Goal: Information Seeking & Learning: Understand process/instructions

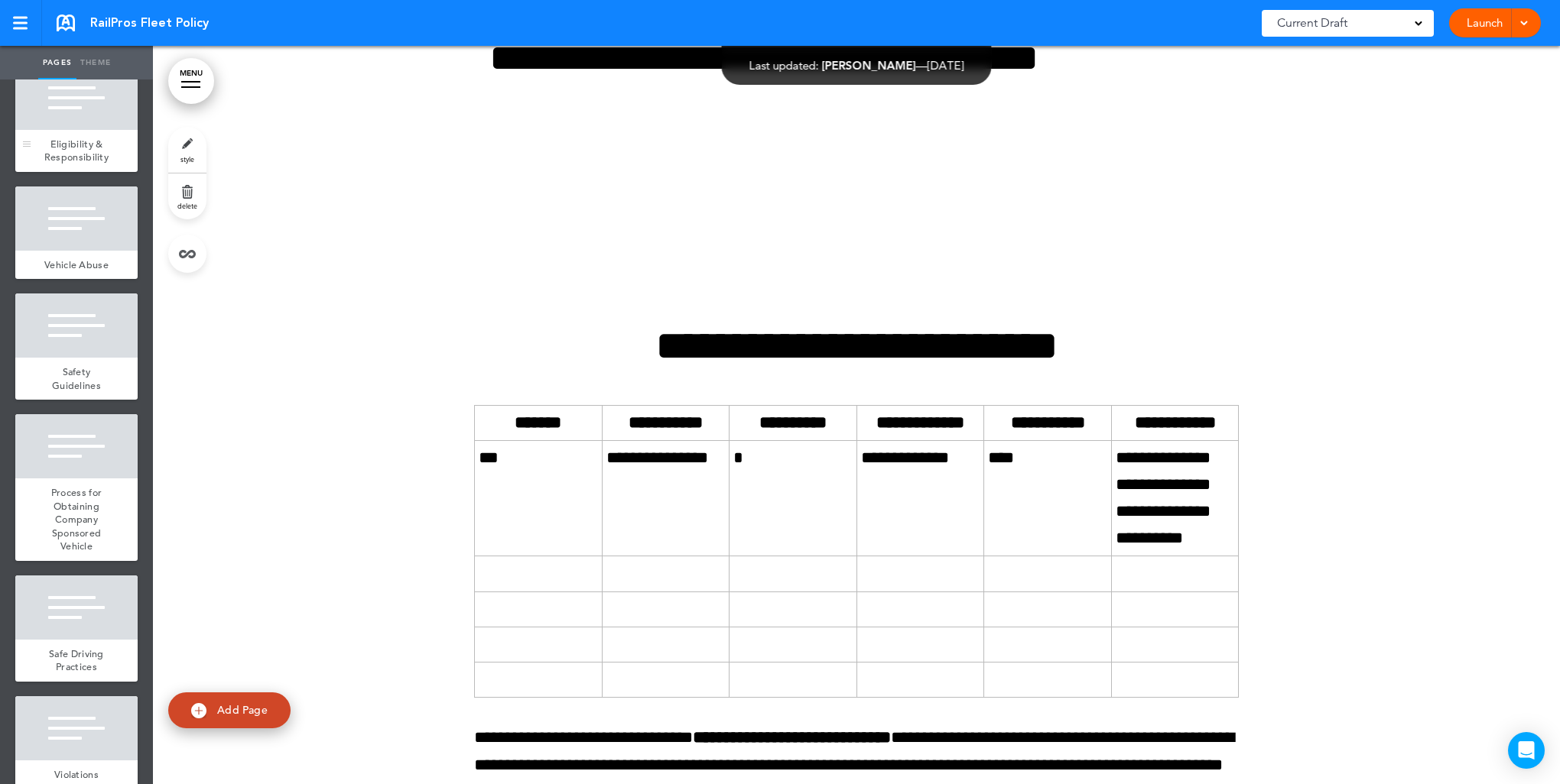
scroll to position [509, 0]
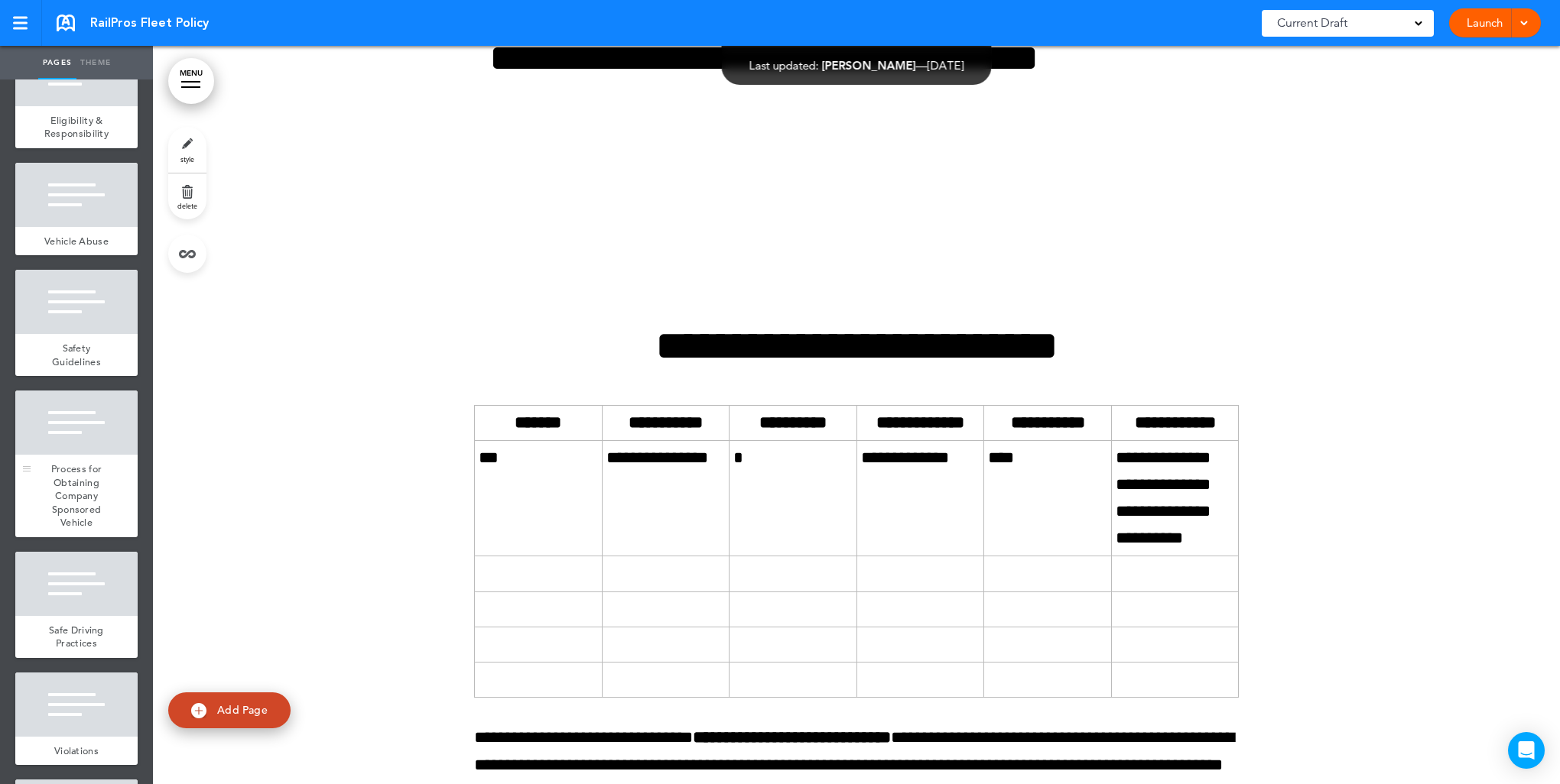
click at [51, 521] on div "Process for Obtaining Company Sponsored Vehicle" at bounding box center [77, 496] width 123 height 82
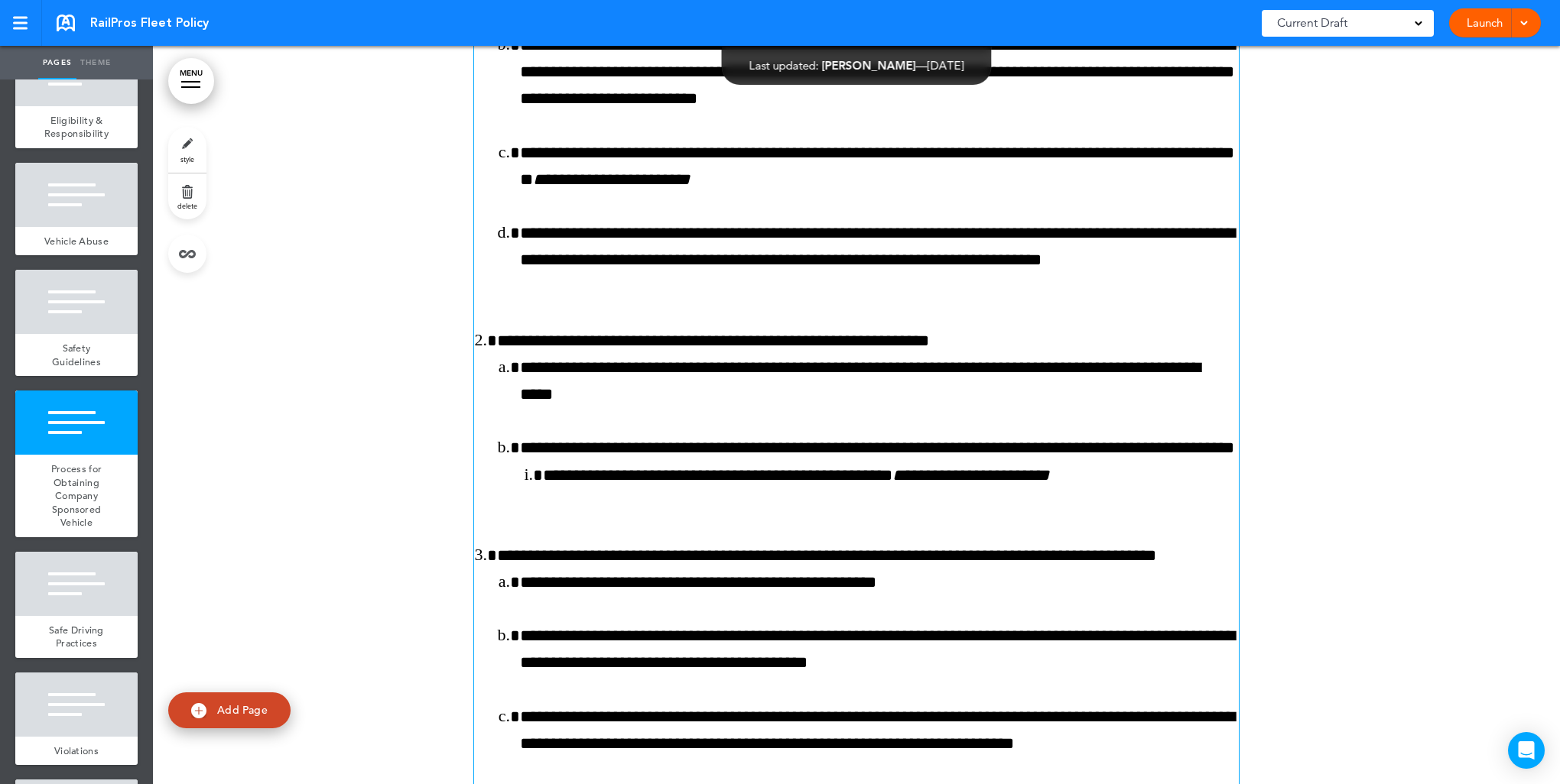
scroll to position [7656, 0]
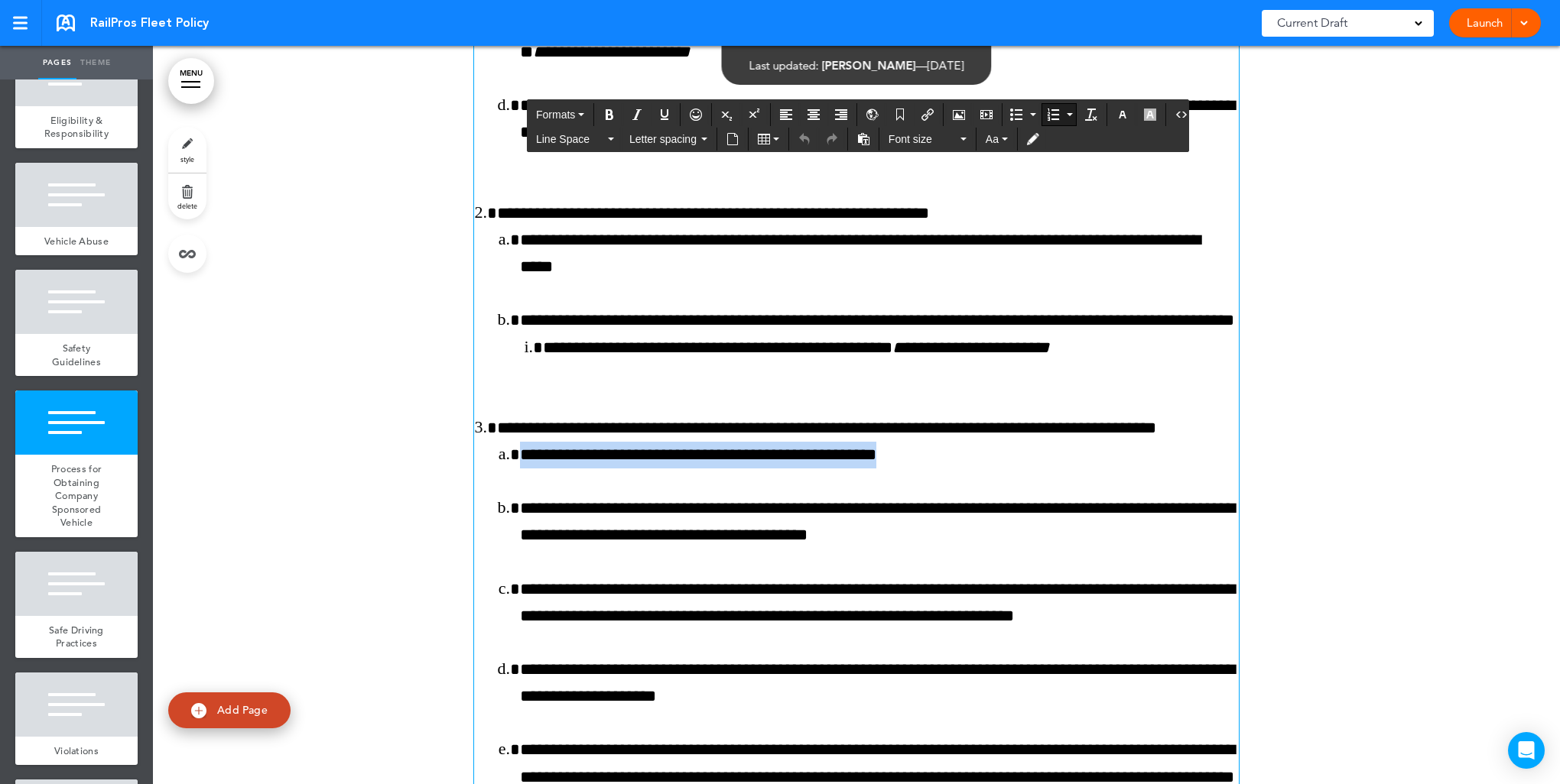
drag, startPoint x: 918, startPoint y: 485, endPoint x: 519, endPoint y: 494, distance: 399.1
click at [520, 468] on li "**********" at bounding box center [879, 455] width 719 height 26
click at [520, 534] on li "**********" at bounding box center [879, 522] width 719 height 54
drag, startPoint x: 519, startPoint y: 488, endPoint x: 479, endPoint y: 469, distance: 44.3
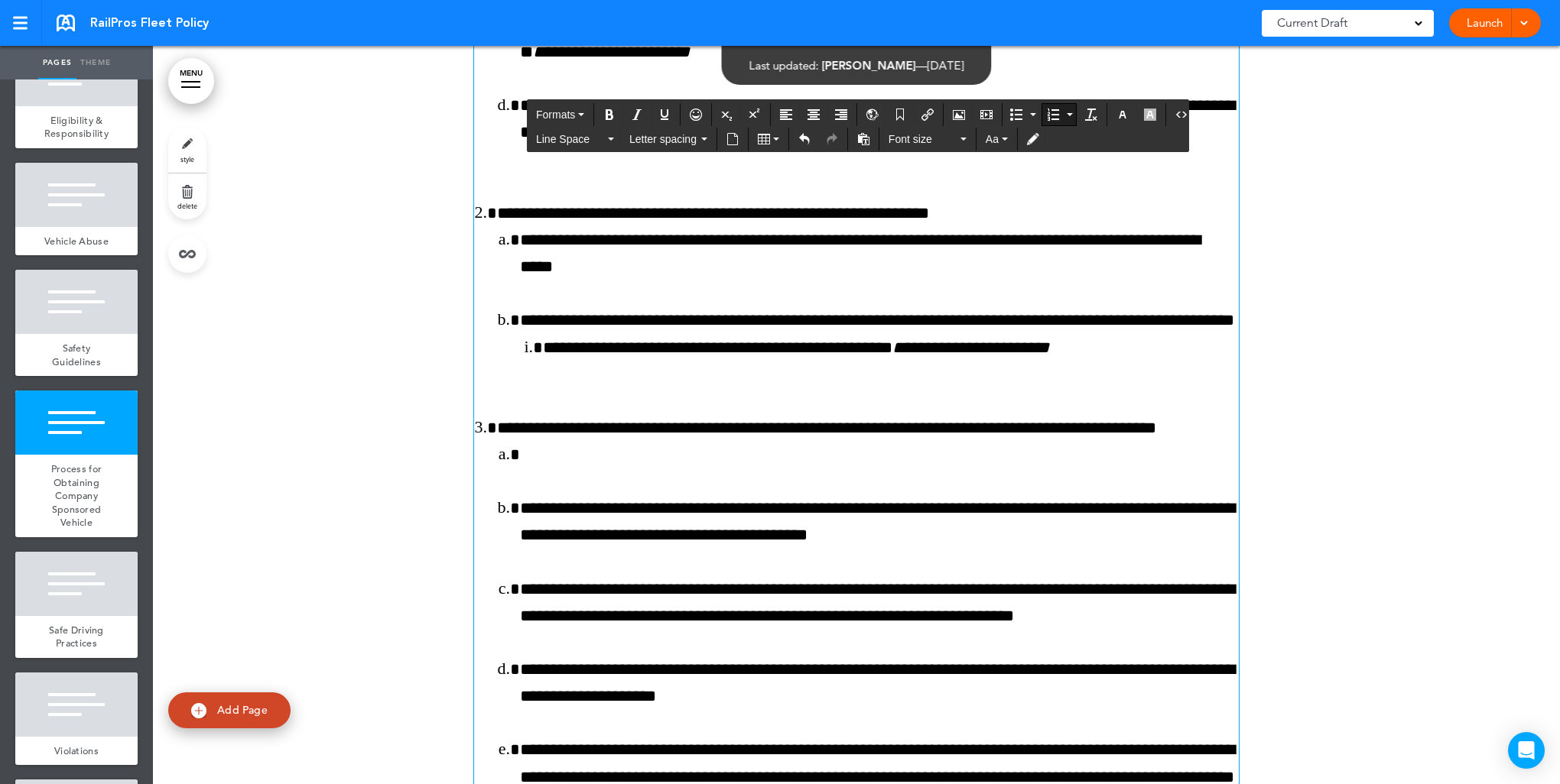
click at [479, 469] on ol "**********" at bounding box center [856, 548] width 765 height 1558
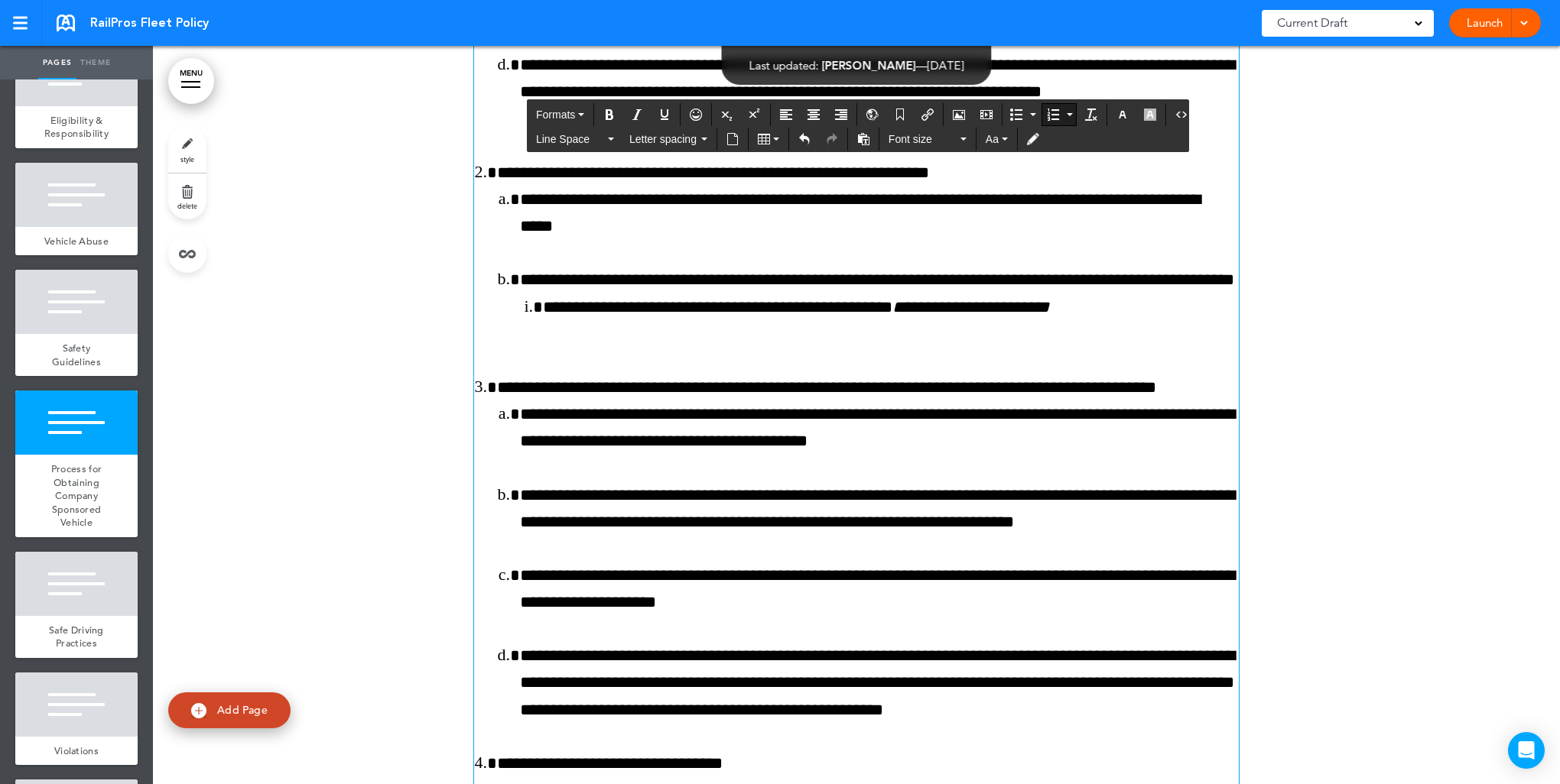
scroll to position [7783, 0]
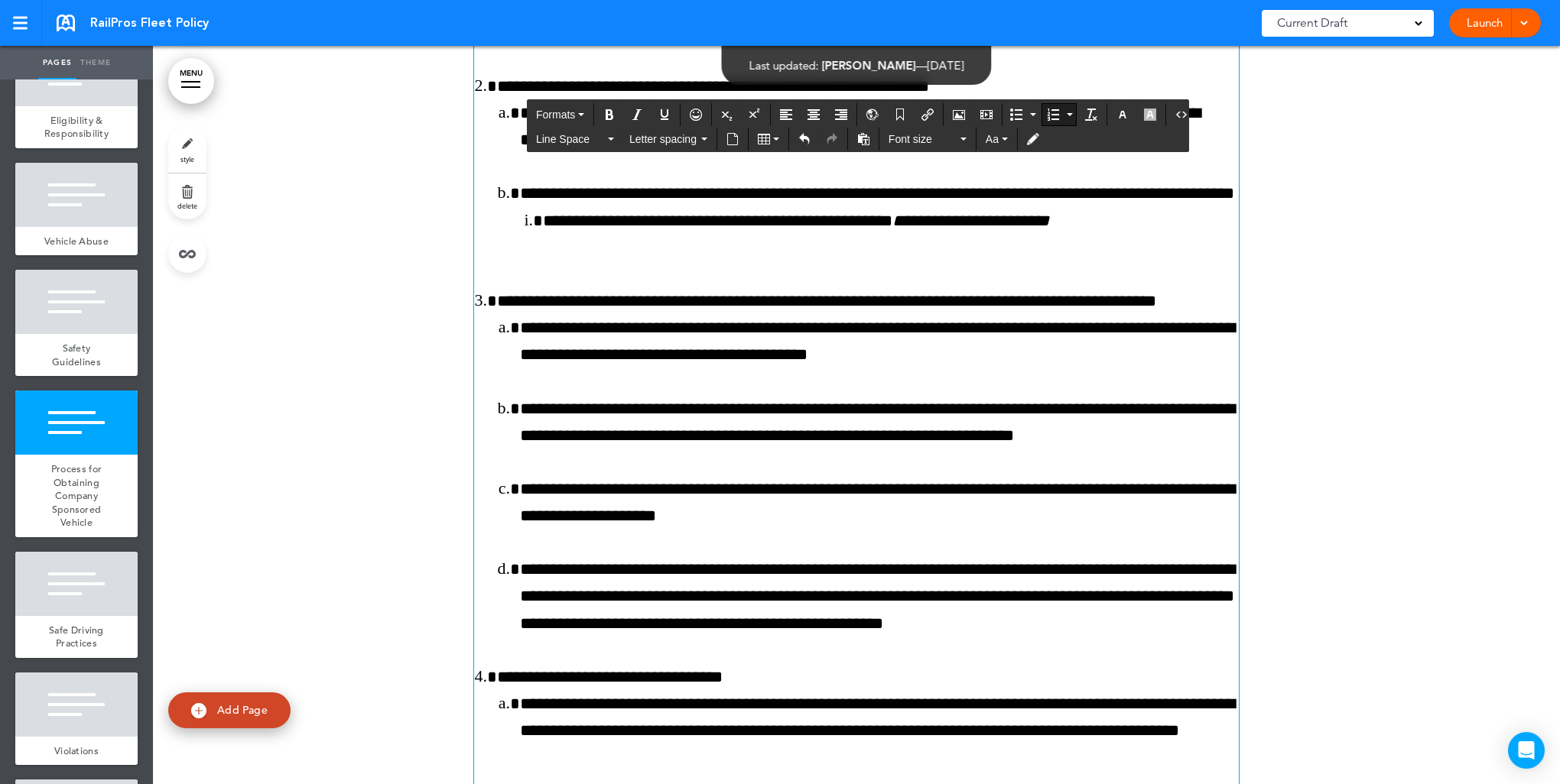
click at [952, 413] on ol "**********" at bounding box center [868, 476] width 742 height 323
click at [1119, 450] on li "**********" at bounding box center [879, 423] width 719 height 54
click at [773, 530] on li "**********" at bounding box center [879, 503] width 719 height 54
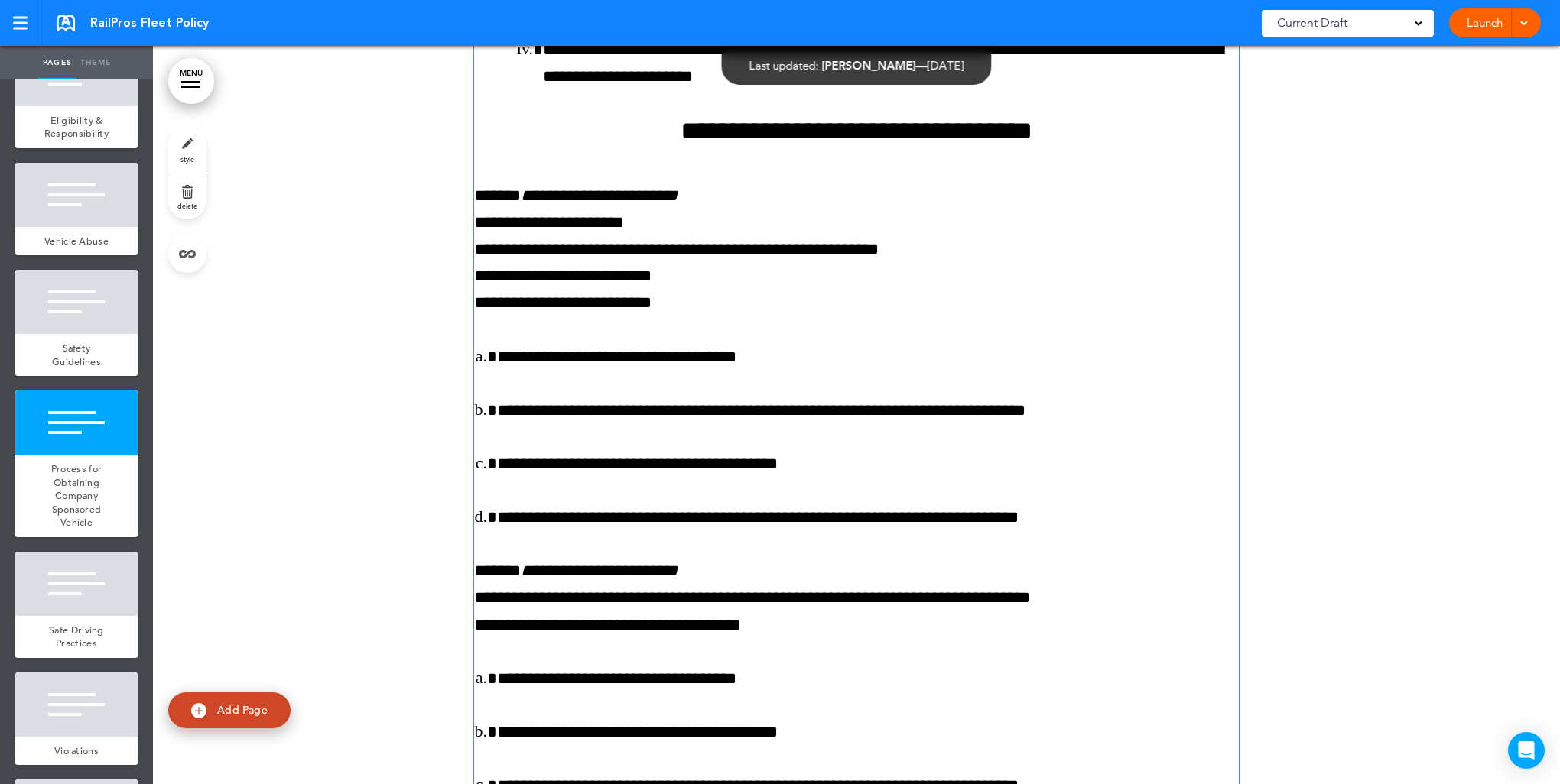
scroll to position [8802, 0]
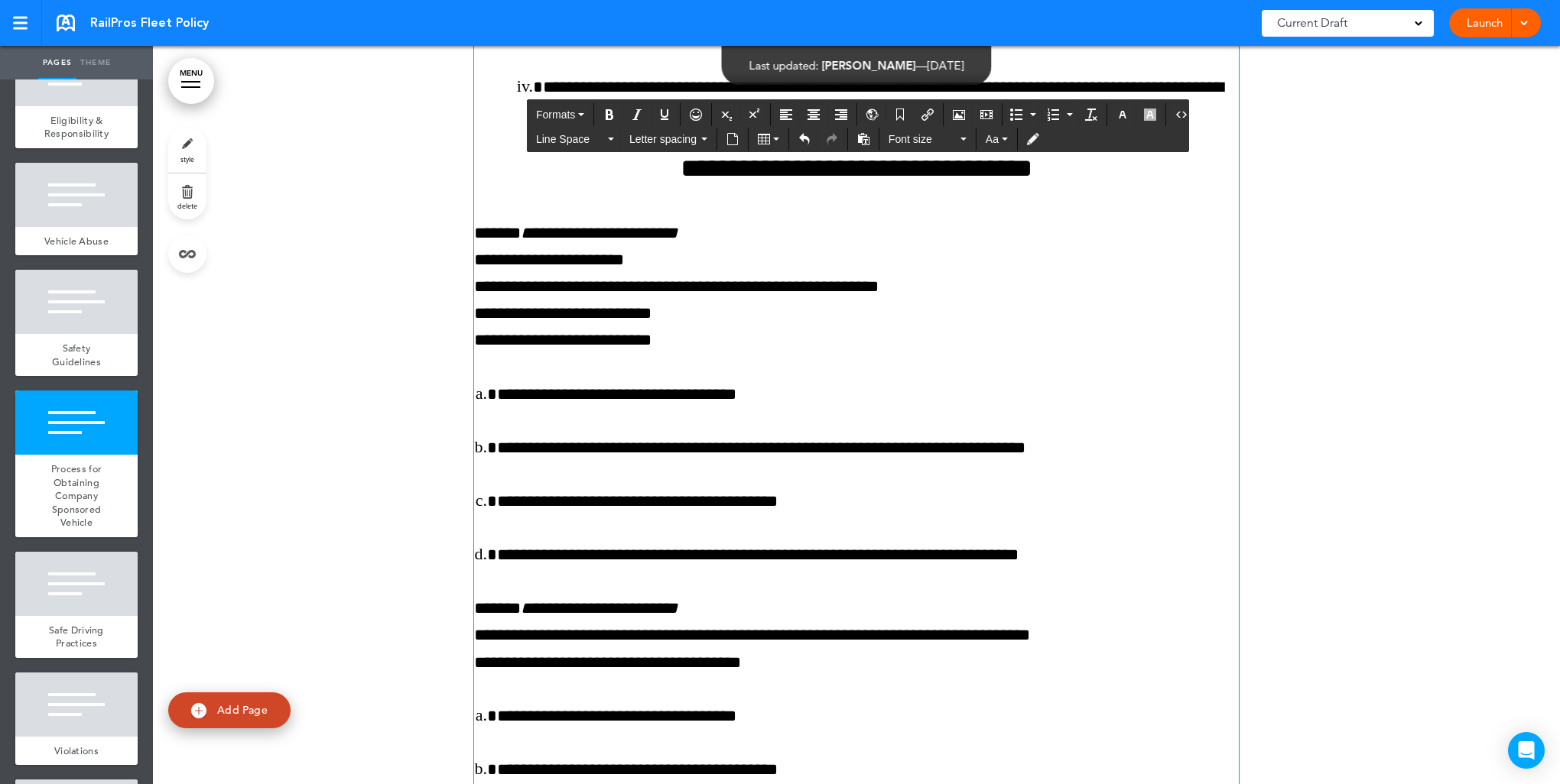
click at [930, 309] on p "**********" at bounding box center [856, 287] width 765 height 134
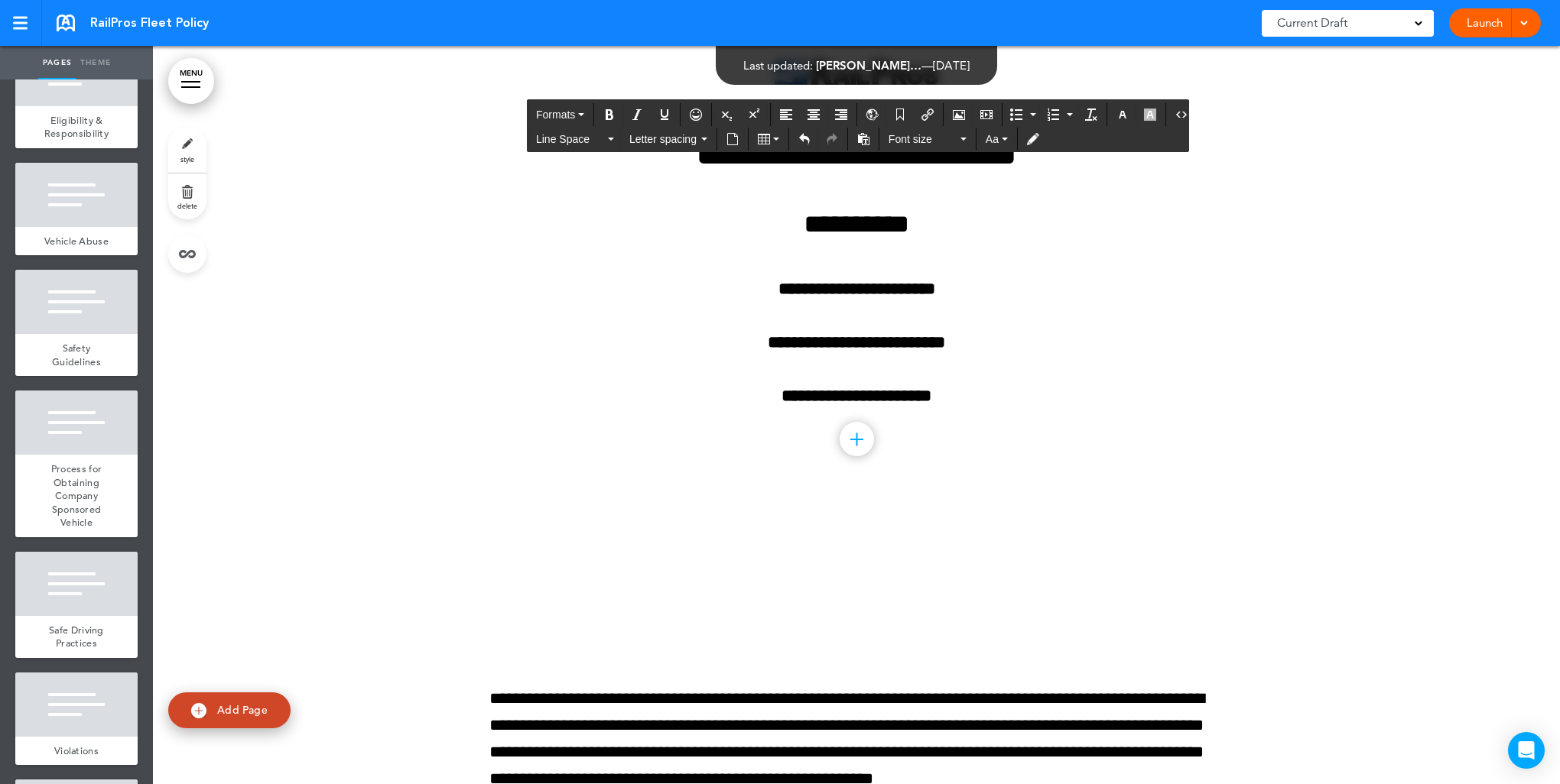
scroll to position [0, 0]
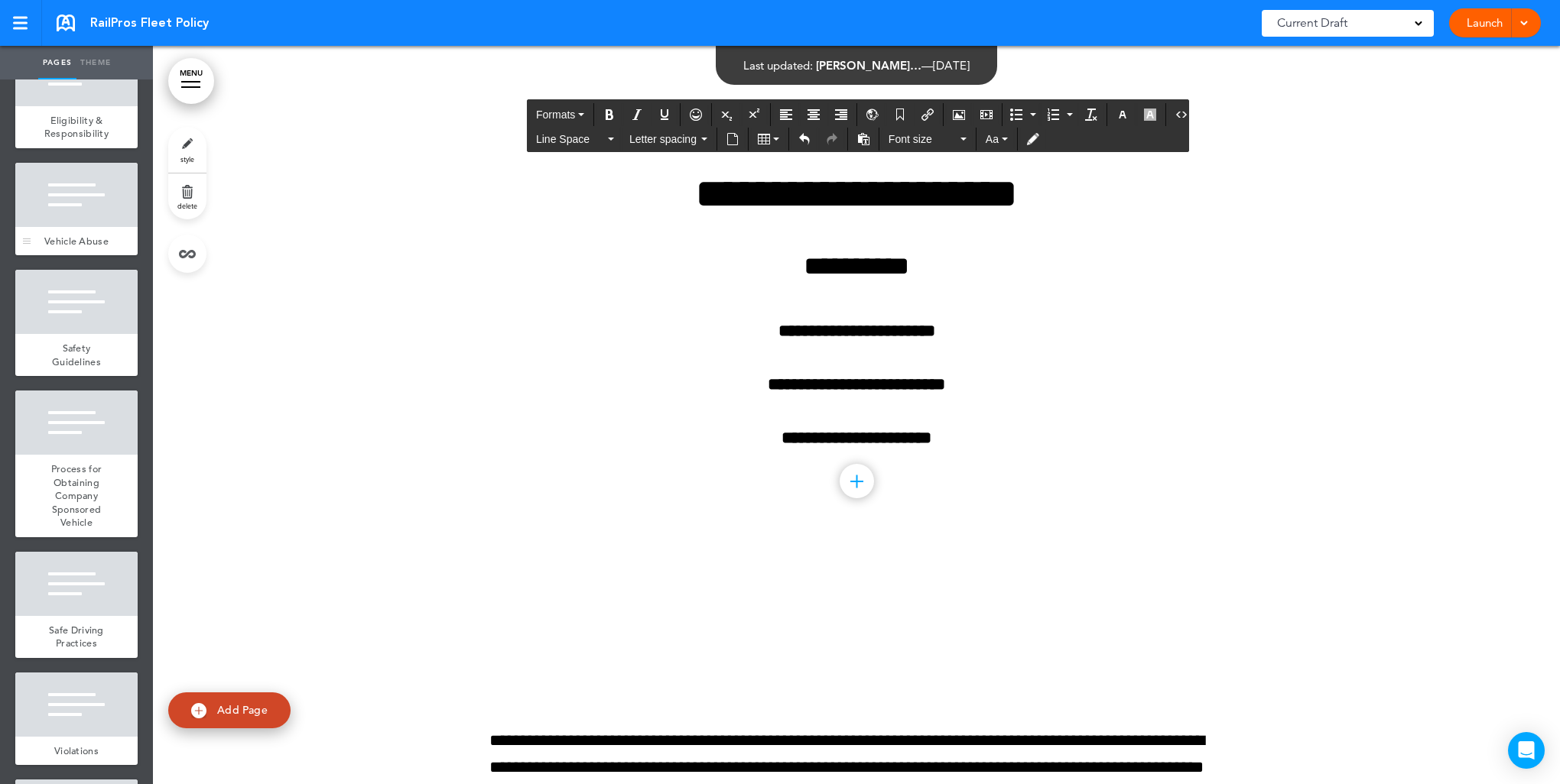
click at [58, 223] on div at bounding box center [77, 195] width 123 height 64
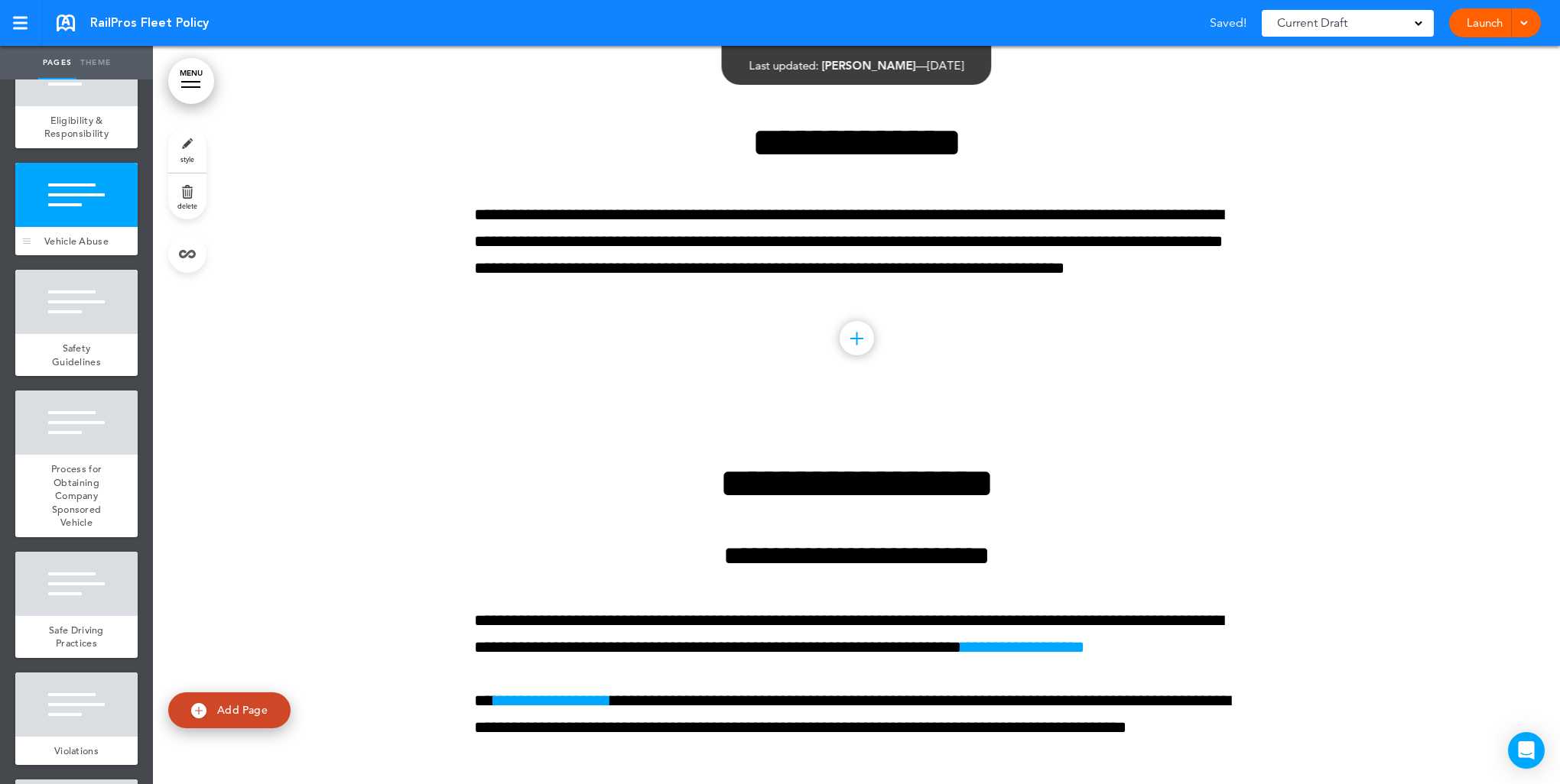
scroll to position [3501, 0]
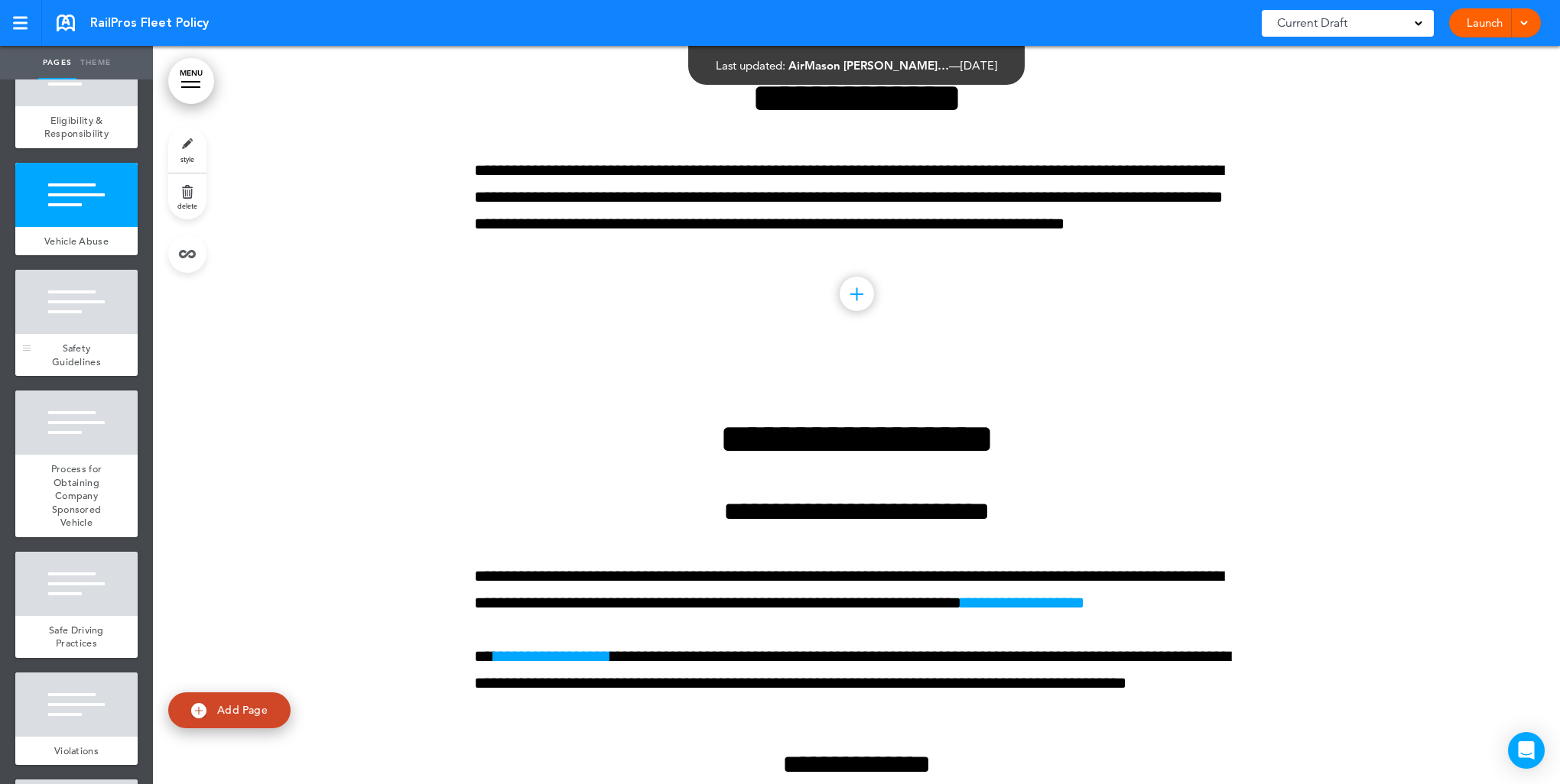
click at [70, 338] on div "Safety Guidelines" at bounding box center [77, 355] width 123 height 42
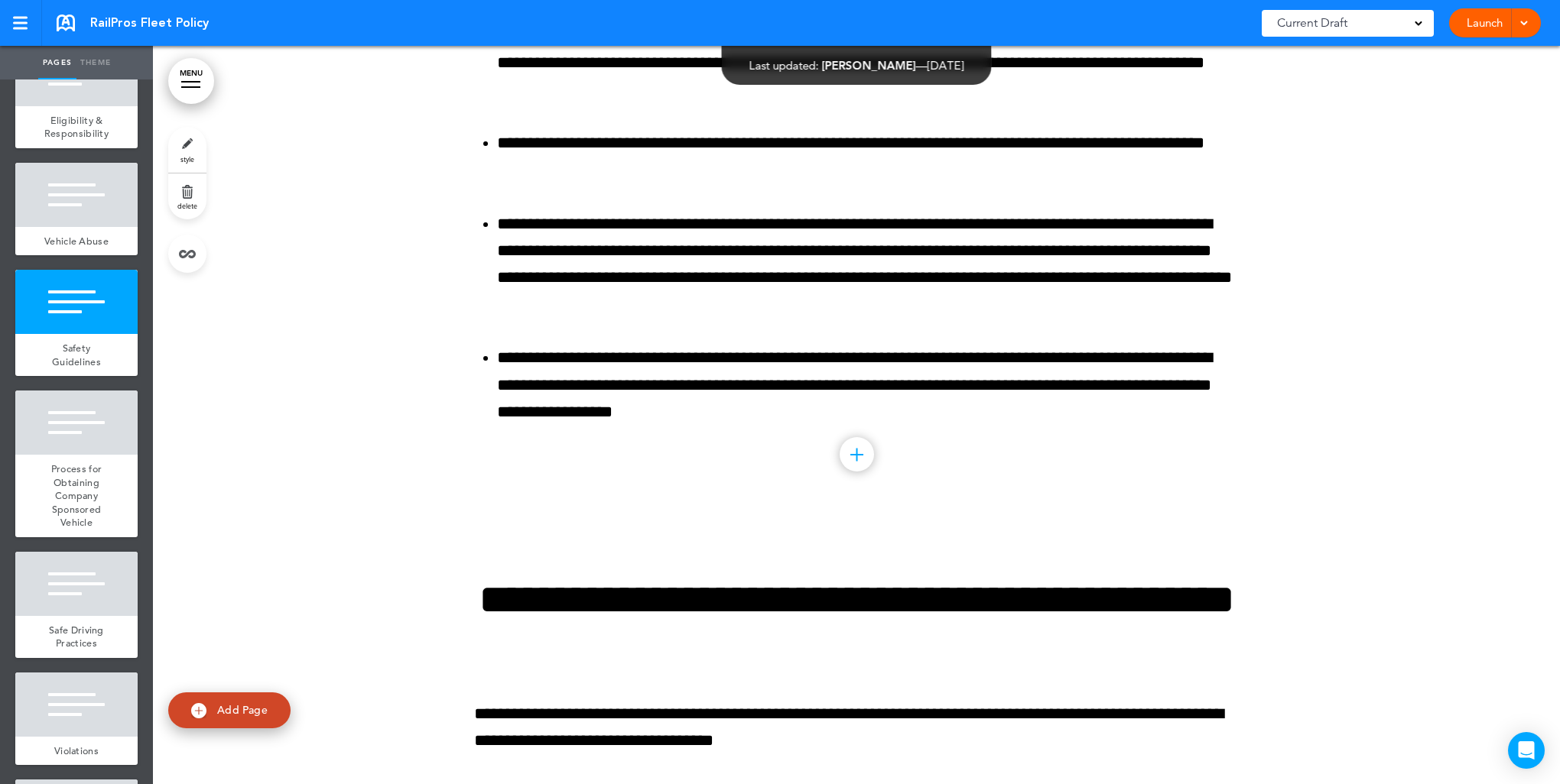
scroll to position [6772, 0]
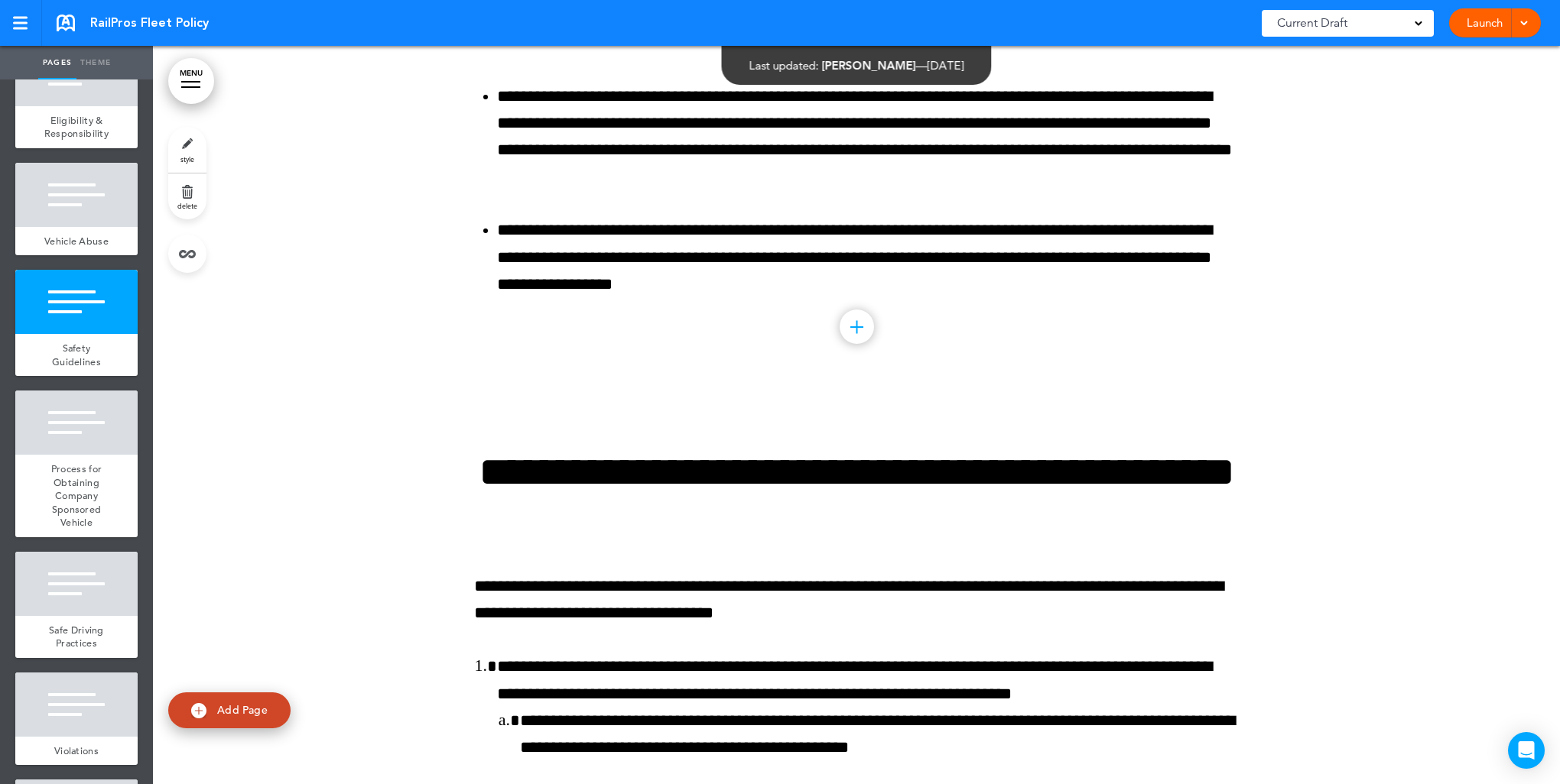
click at [187, 148] on link "style" at bounding box center [187, 150] width 38 height 46
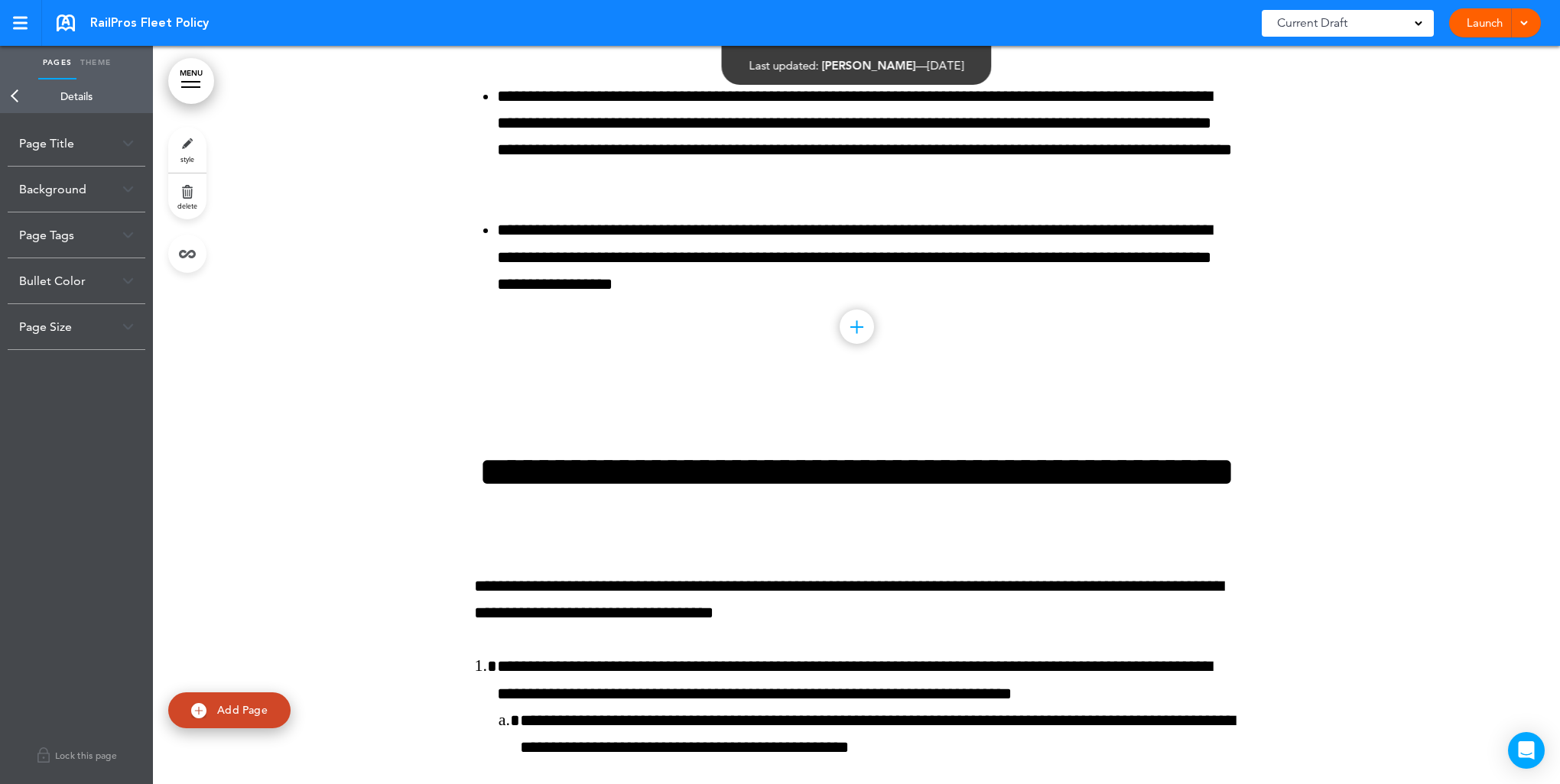
click at [130, 187] on img at bounding box center [128, 189] width 12 height 9
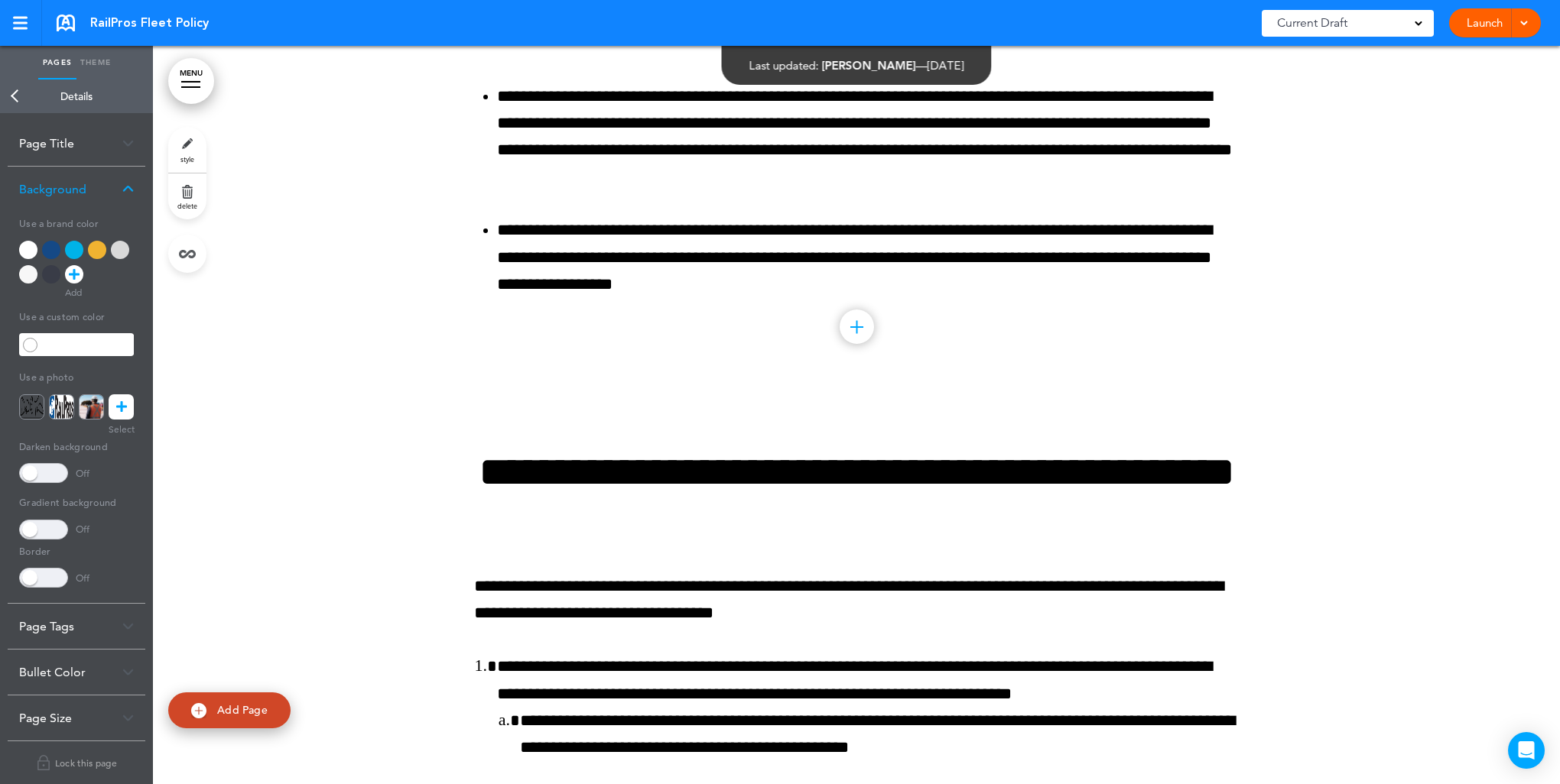
click at [73, 248] on div at bounding box center [74, 250] width 19 height 19
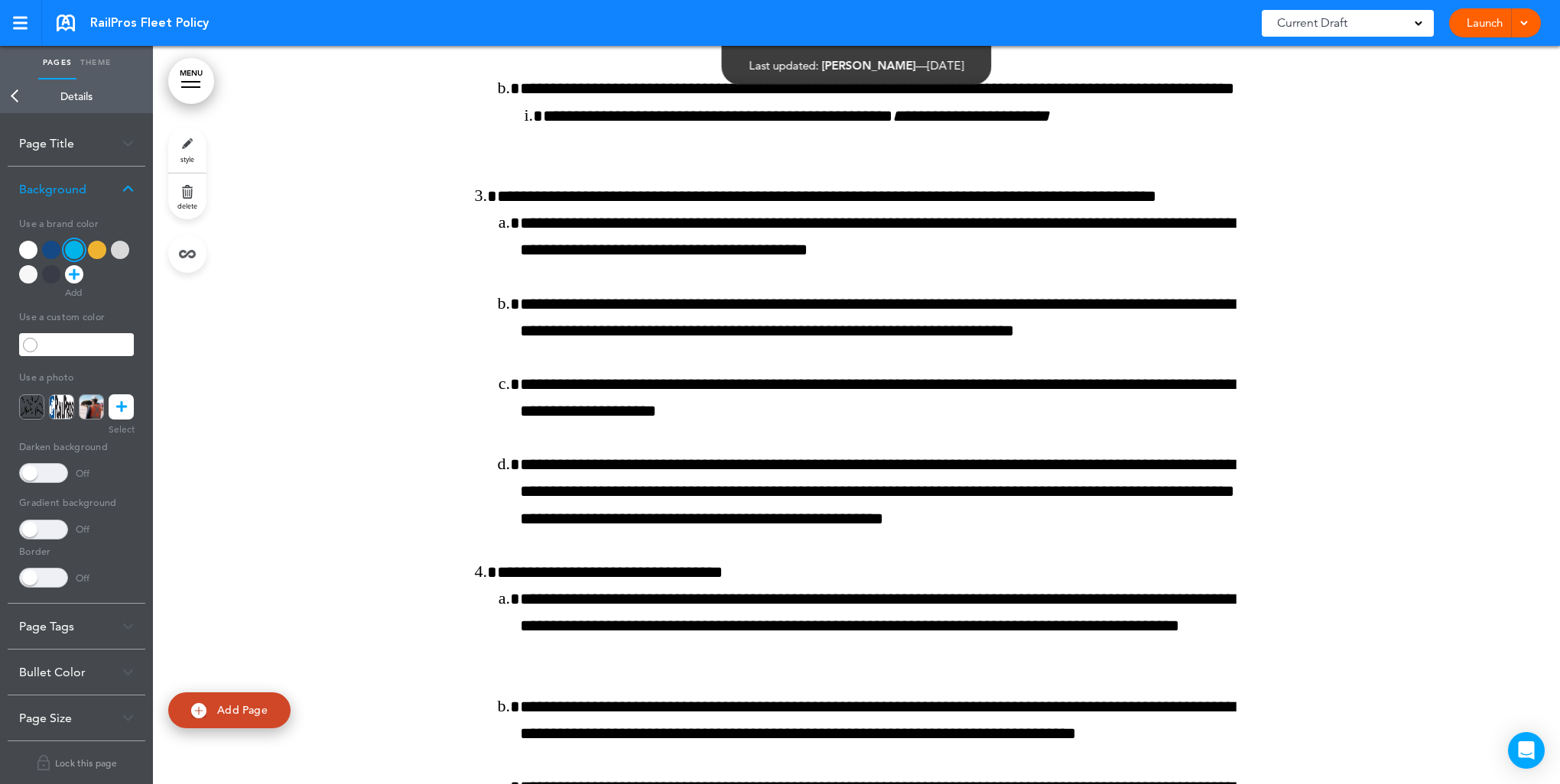
scroll to position [7919, 0]
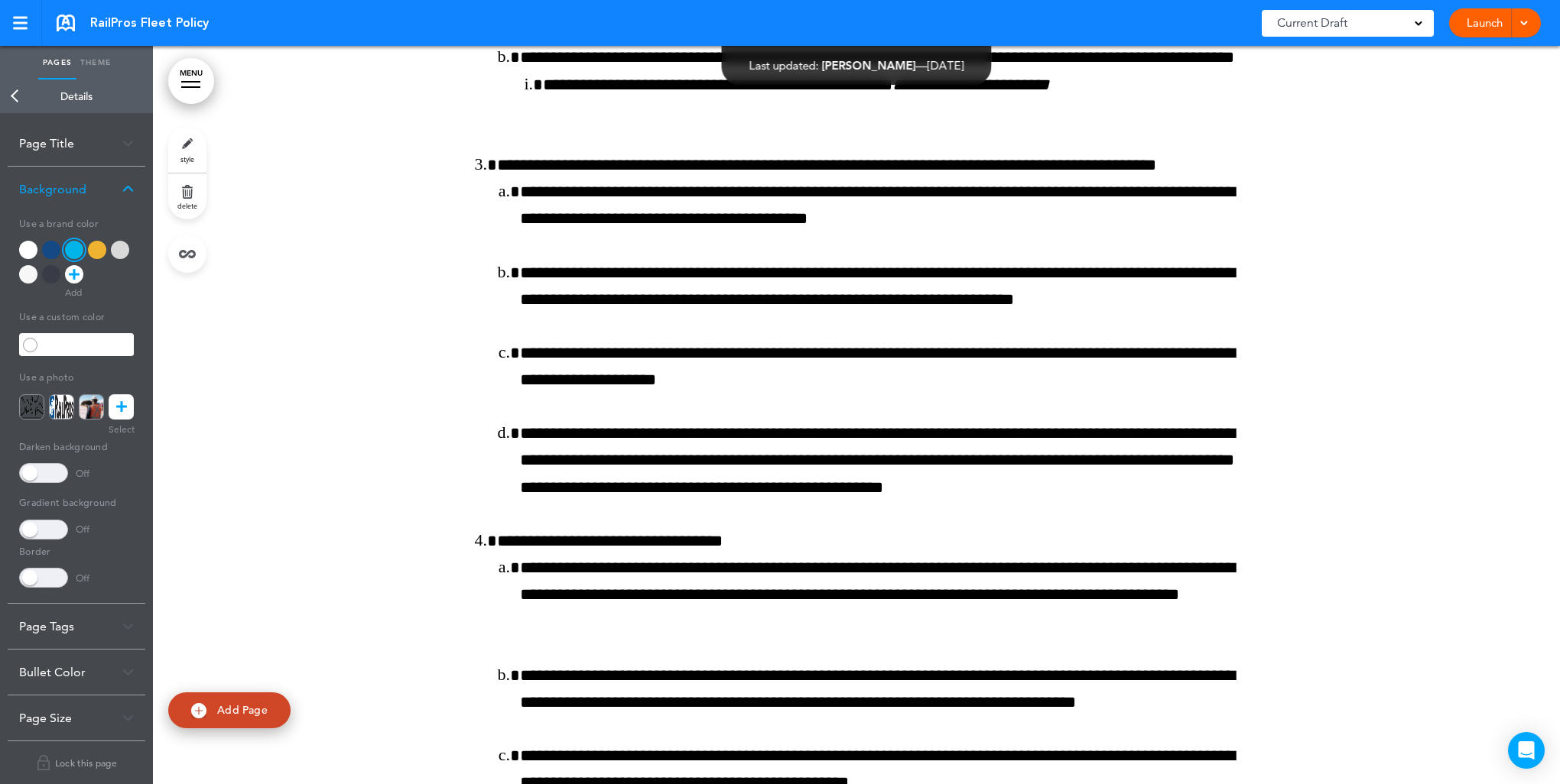
click at [16, 90] on link "Back" at bounding box center [15, 96] width 30 height 33
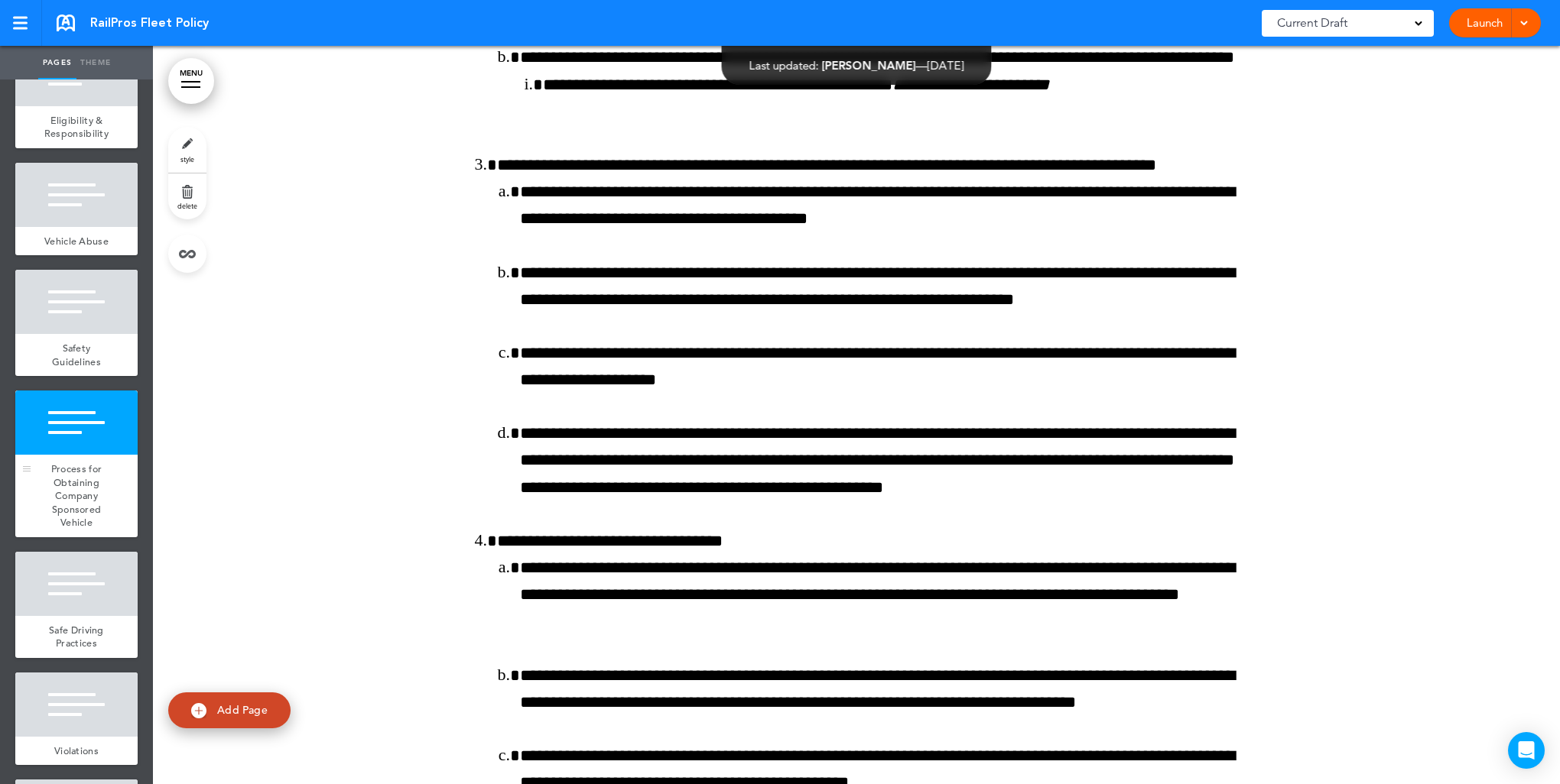
click at [65, 482] on span "Process for Obtaining Company Sponsored Vehicle" at bounding box center [76, 496] width 50 height 67
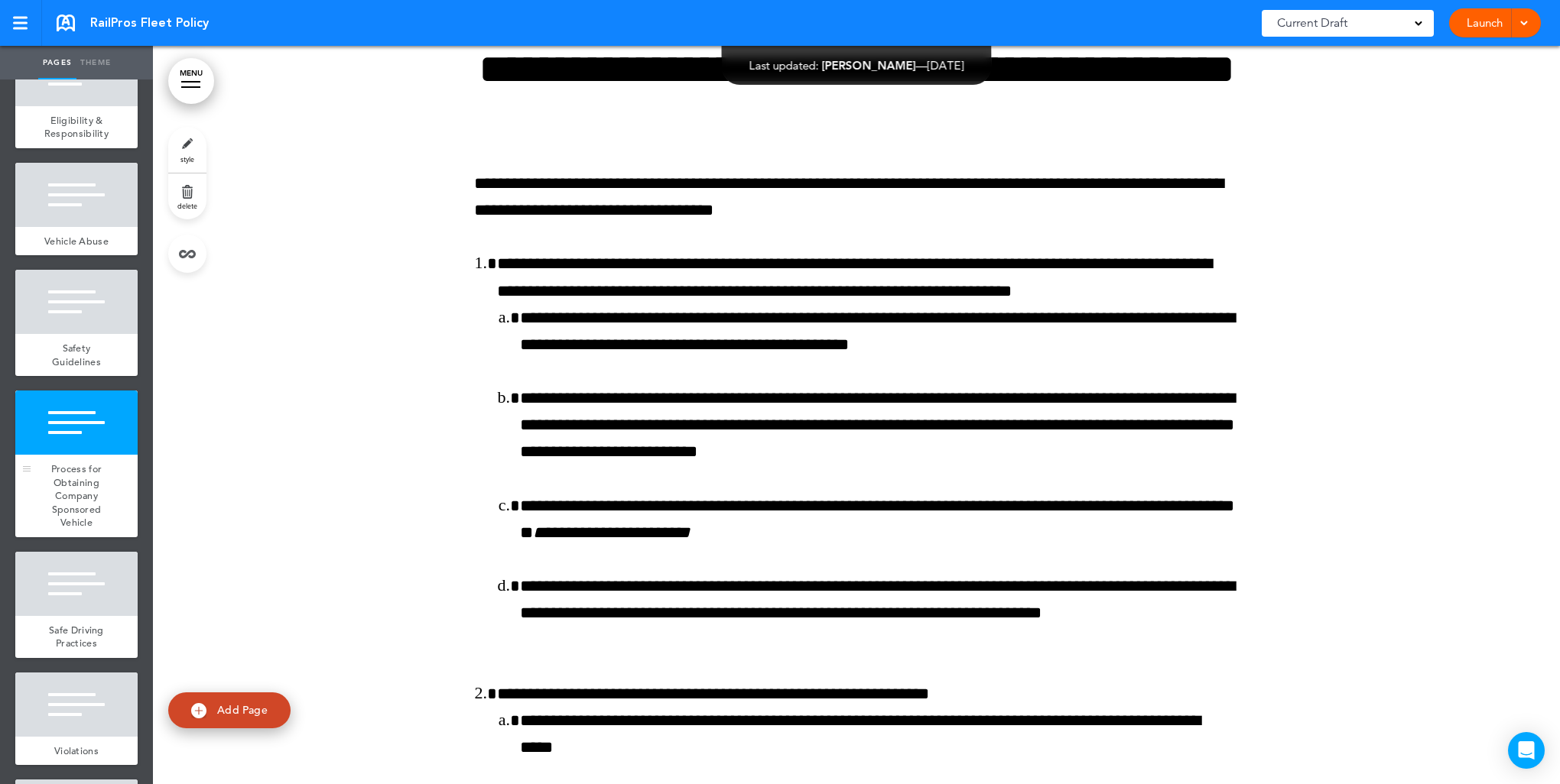
scroll to position [7146, 0]
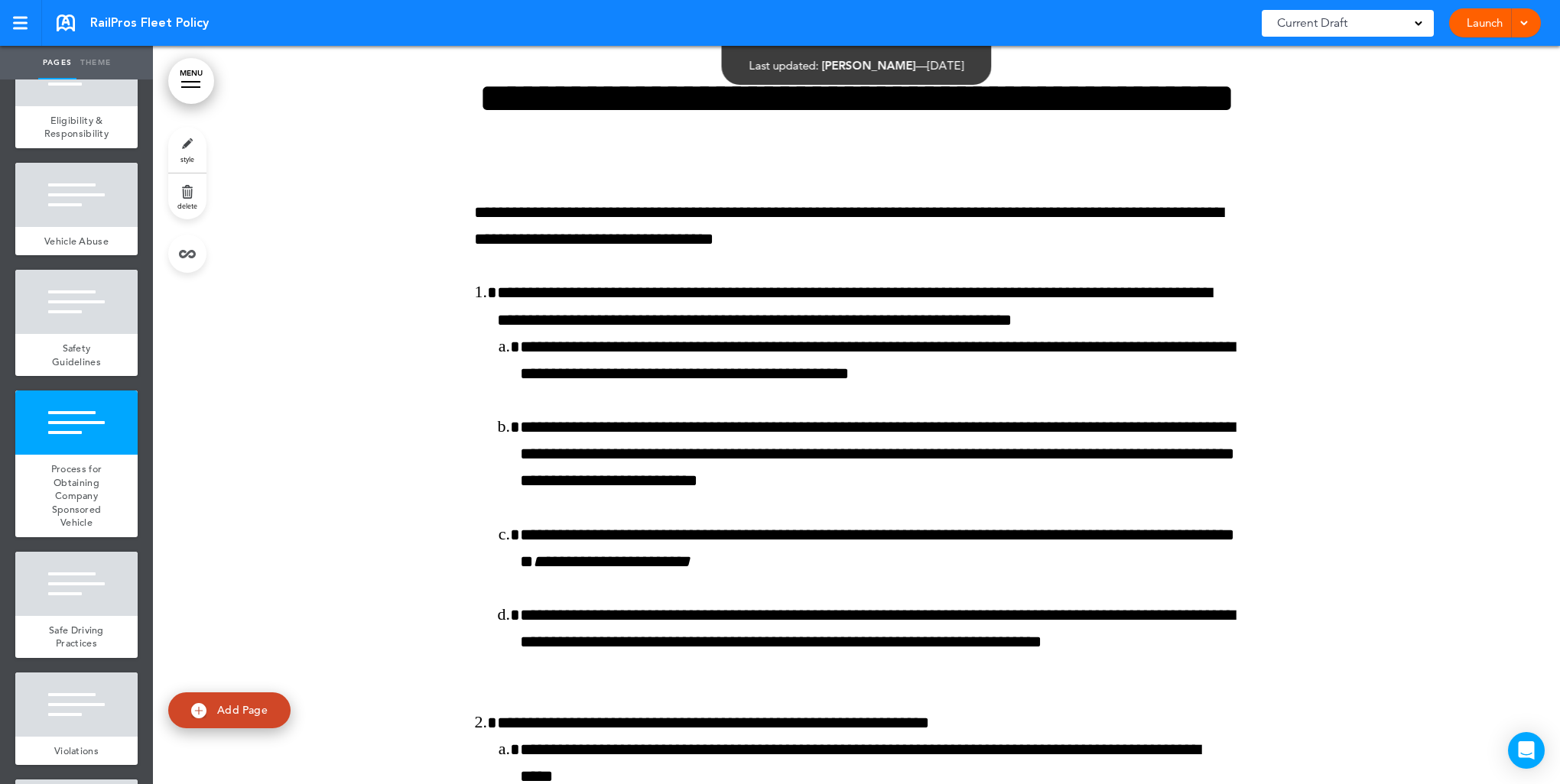
click at [190, 150] on link "style" at bounding box center [187, 150] width 38 height 46
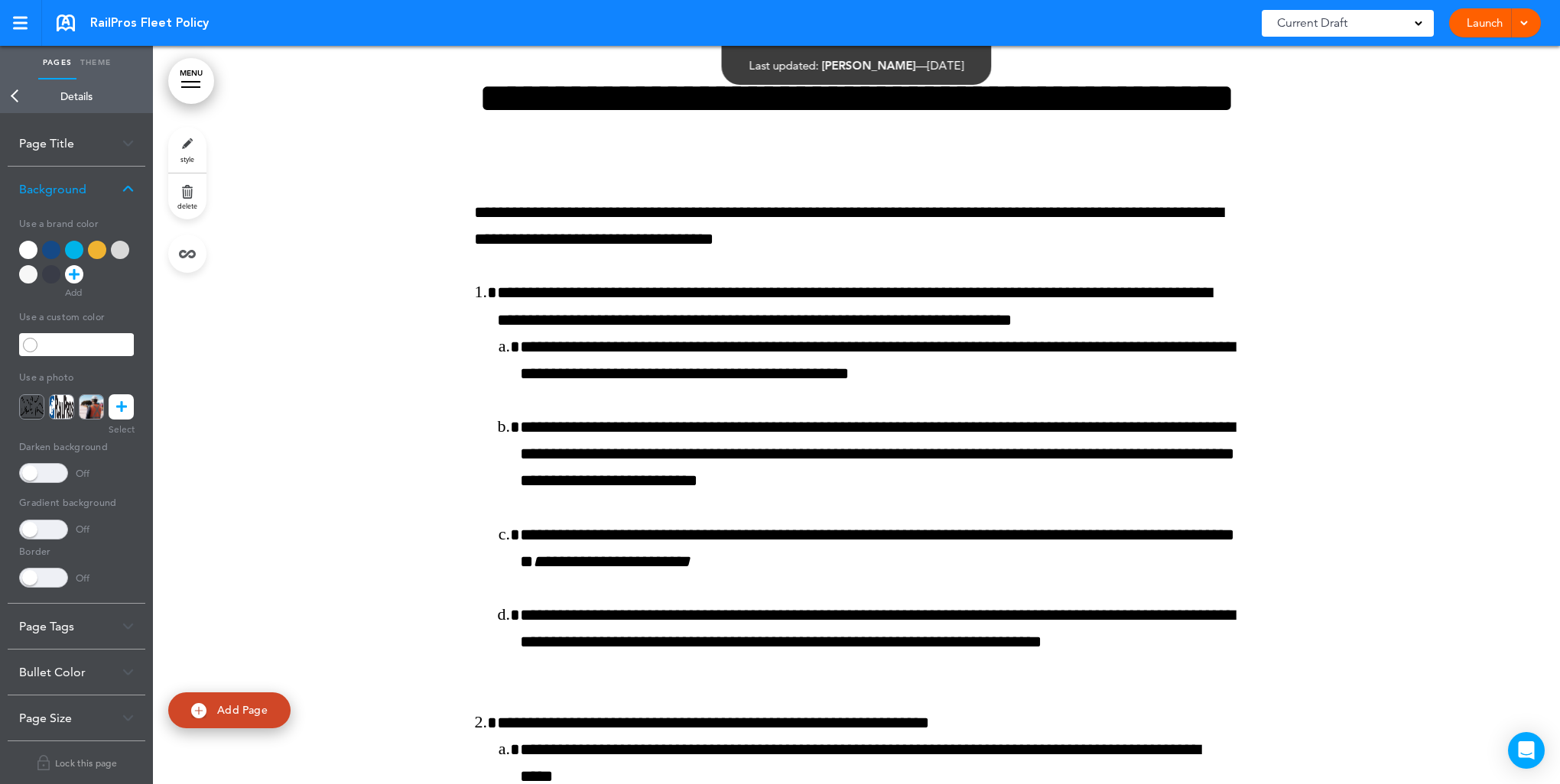
click at [115, 241] on div at bounding box center [120, 250] width 19 height 19
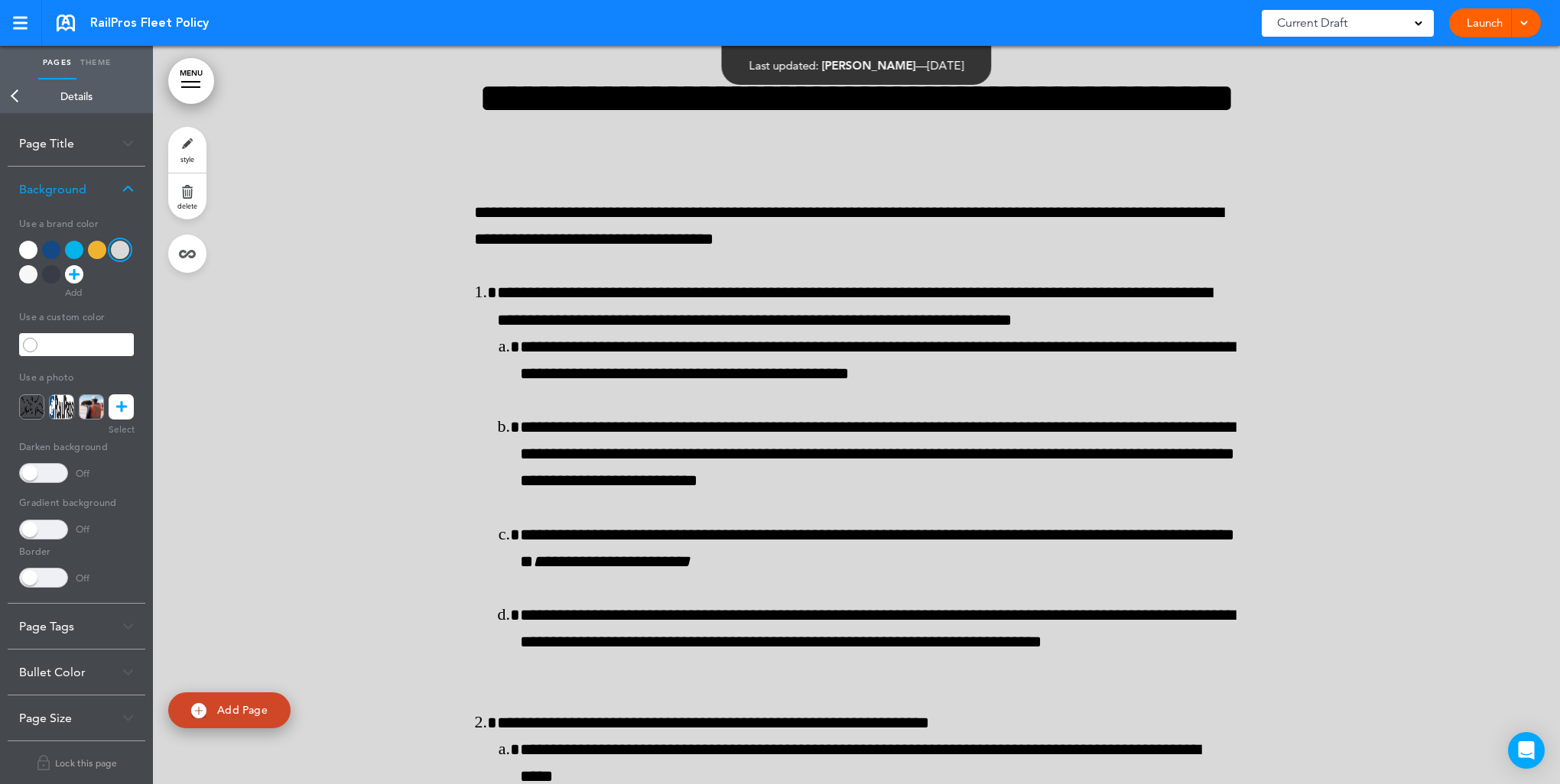
click at [16, 91] on link "Back" at bounding box center [15, 96] width 30 height 33
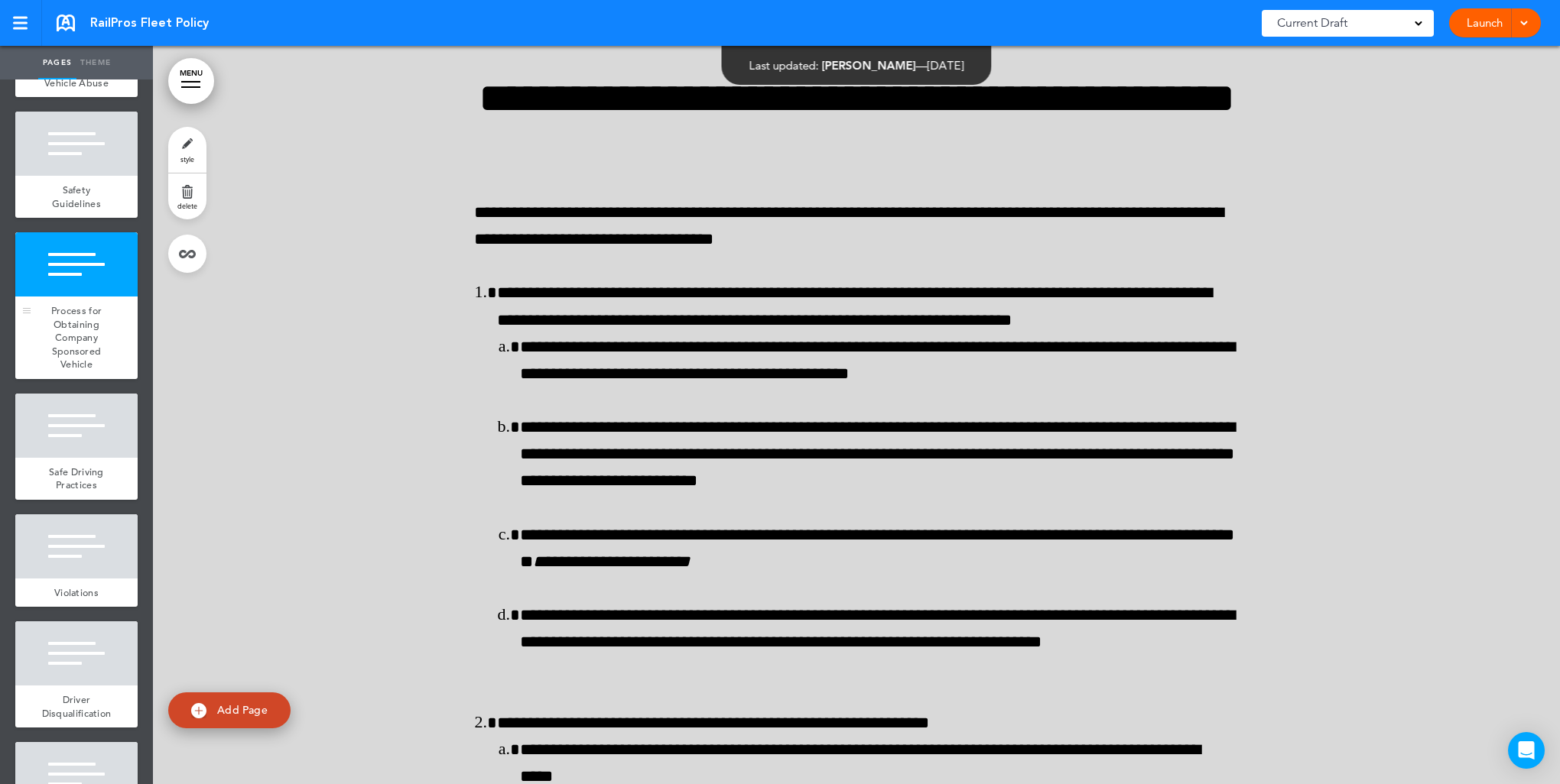
scroll to position [765, 0]
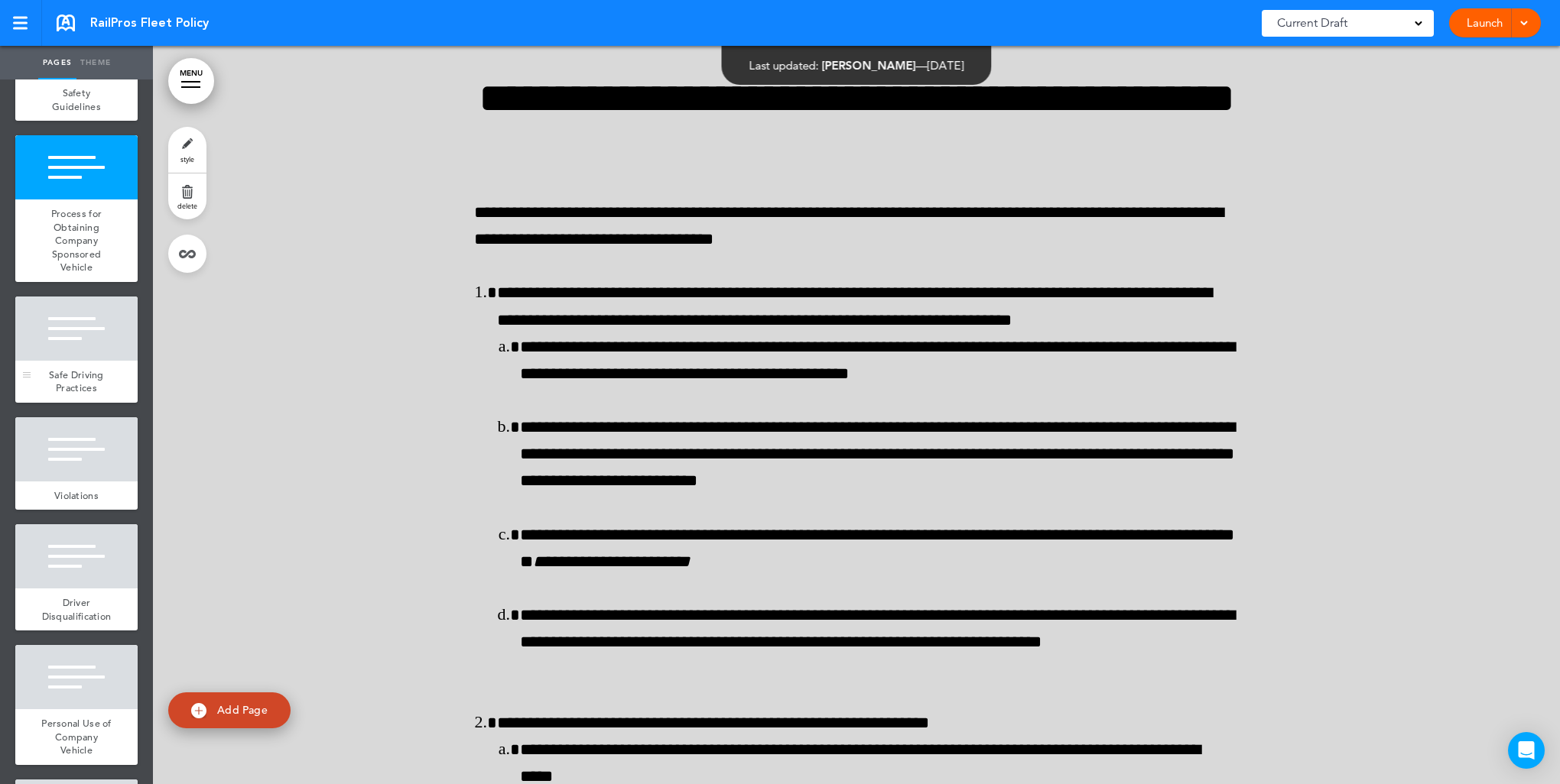
click at [58, 361] on div "Safe Driving Practices" at bounding box center [77, 382] width 123 height 42
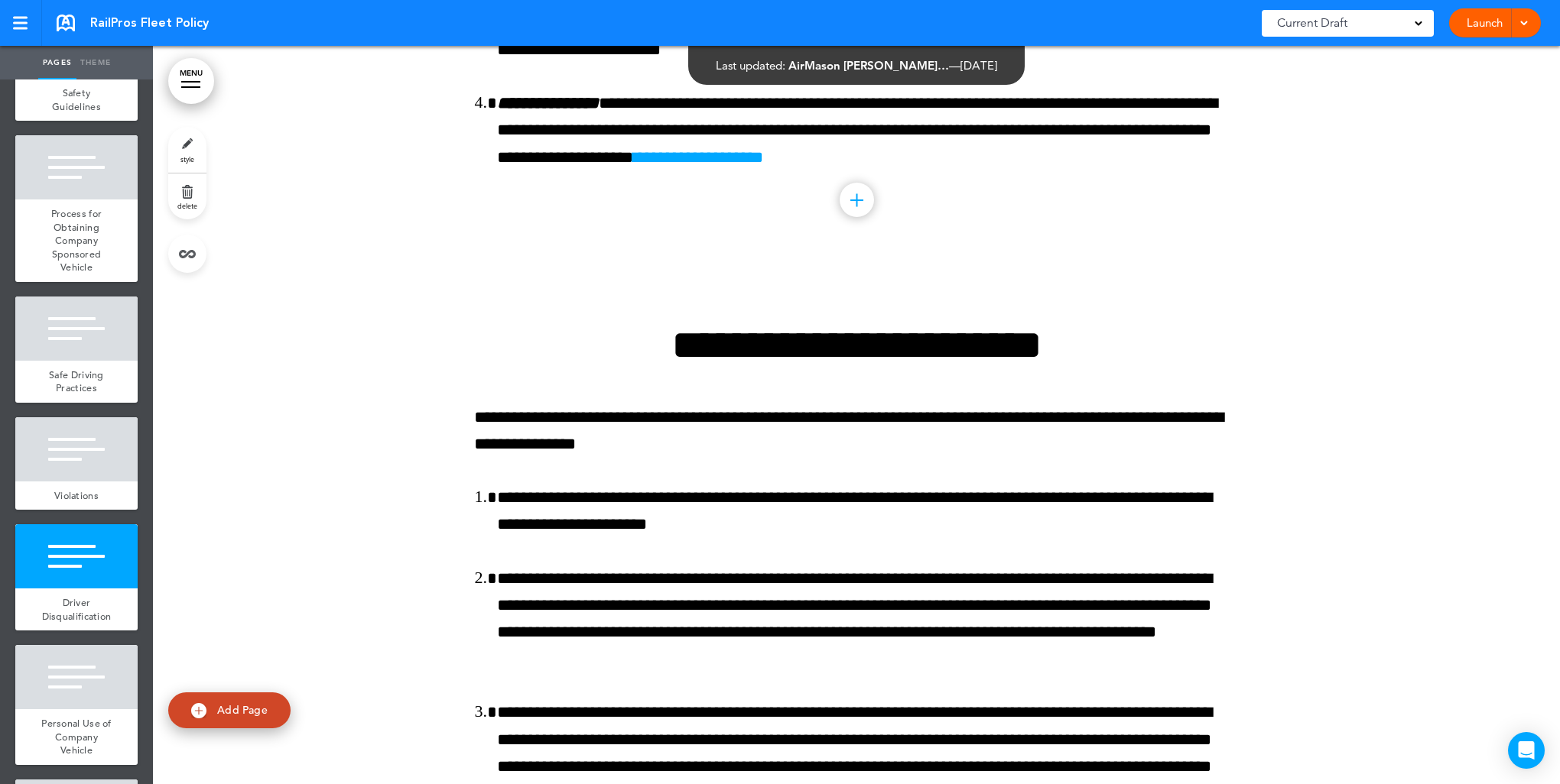
scroll to position [11339, 0]
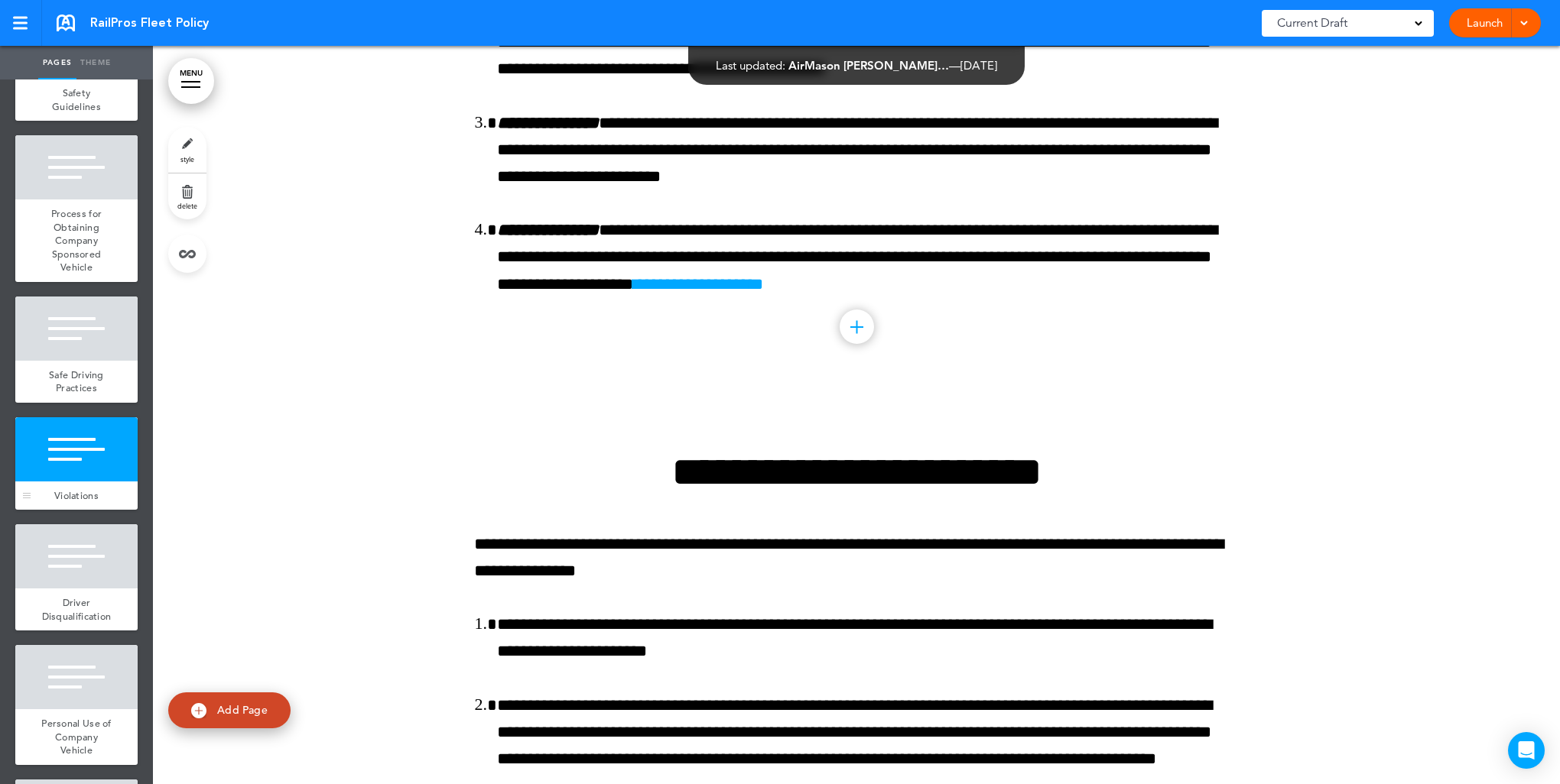
click at [67, 461] on div at bounding box center [77, 449] width 123 height 64
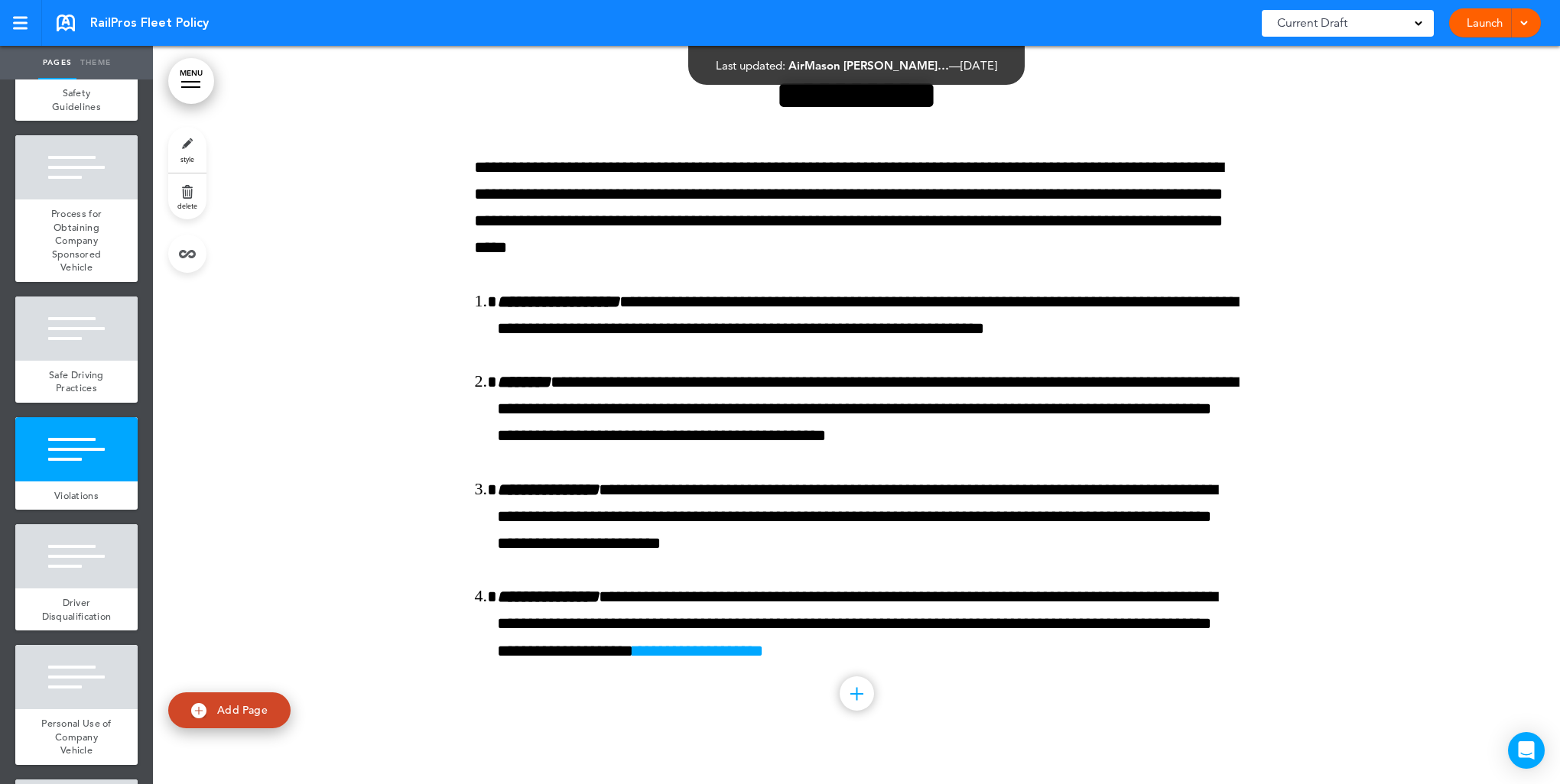
scroll to position [10970, 0]
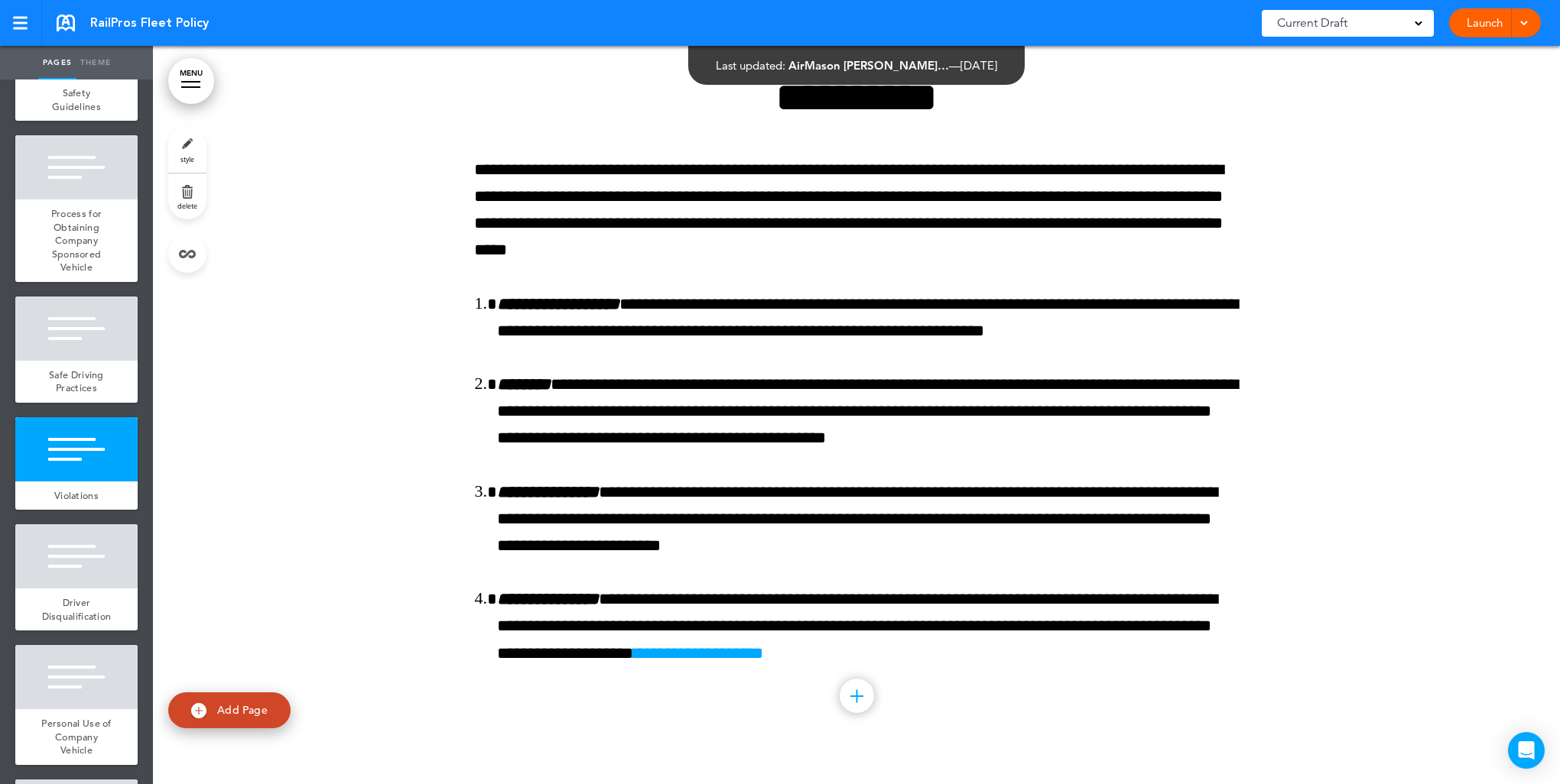
click at [186, 143] on link "style" at bounding box center [187, 150] width 38 height 46
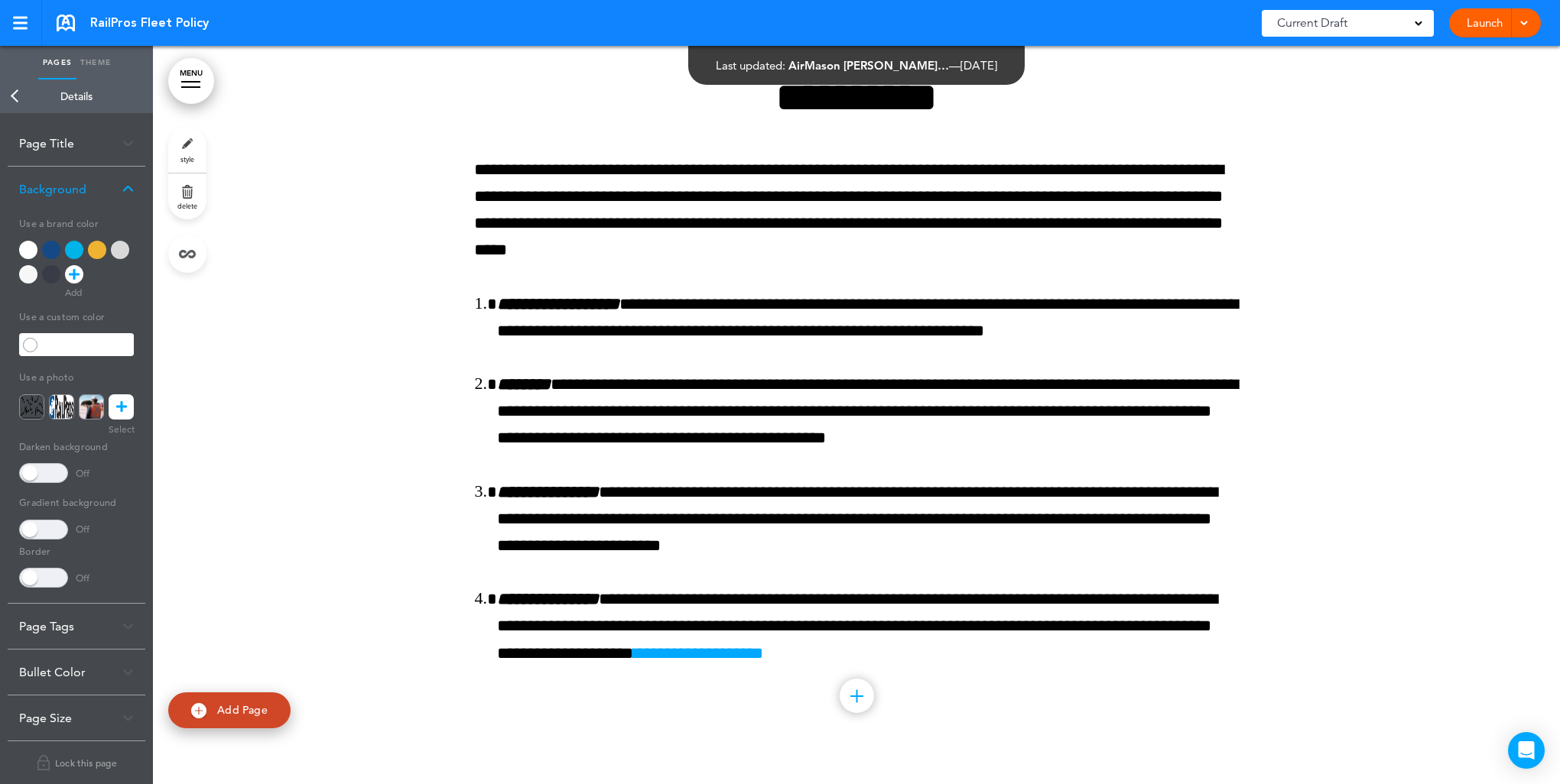
click at [95, 250] on div at bounding box center [97, 250] width 19 height 19
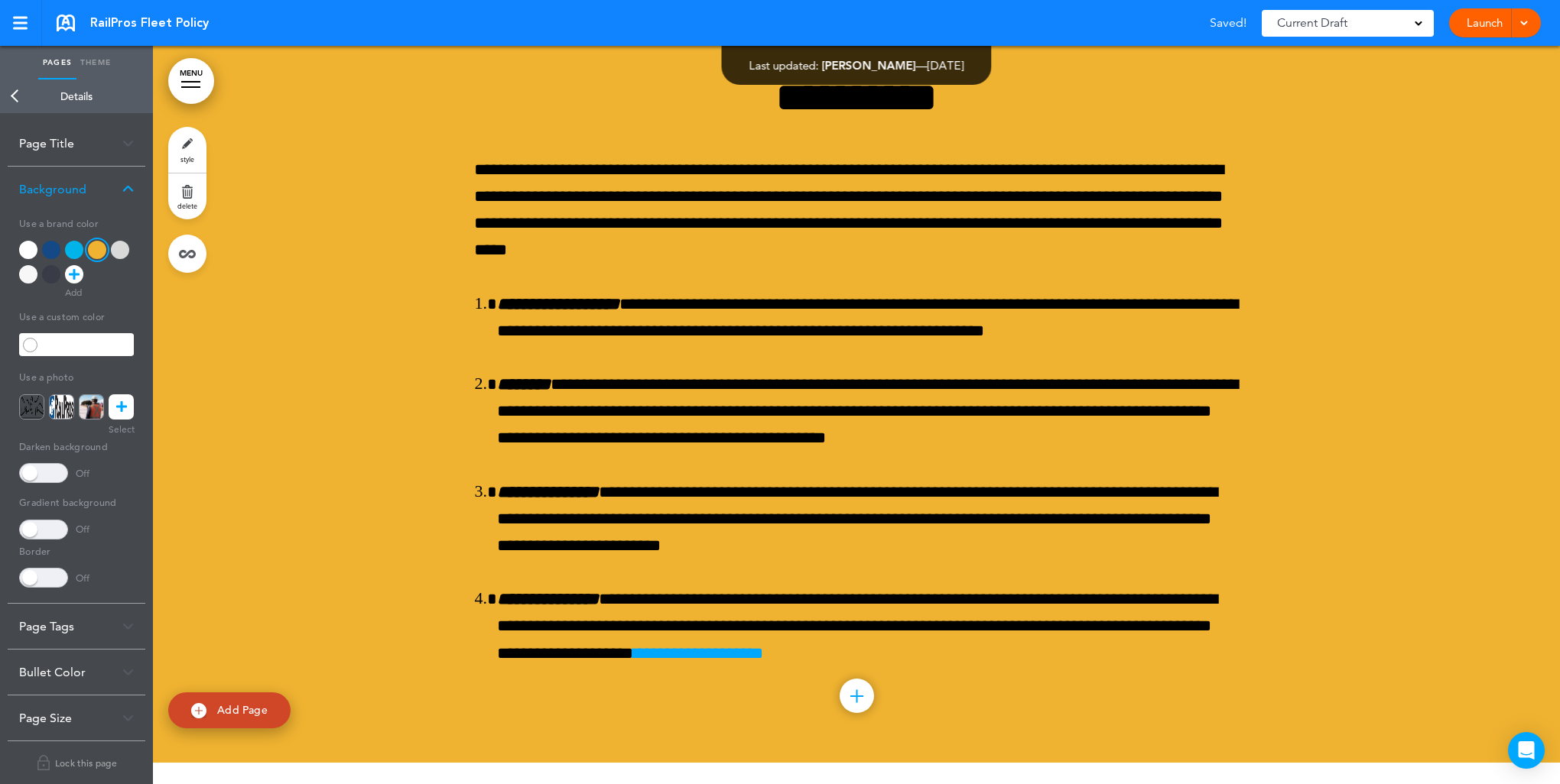
click at [204, 318] on div at bounding box center [856, 391] width 1407 height 744
click at [7, 88] on link "Back" at bounding box center [15, 96] width 30 height 33
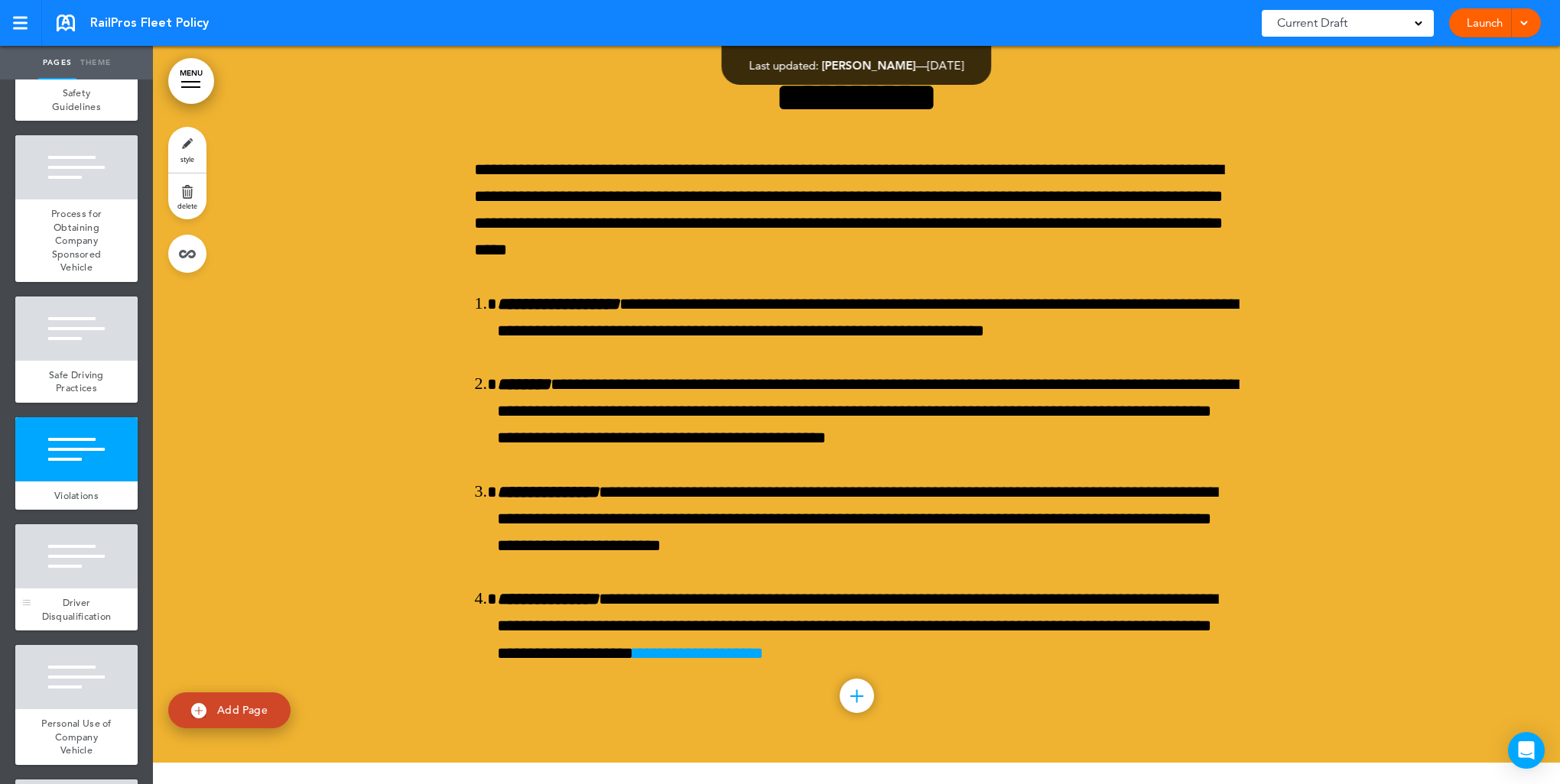
click at [75, 546] on div at bounding box center [77, 556] width 123 height 64
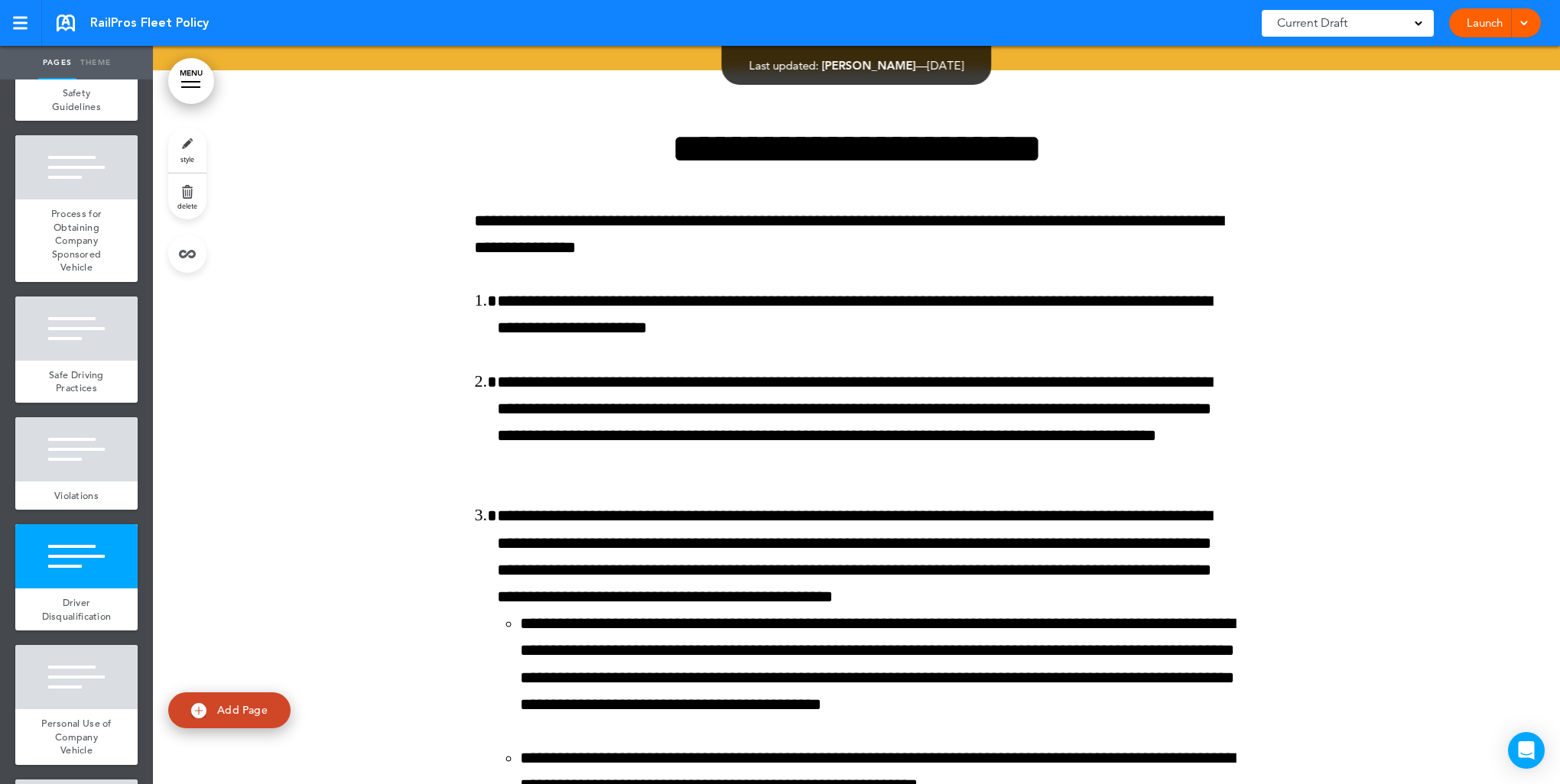
scroll to position [11713, 0]
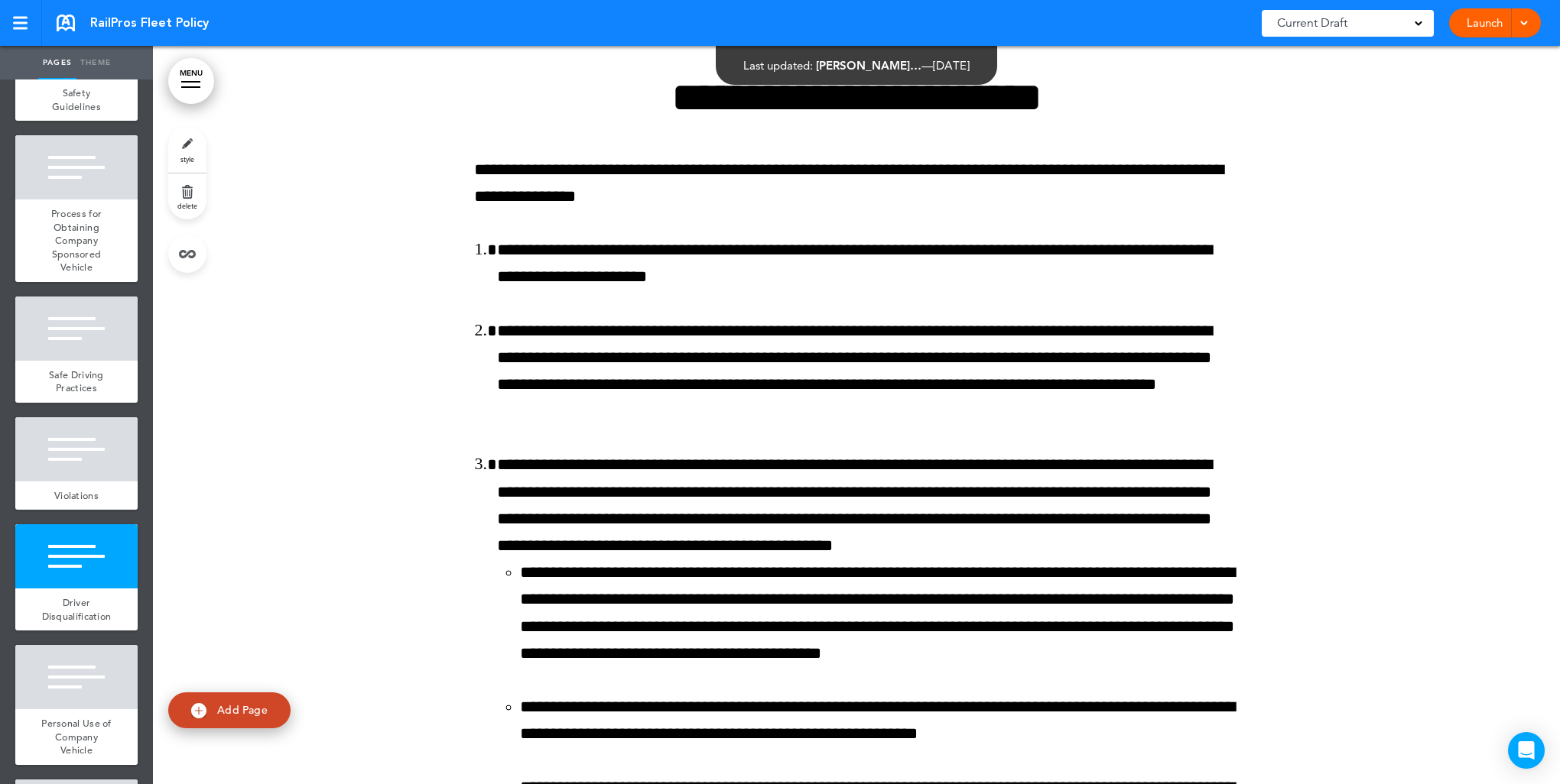
click at [183, 156] on span "style" at bounding box center [188, 159] width 14 height 9
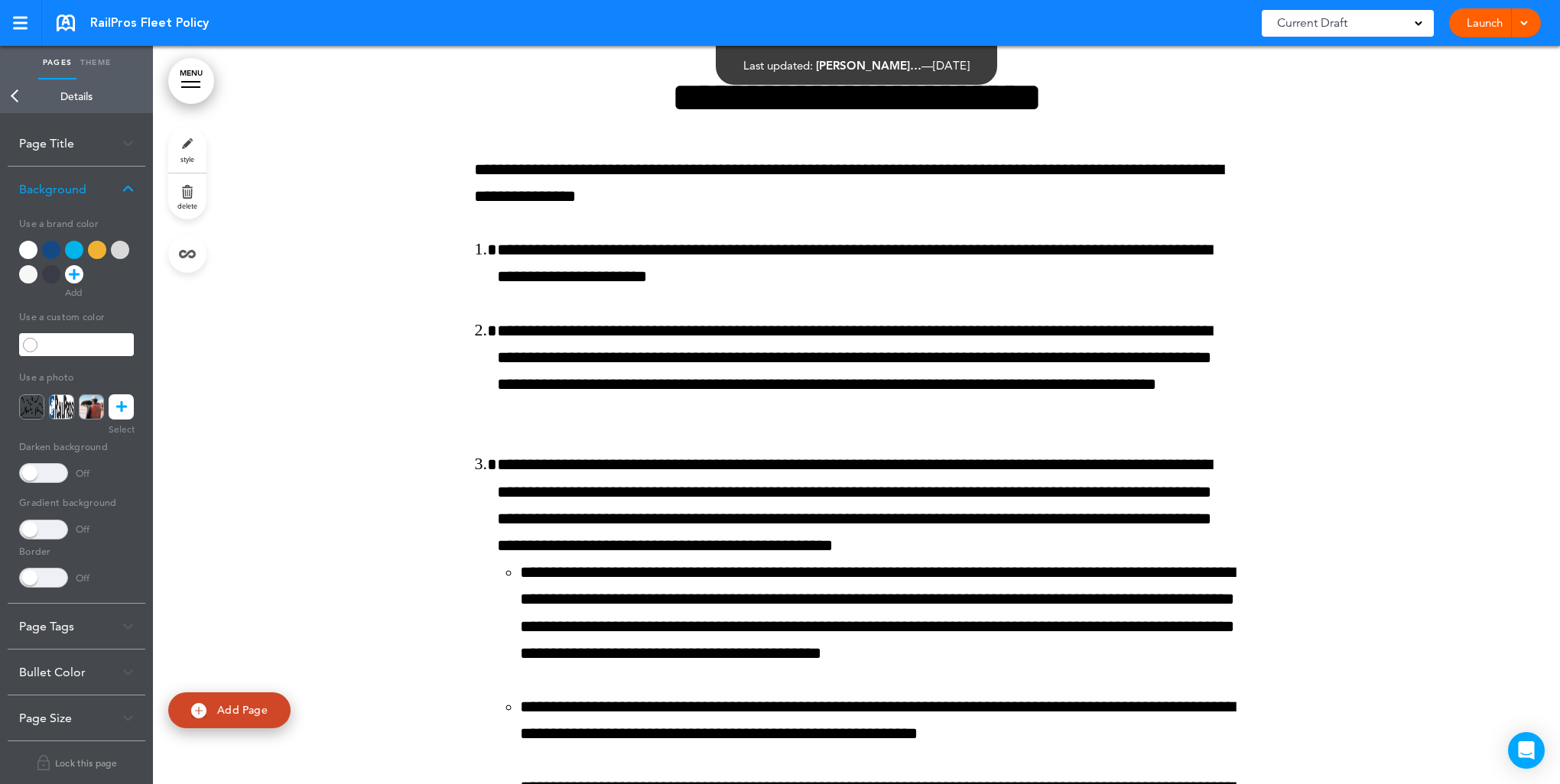
click at [45, 247] on div at bounding box center [51, 250] width 19 height 19
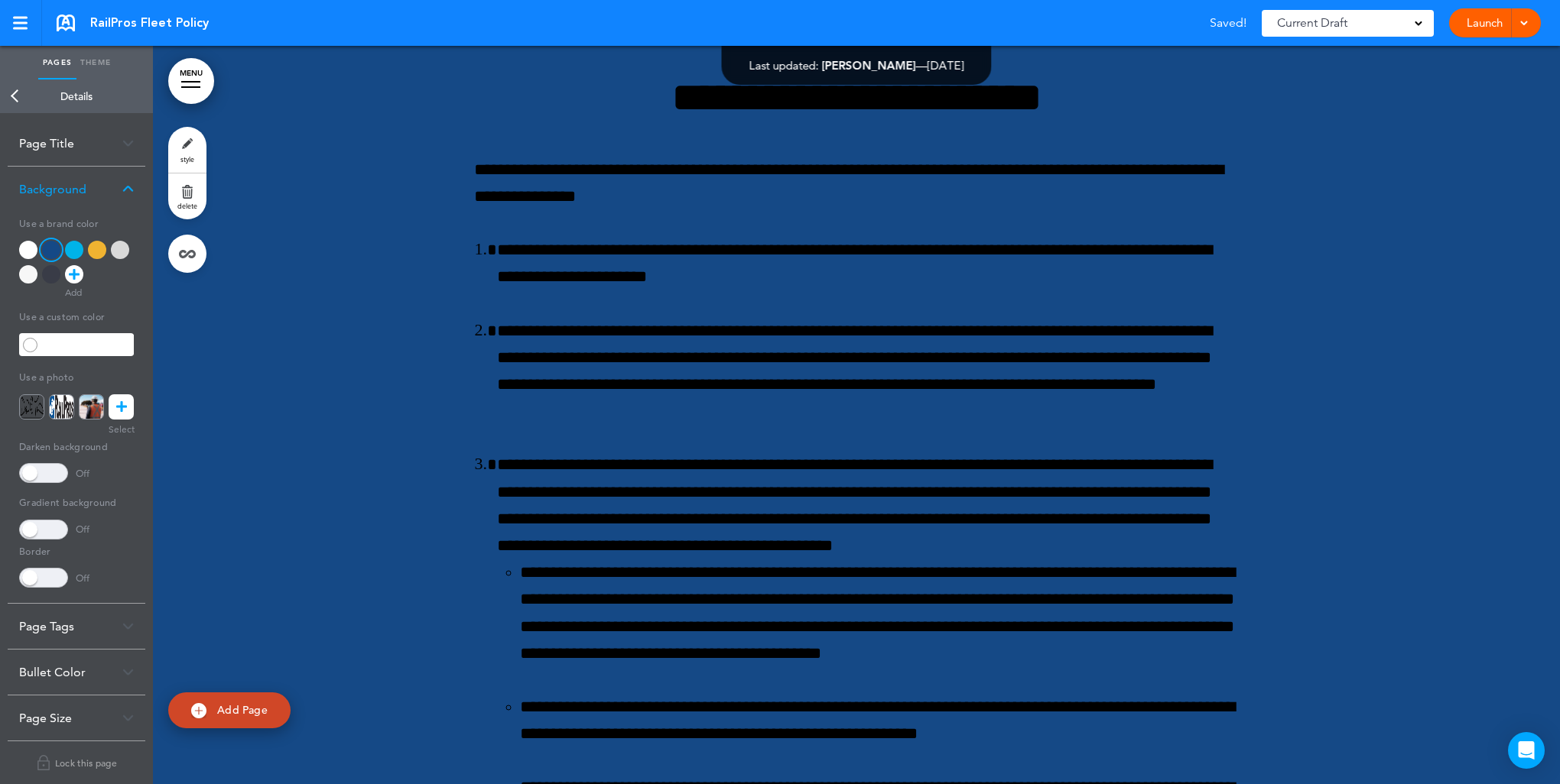
click at [70, 243] on div at bounding box center [74, 250] width 19 height 19
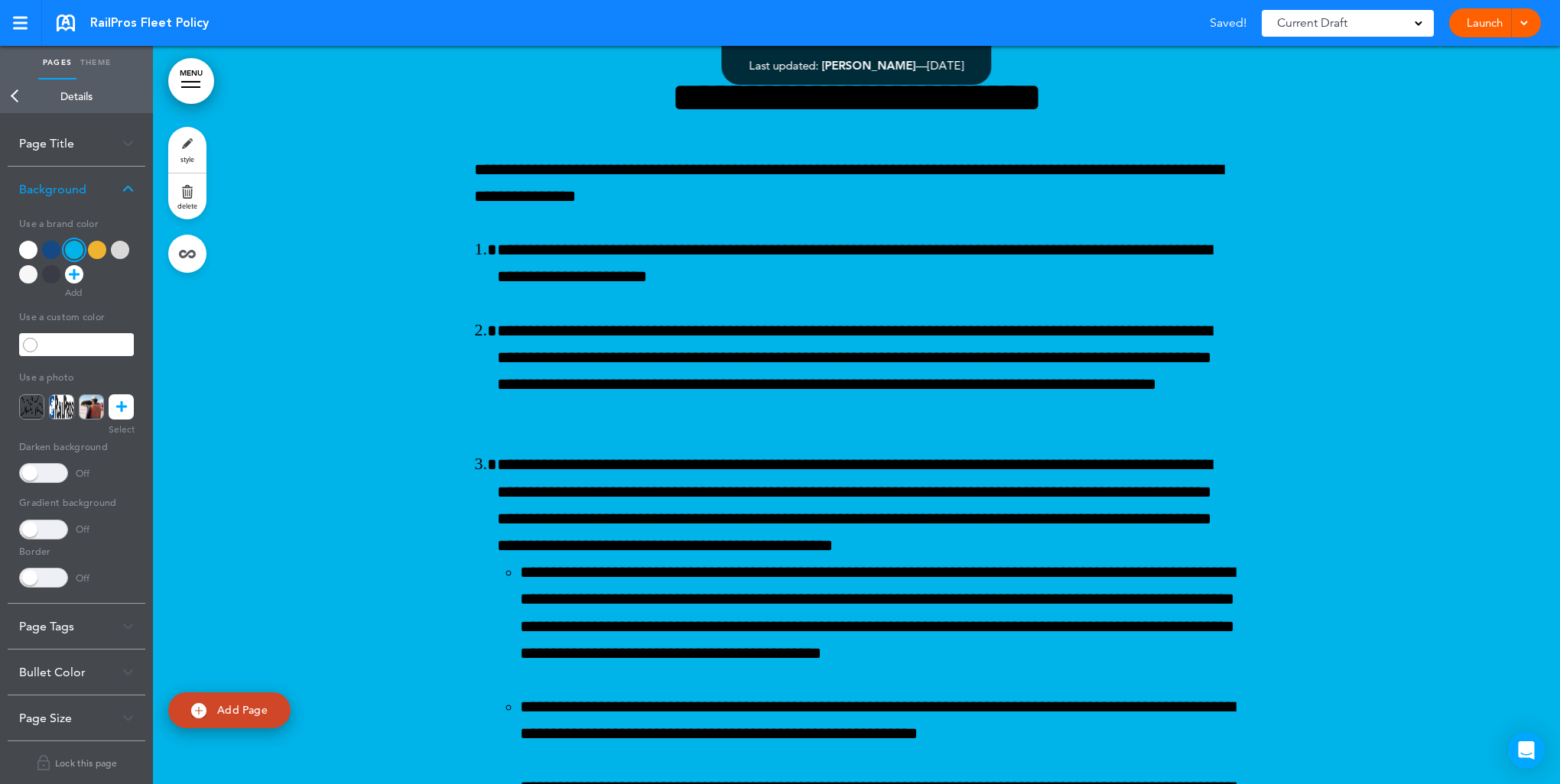
click at [27, 248] on div at bounding box center [29, 250] width 19 height 19
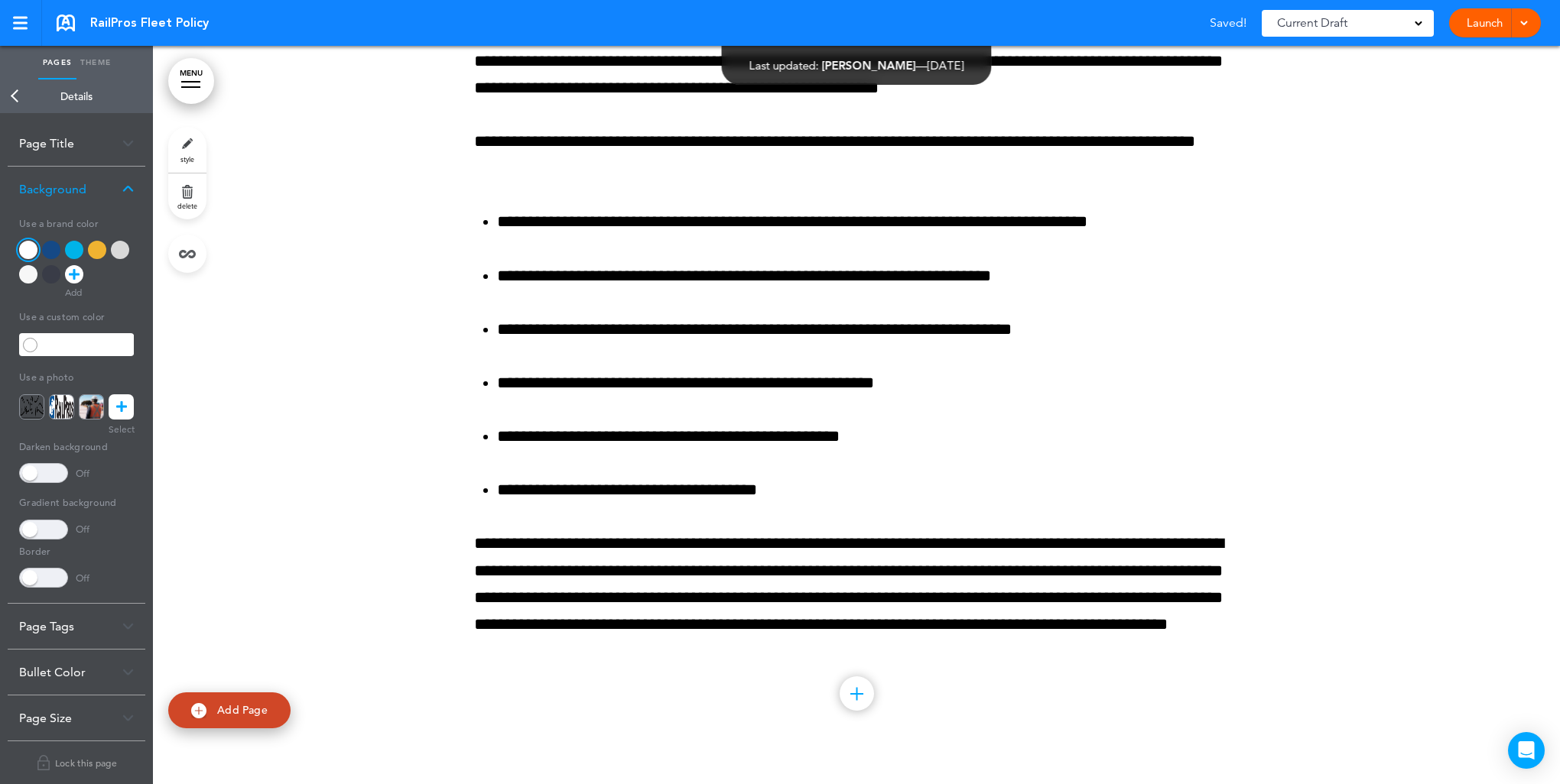
scroll to position [13115, 0]
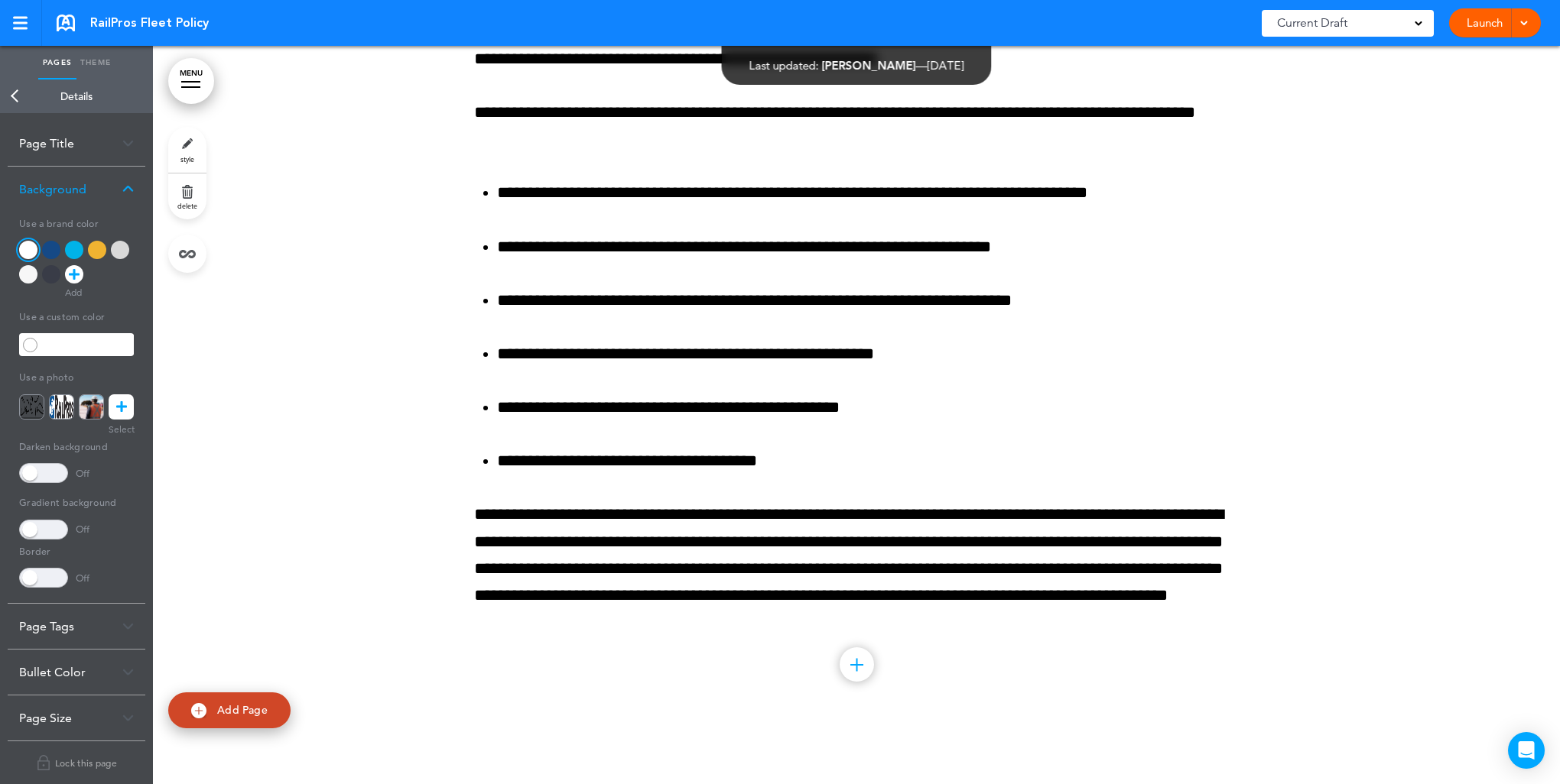
click at [12, 93] on link "Back" at bounding box center [15, 96] width 30 height 33
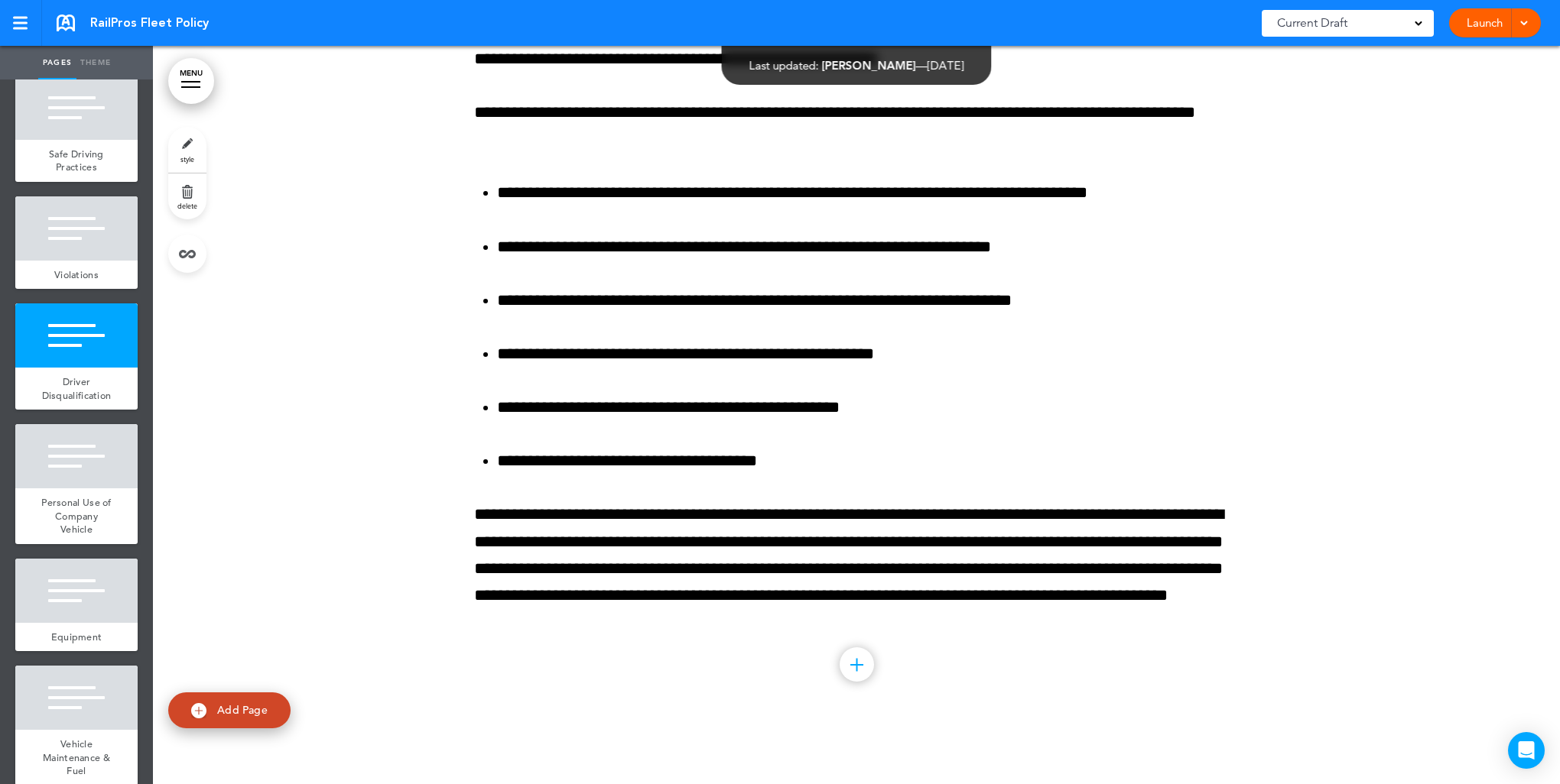
scroll to position [1019, 0]
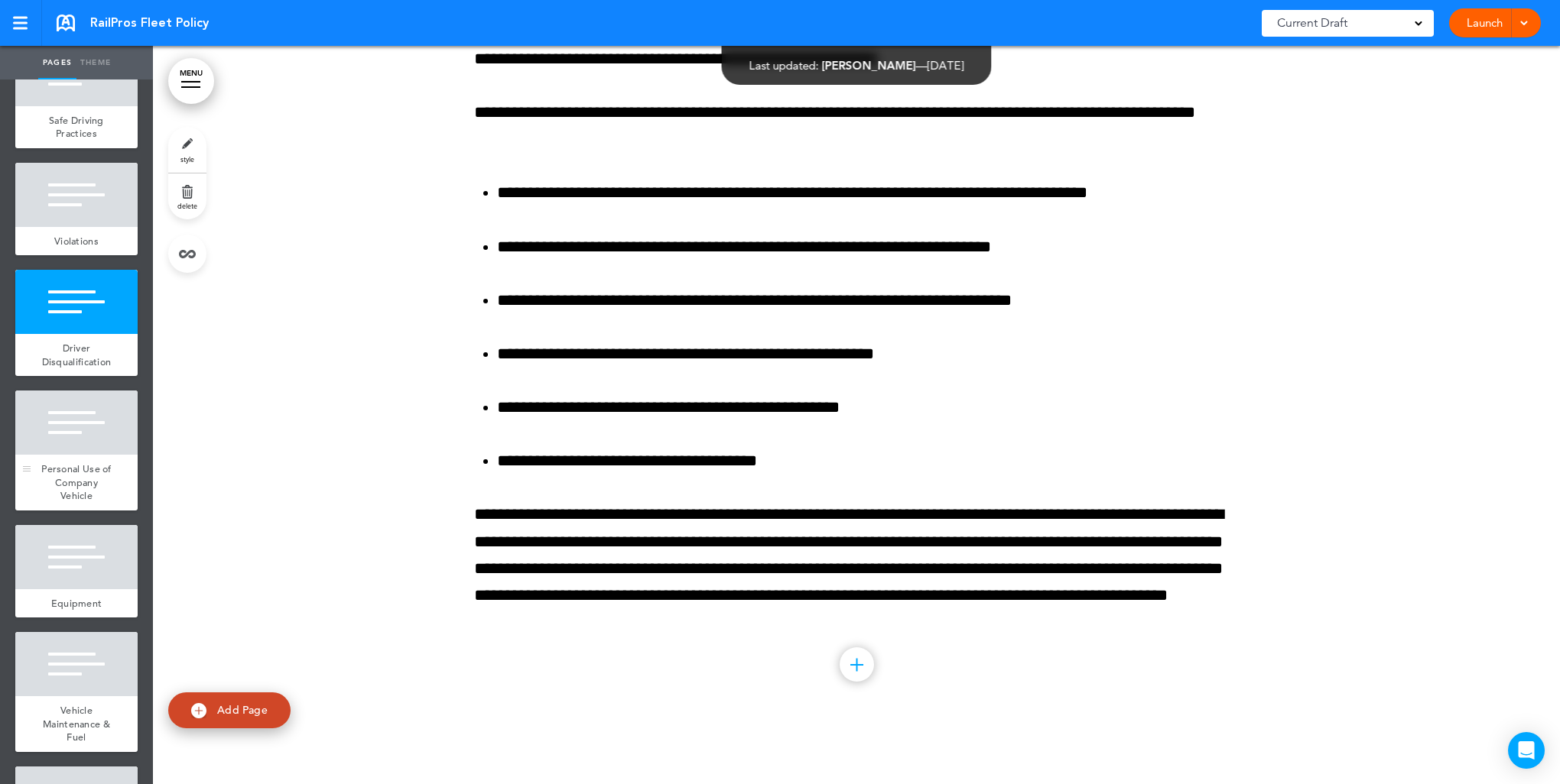
click at [69, 454] on div at bounding box center [77, 423] width 123 height 64
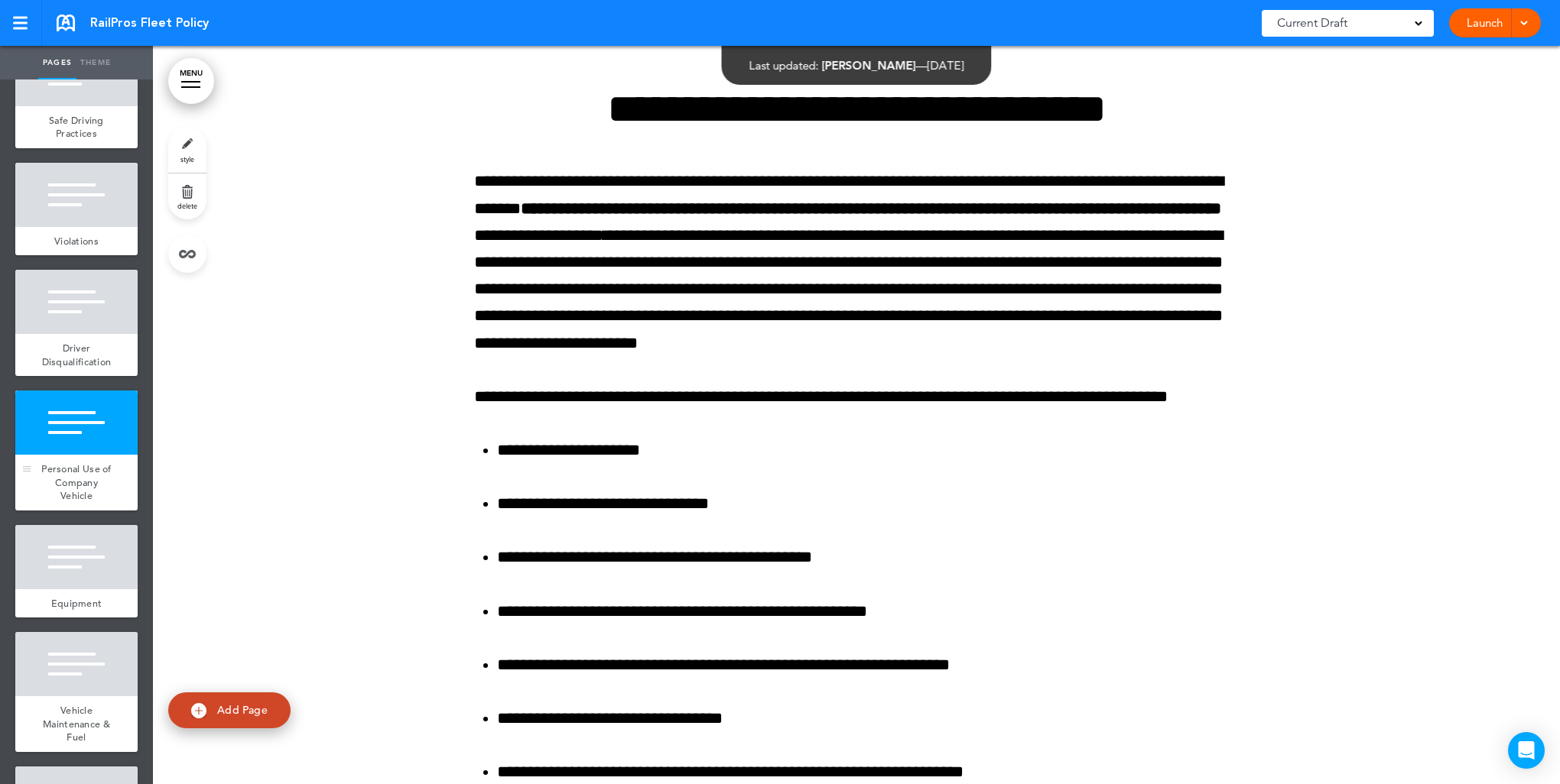
scroll to position [13827, 0]
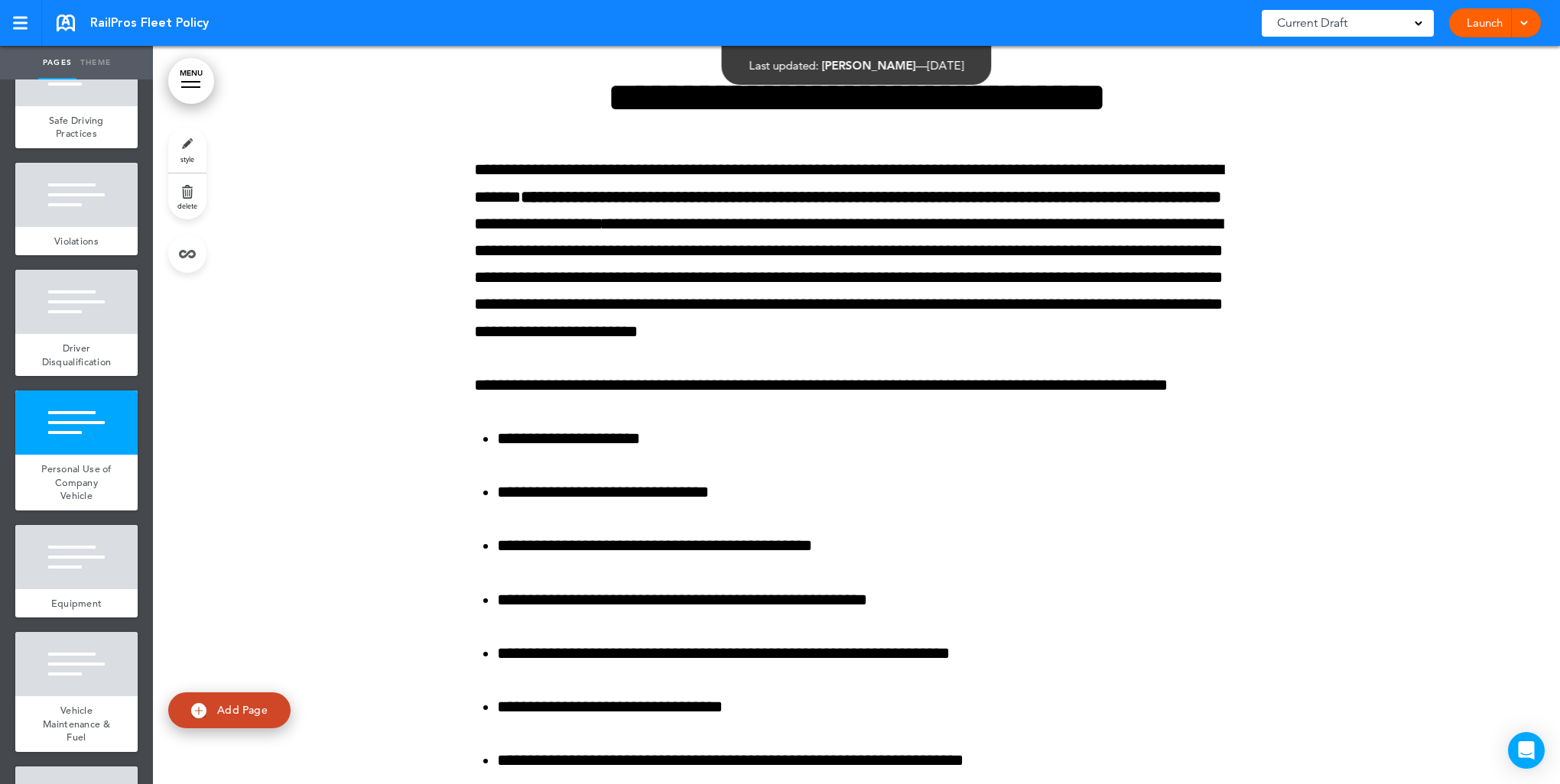
click at [181, 150] on link "style" at bounding box center [187, 150] width 38 height 46
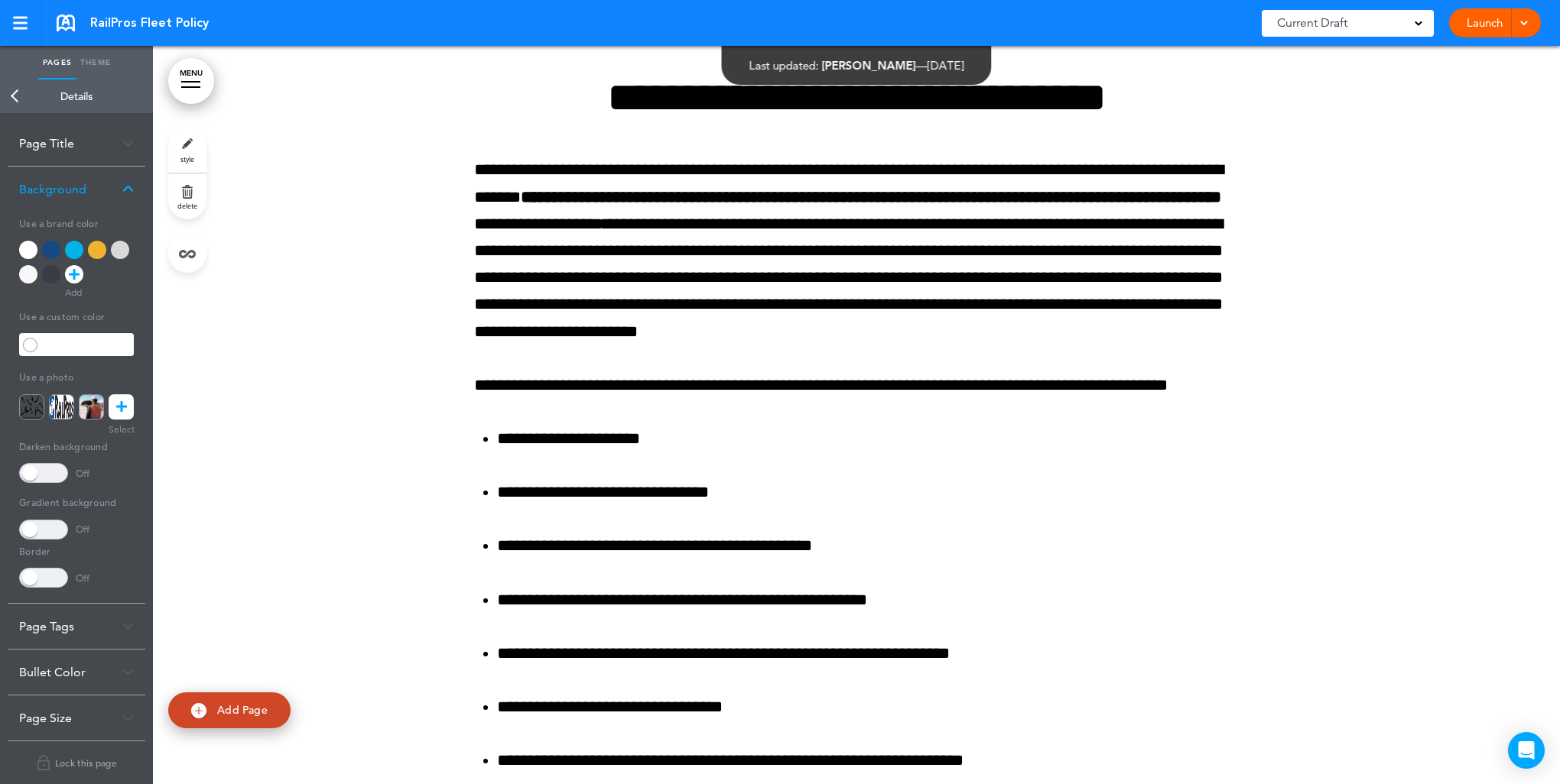
click at [69, 249] on div at bounding box center [74, 250] width 19 height 19
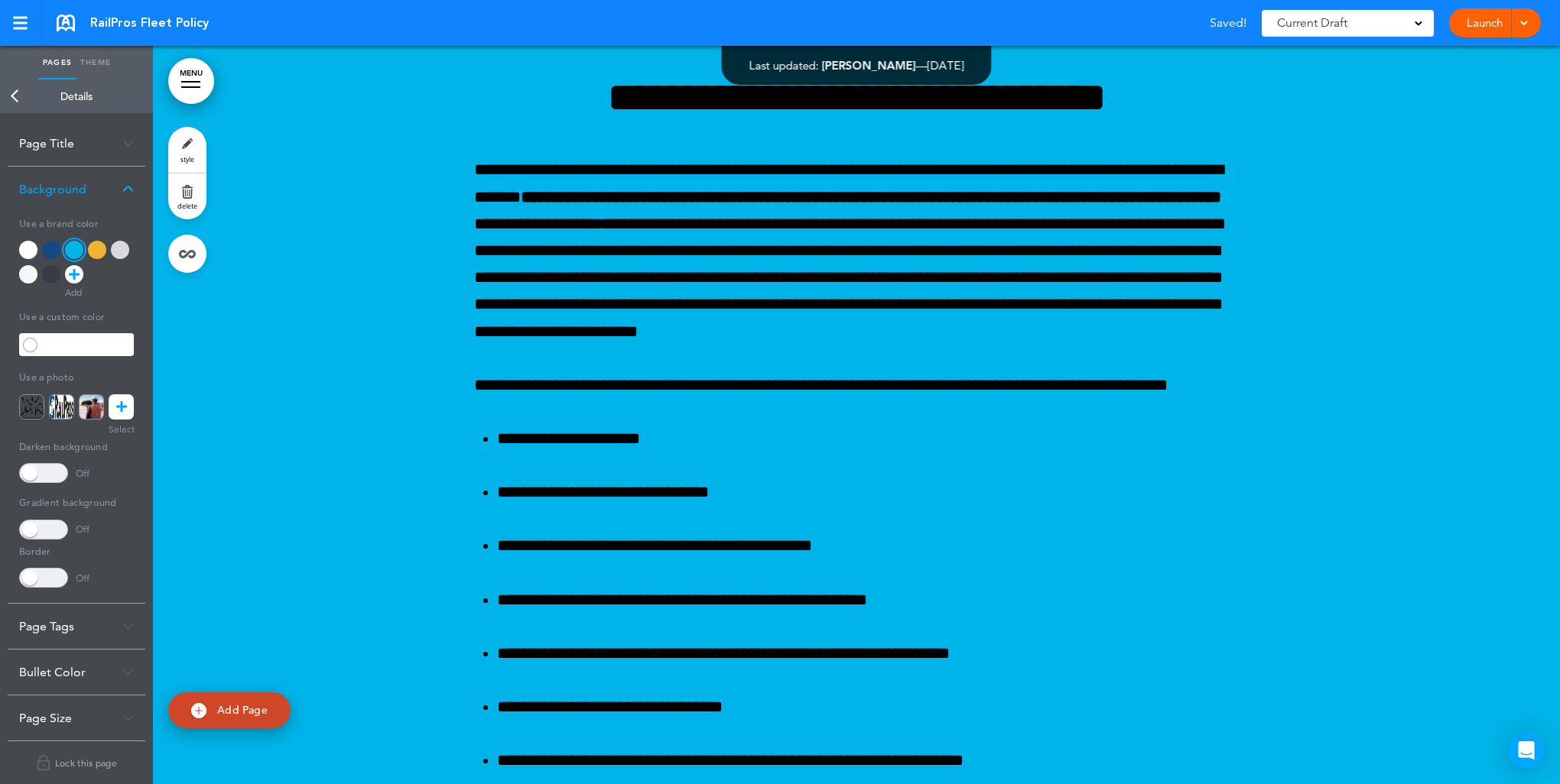
click at [16, 96] on link "Back" at bounding box center [15, 96] width 30 height 33
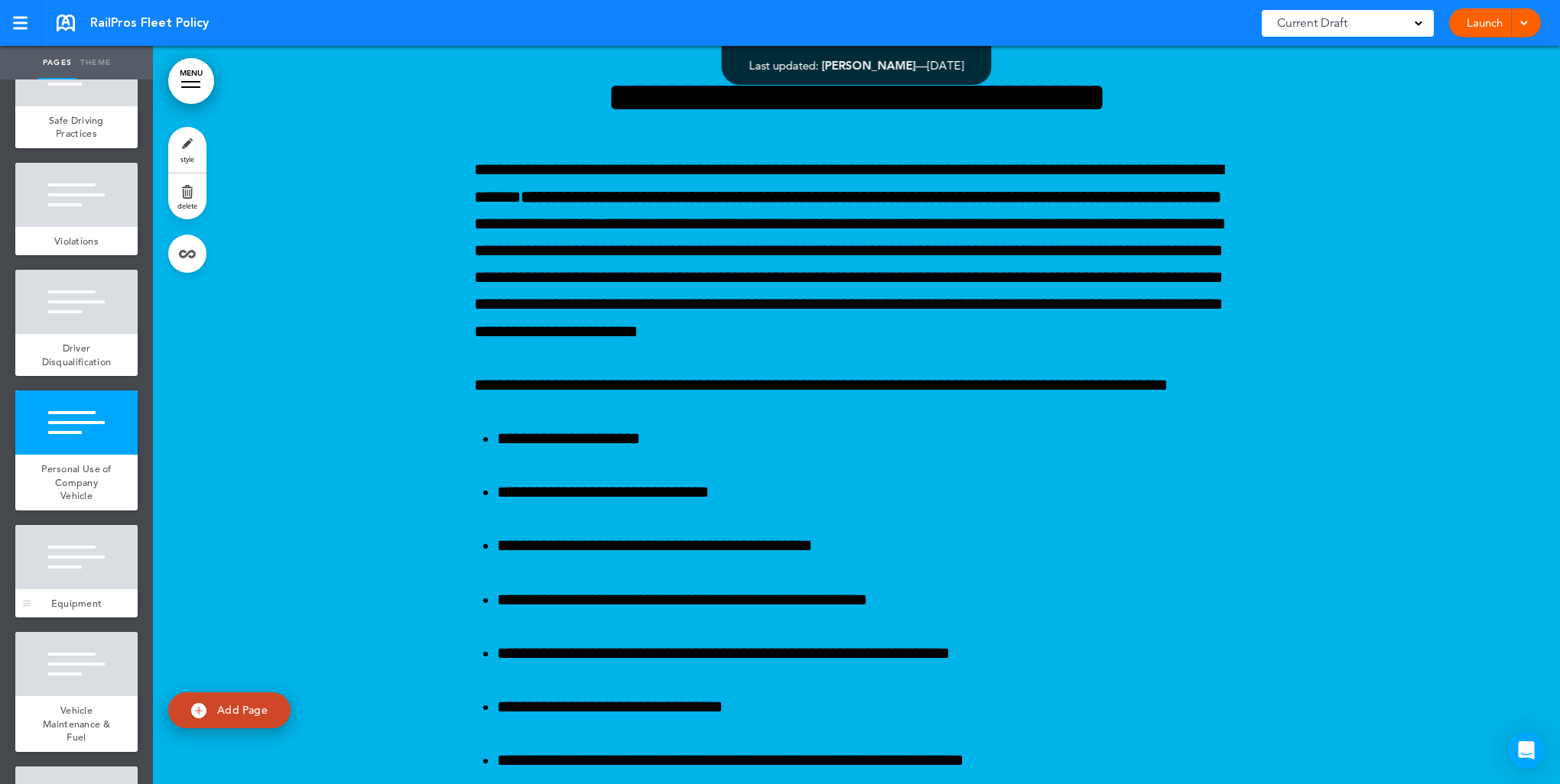
click at [82, 589] on div at bounding box center [77, 557] width 123 height 64
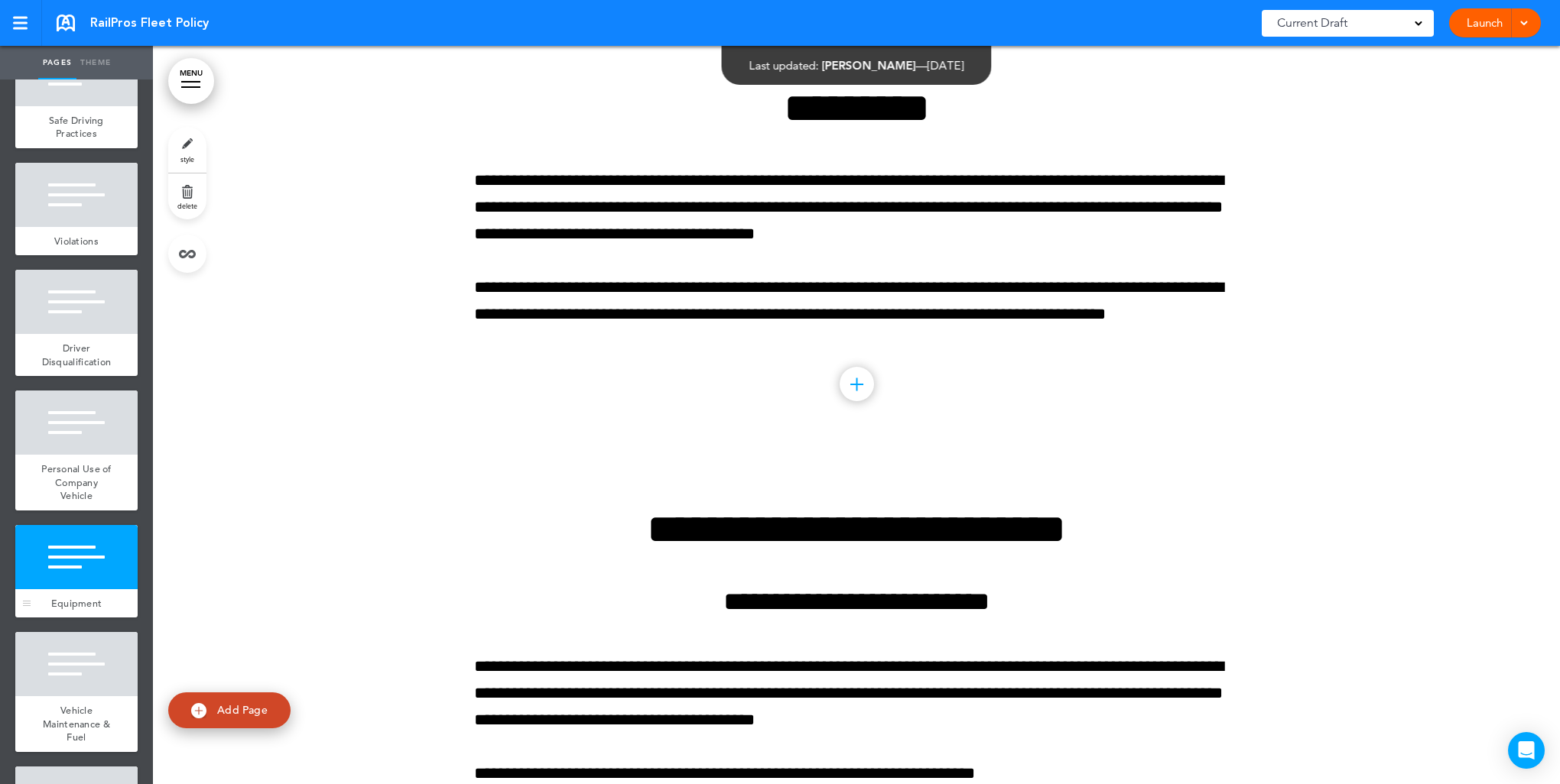
scroll to position [14731, 0]
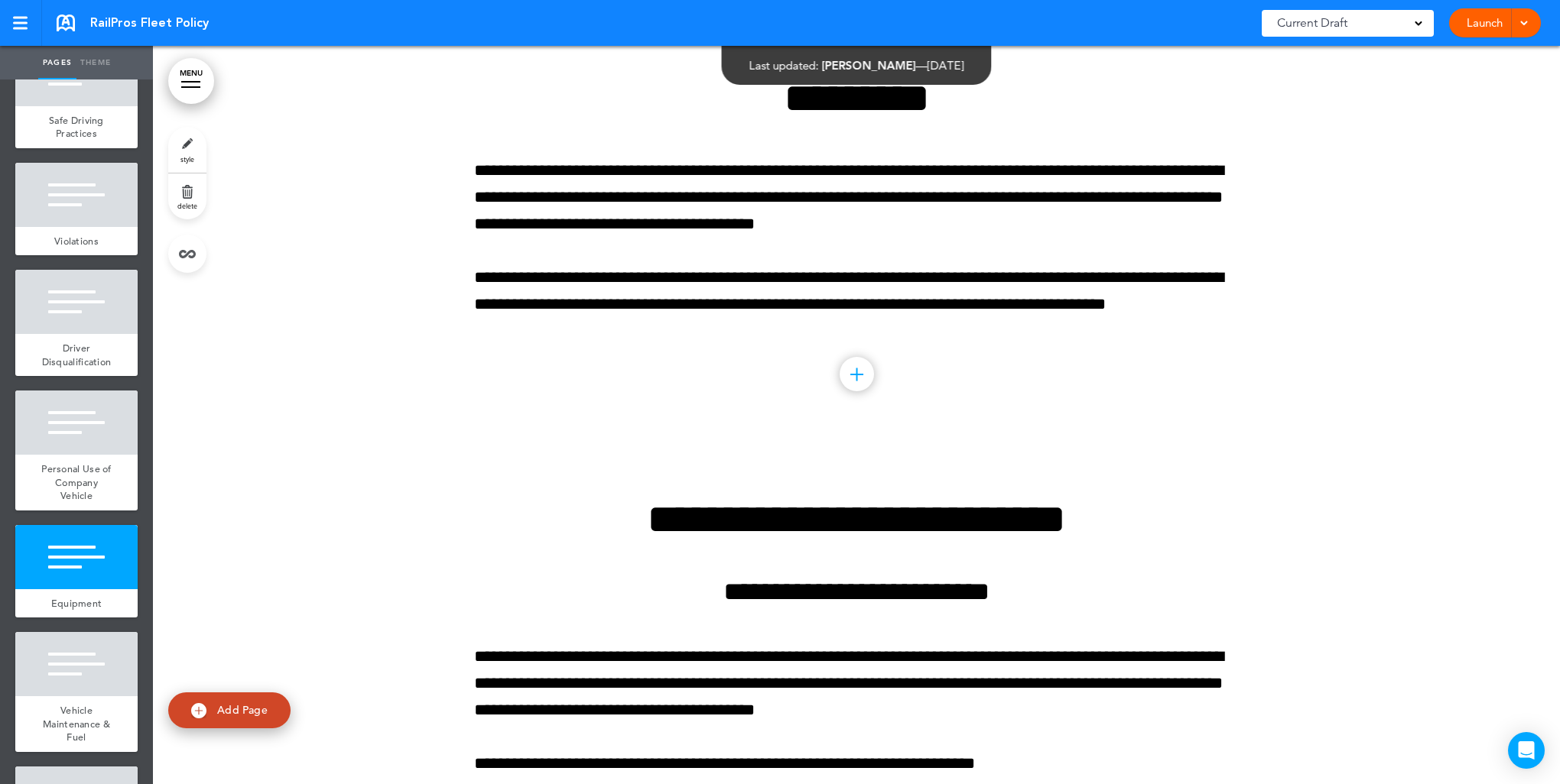
click at [187, 146] on link "style" at bounding box center [187, 150] width 38 height 46
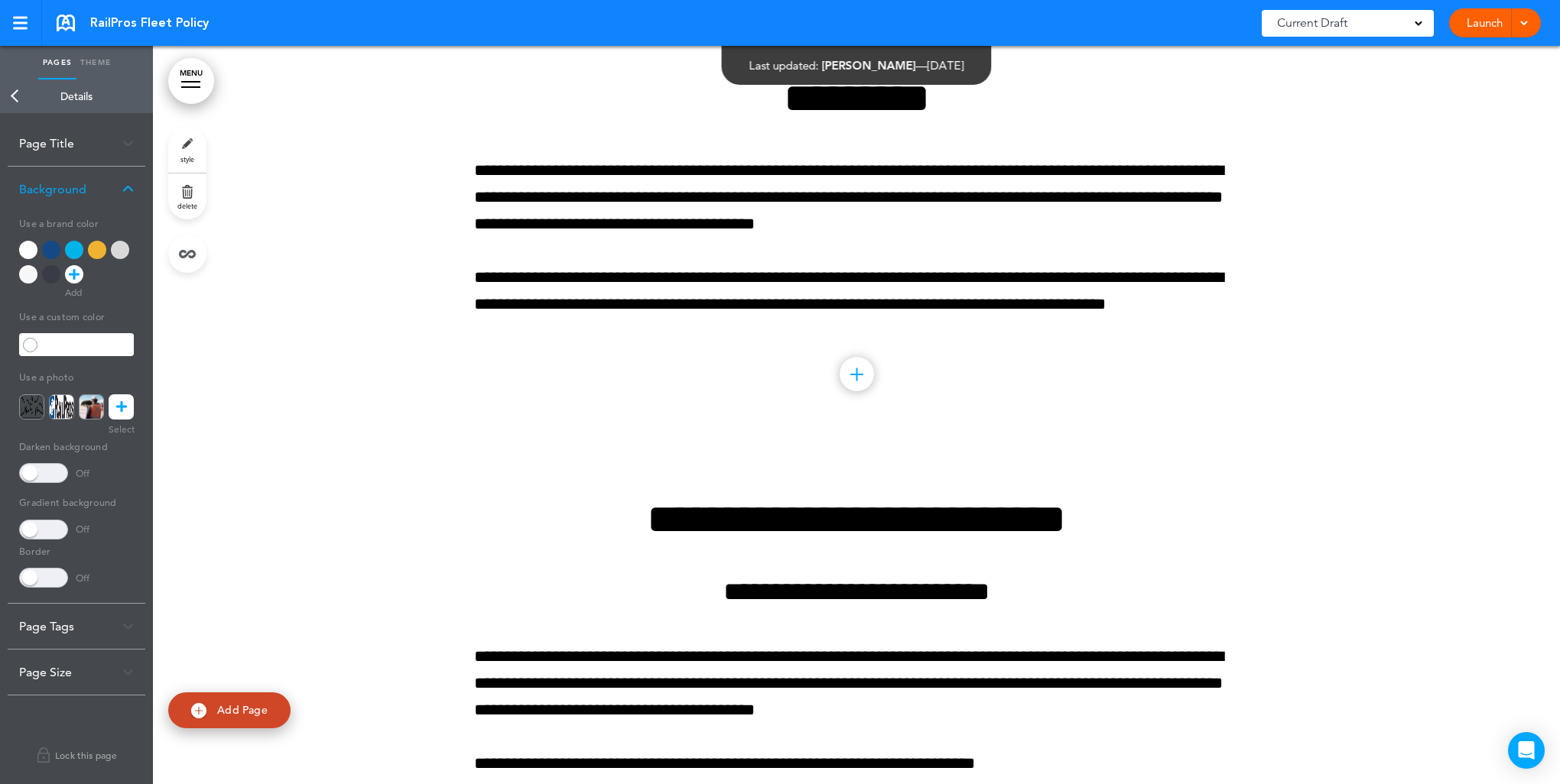
click at [123, 252] on div at bounding box center [120, 250] width 19 height 19
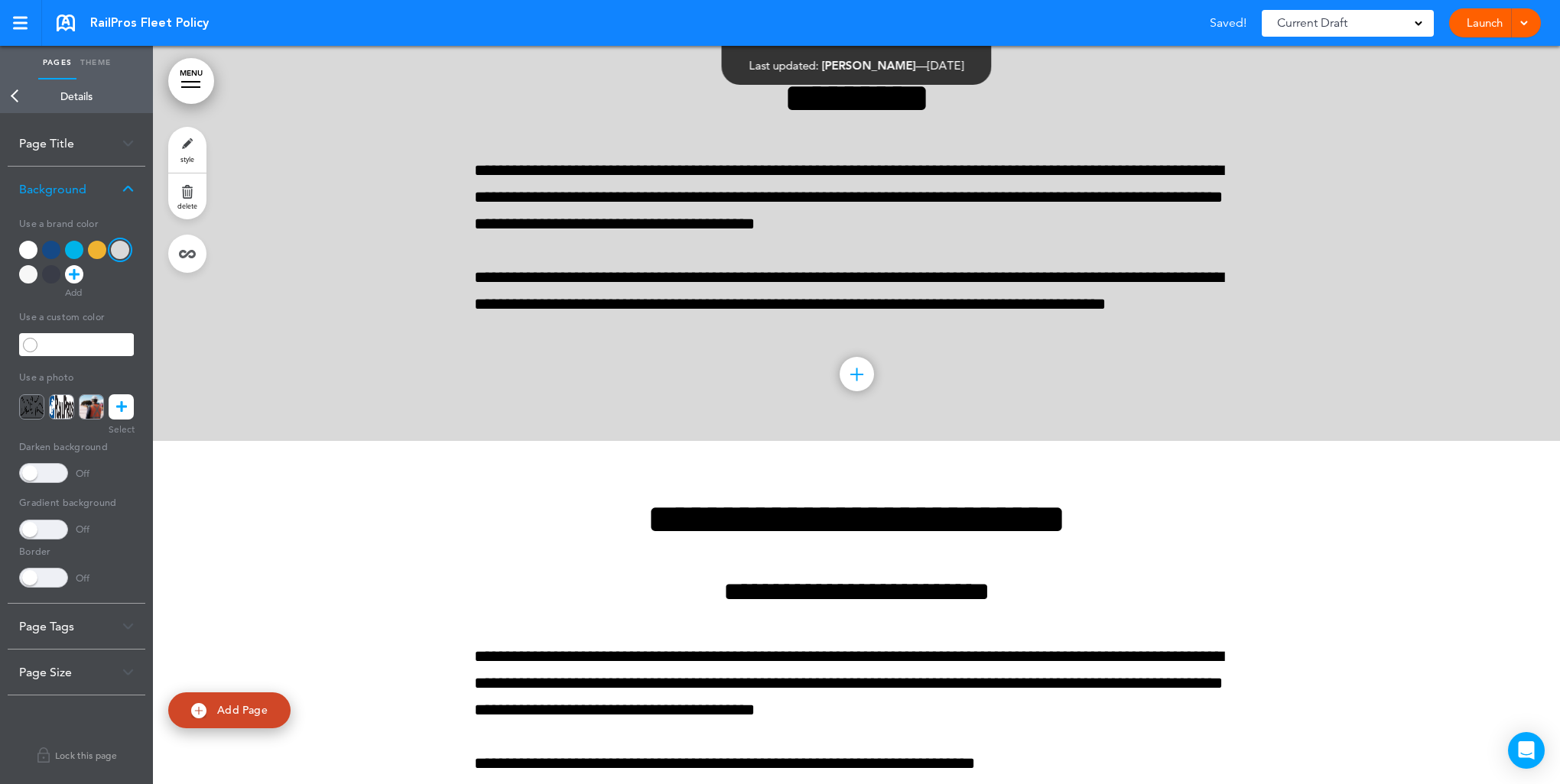
click at [9, 93] on link "Back" at bounding box center [15, 96] width 30 height 33
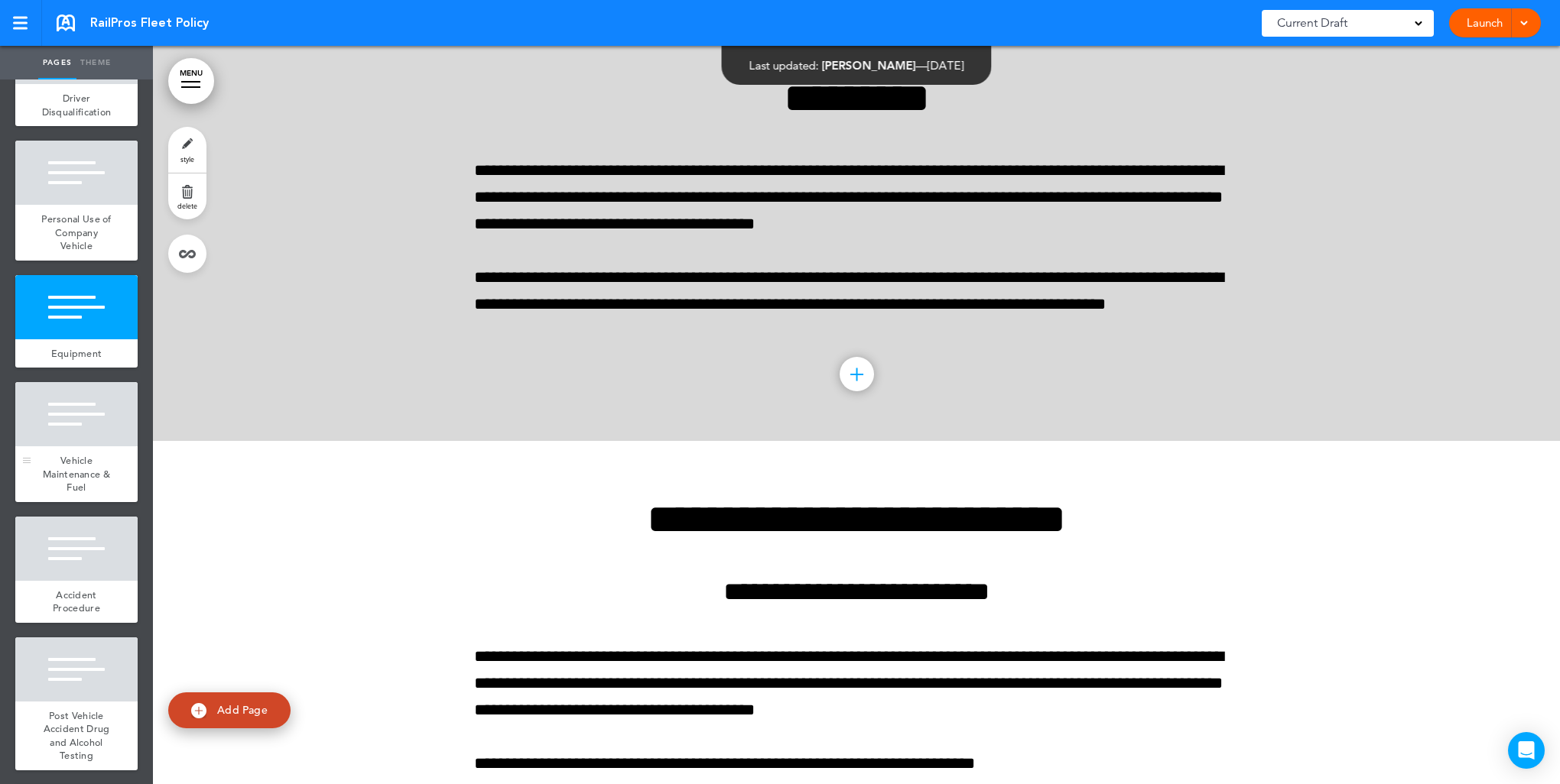
scroll to position [1401, 0]
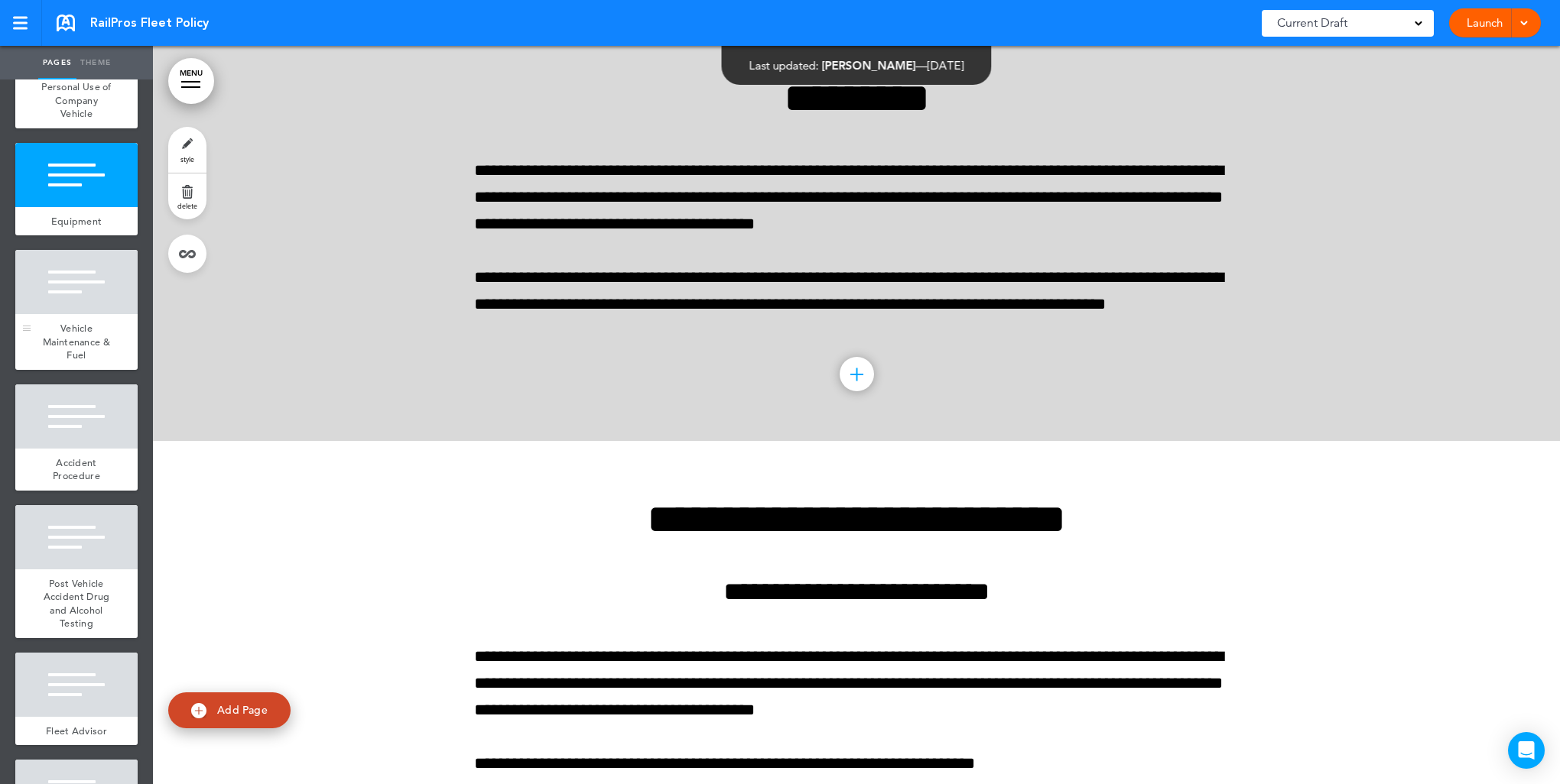
click at [78, 361] on span "Vehicle Maintenance & Fuel" at bounding box center [76, 341] width 67 height 40
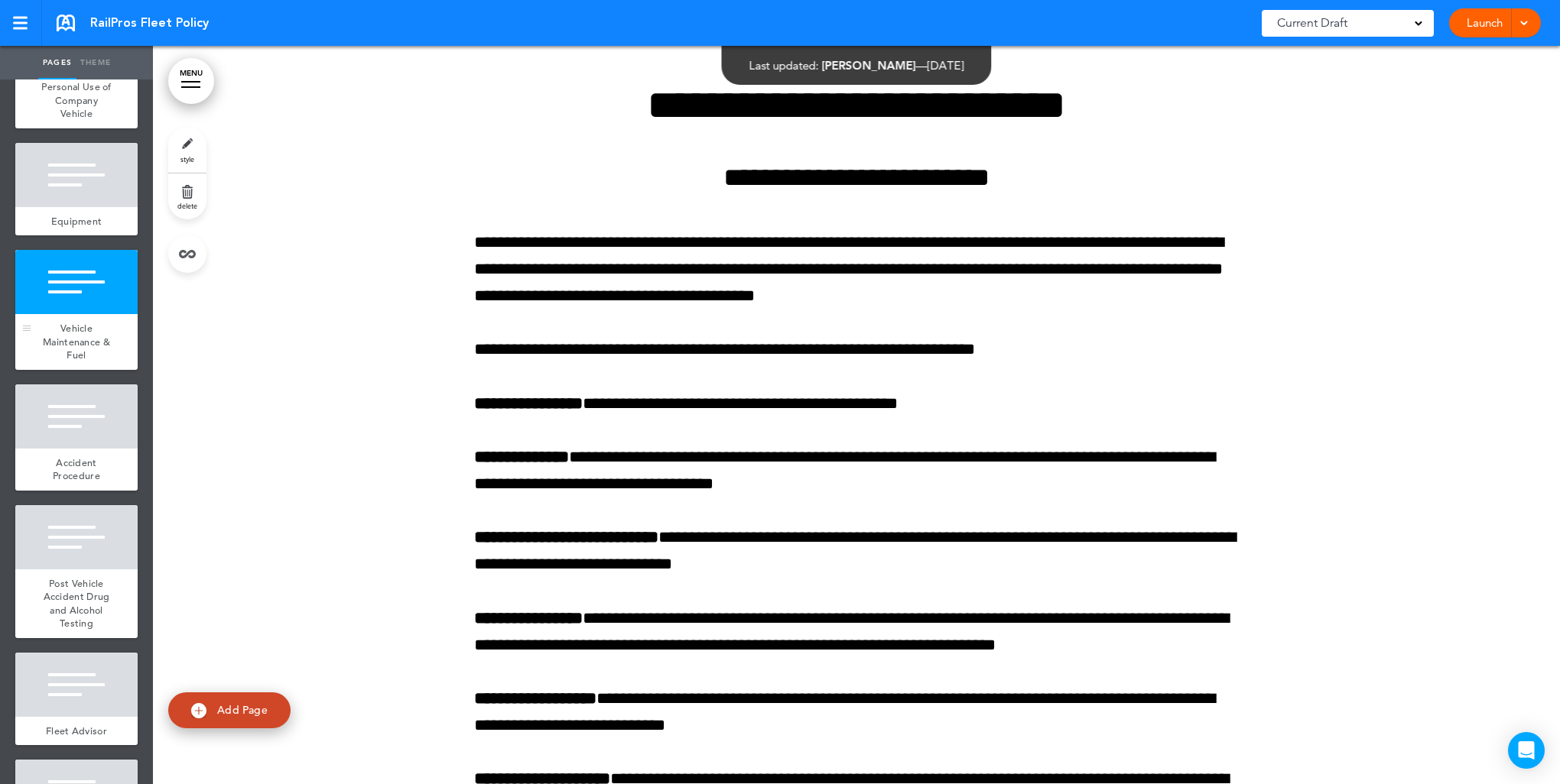
scroll to position [15153, 0]
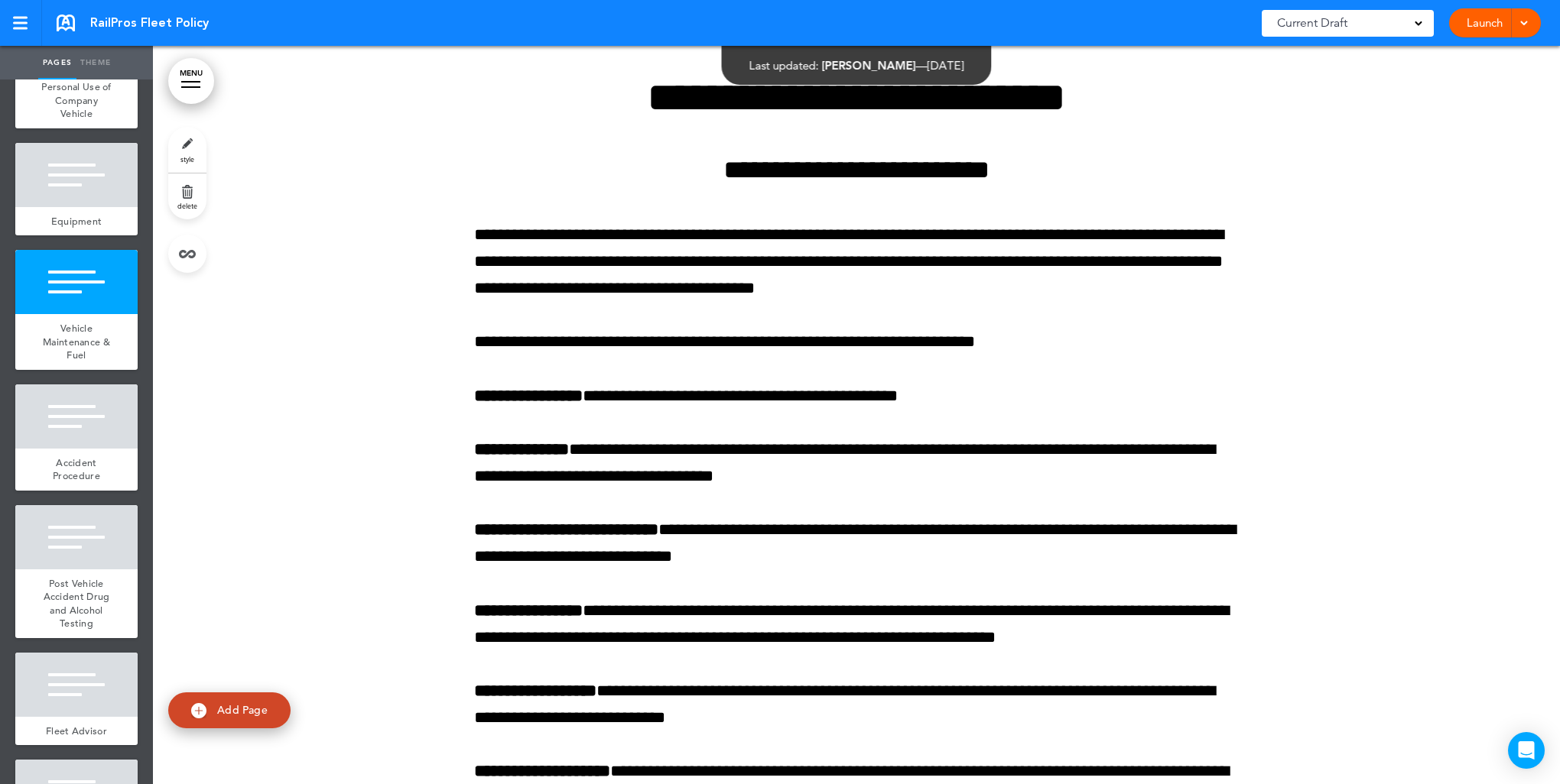
click at [198, 138] on link "style" at bounding box center [187, 150] width 38 height 46
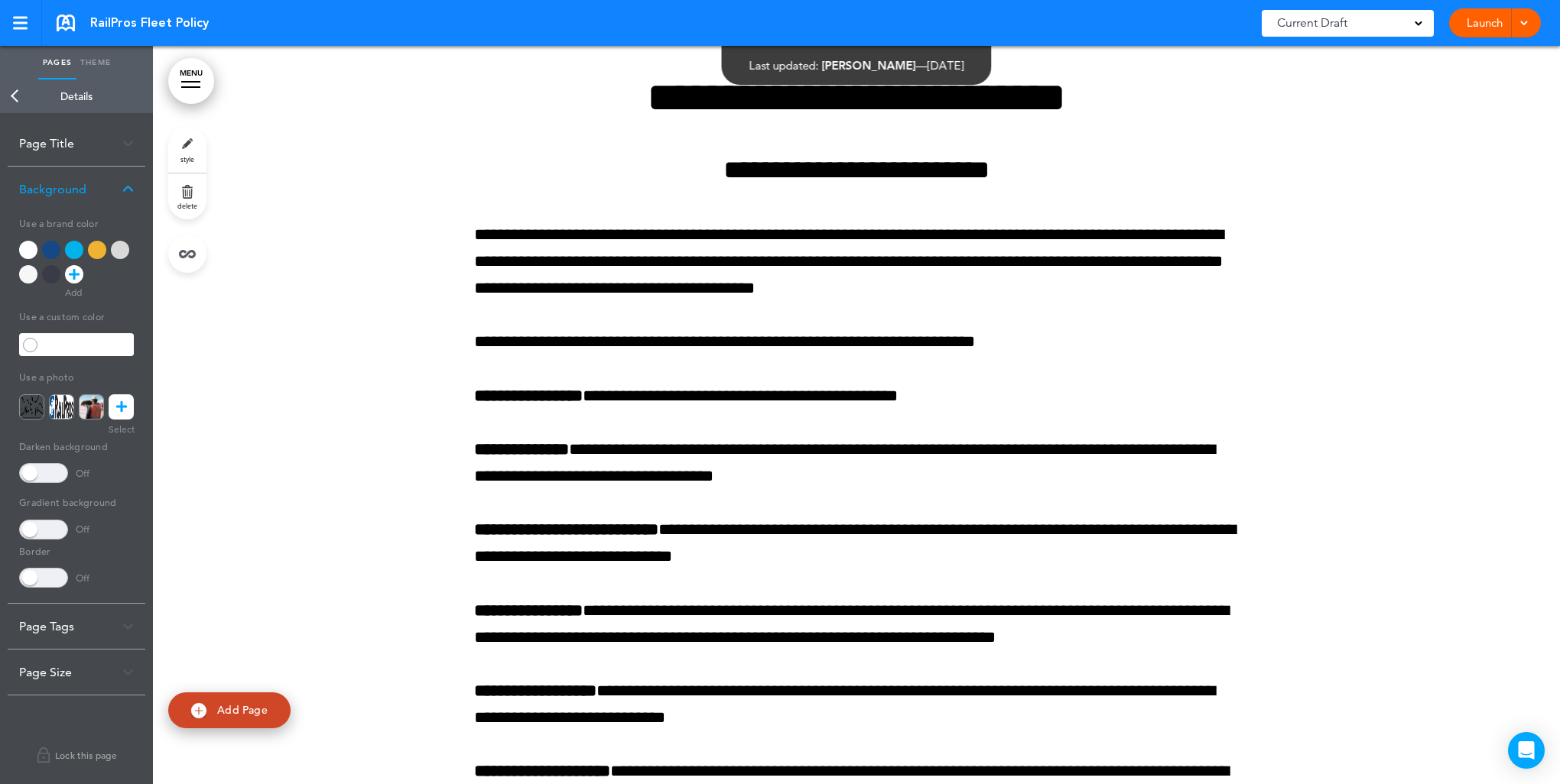
click at [98, 251] on div at bounding box center [97, 250] width 19 height 19
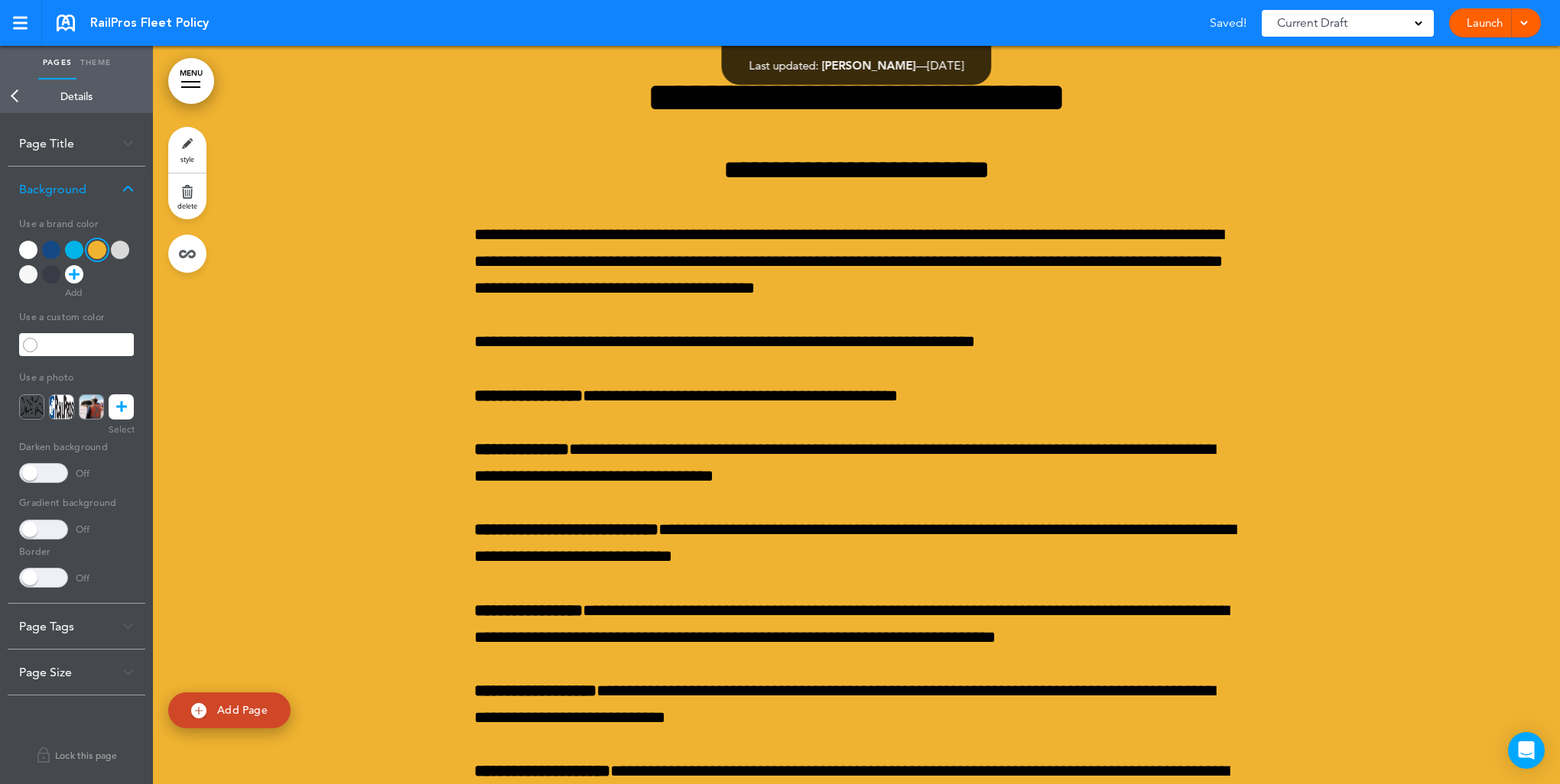
click at [16, 93] on link "Back" at bounding box center [15, 96] width 30 height 33
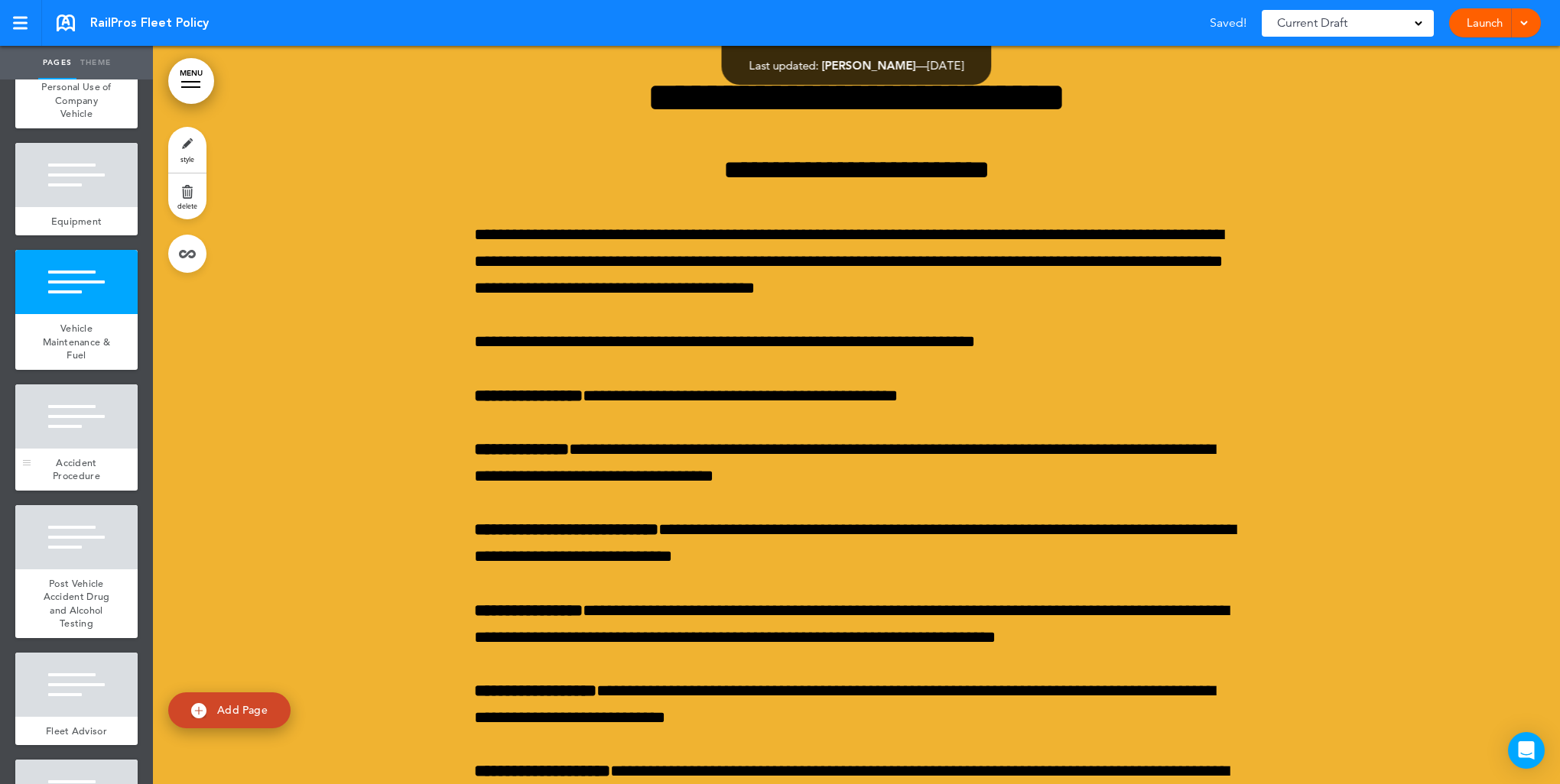
click at [78, 466] on div "Accident Procedure" at bounding box center [77, 470] width 123 height 42
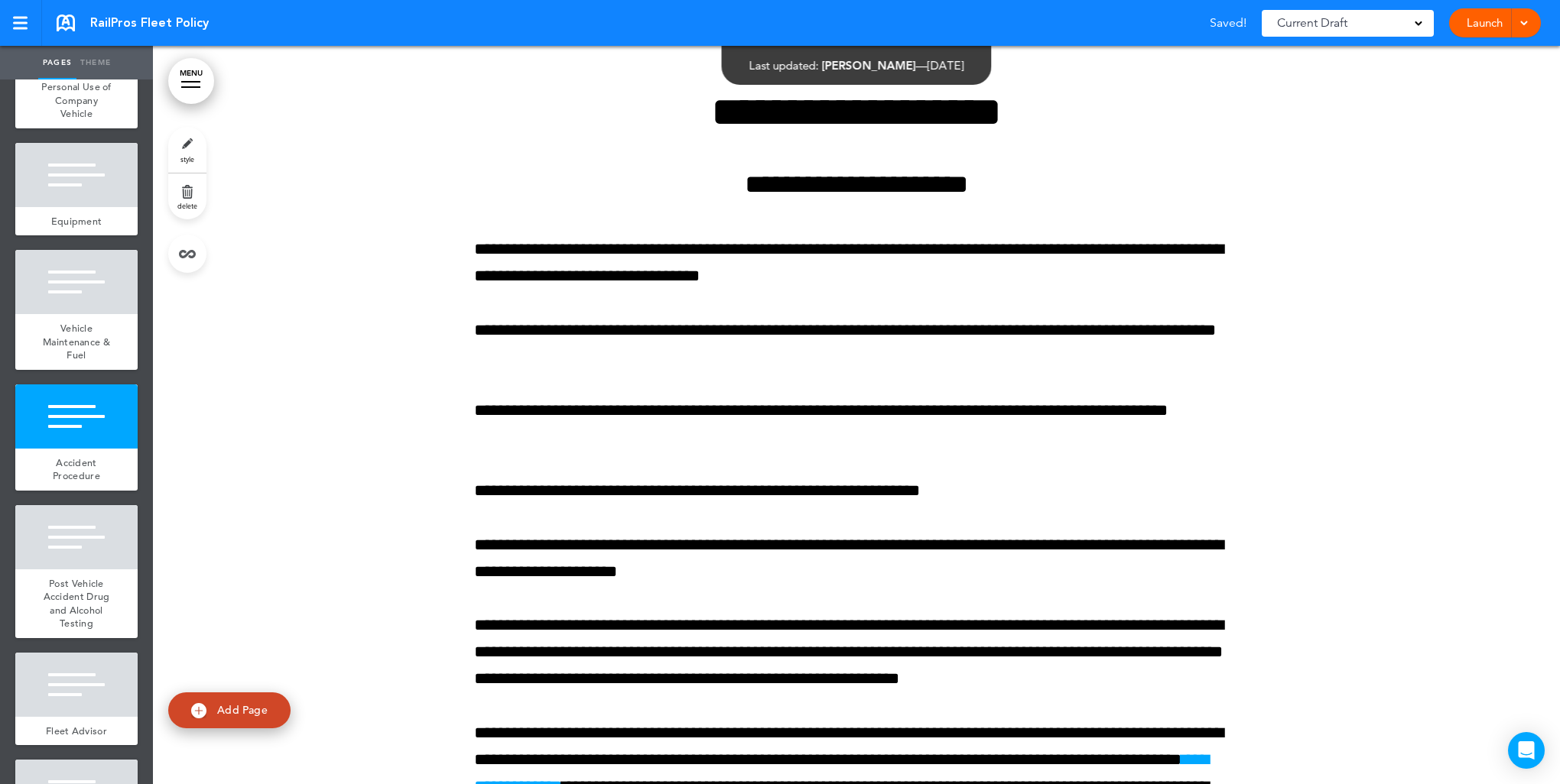
scroll to position [17205, 0]
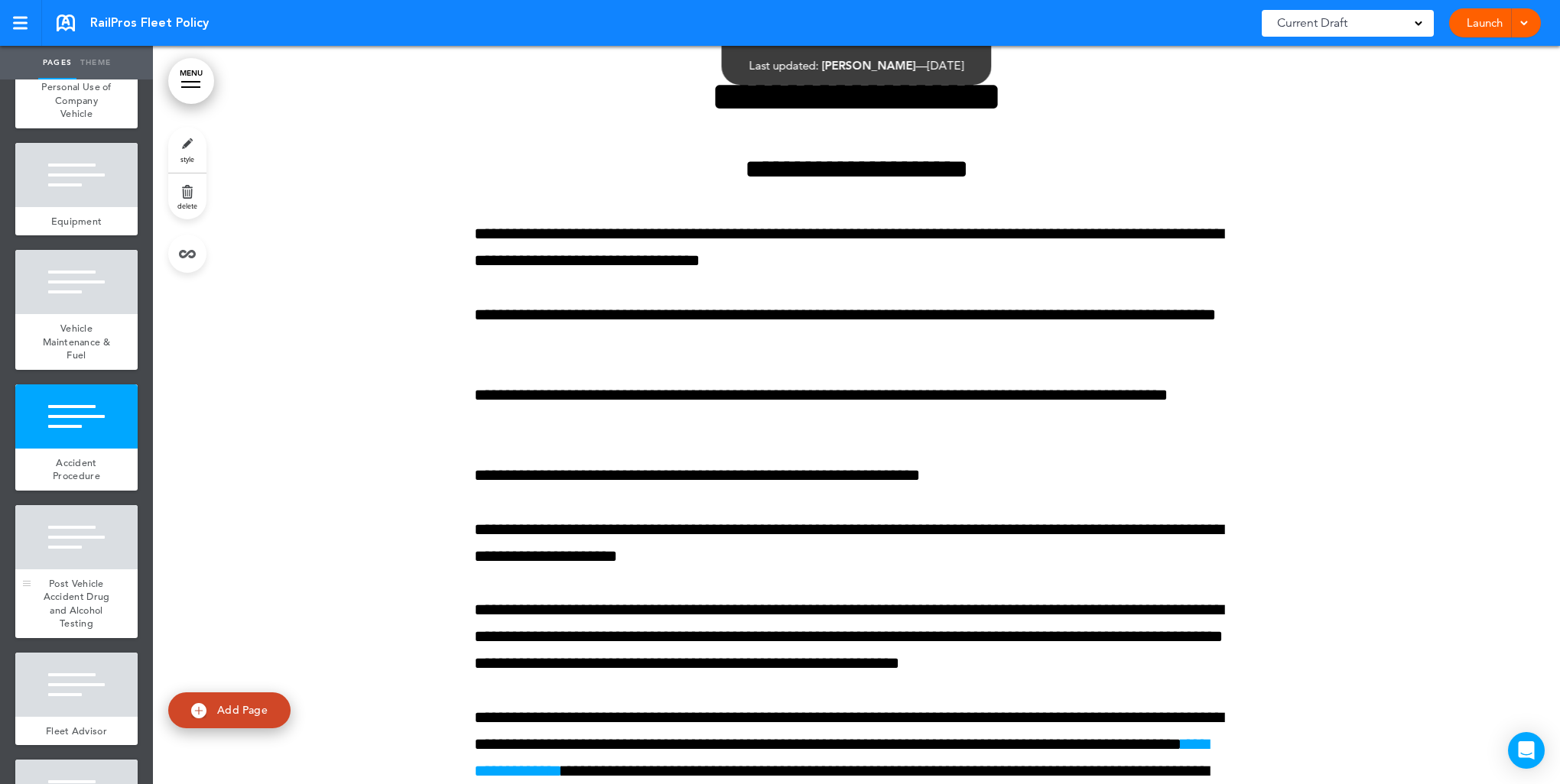
click at [74, 591] on span "Post Vehicle Accident Drug and Alcohol Testing" at bounding box center [77, 603] width 67 height 54
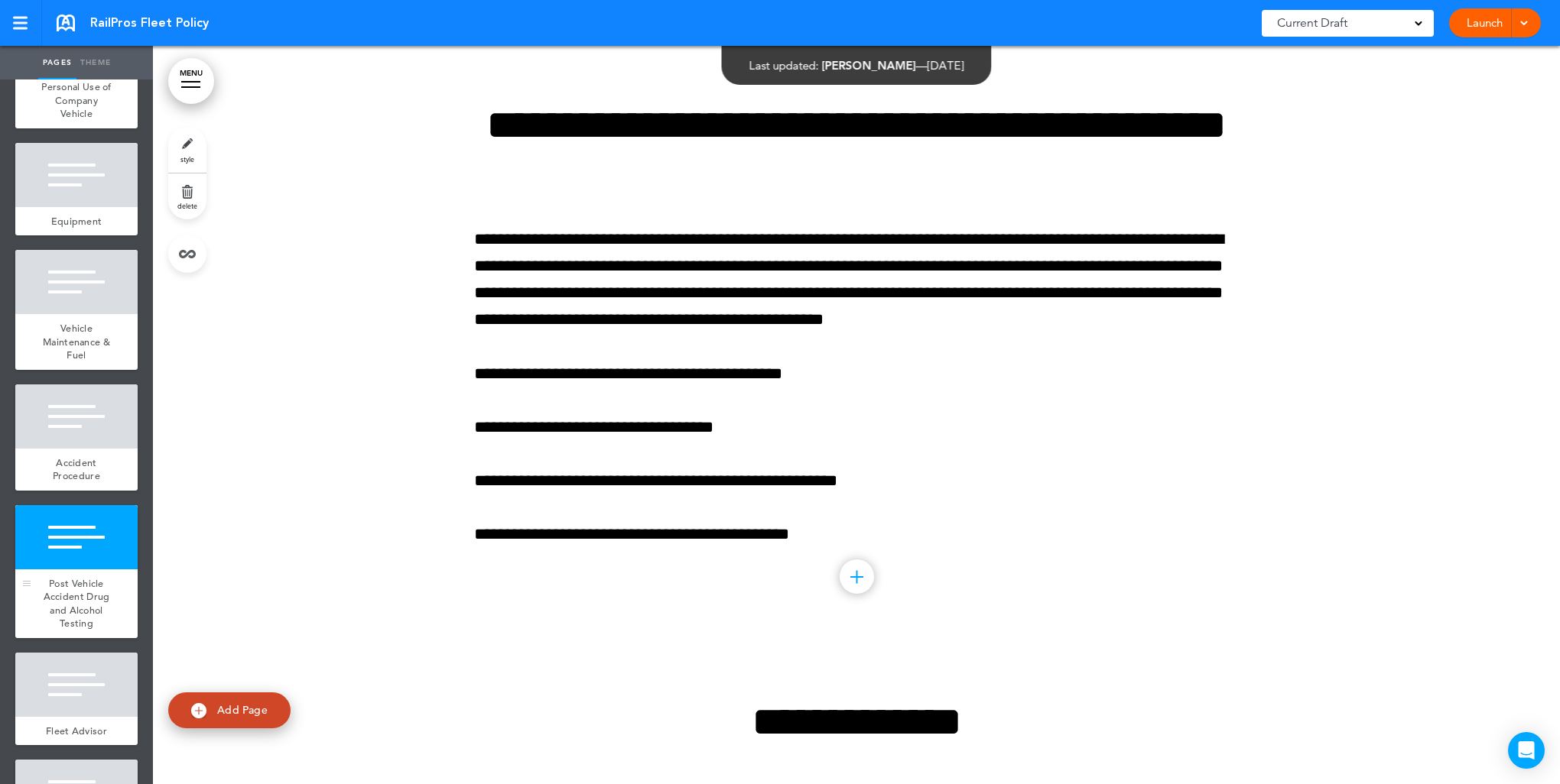
scroll to position [18147, 0]
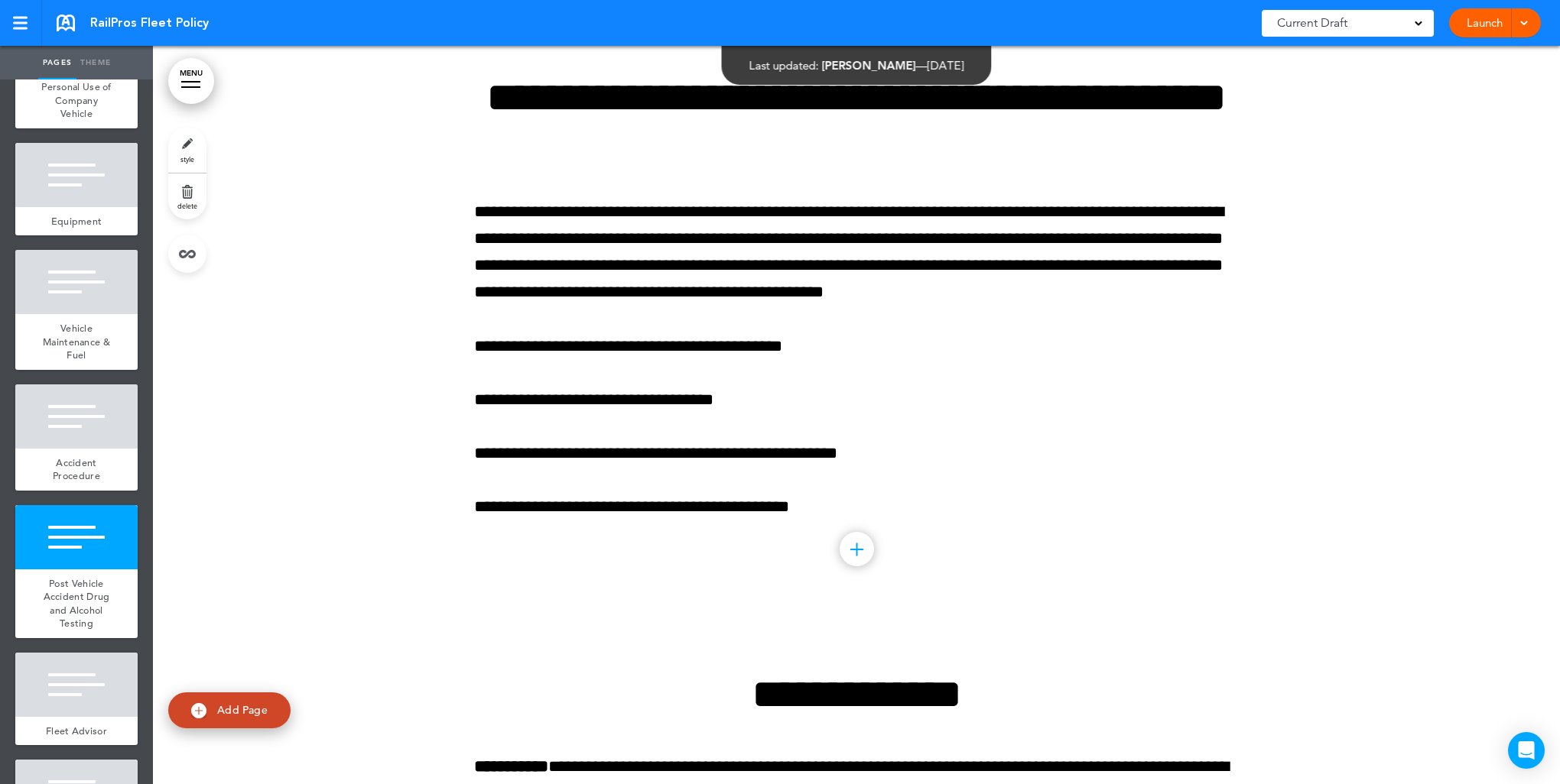
click at [189, 150] on link "style" at bounding box center [187, 150] width 38 height 46
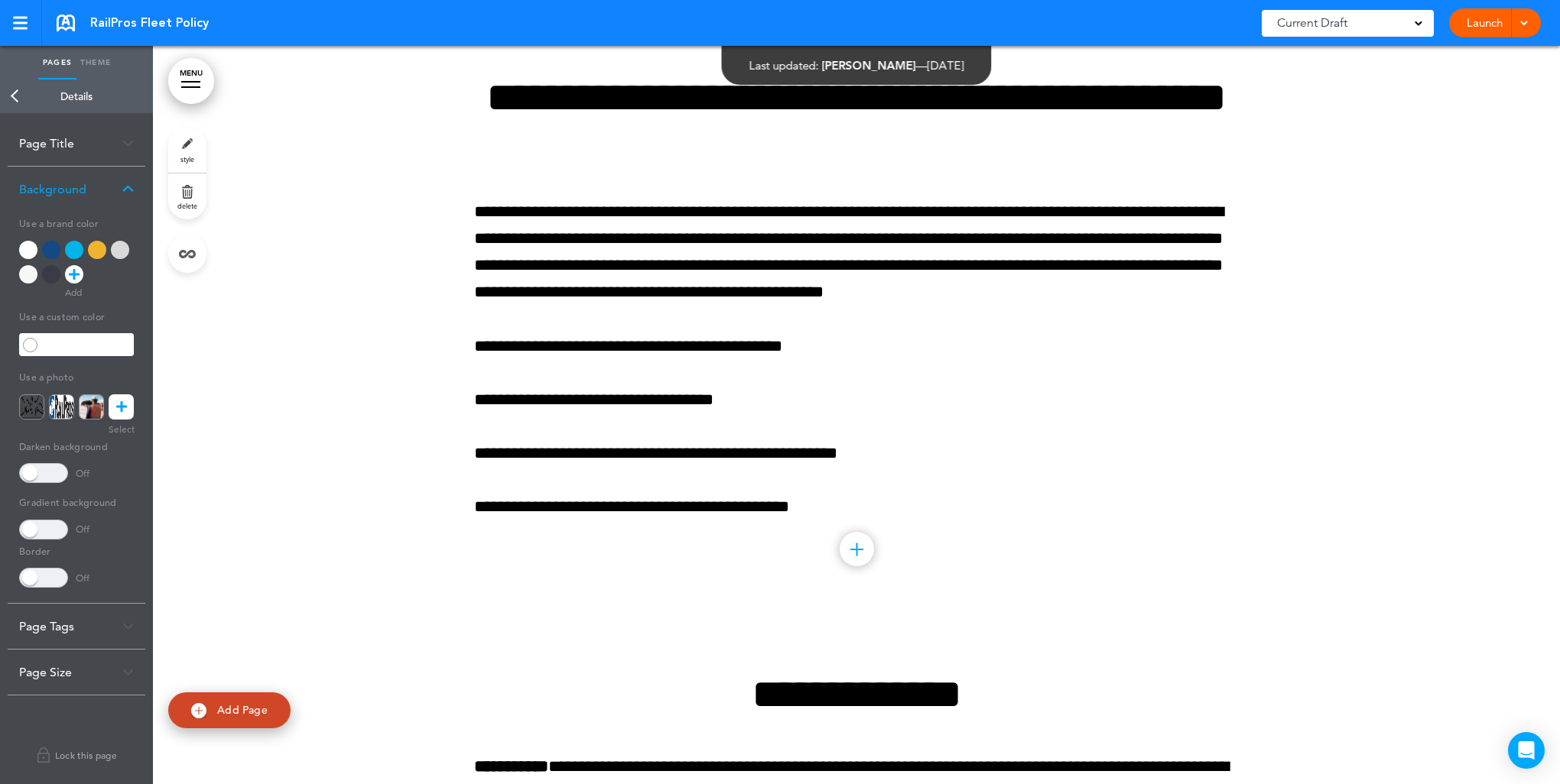
click at [71, 250] on div at bounding box center [74, 250] width 19 height 19
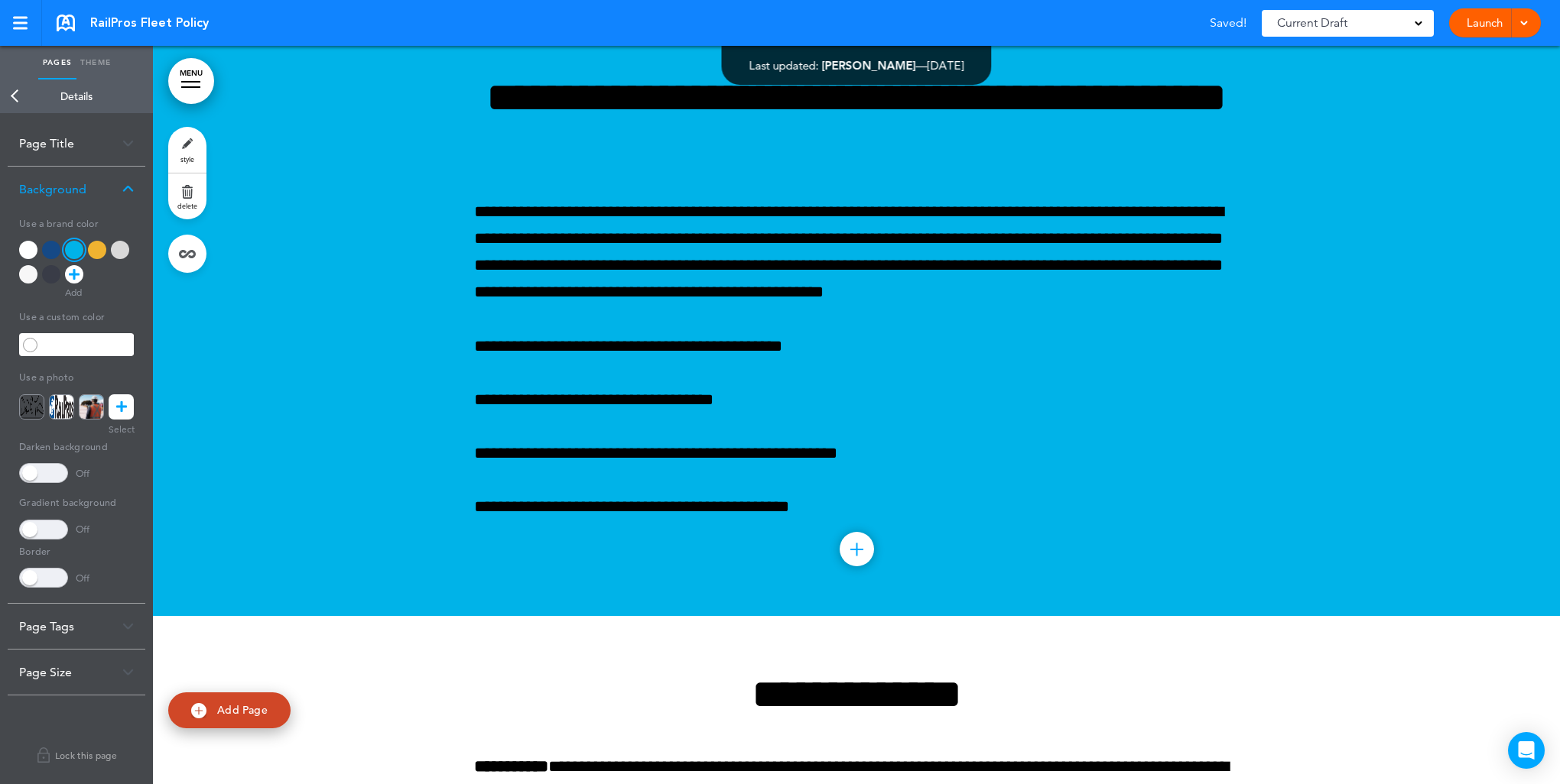
click at [15, 94] on link "Back" at bounding box center [15, 96] width 30 height 33
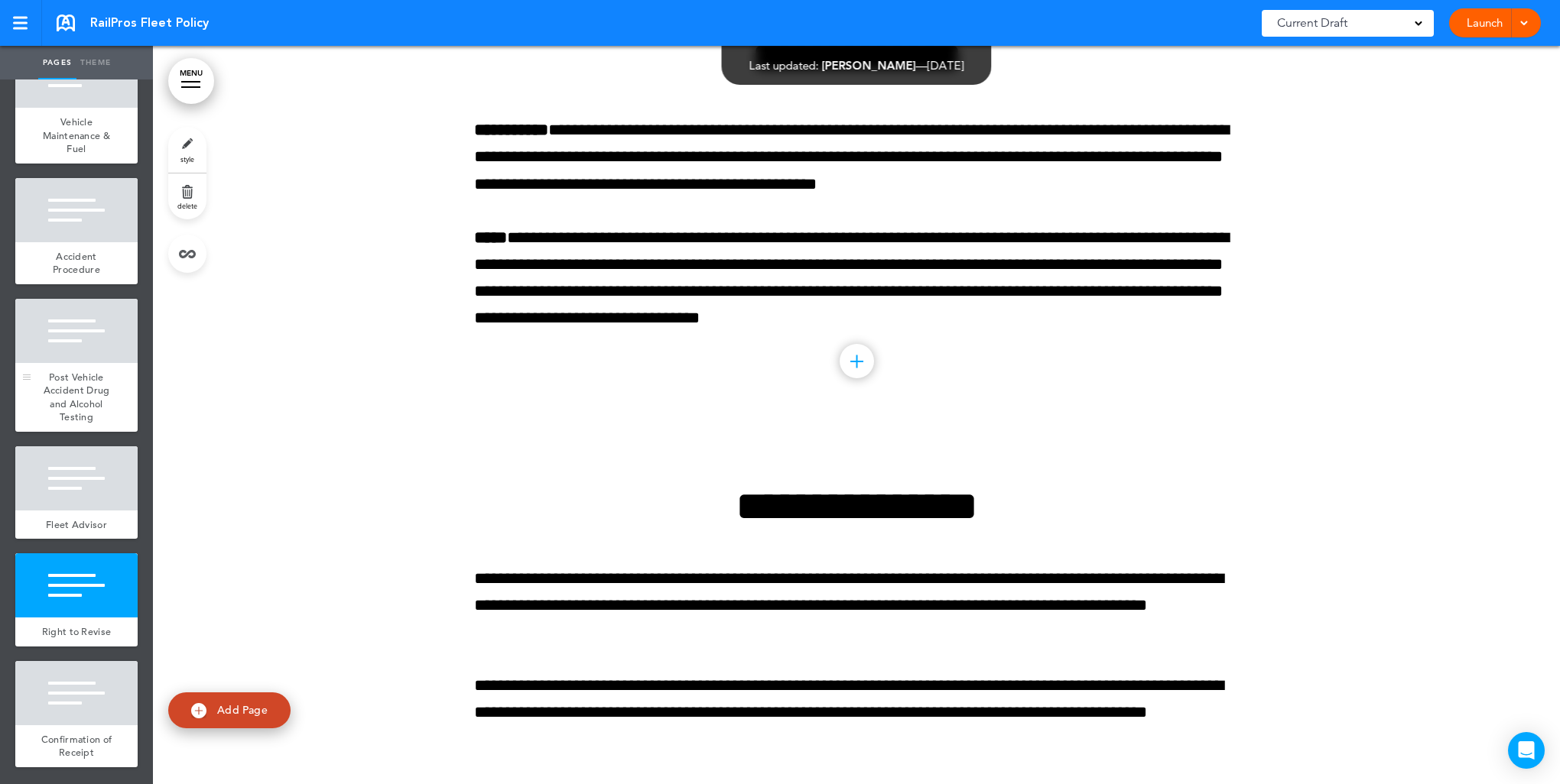
scroll to position [1646, 0]
click at [77, 497] on div at bounding box center [77, 478] width 123 height 64
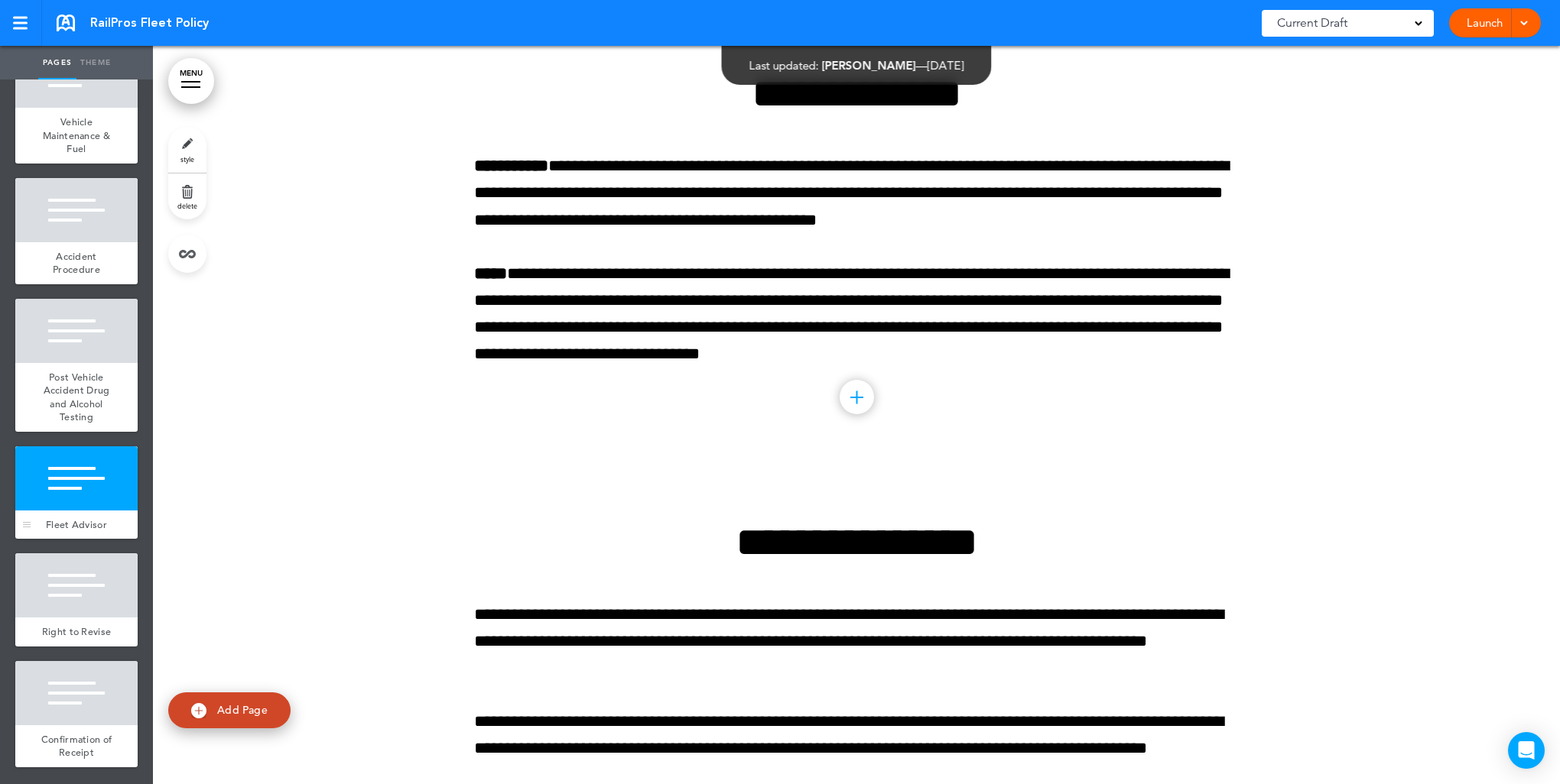
scroll to position [18745, 0]
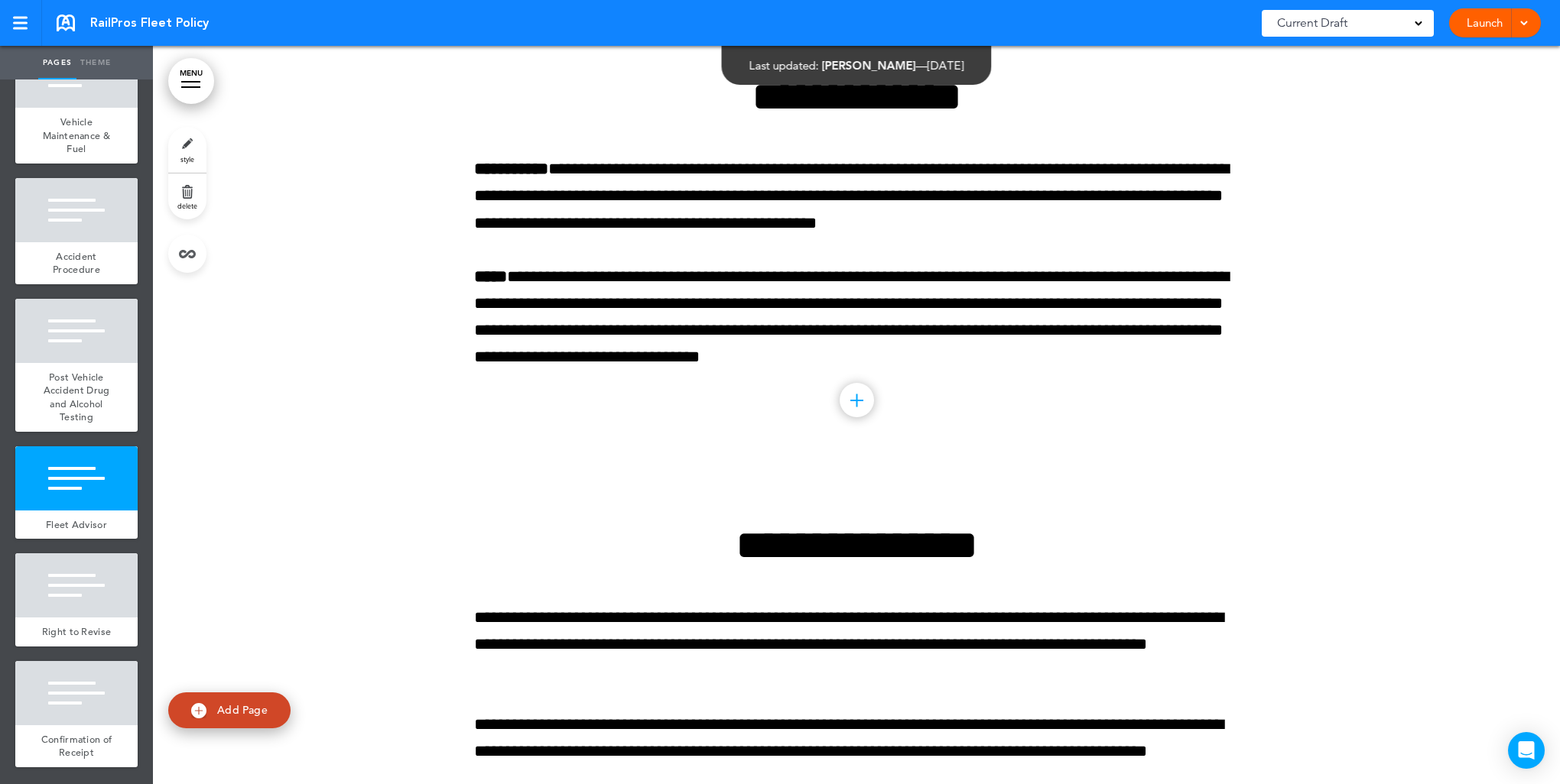
click at [186, 151] on link "style" at bounding box center [187, 150] width 38 height 46
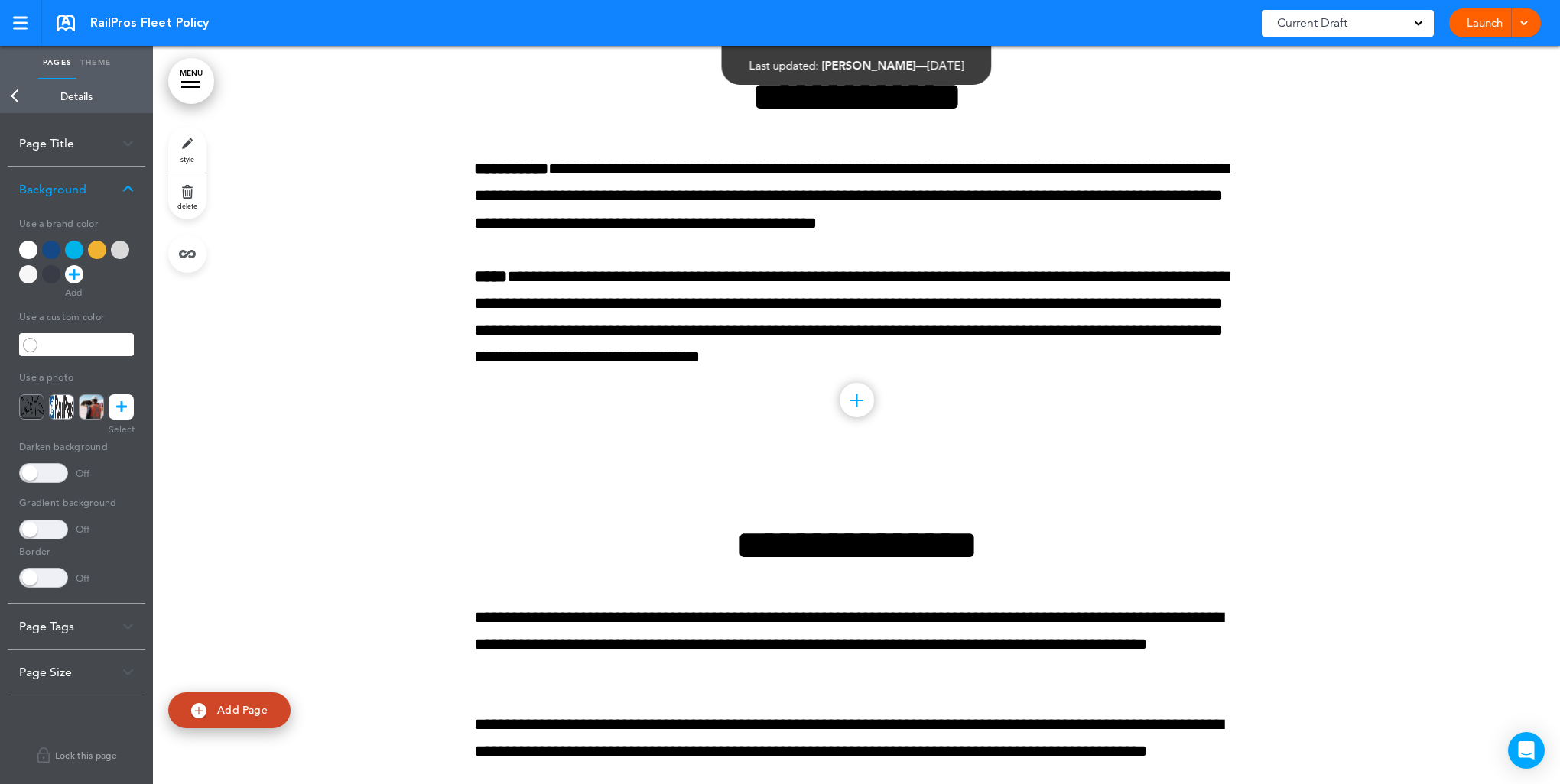
click at [122, 250] on div at bounding box center [120, 250] width 19 height 19
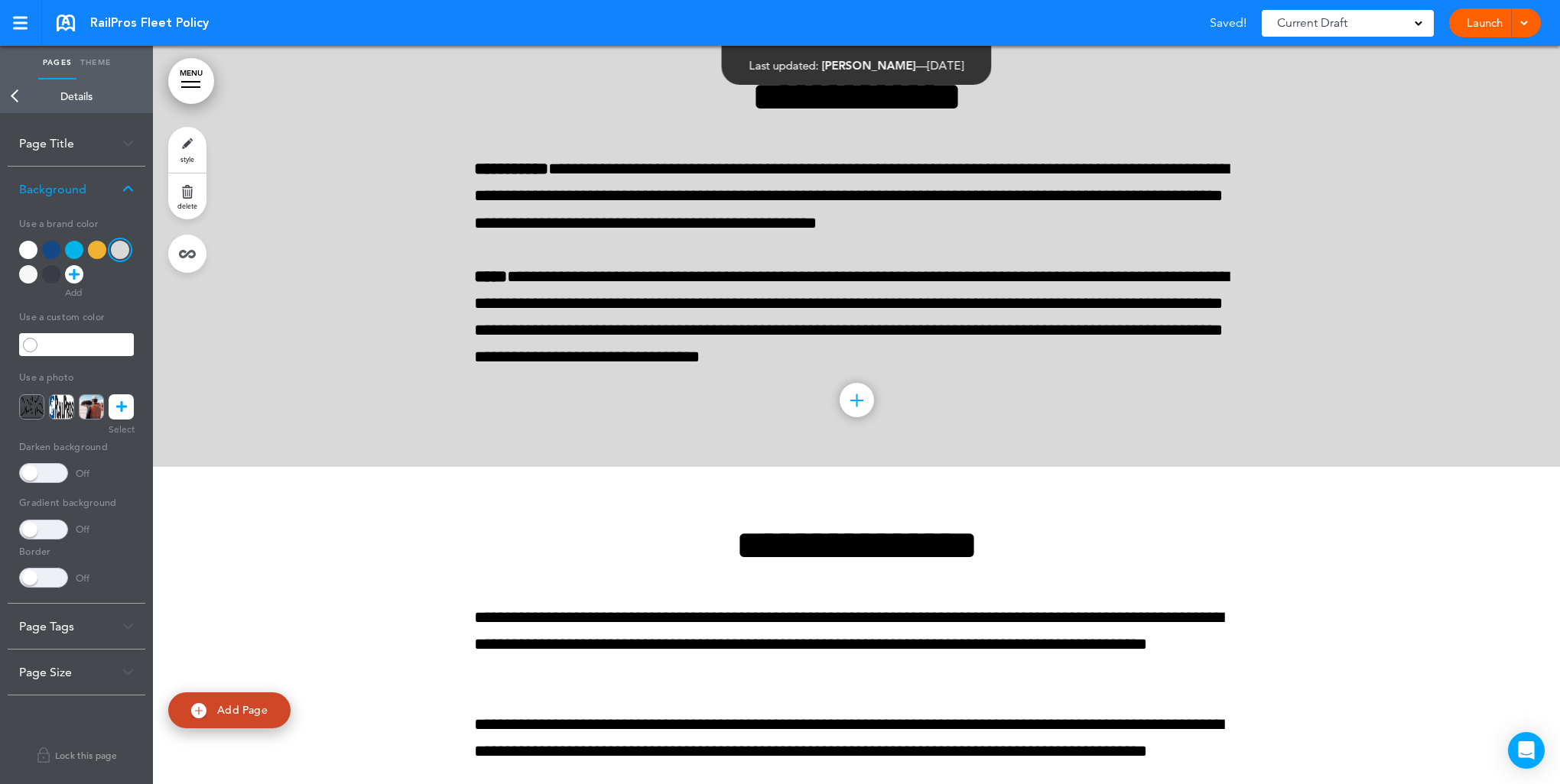
click at [12, 95] on link "Back" at bounding box center [15, 96] width 30 height 33
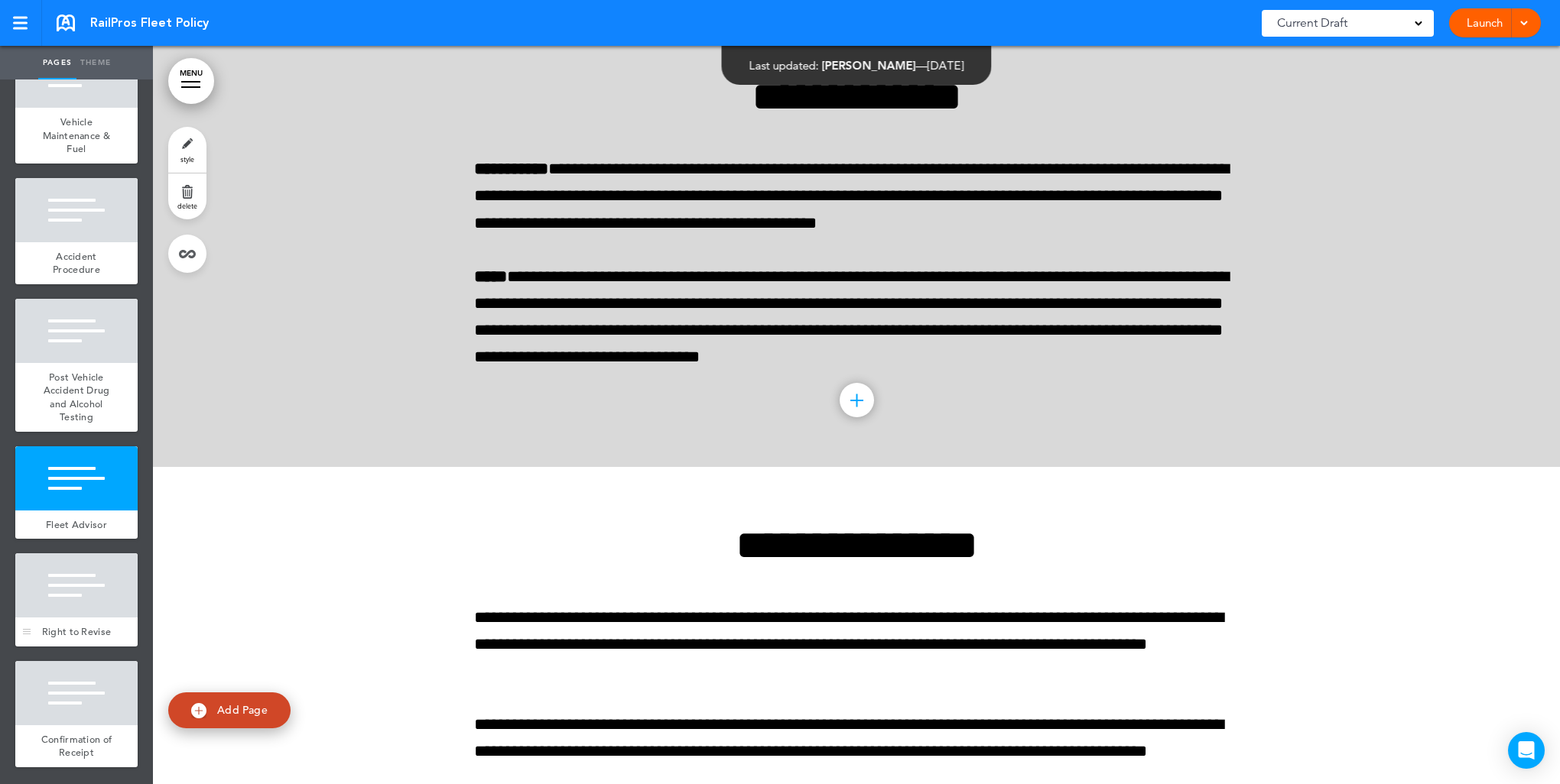
click at [81, 592] on div at bounding box center [77, 585] width 123 height 64
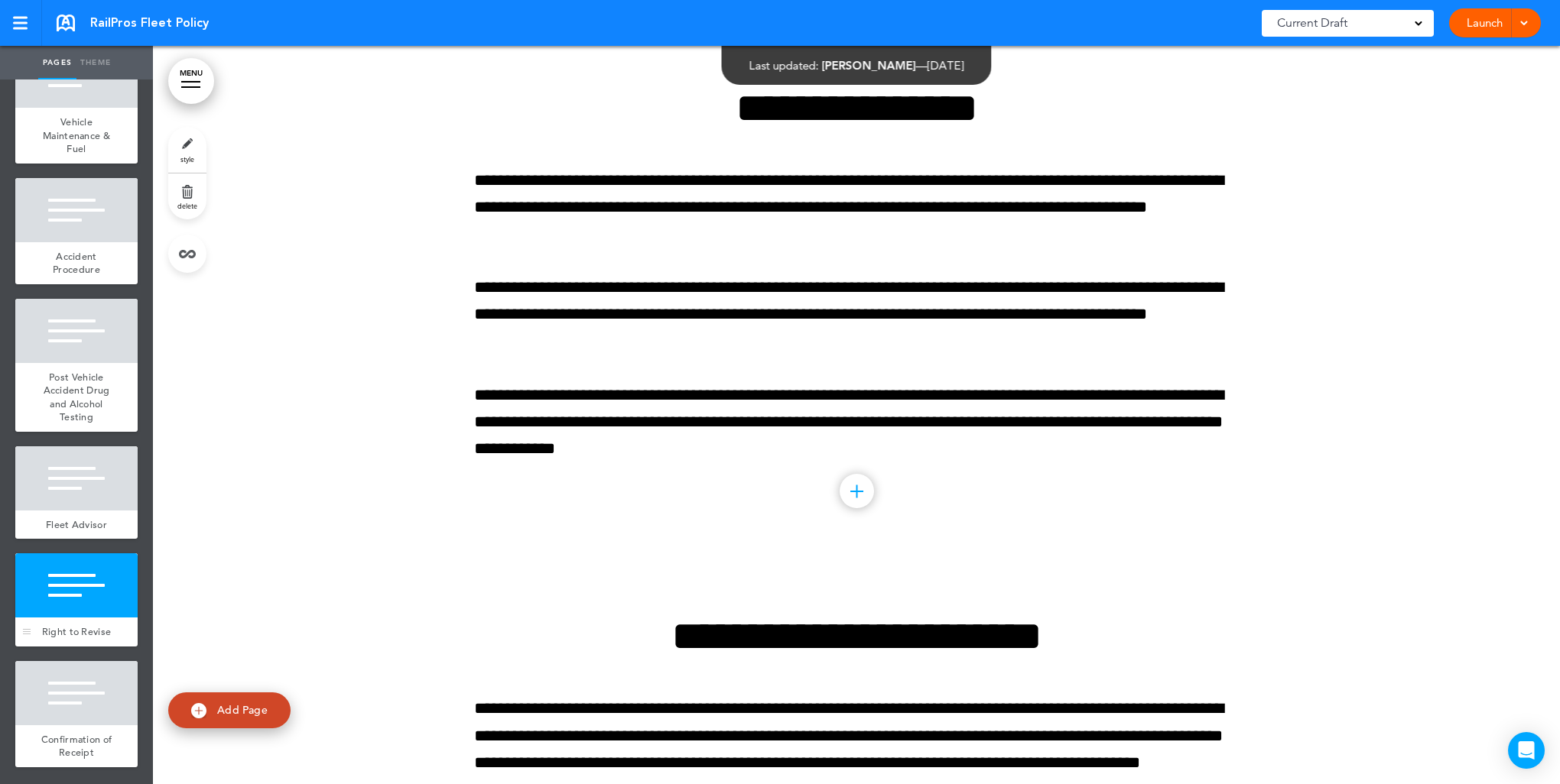
scroll to position [19193, 0]
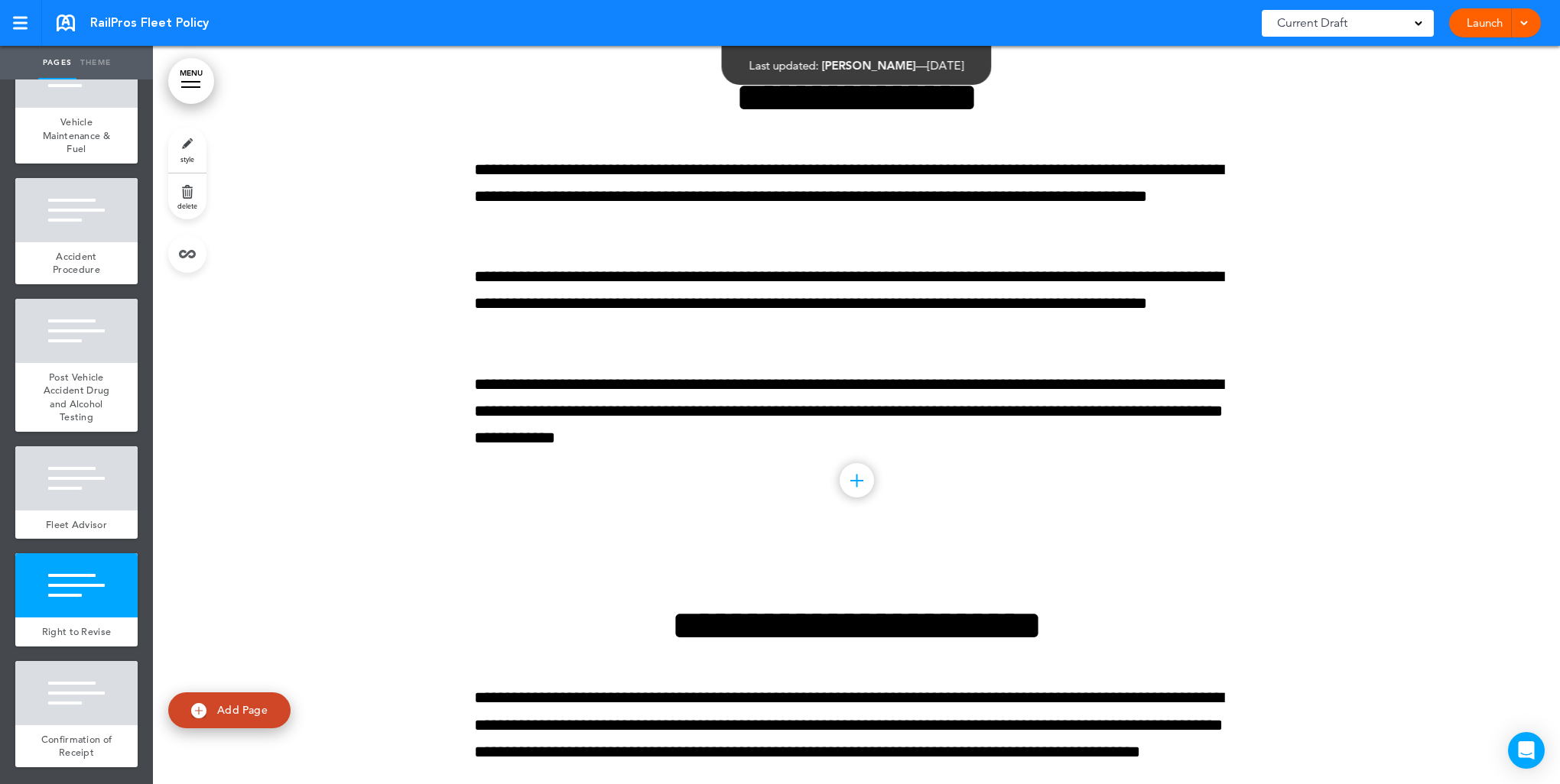
click at [182, 154] on link "style" at bounding box center [187, 150] width 38 height 46
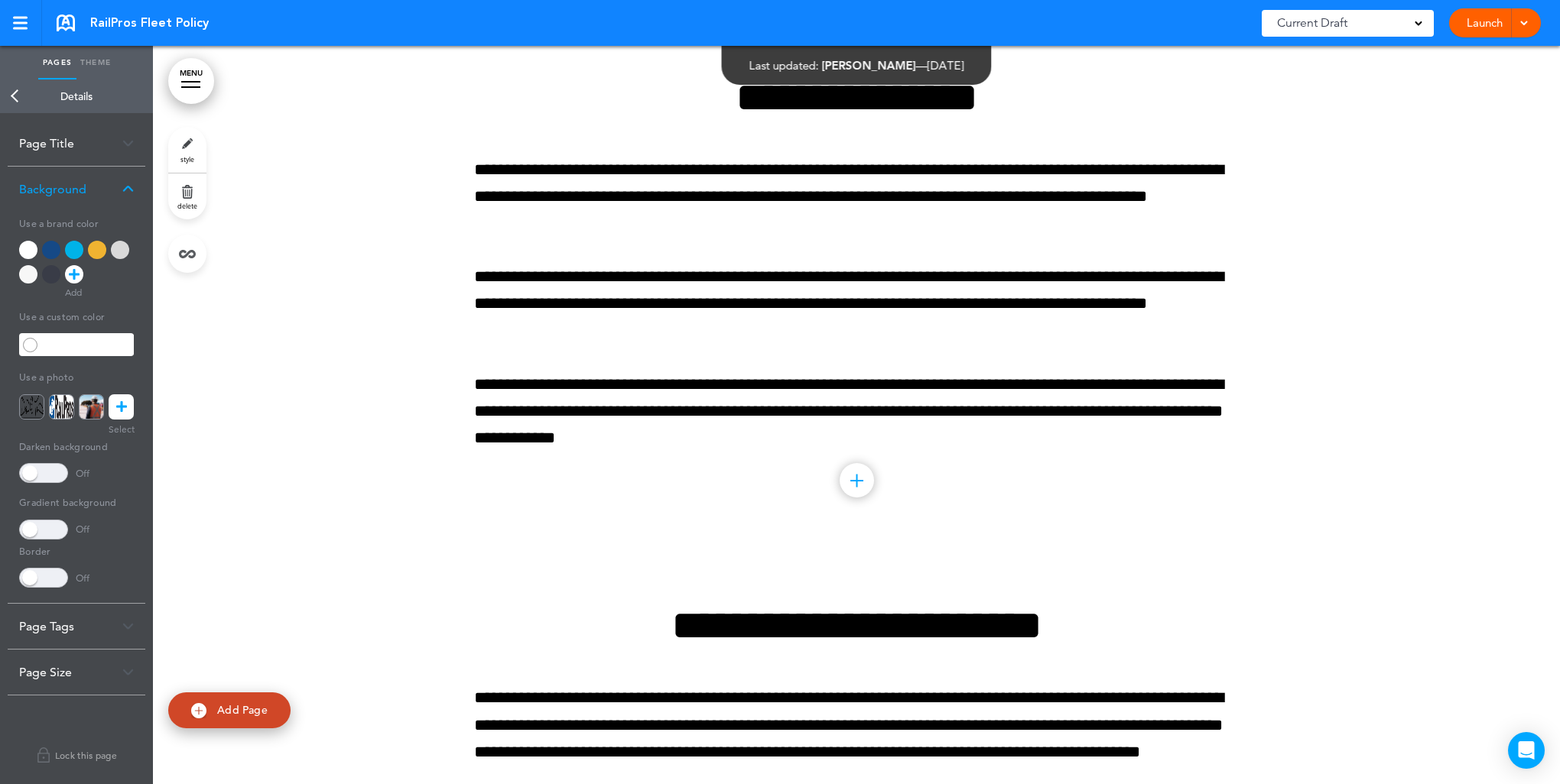
click at [72, 255] on div at bounding box center [74, 250] width 19 height 19
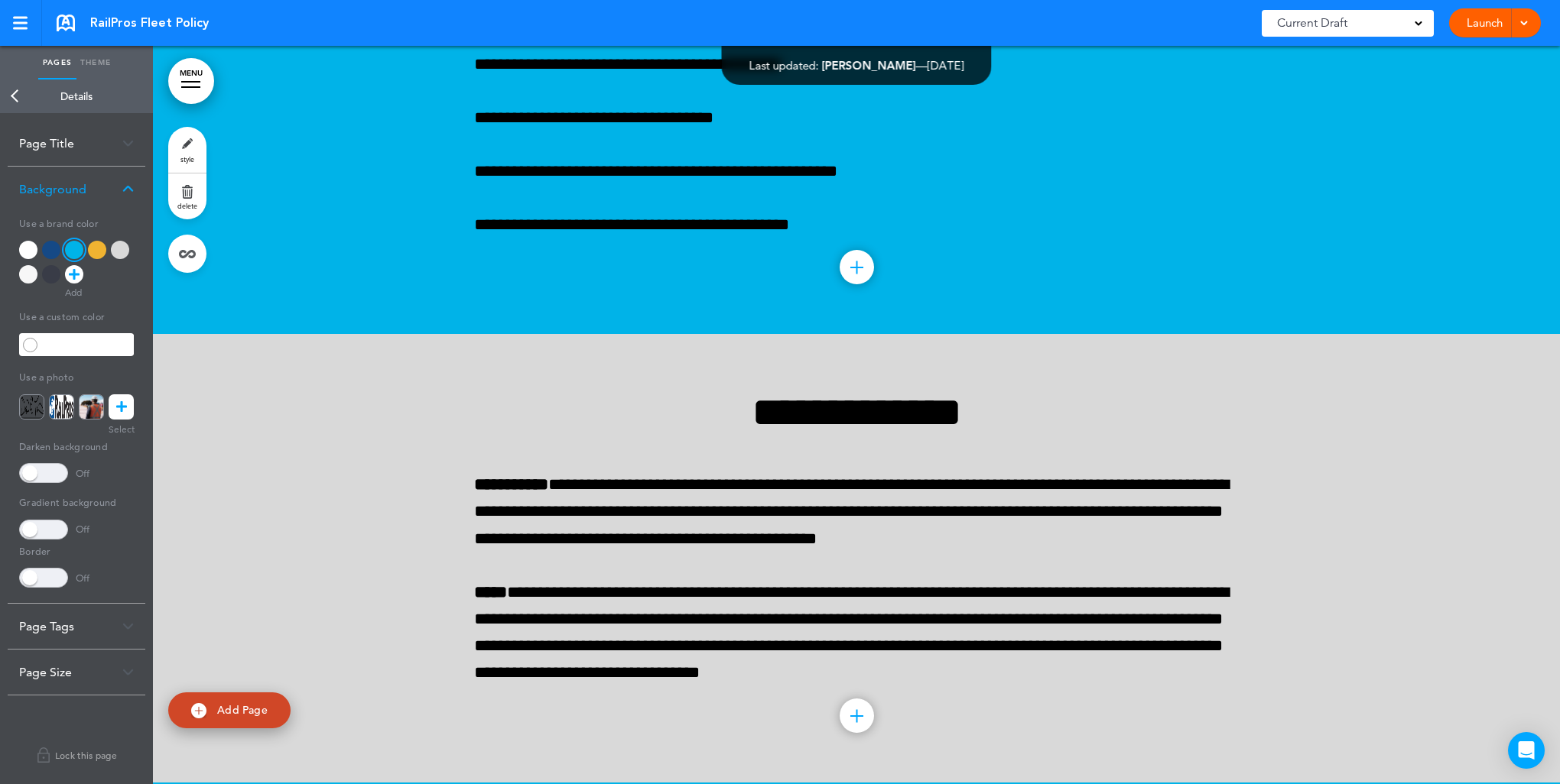
scroll to position [18301, 0]
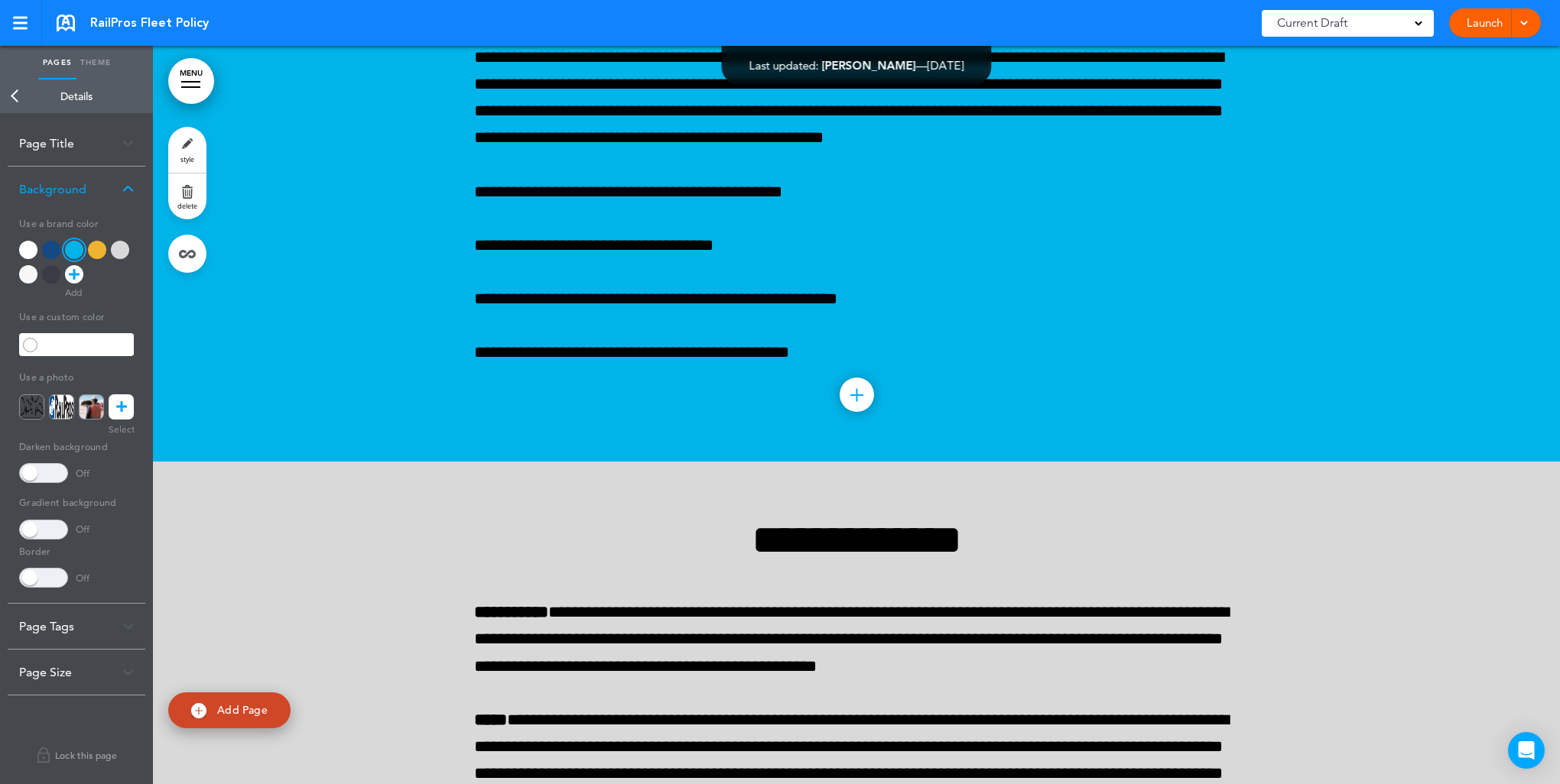
click at [95, 243] on div at bounding box center [97, 250] width 19 height 19
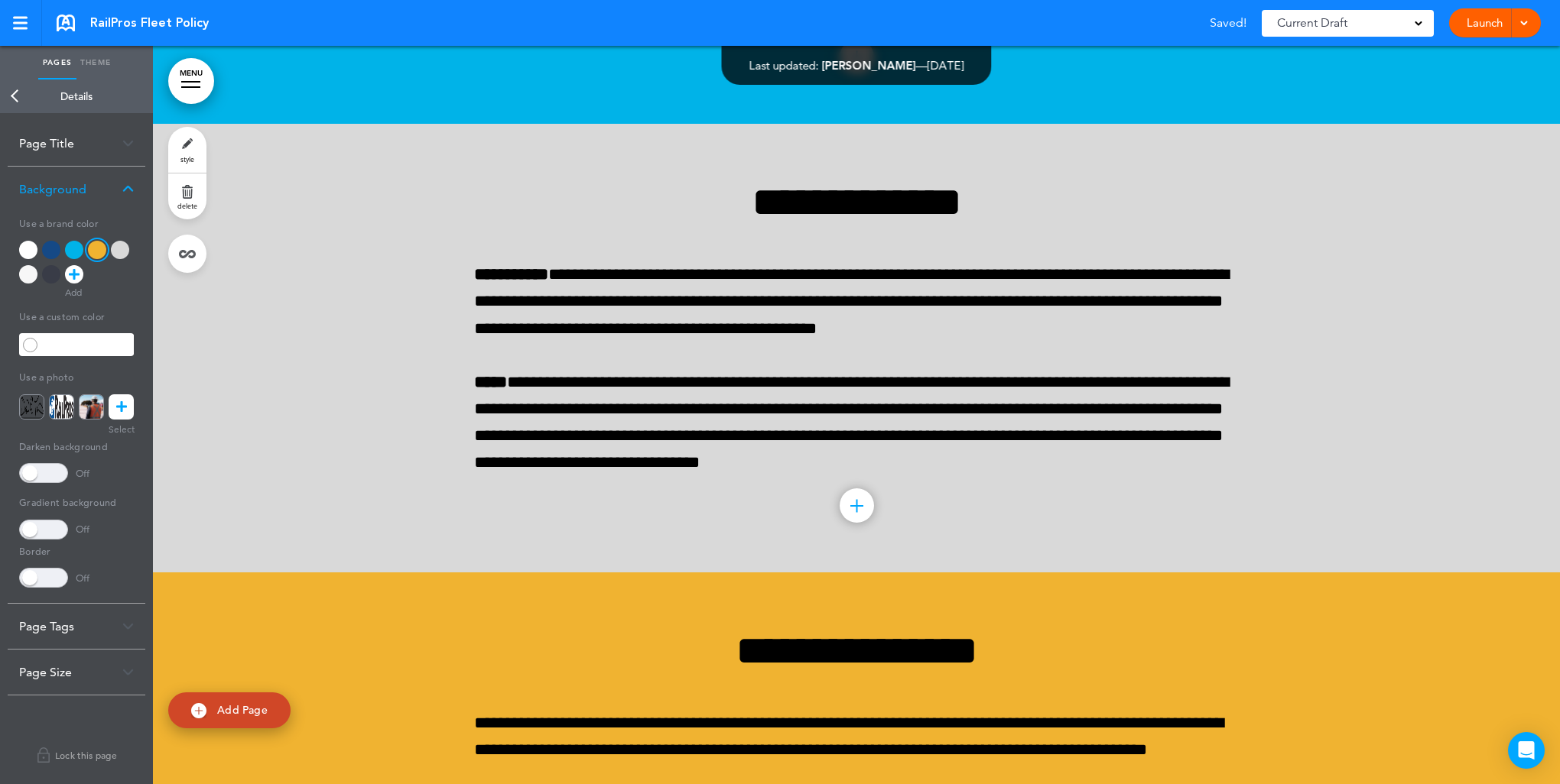
scroll to position [18811, 0]
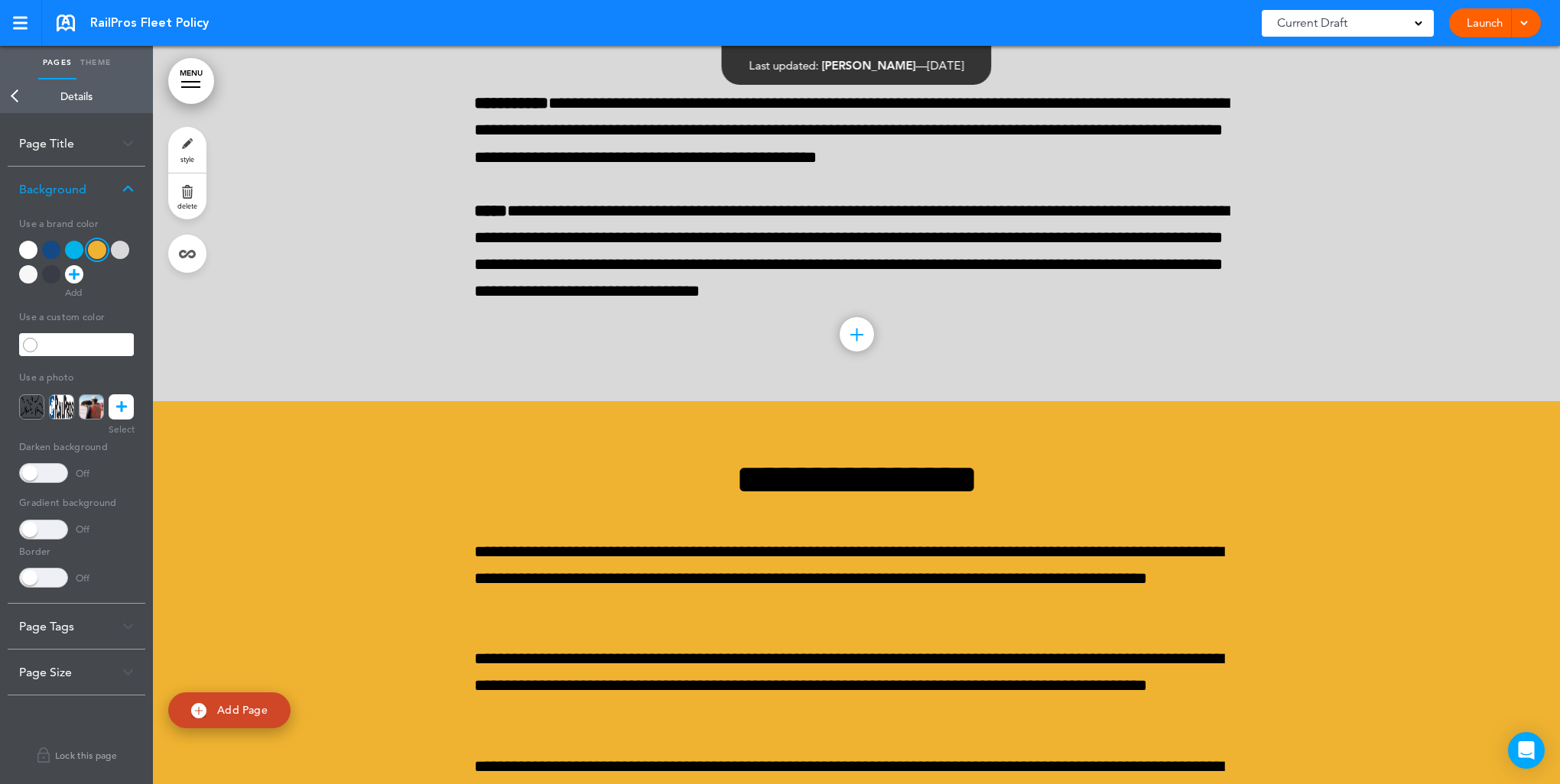
click at [10, 84] on link "Back" at bounding box center [15, 96] width 30 height 33
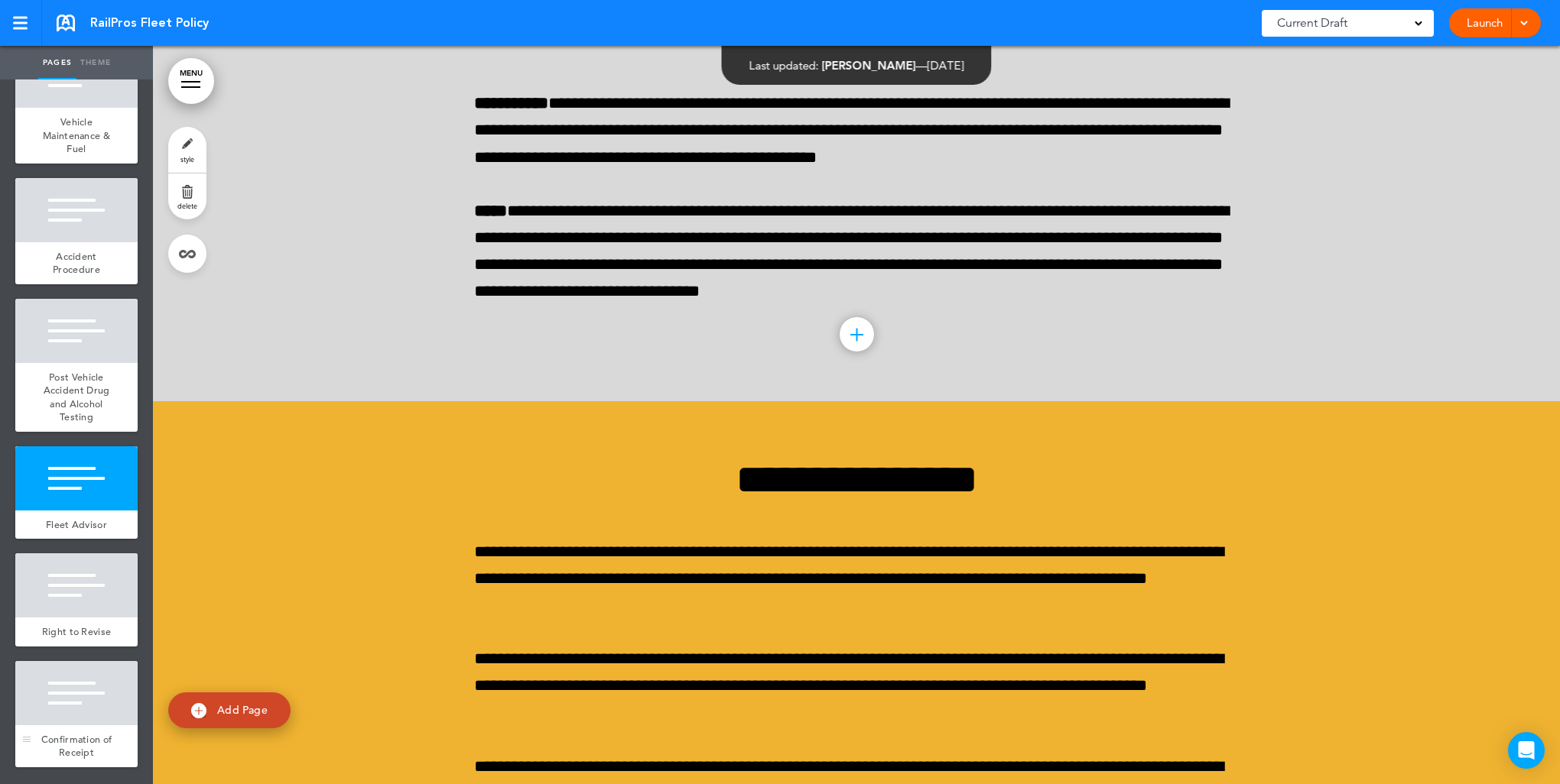
click at [80, 699] on div at bounding box center [77, 693] width 123 height 64
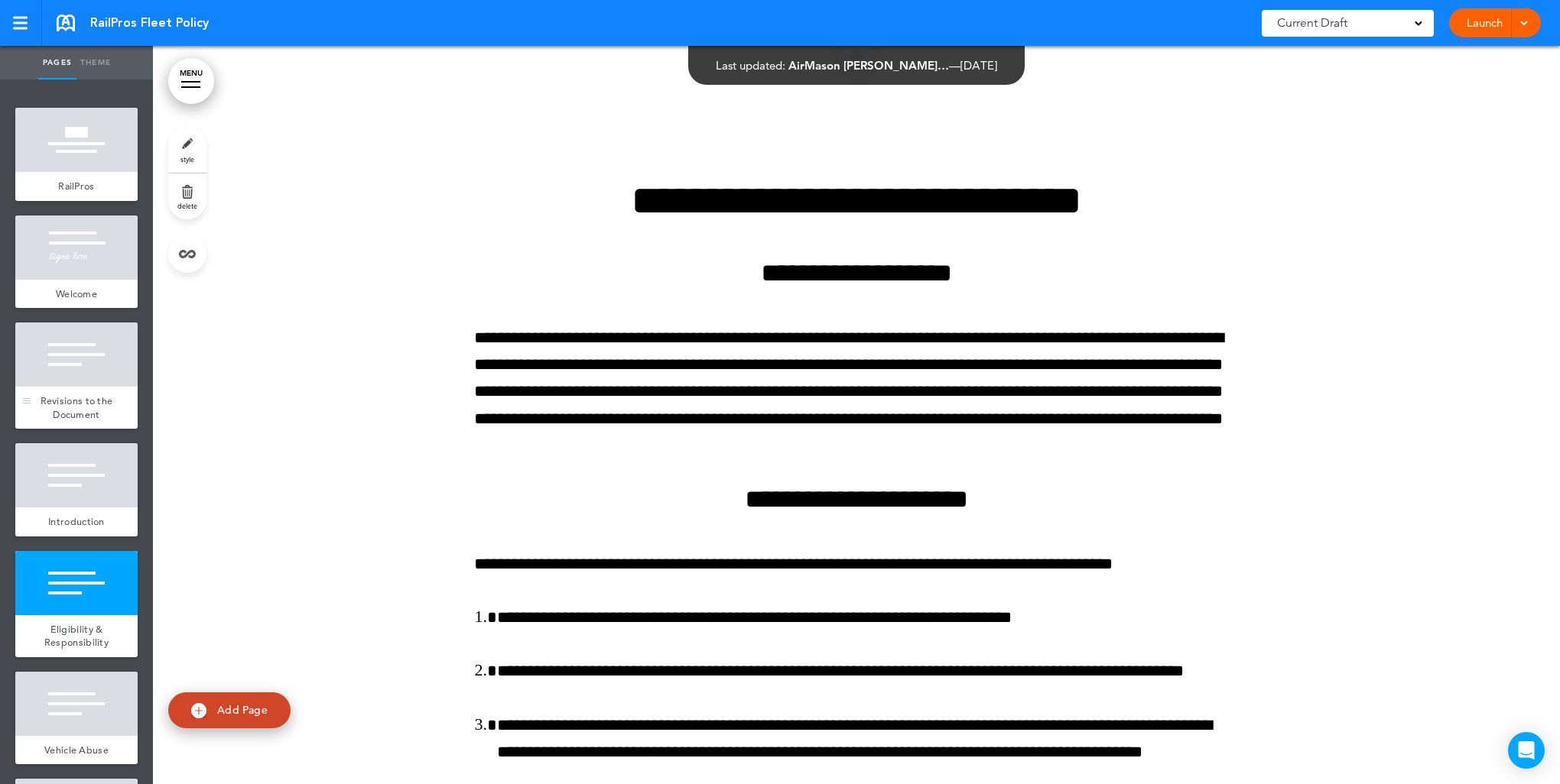
click at [85, 394] on div "Revisions to the Document" at bounding box center [77, 408] width 123 height 42
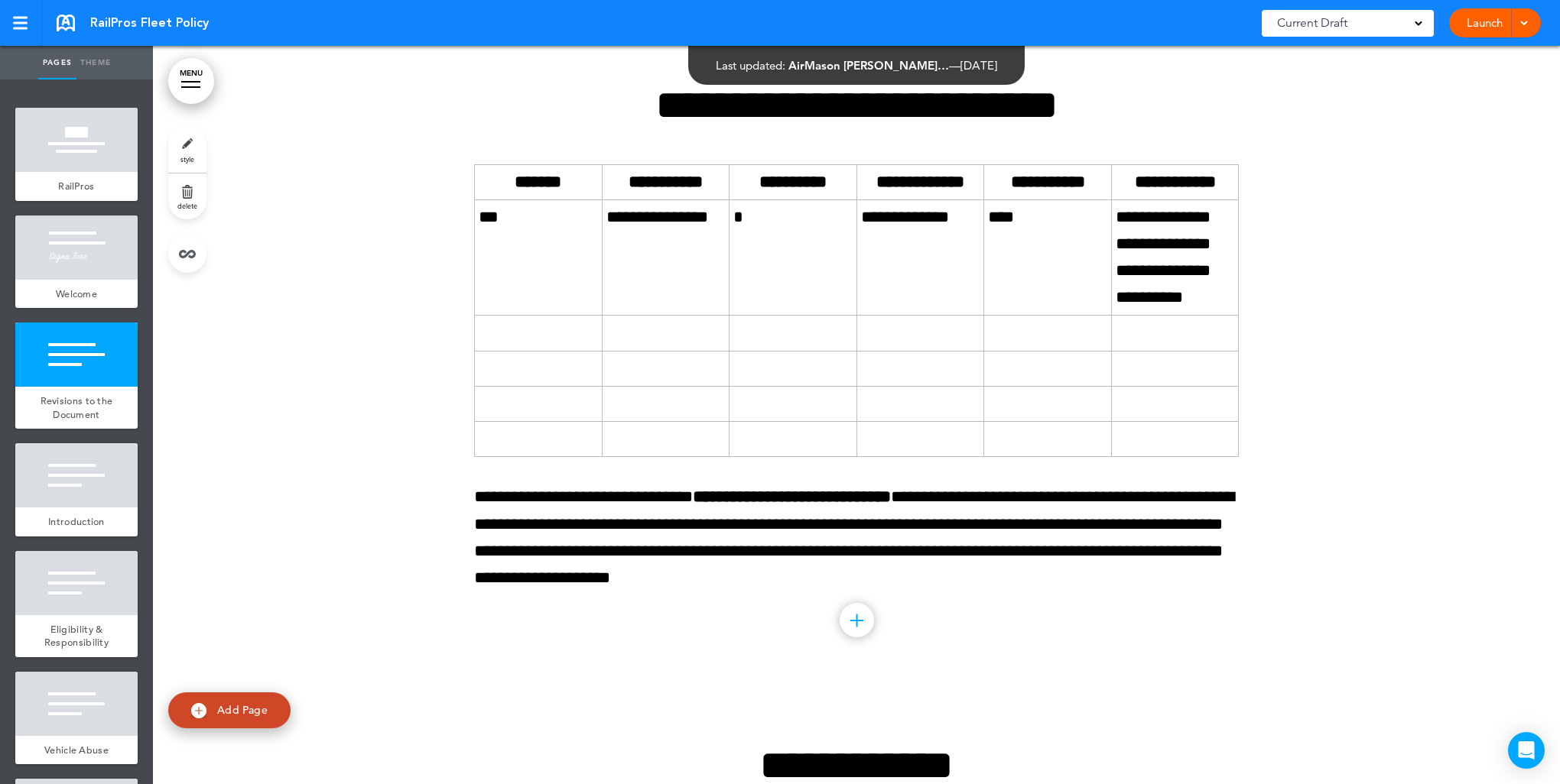
scroll to position [1241, 0]
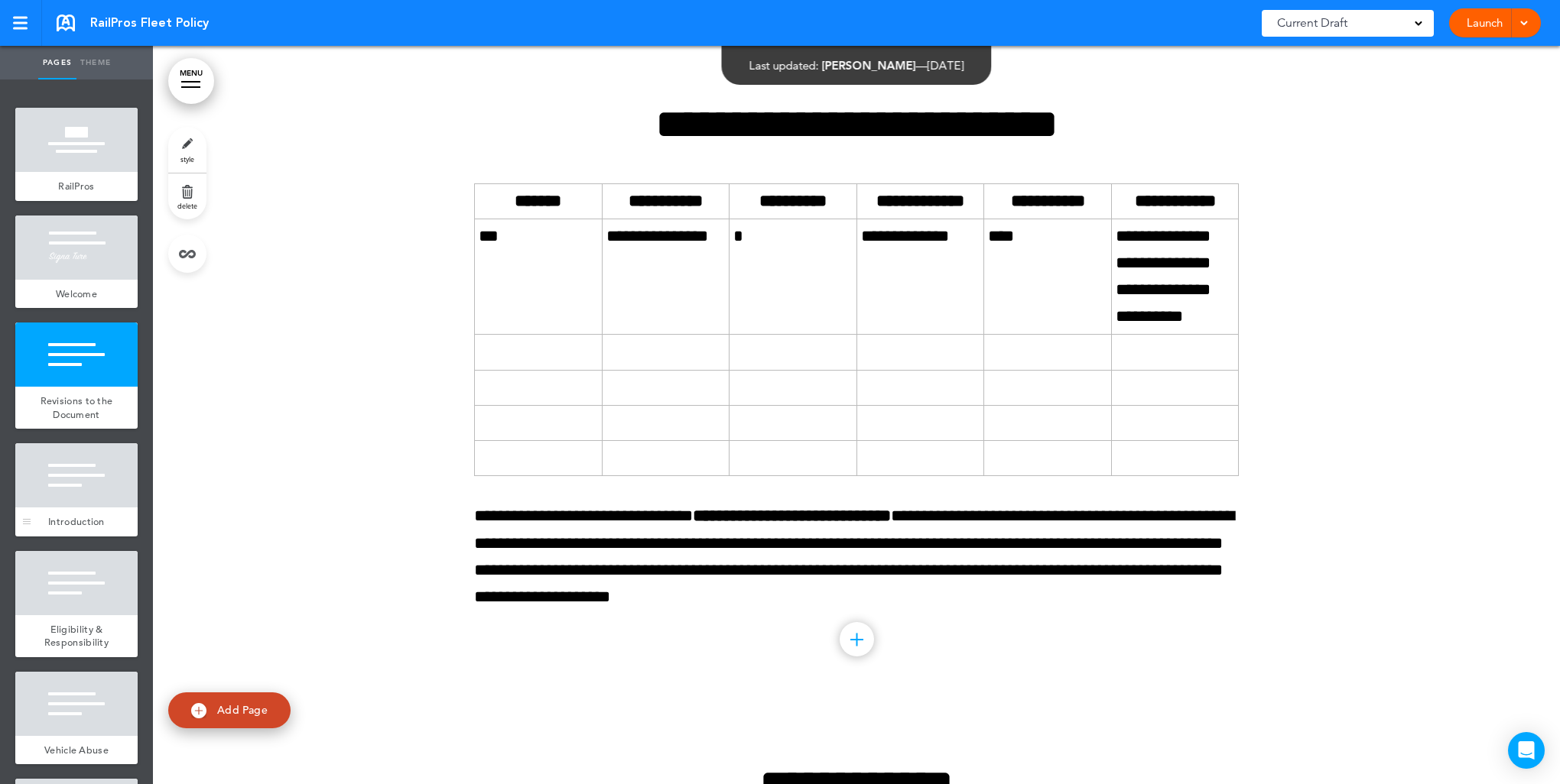
click at [74, 480] on div at bounding box center [77, 475] width 123 height 64
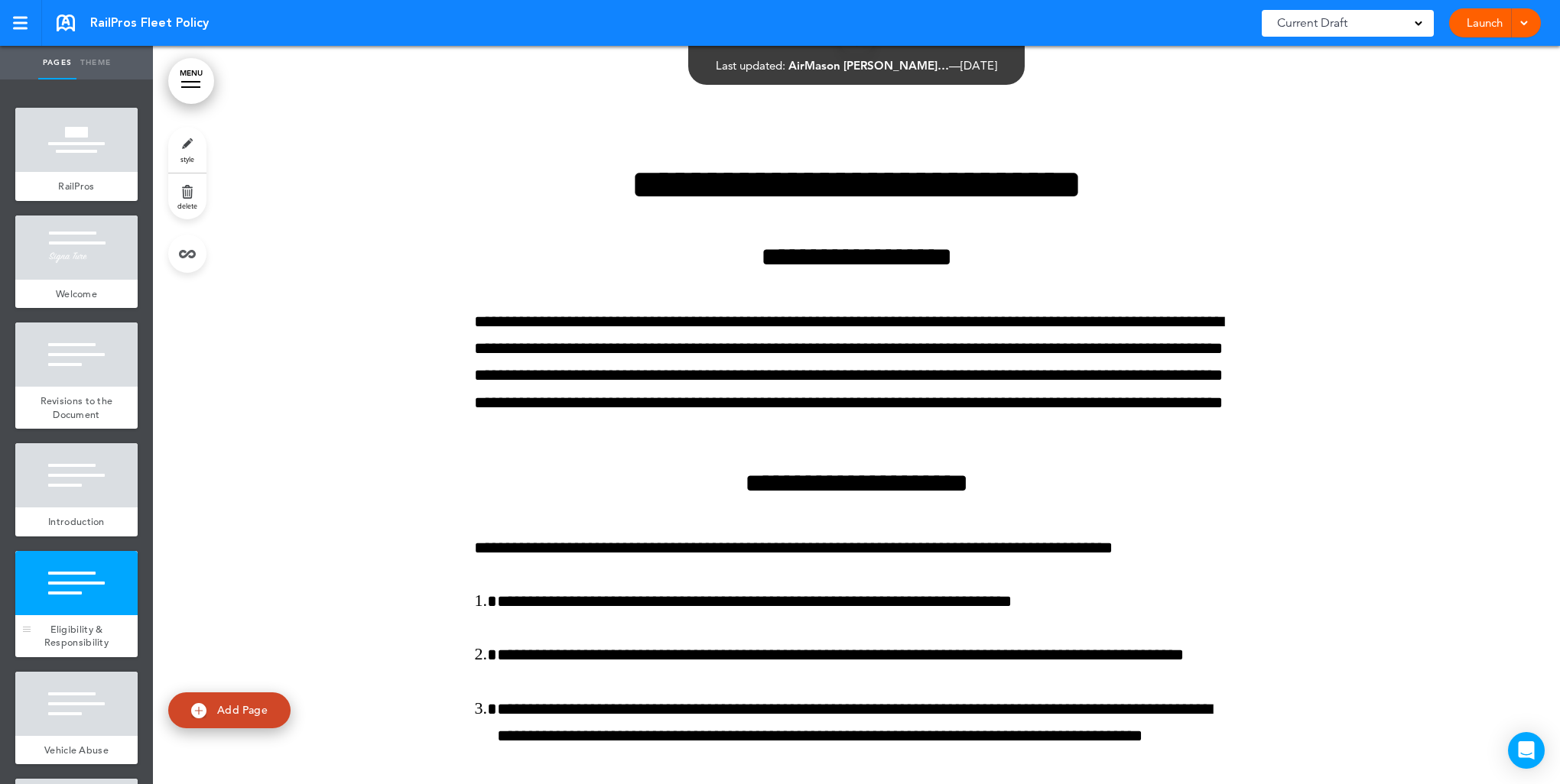
click at [74, 610] on div at bounding box center [77, 583] width 123 height 64
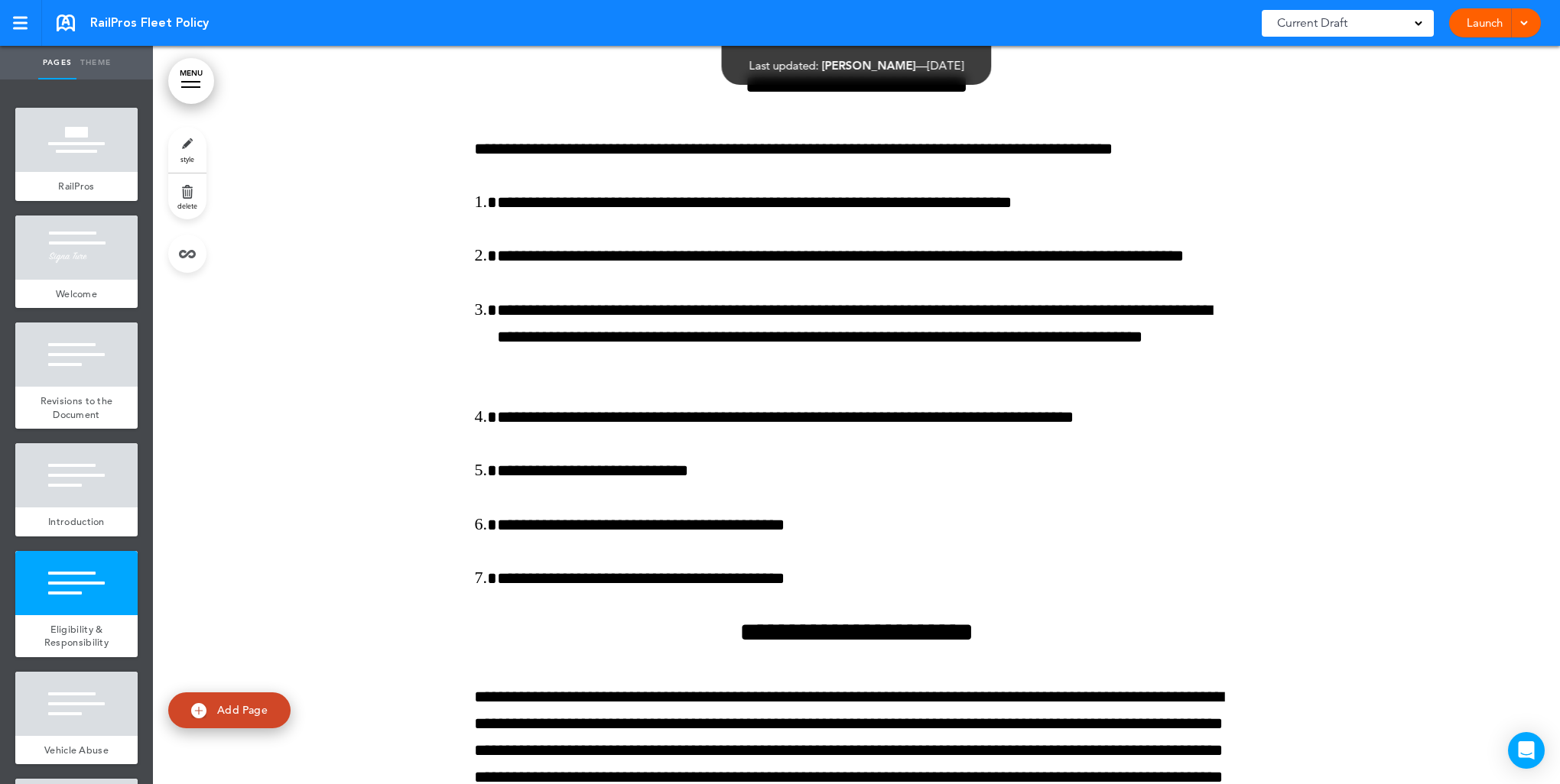
scroll to position [2778, 0]
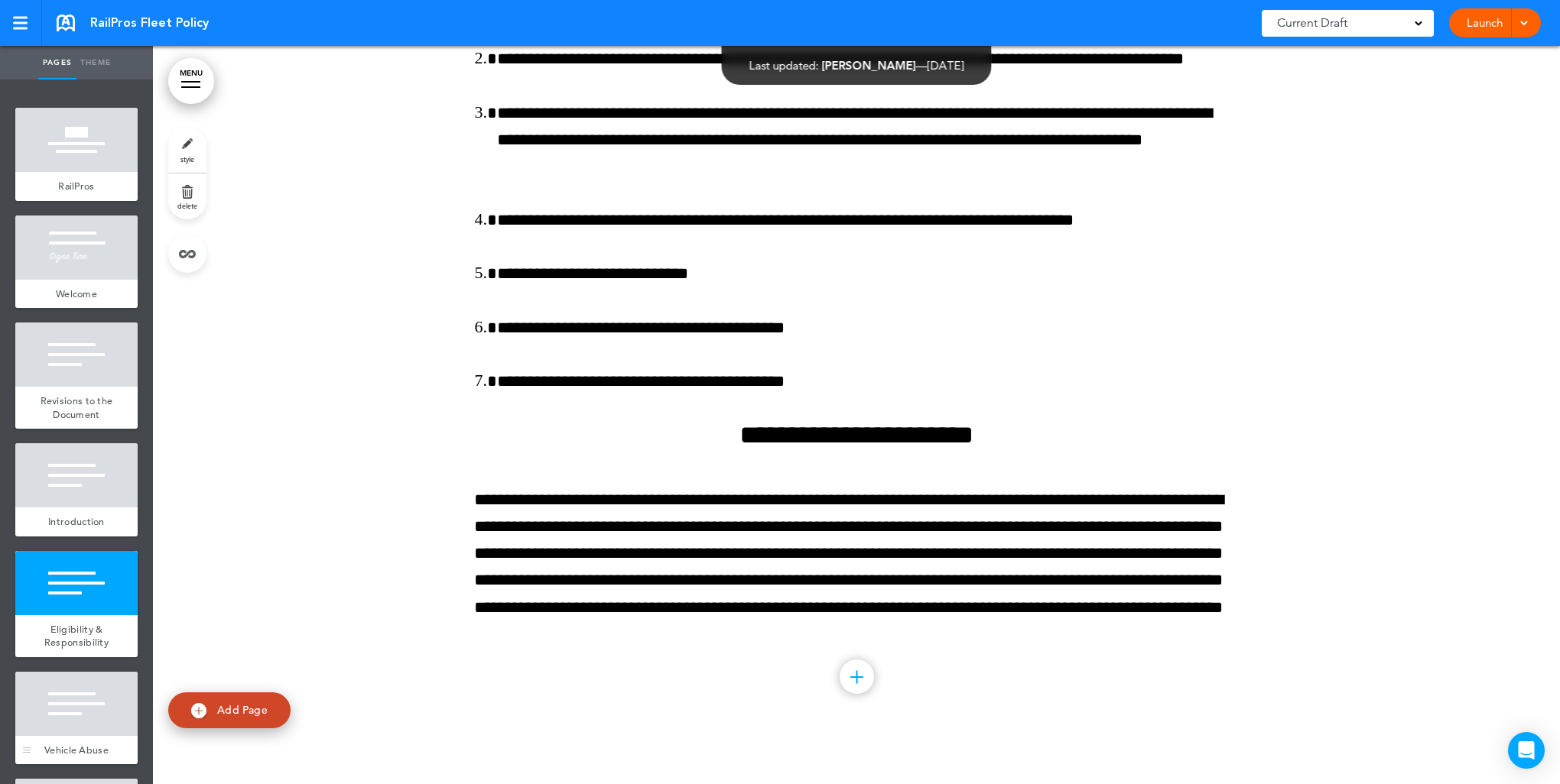
click at [64, 743] on div "Vehicle Abuse" at bounding box center [77, 750] width 123 height 29
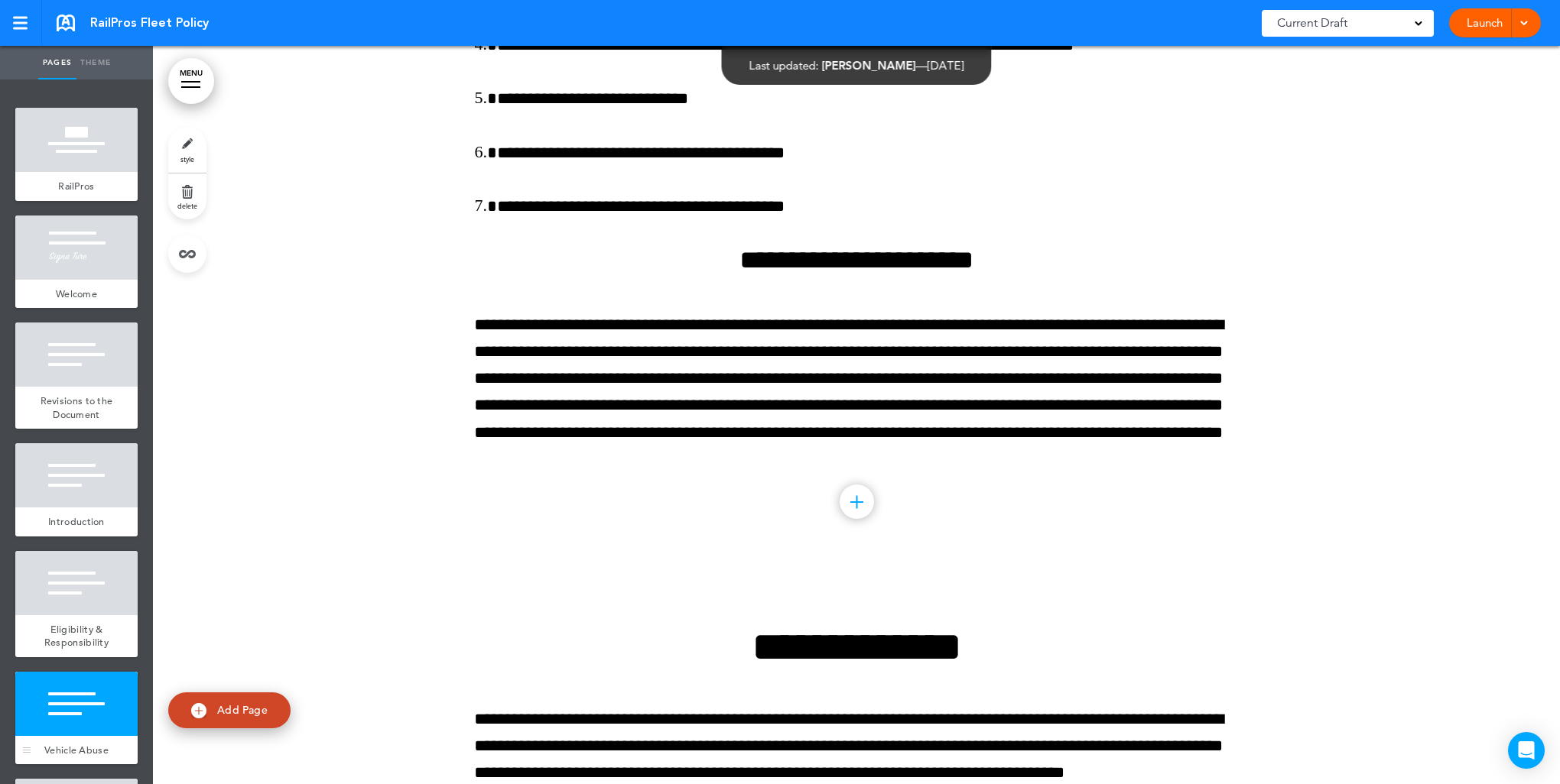
scroll to position [3501, 0]
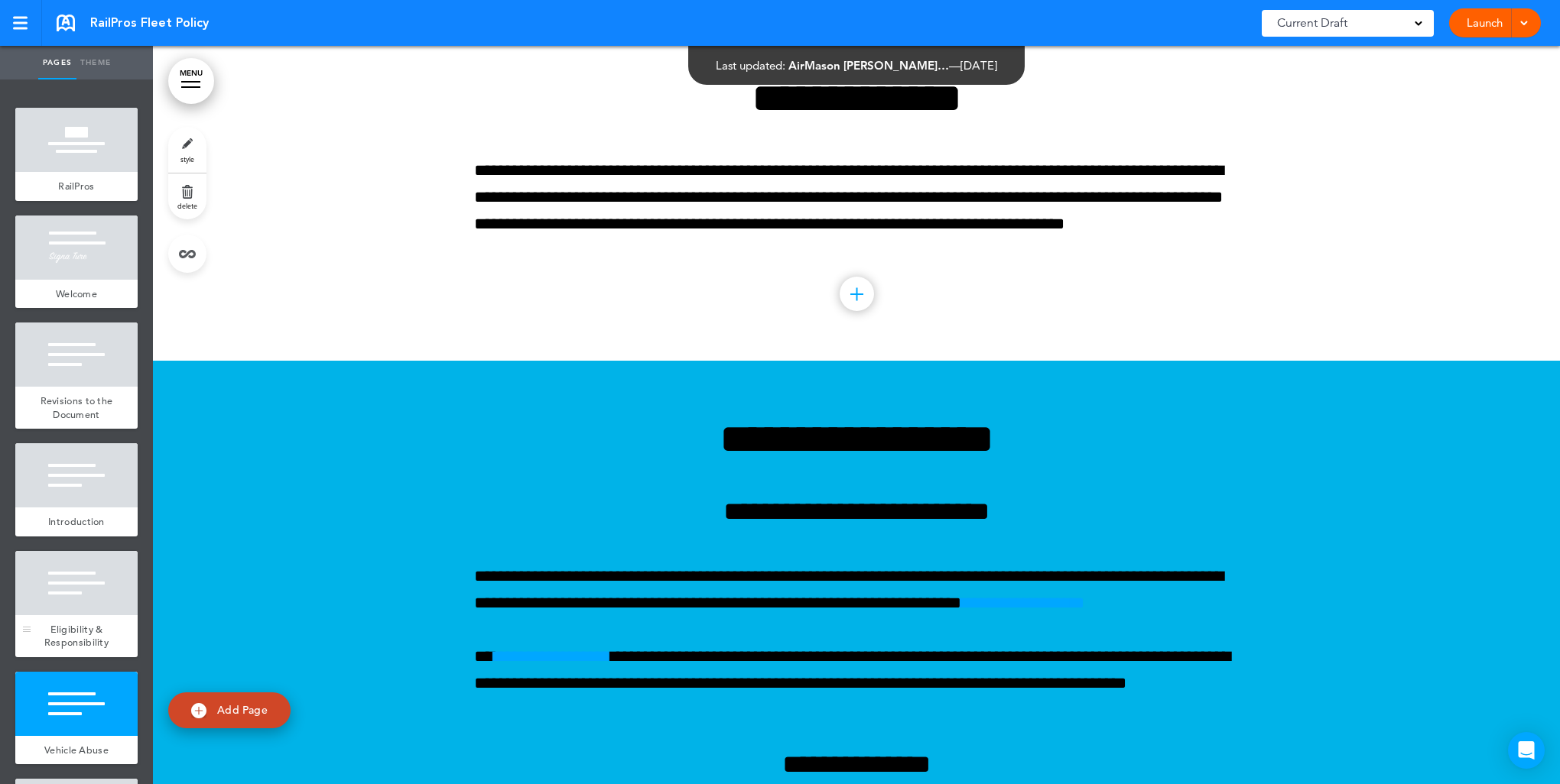
click at [71, 593] on div at bounding box center [77, 583] width 123 height 64
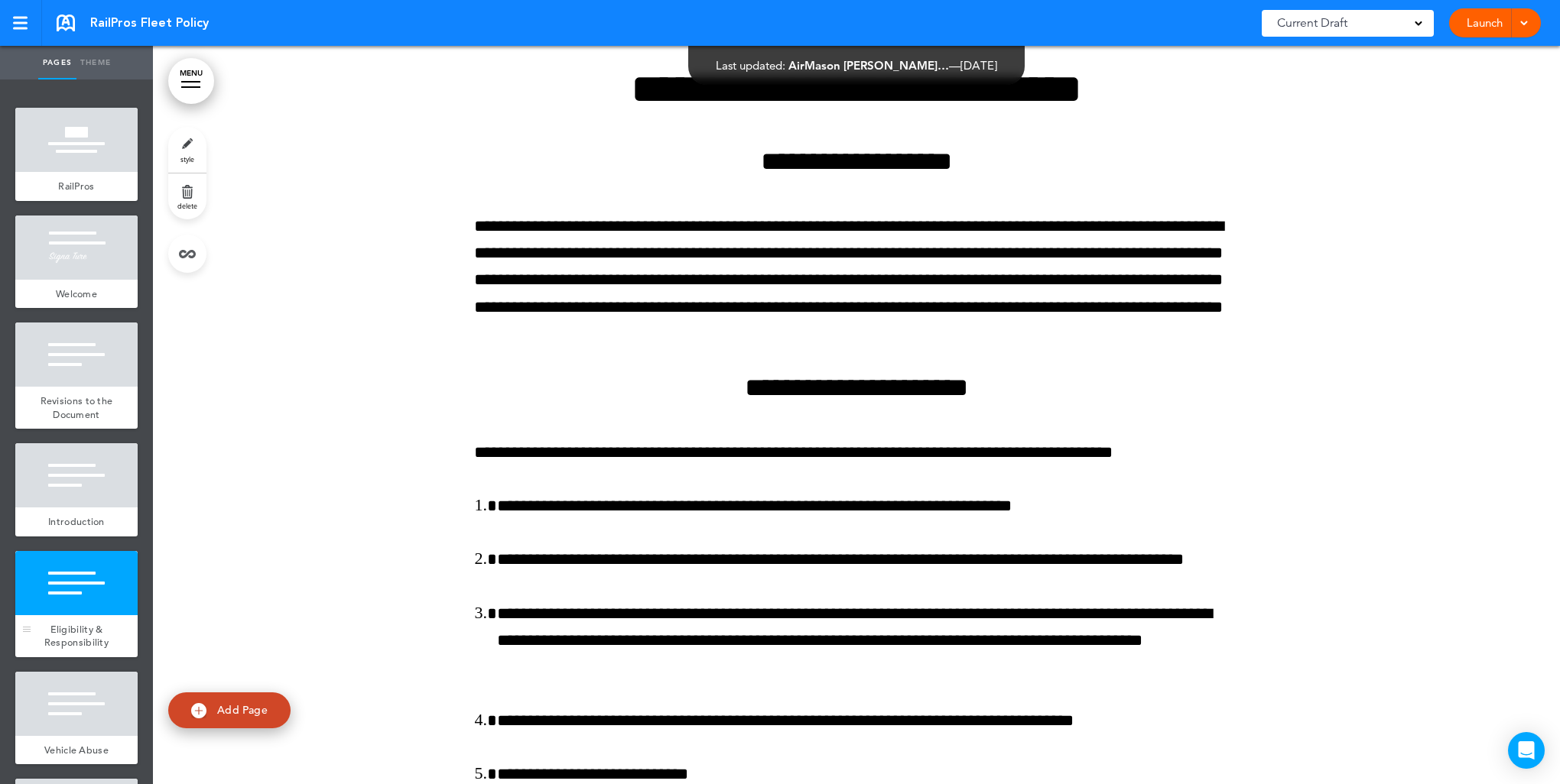
scroll to position [2268, 0]
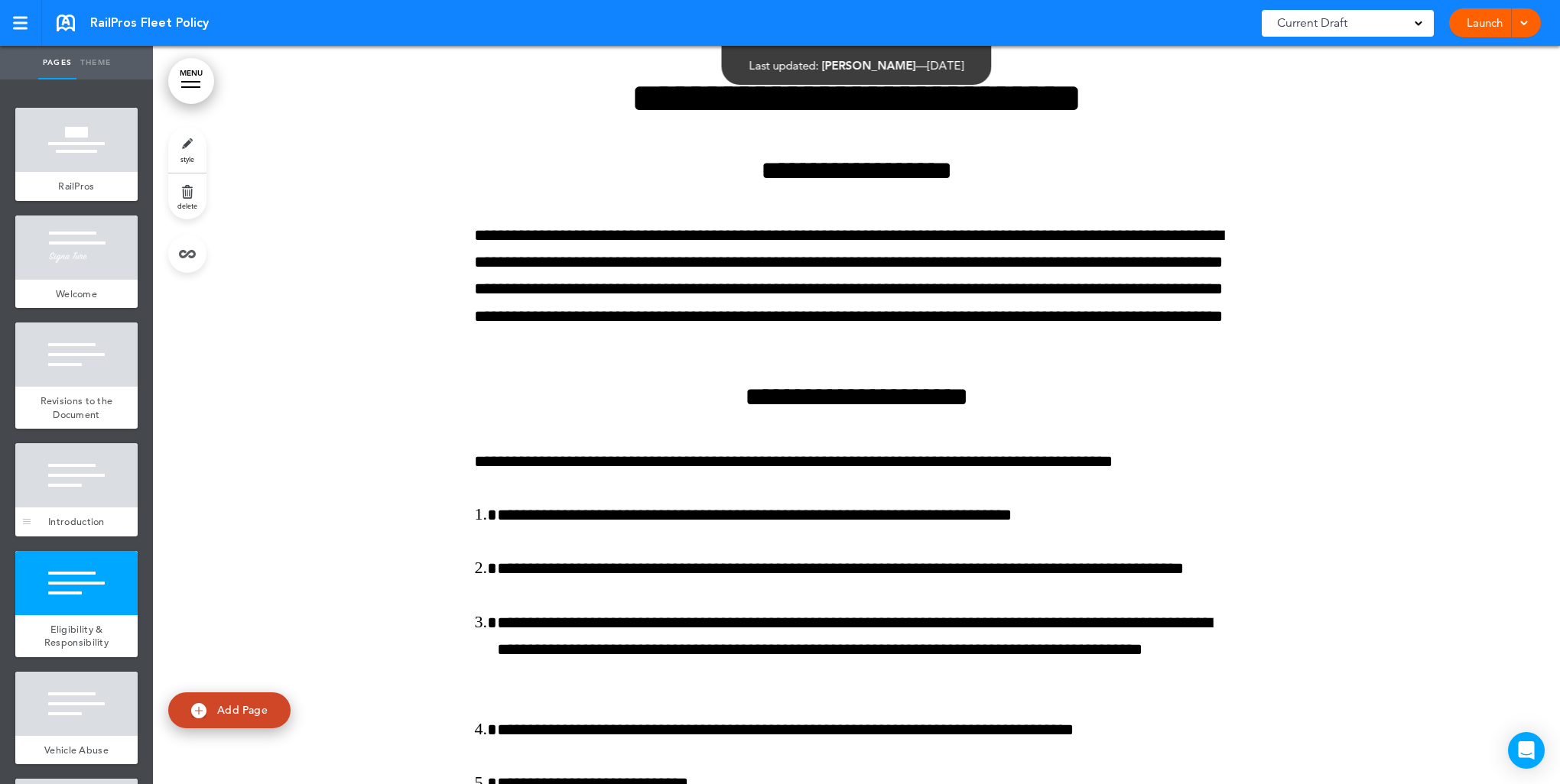
click at [58, 485] on div at bounding box center [77, 475] width 123 height 64
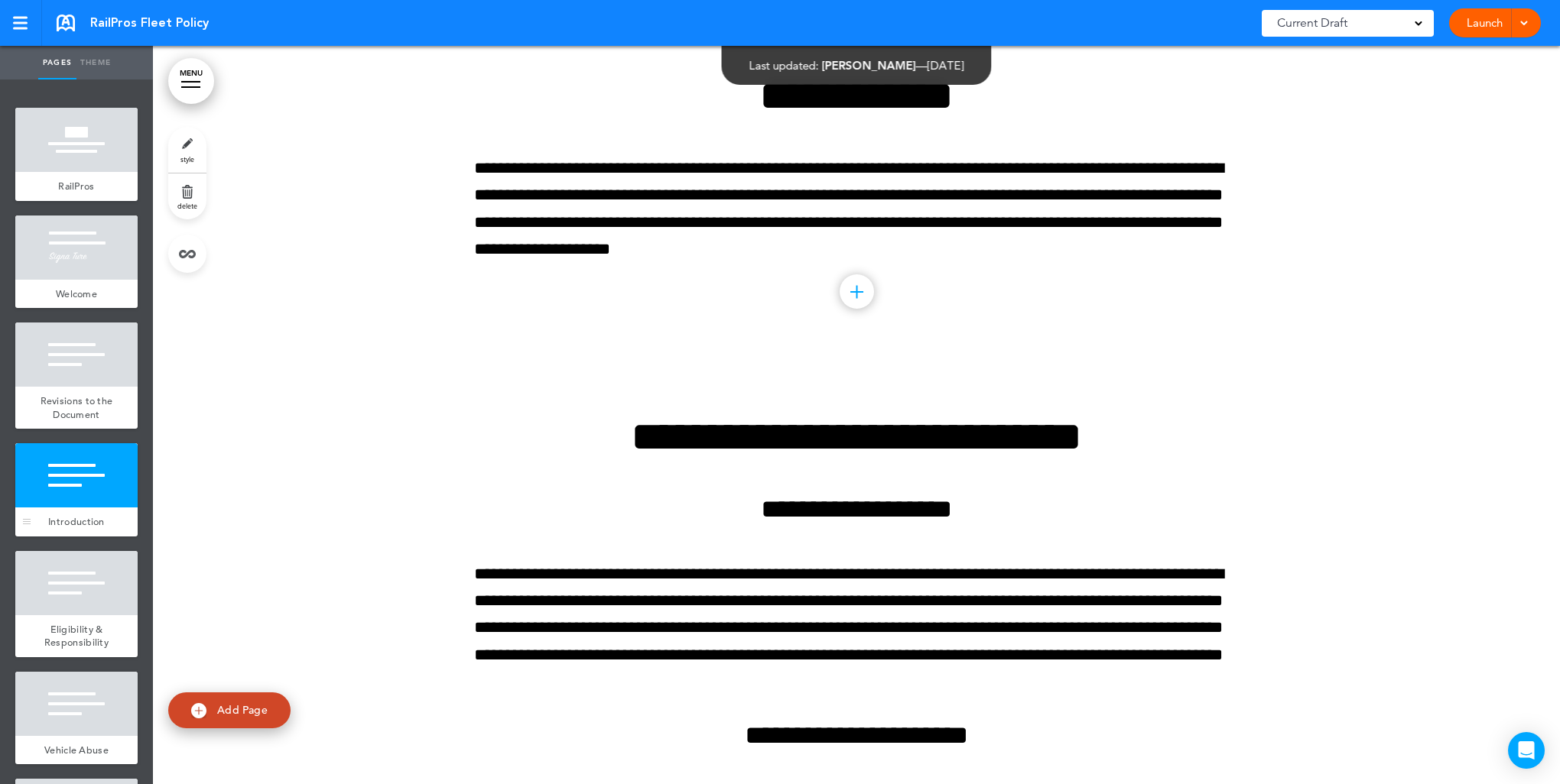
scroll to position [1927, 0]
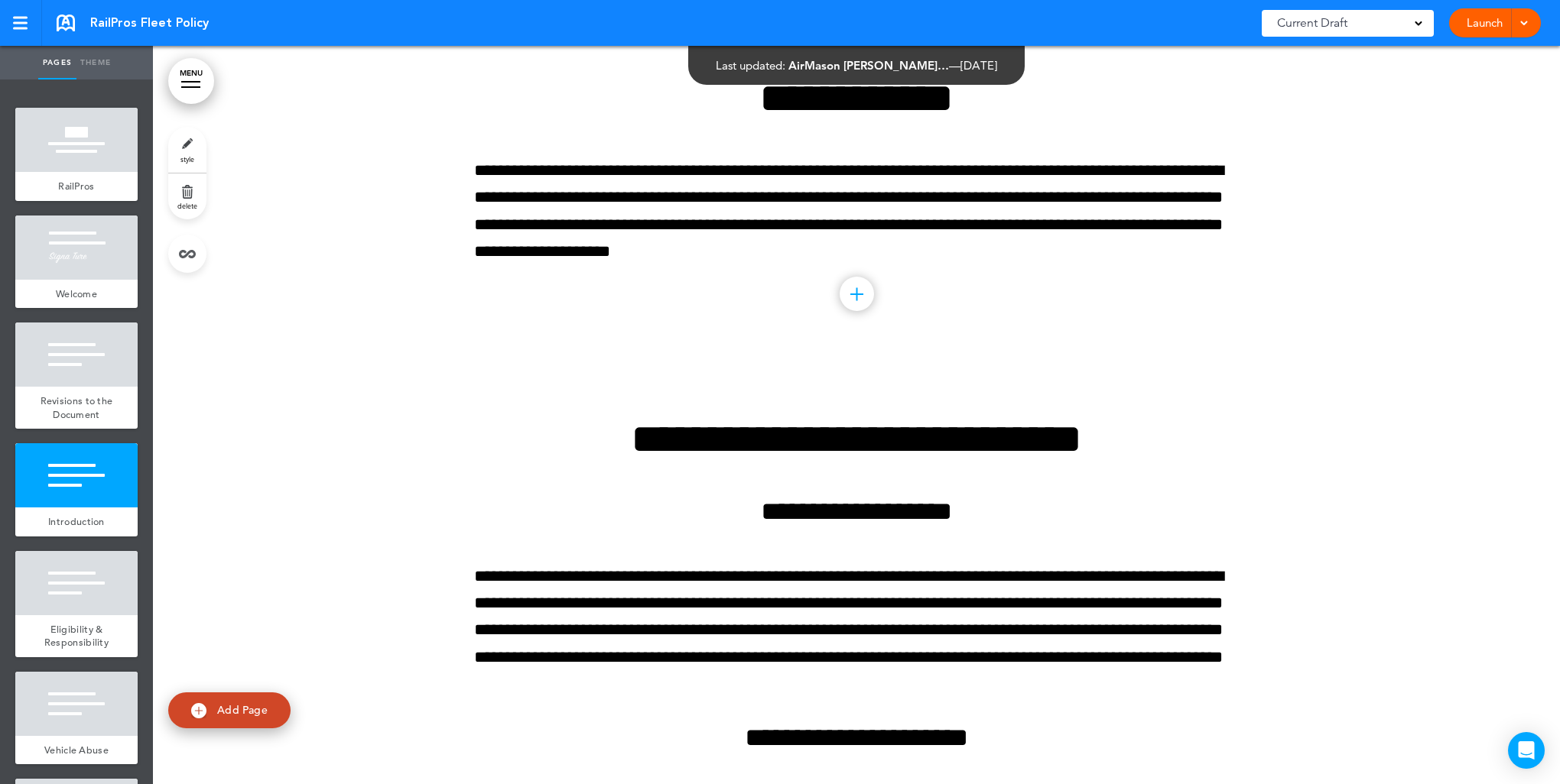
click at [192, 150] on link "style" at bounding box center [187, 150] width 38 height 46
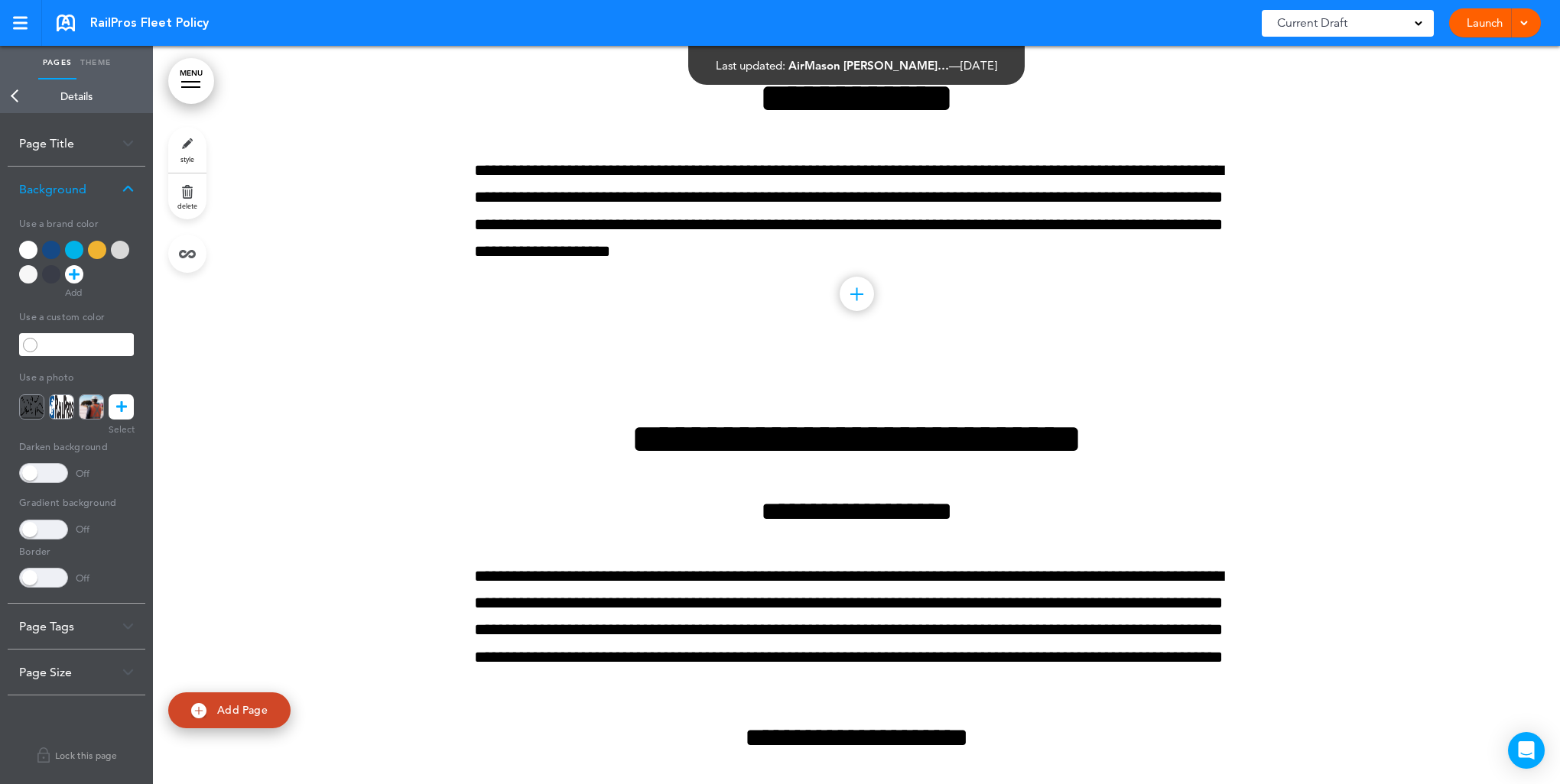
click at [93, 244] on div at bounding box center [97, 250] width 19 height 19
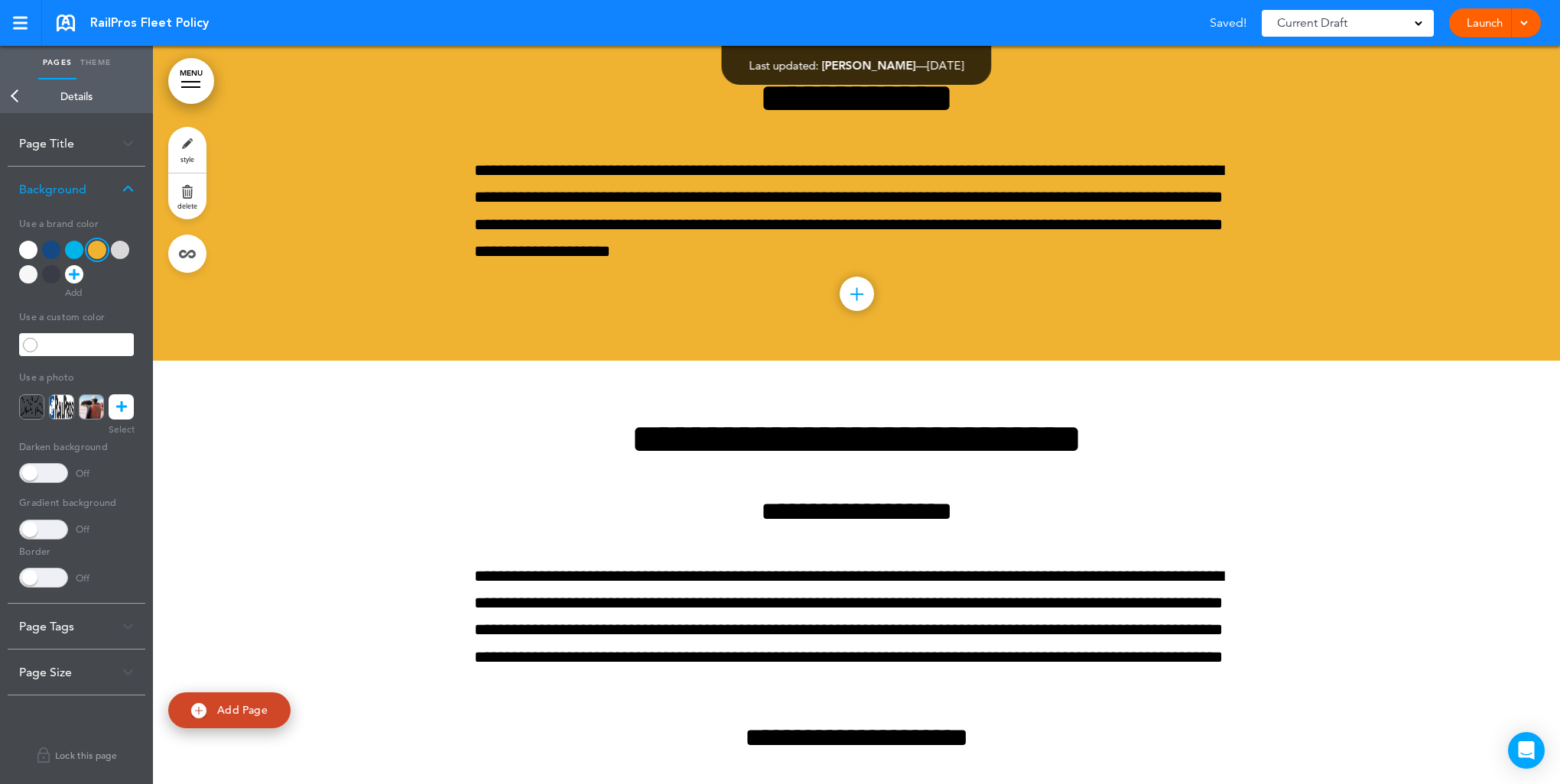
click at [12, 93] on link "Back" at bounding box center [15, 96] width 30 height 33
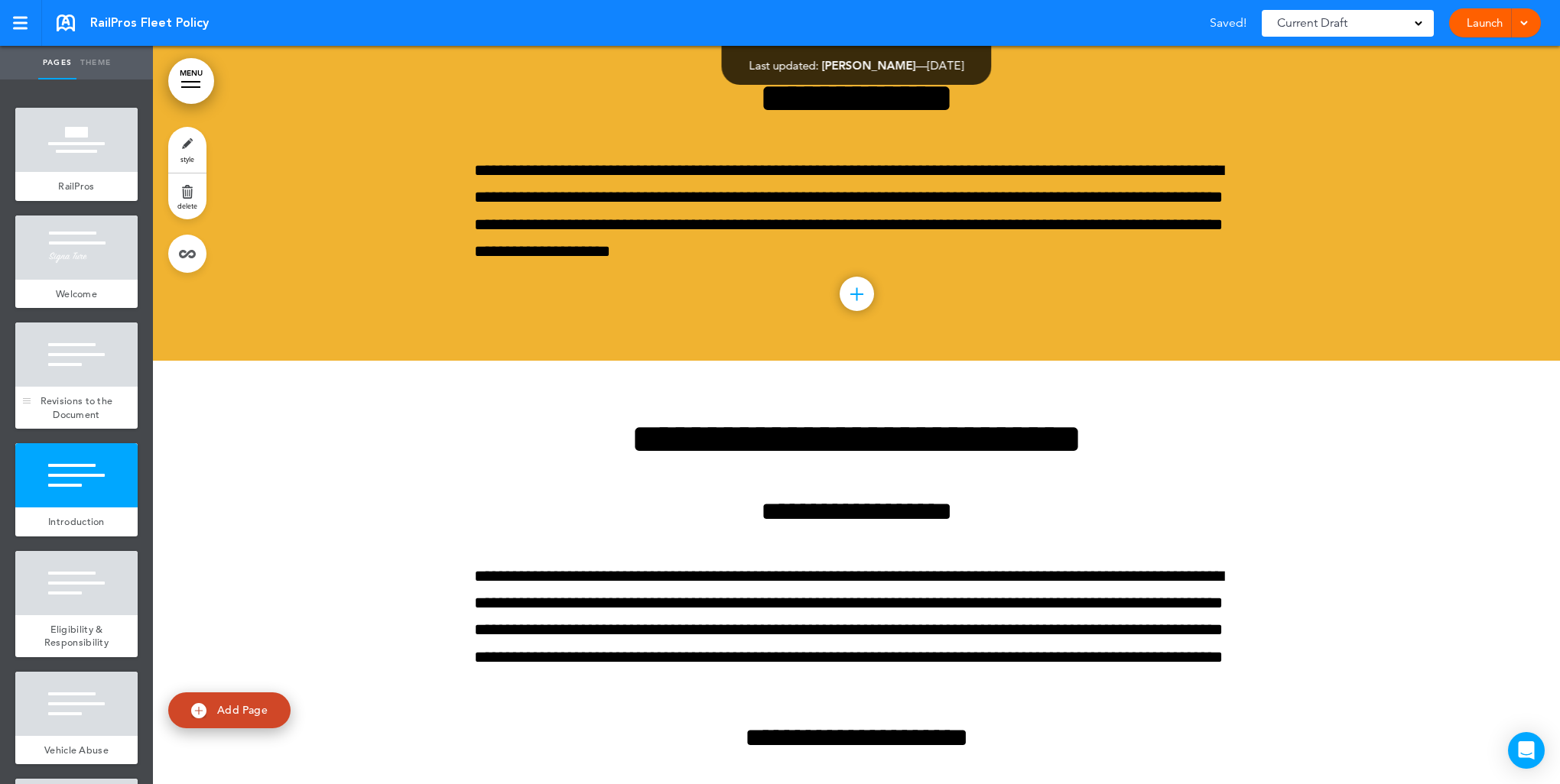
click at [78, 383] on div at bounding box center [77, 354] width 123 height 64
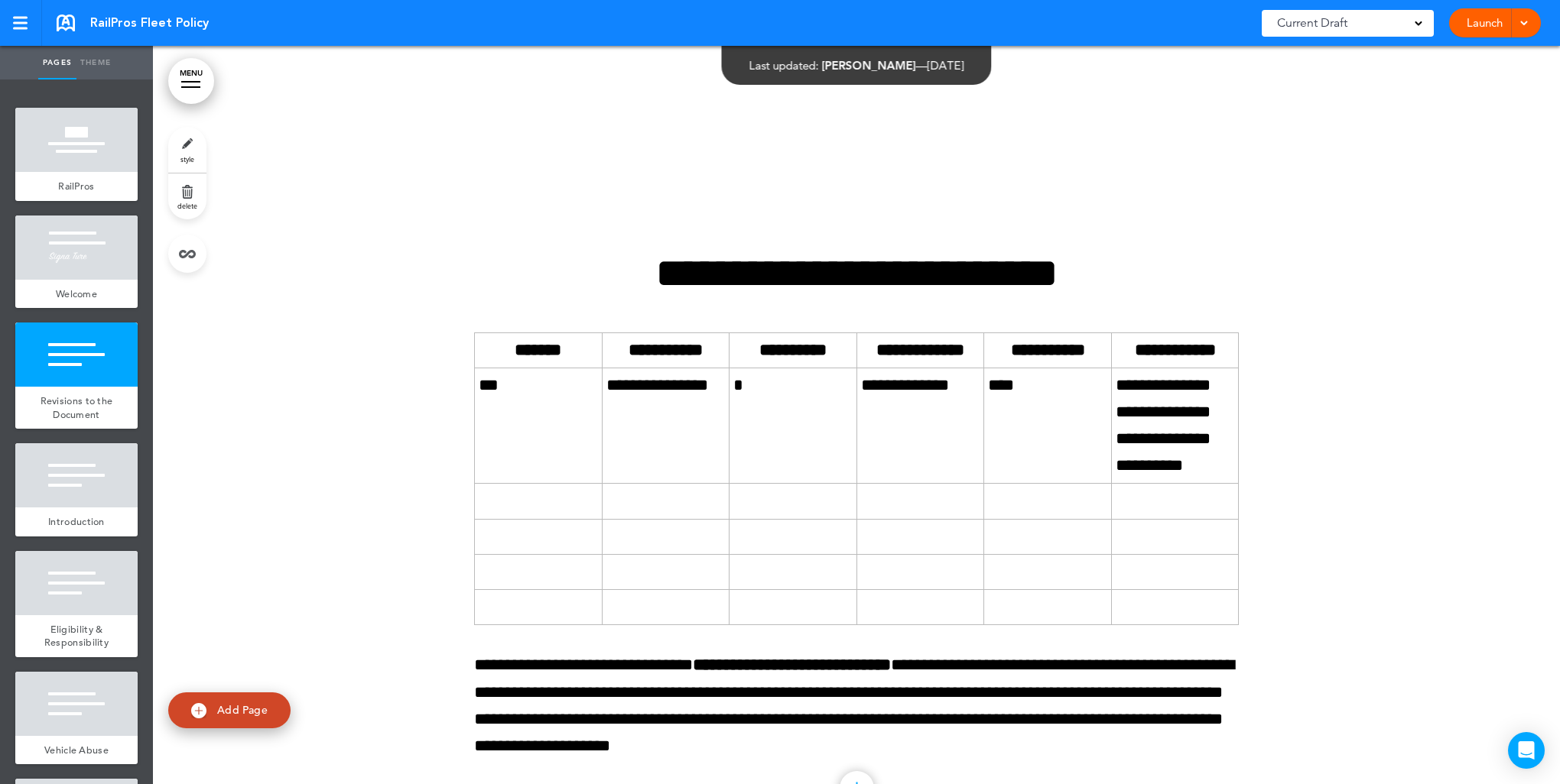
scroll to position [986, 0]
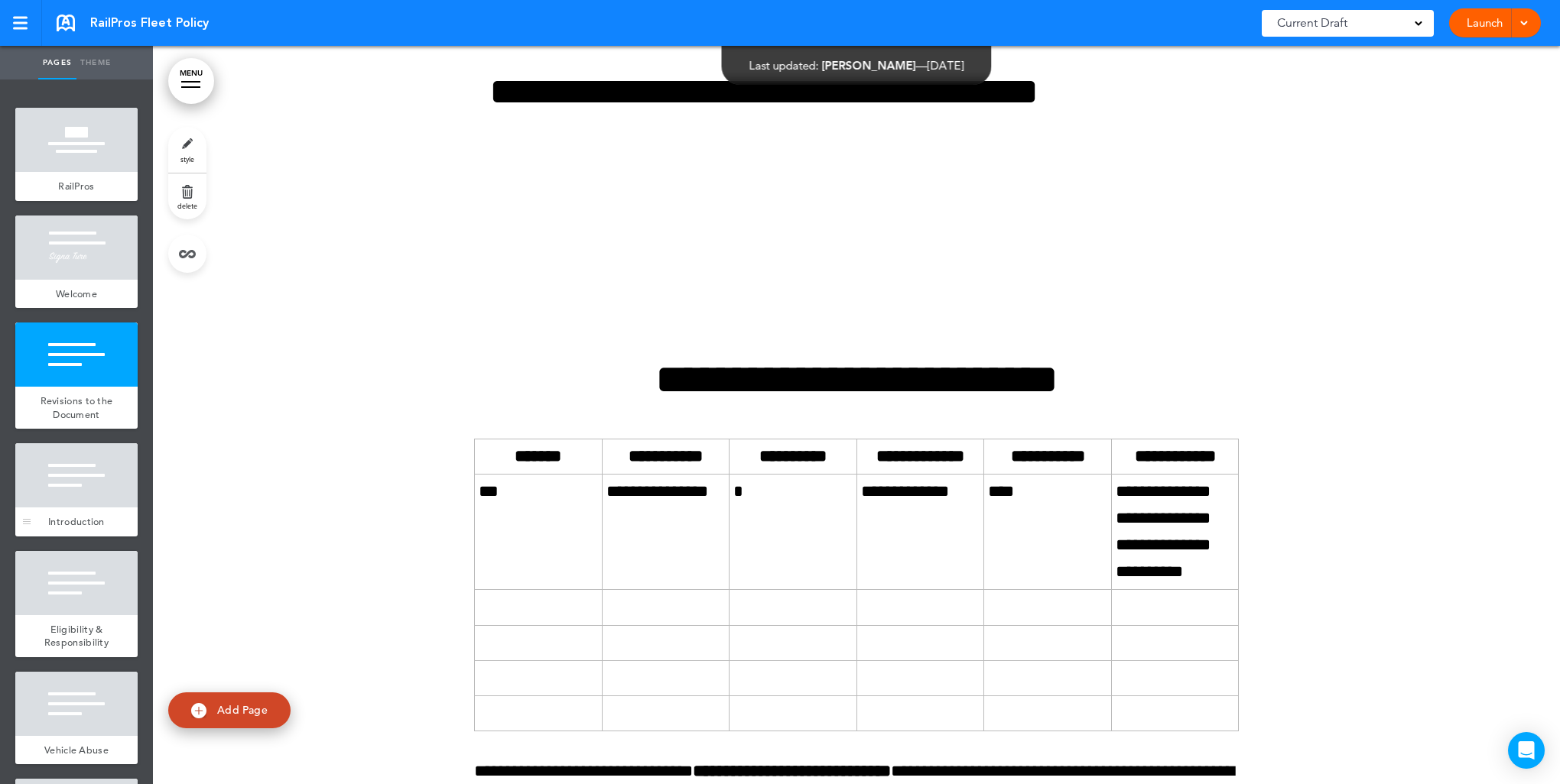
click at [69, 467] on div at bounding box center [77, 475] width 123 height 64
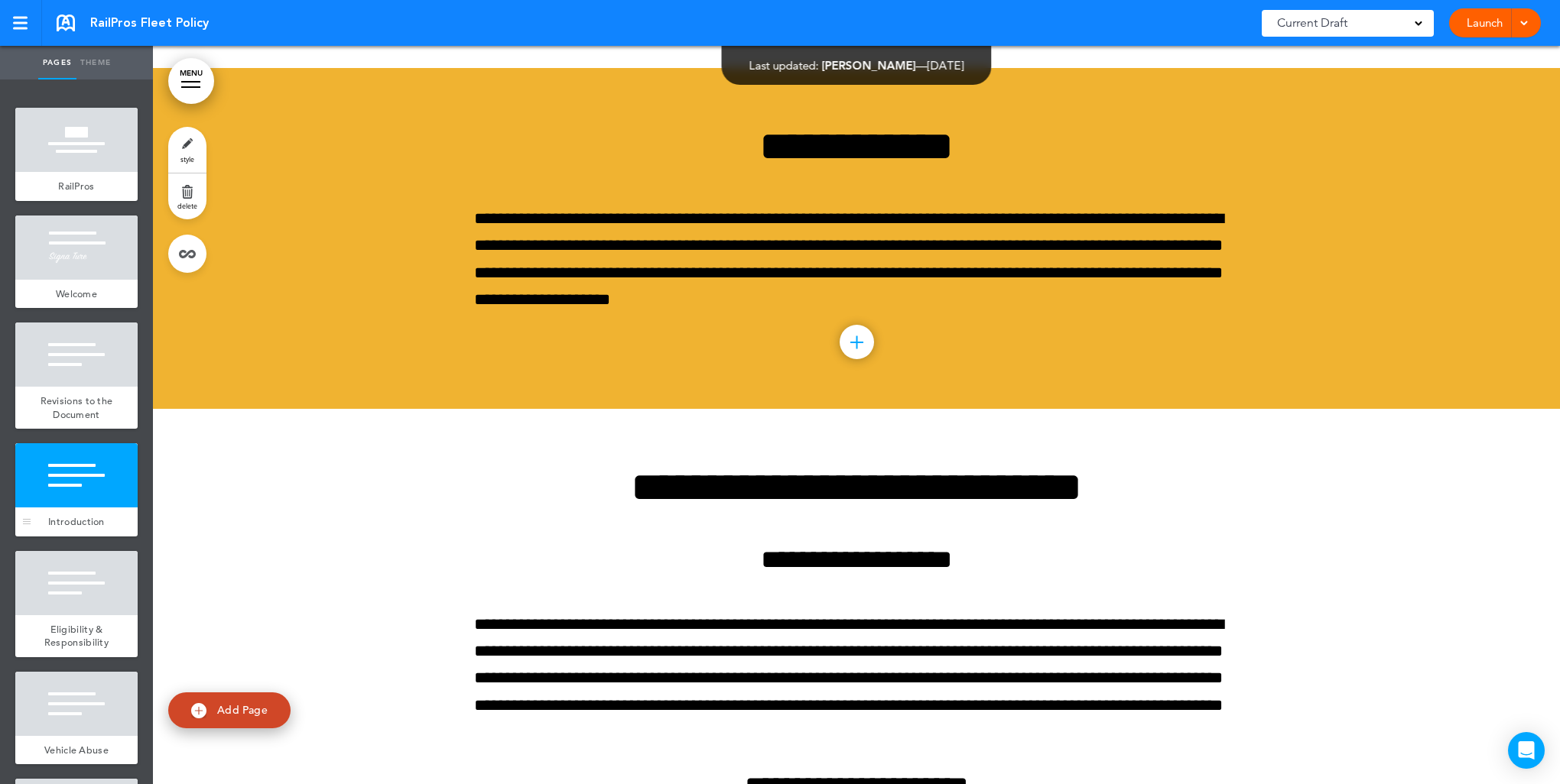
scroll to position [1927, 0]
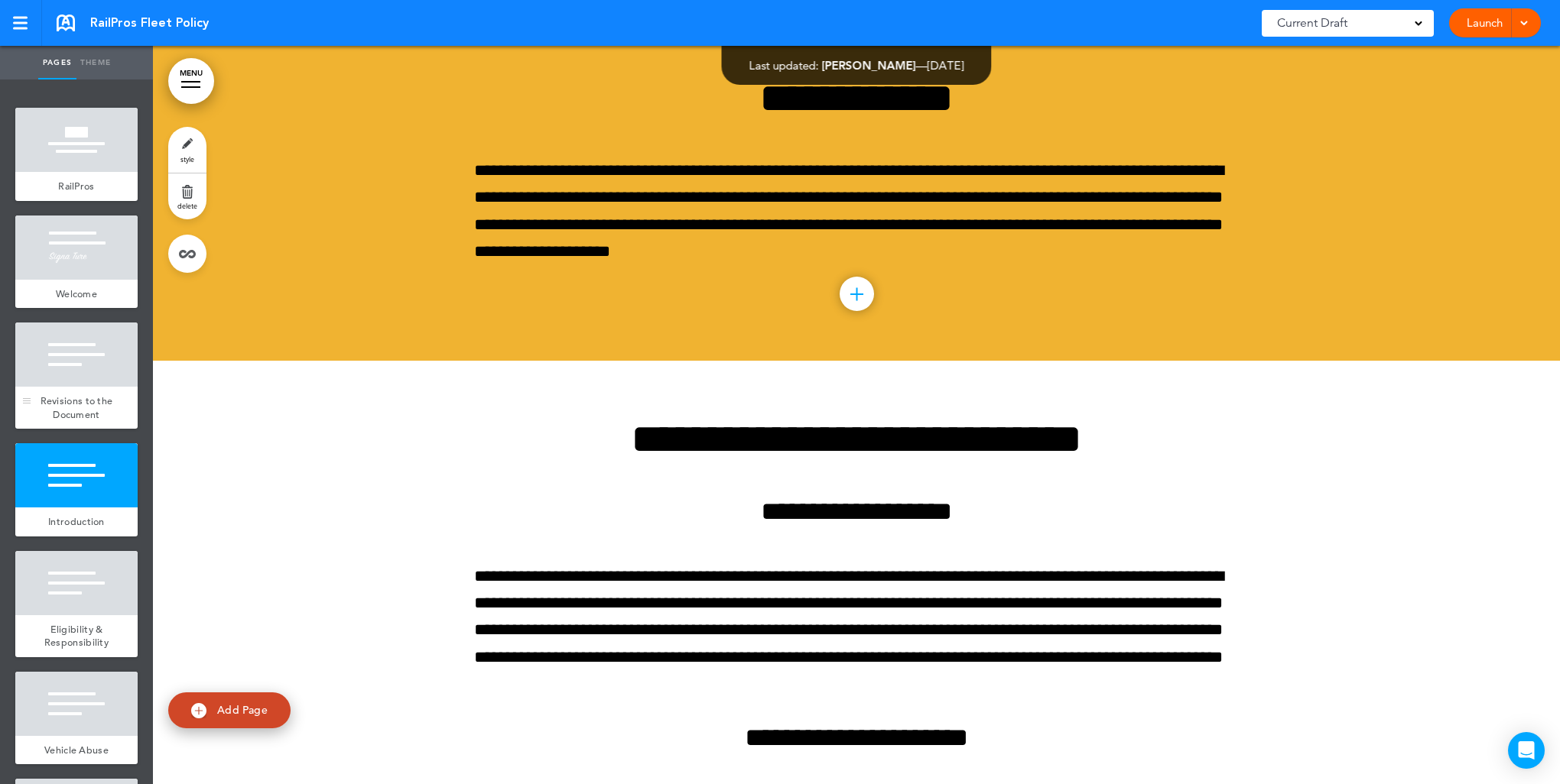
click at [77, 375] on div at bounding box center [77, 354] width 123 height 64
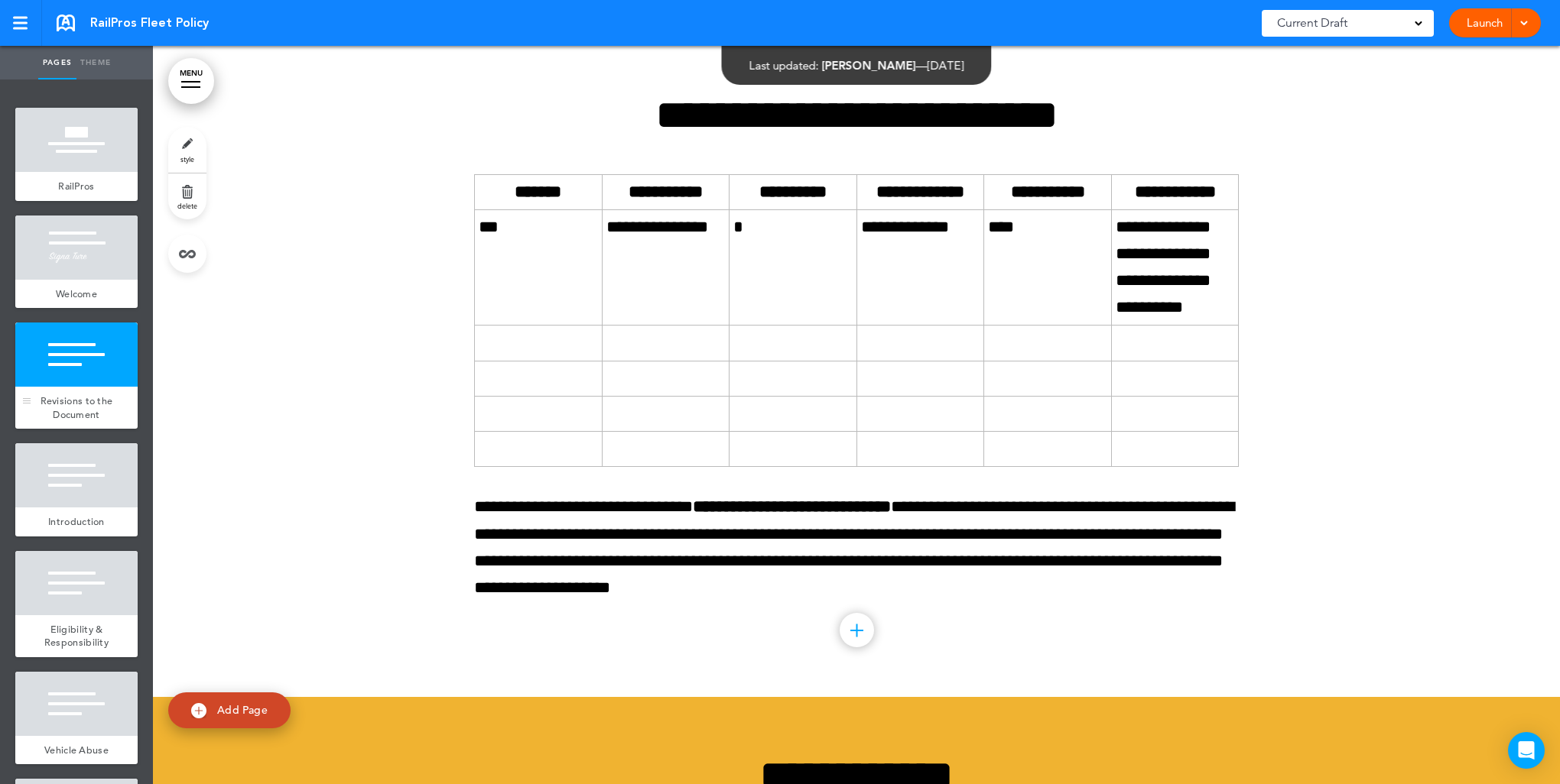
scroll to position [1241, 0]
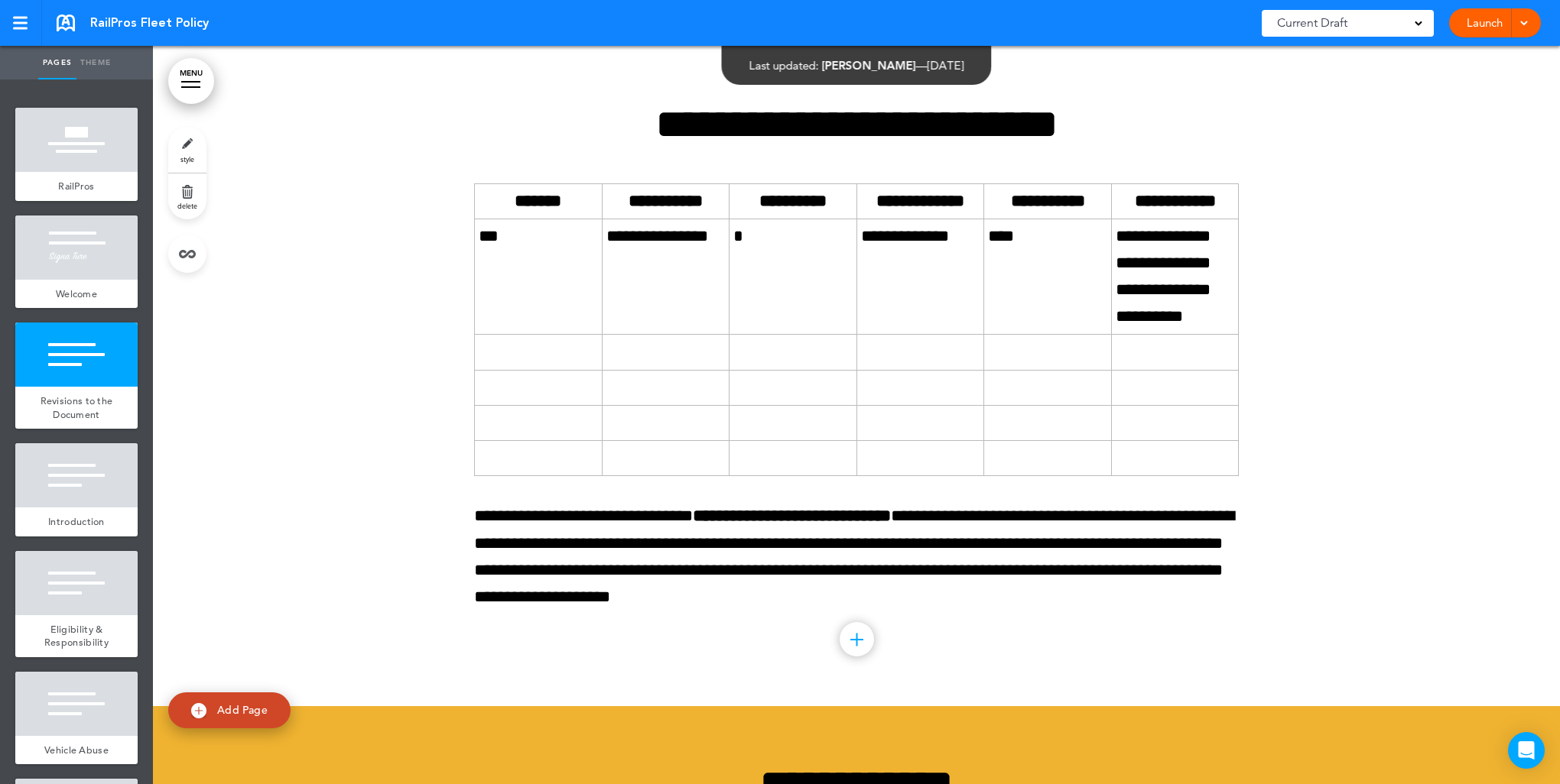
click at [187, 153] on link "style" at bounding box center [187, 150] width 38 height 46
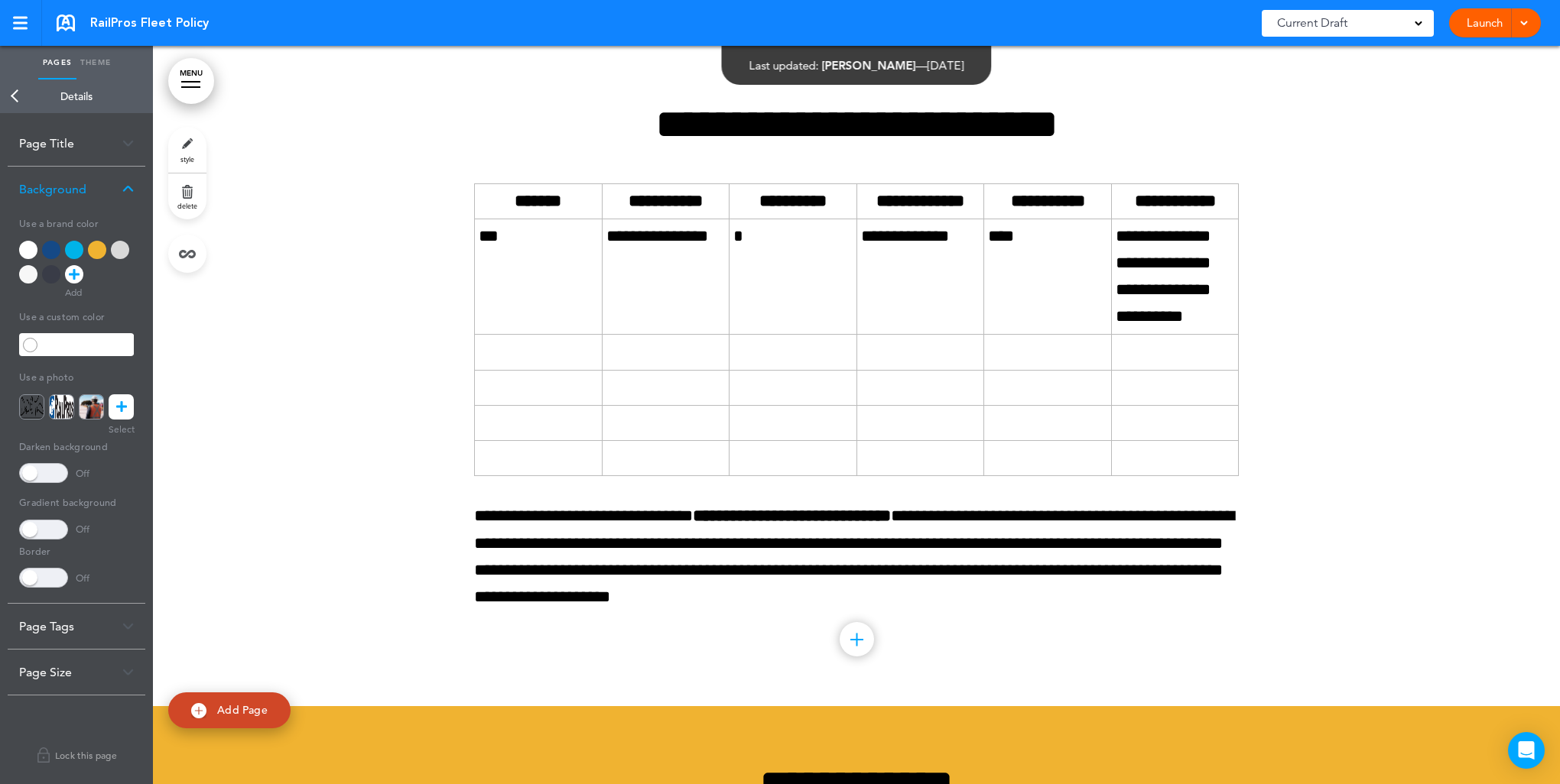
click at [120, 255] on div at bounding box center [120, 250] width 19 height 19
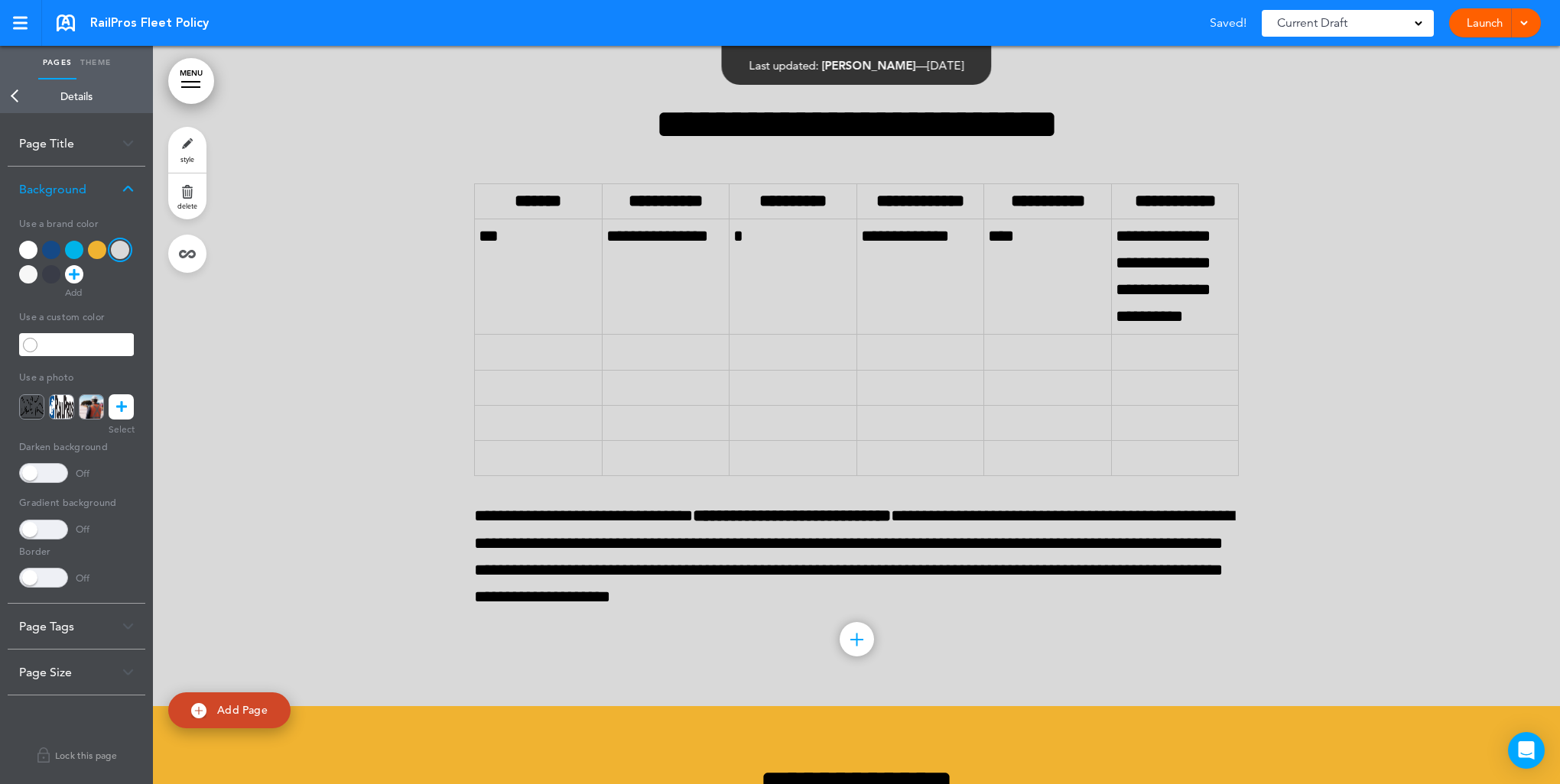
click at [16, 93] on link "Back" at bounding box center [15, 96] width 30 height 33
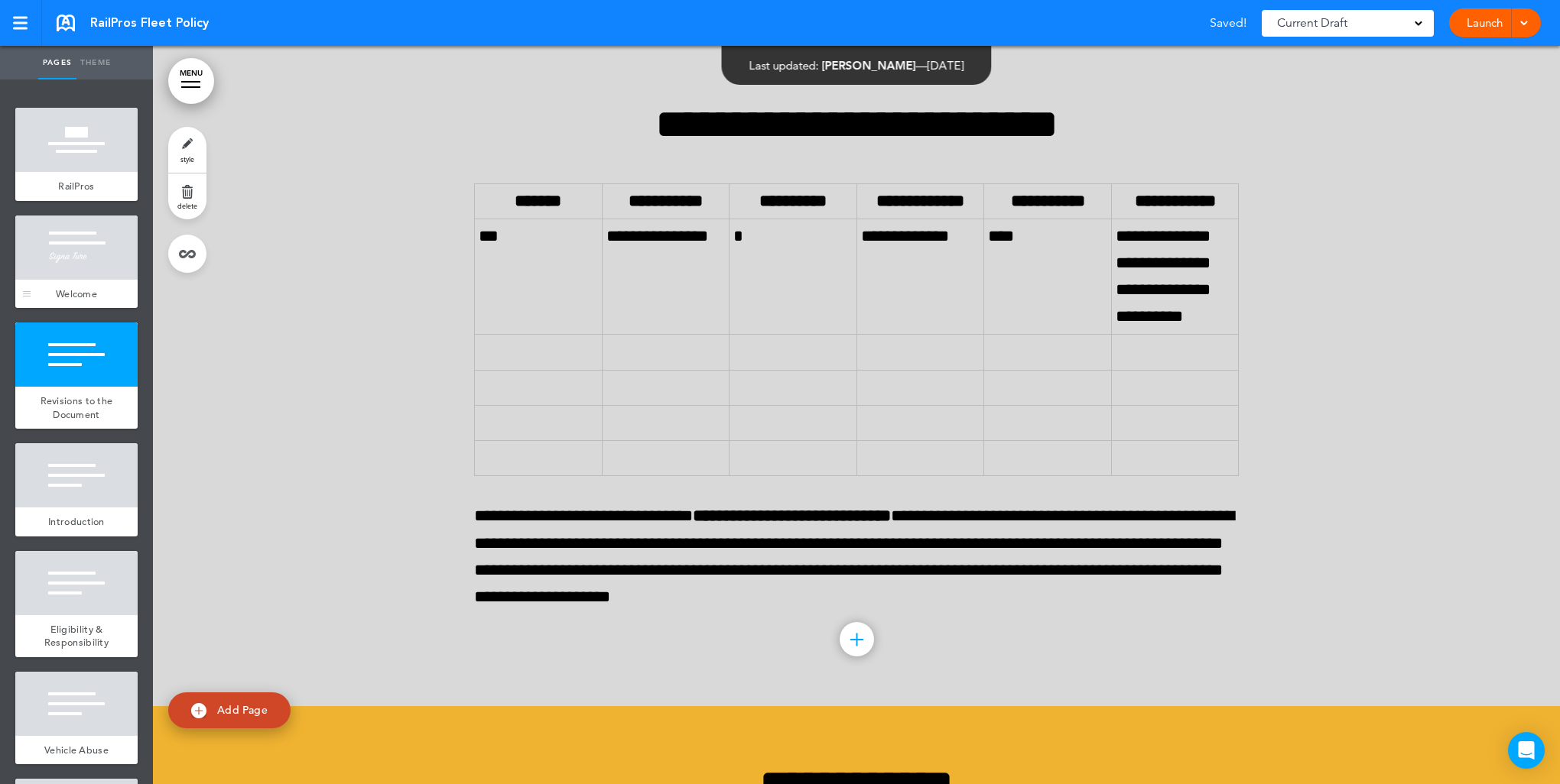
click at [58, 261] on div at bounding box center [77, 247] width 123 height 64
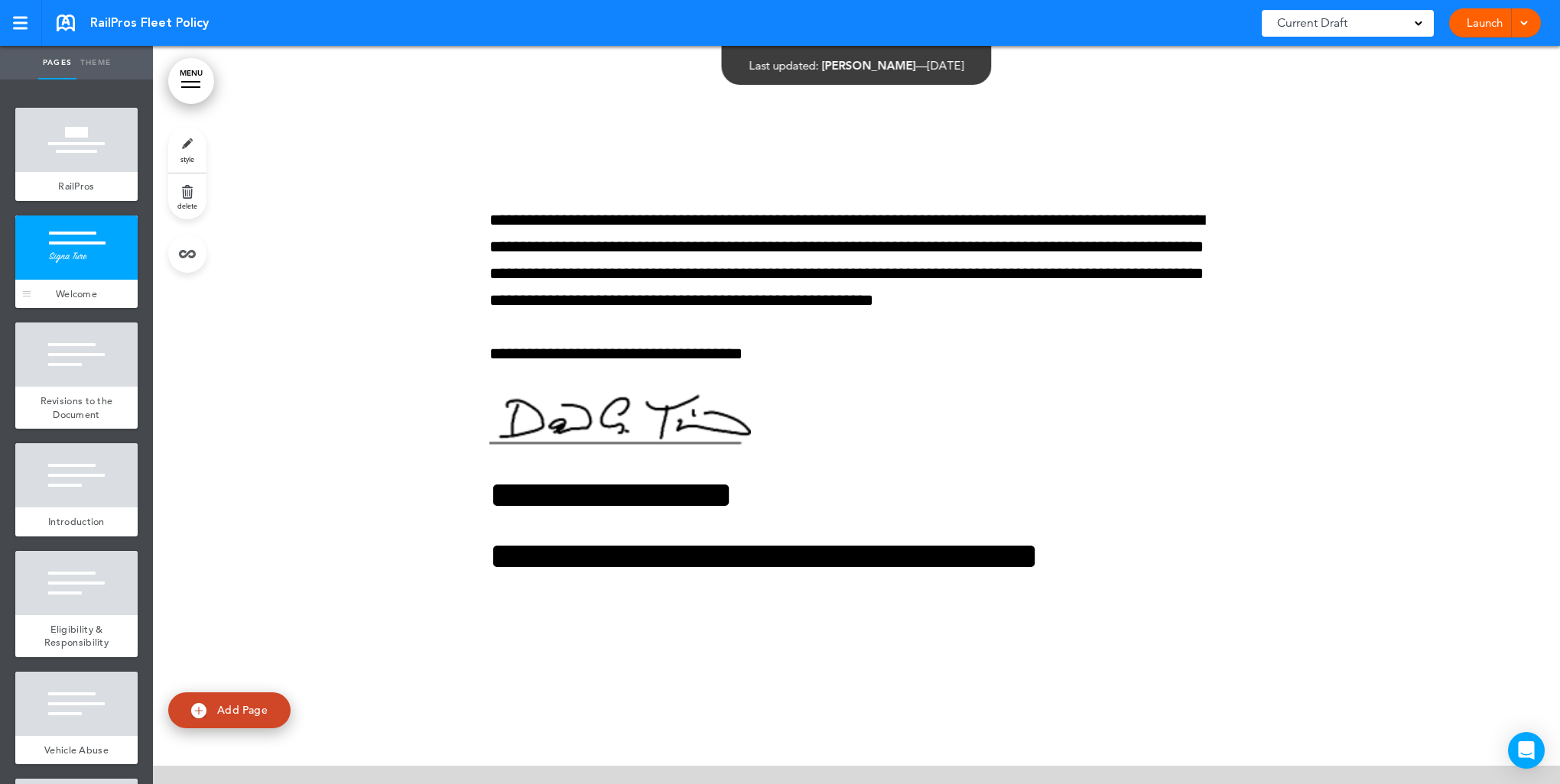
scroll to position [502, 0]
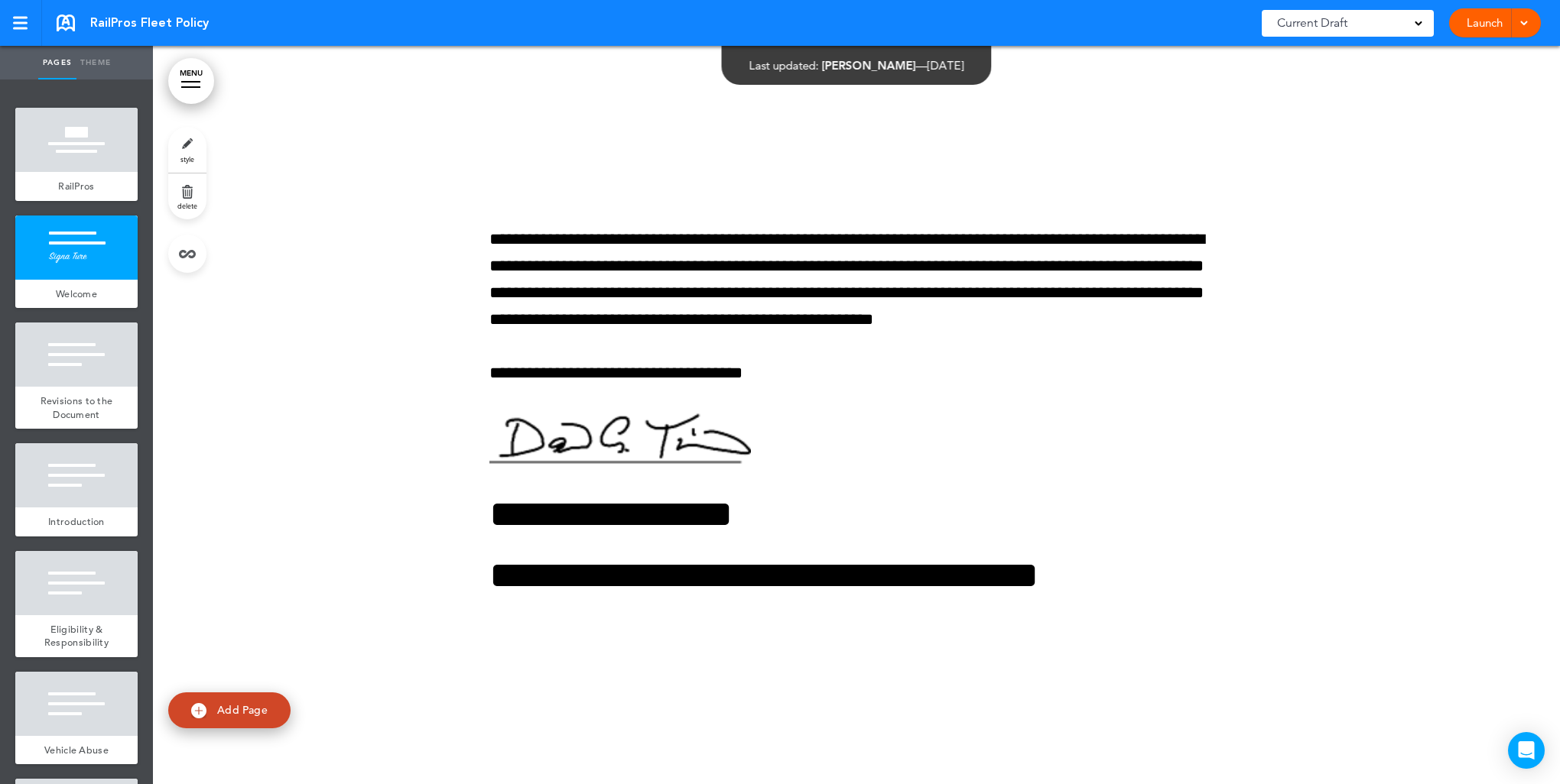
click at [186, 139] on link "style" at bounding box center [187, 150] width 38 height 46
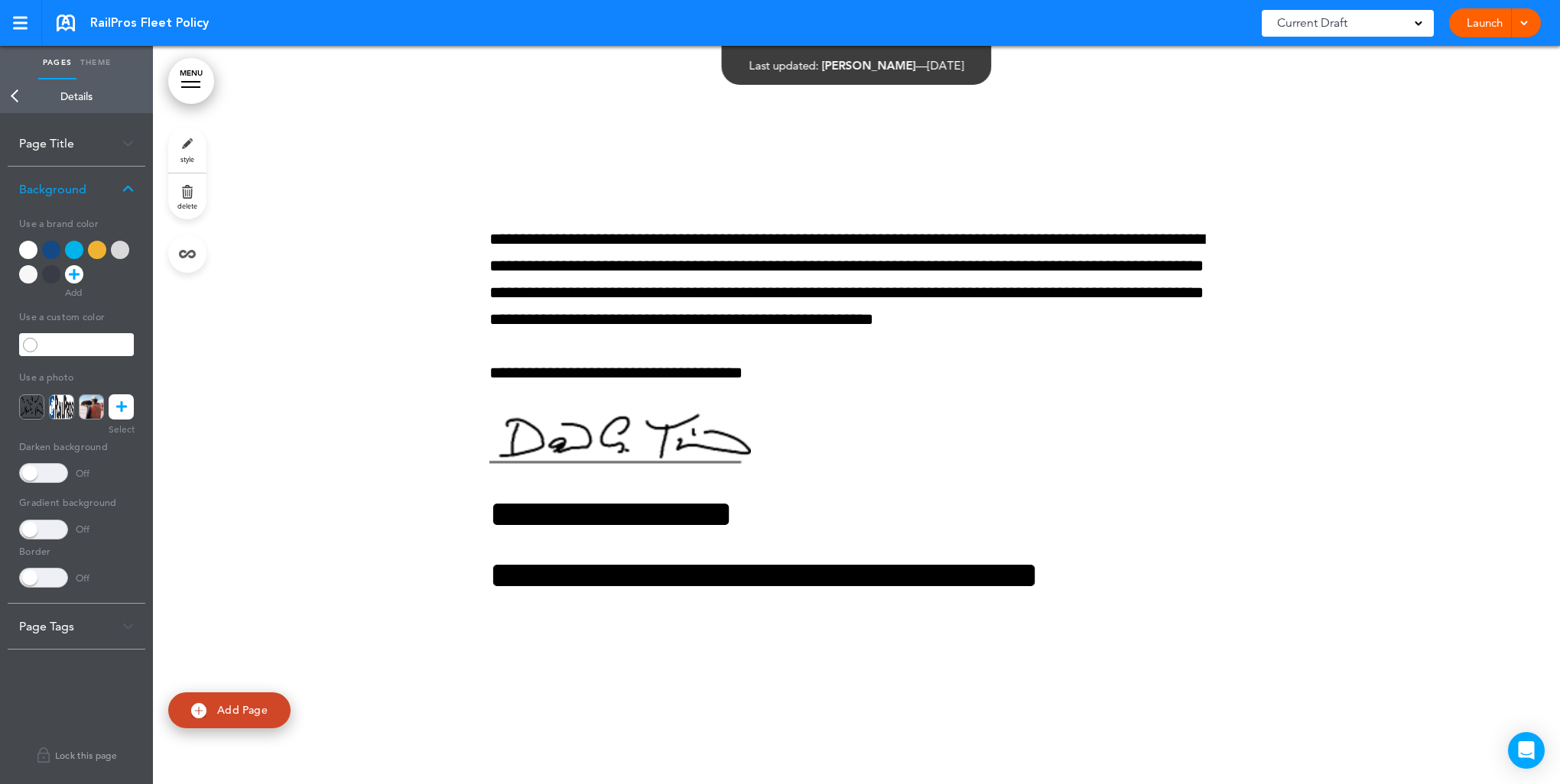
click at [74, 243] on div at bounding box center [74, 250] width 19 height 19
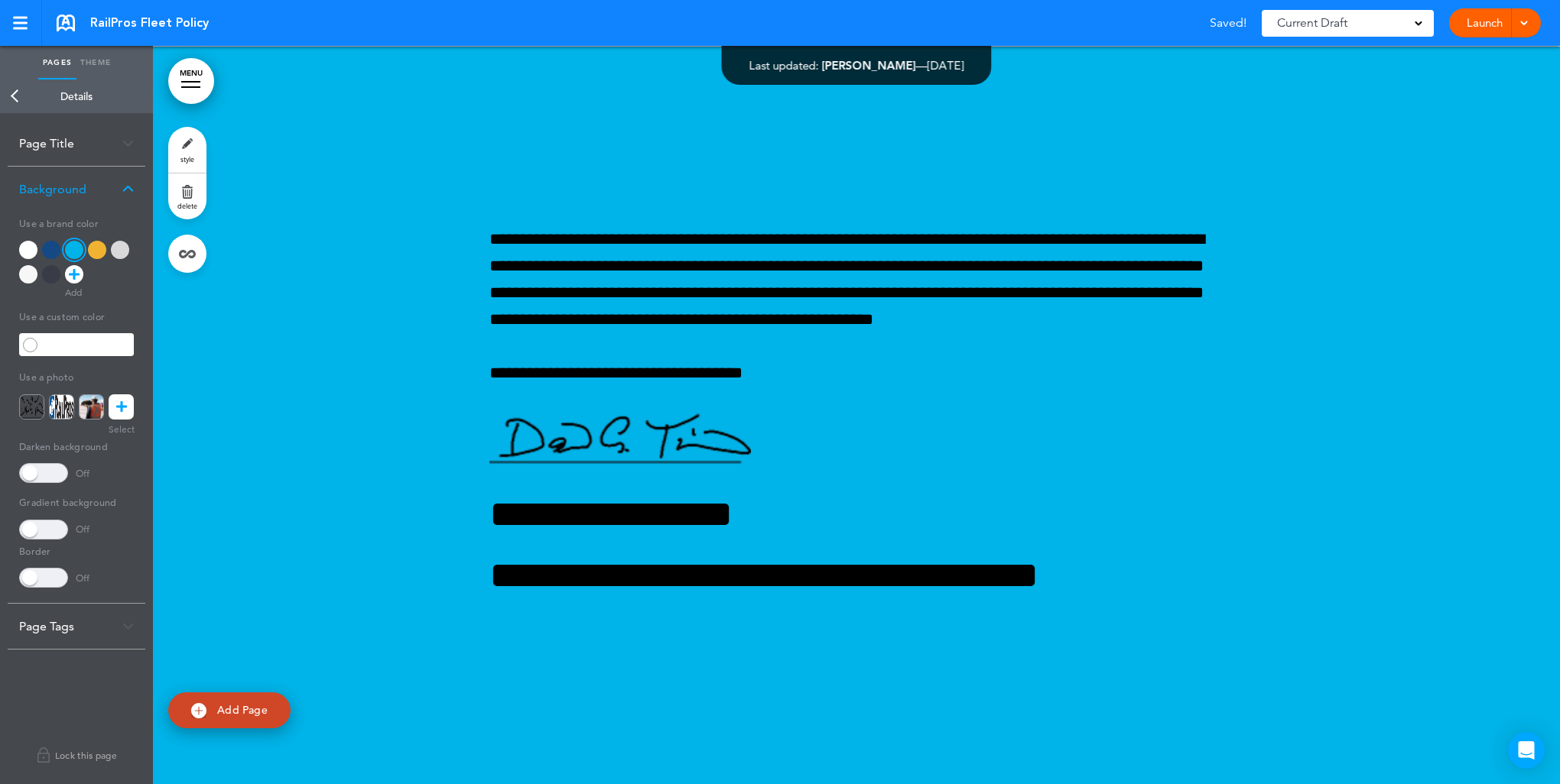
click at [14, 90] on link "Back" at bounding box center [15, 96] width 30 height 33
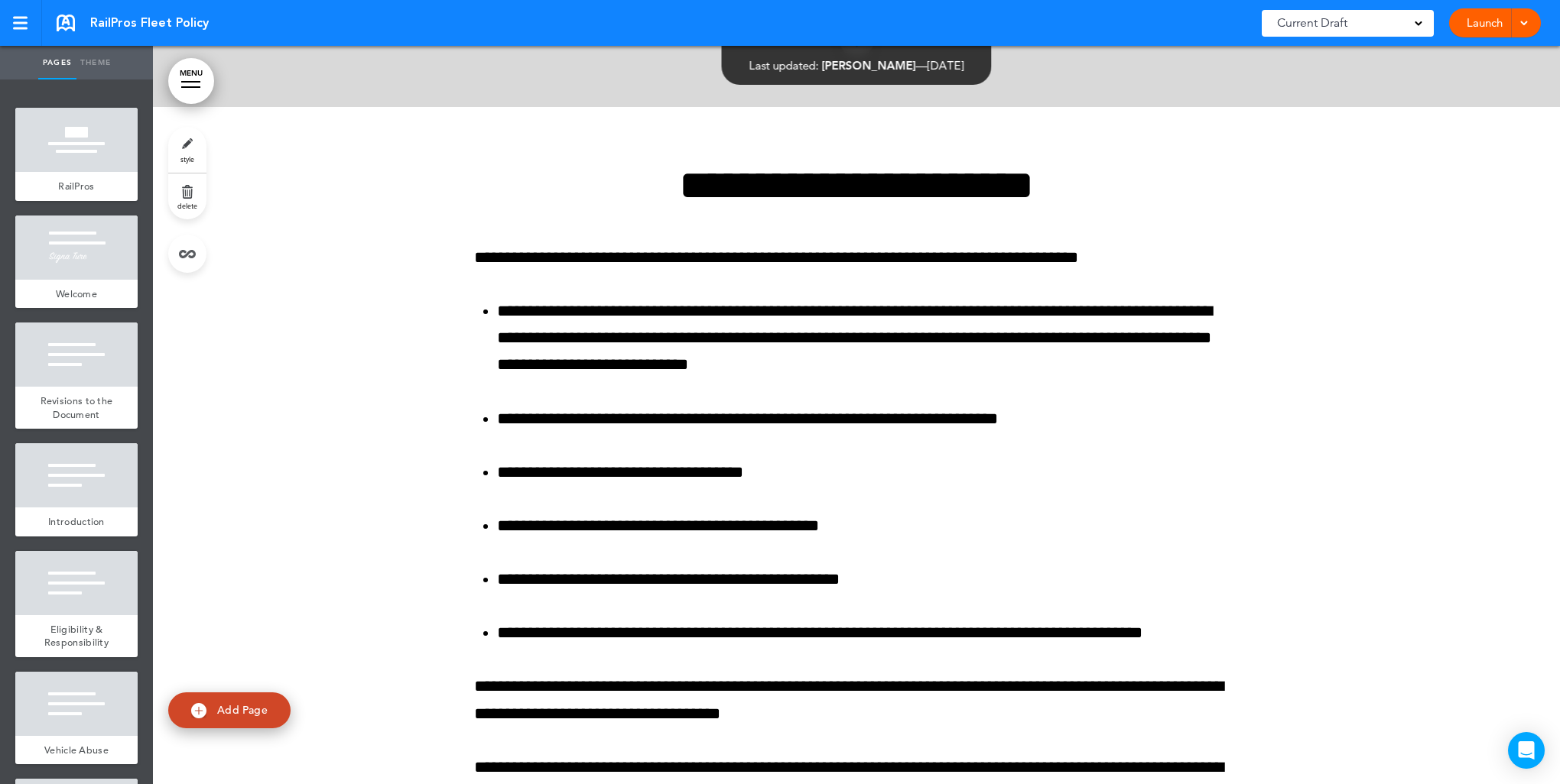
scroll to position [10191, 0]
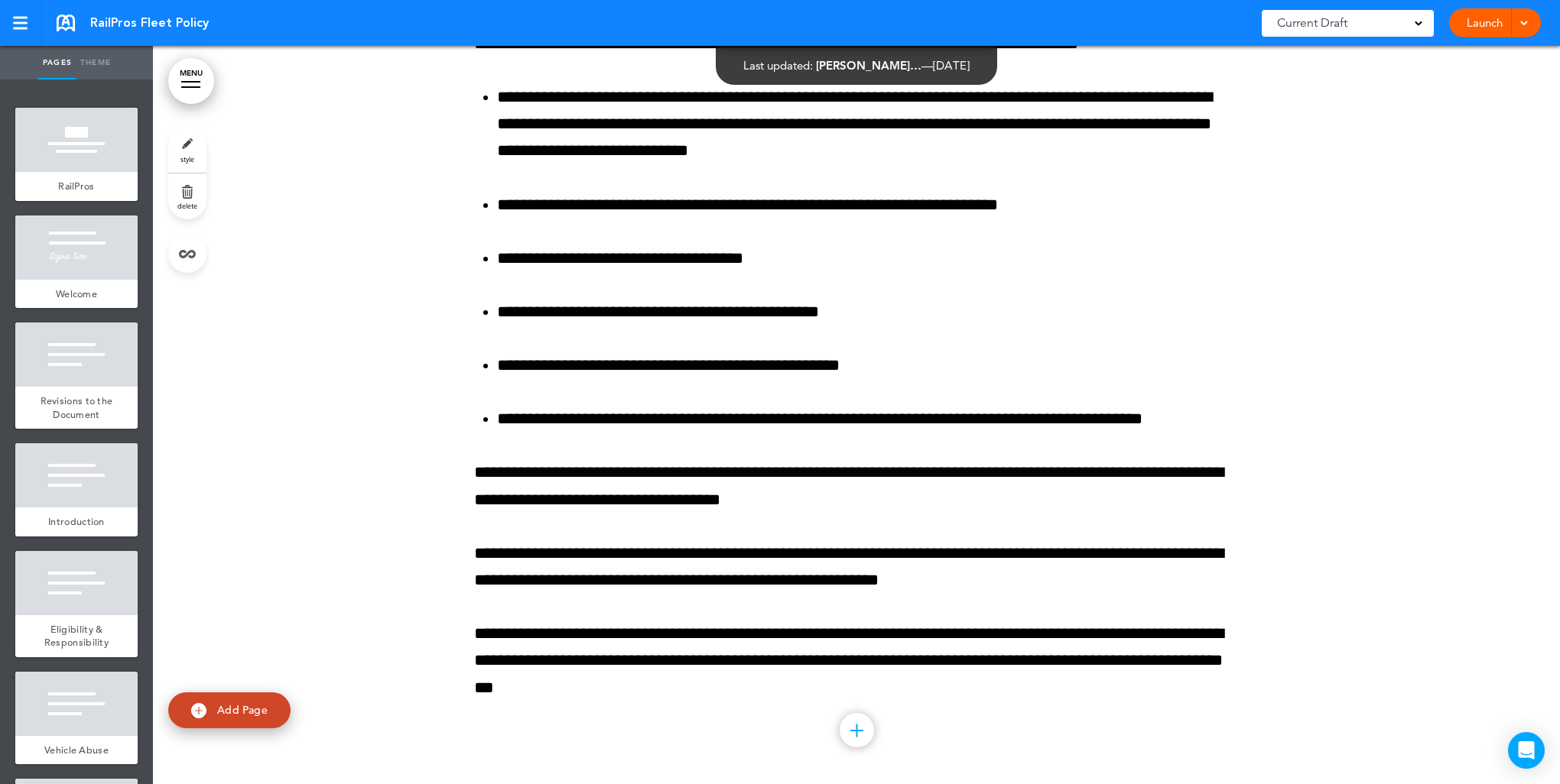
click at [189, 149] on link "style" at bounding box center [187, 150] width 38 height 46
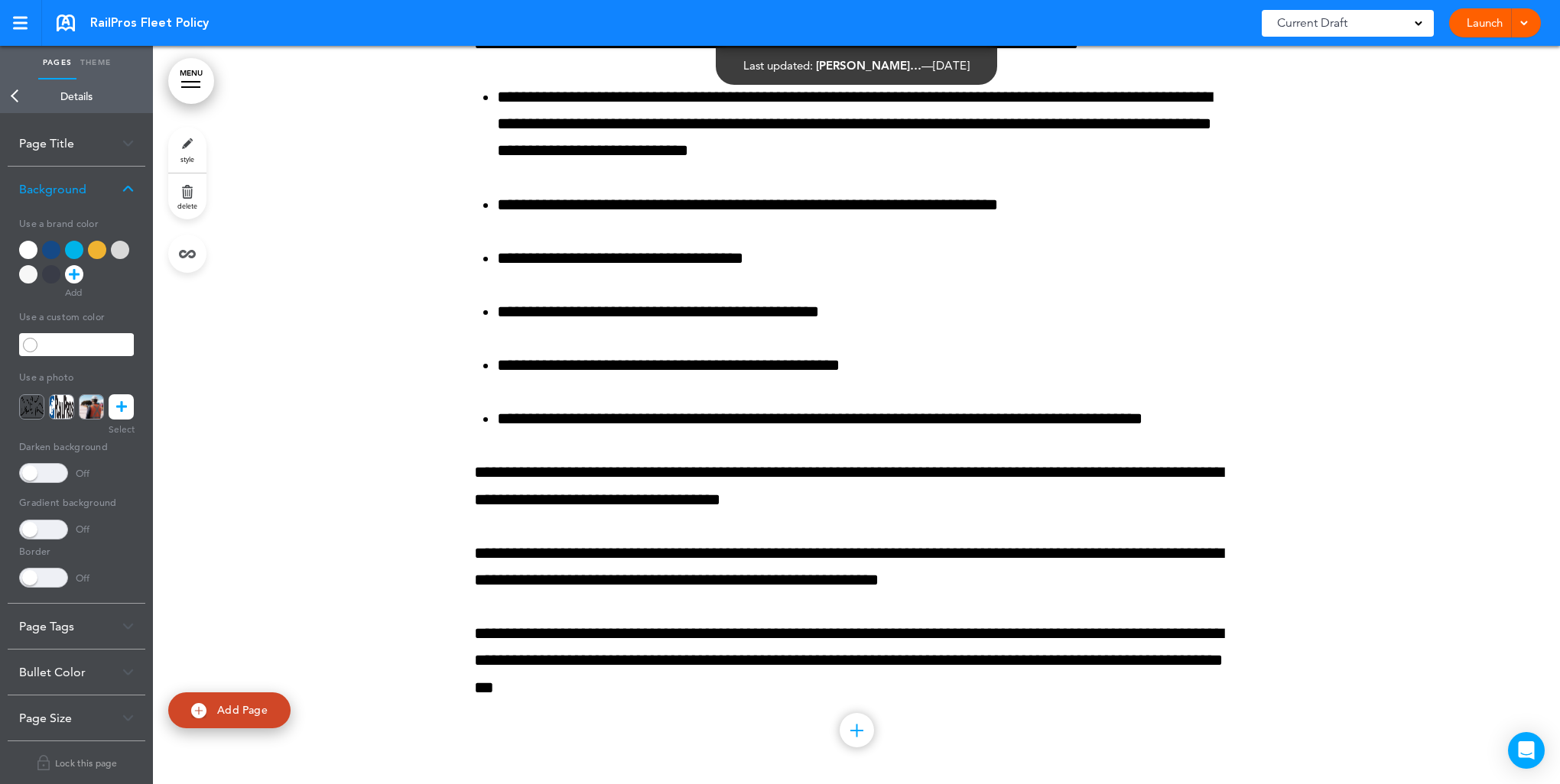
click at [101, 246] on div at bounding box center [97, 250] width 19 height 19
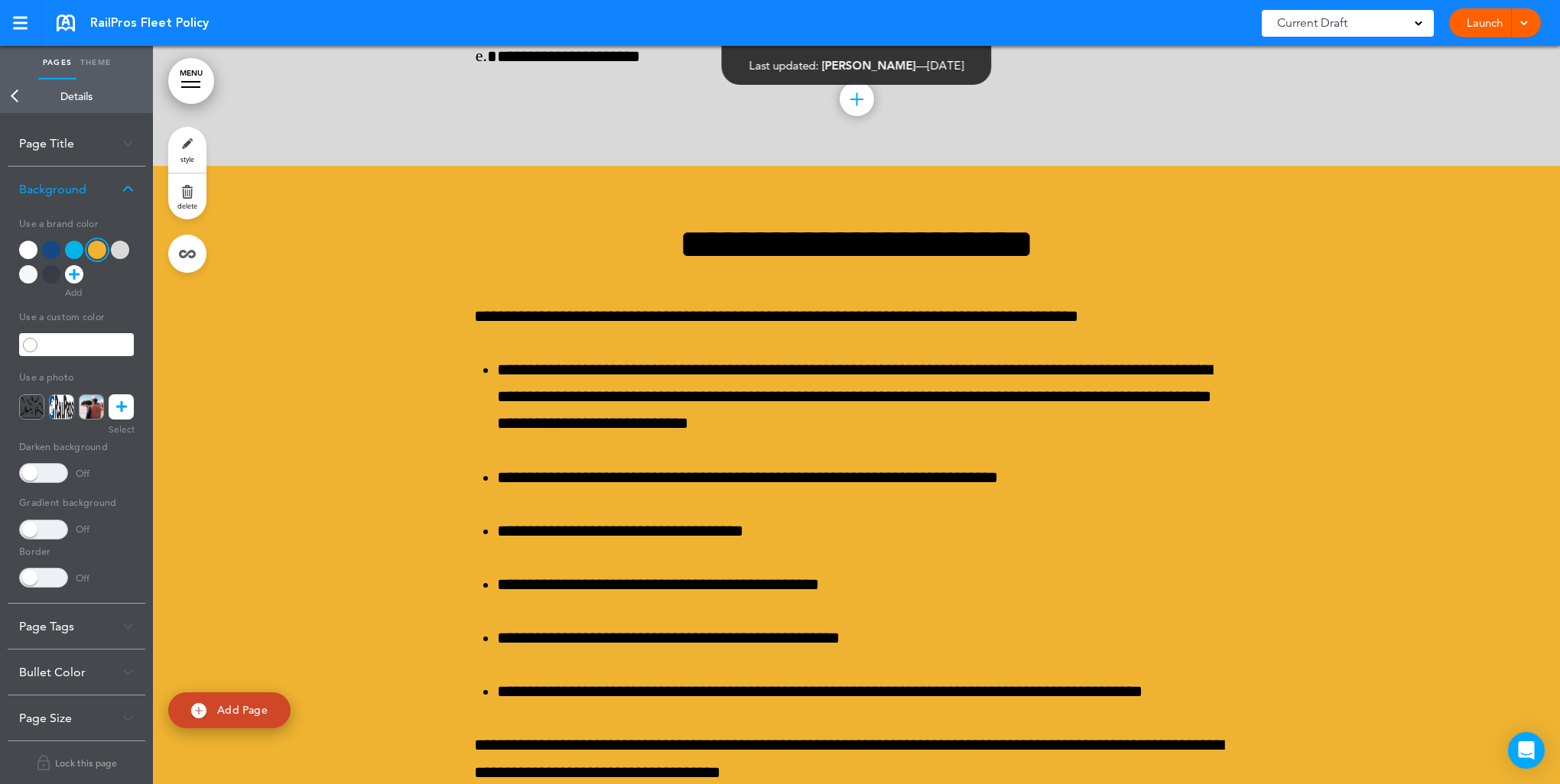
scroll to position [9809, 0]
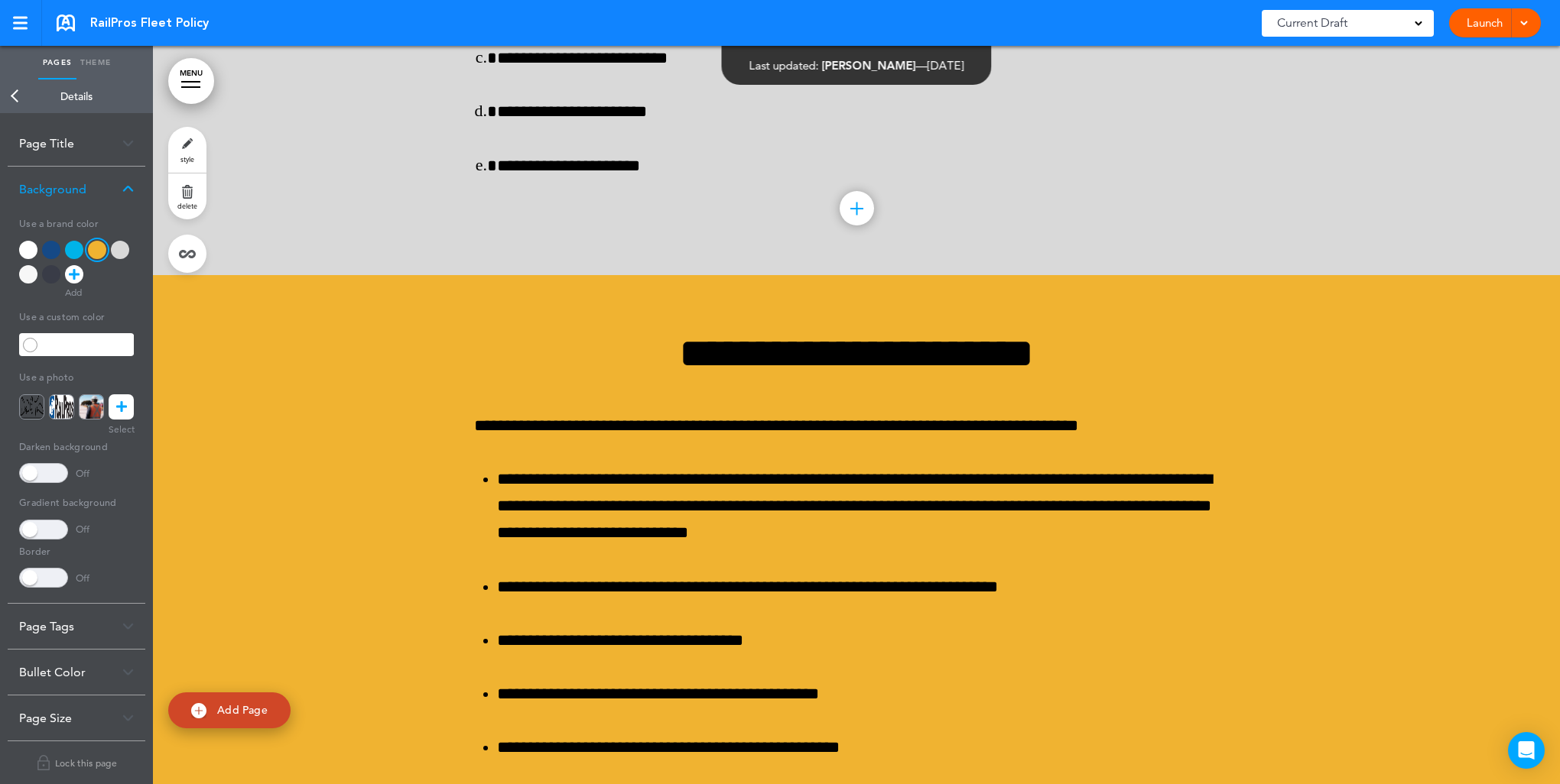
click at [13, 83] on link "Back" at bounding box center [15, 96] width 30 height 33
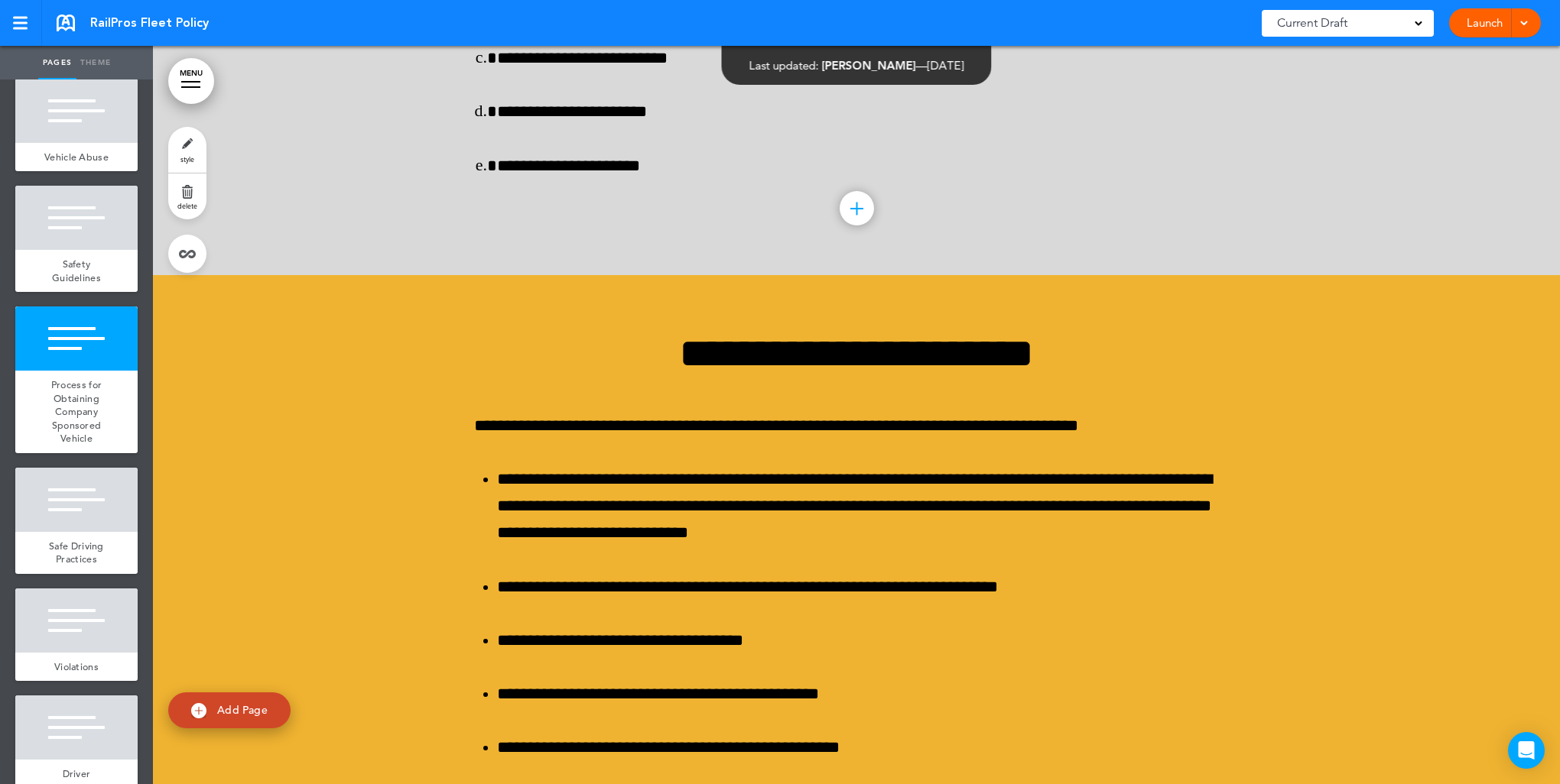
scroll to position [637, 0]
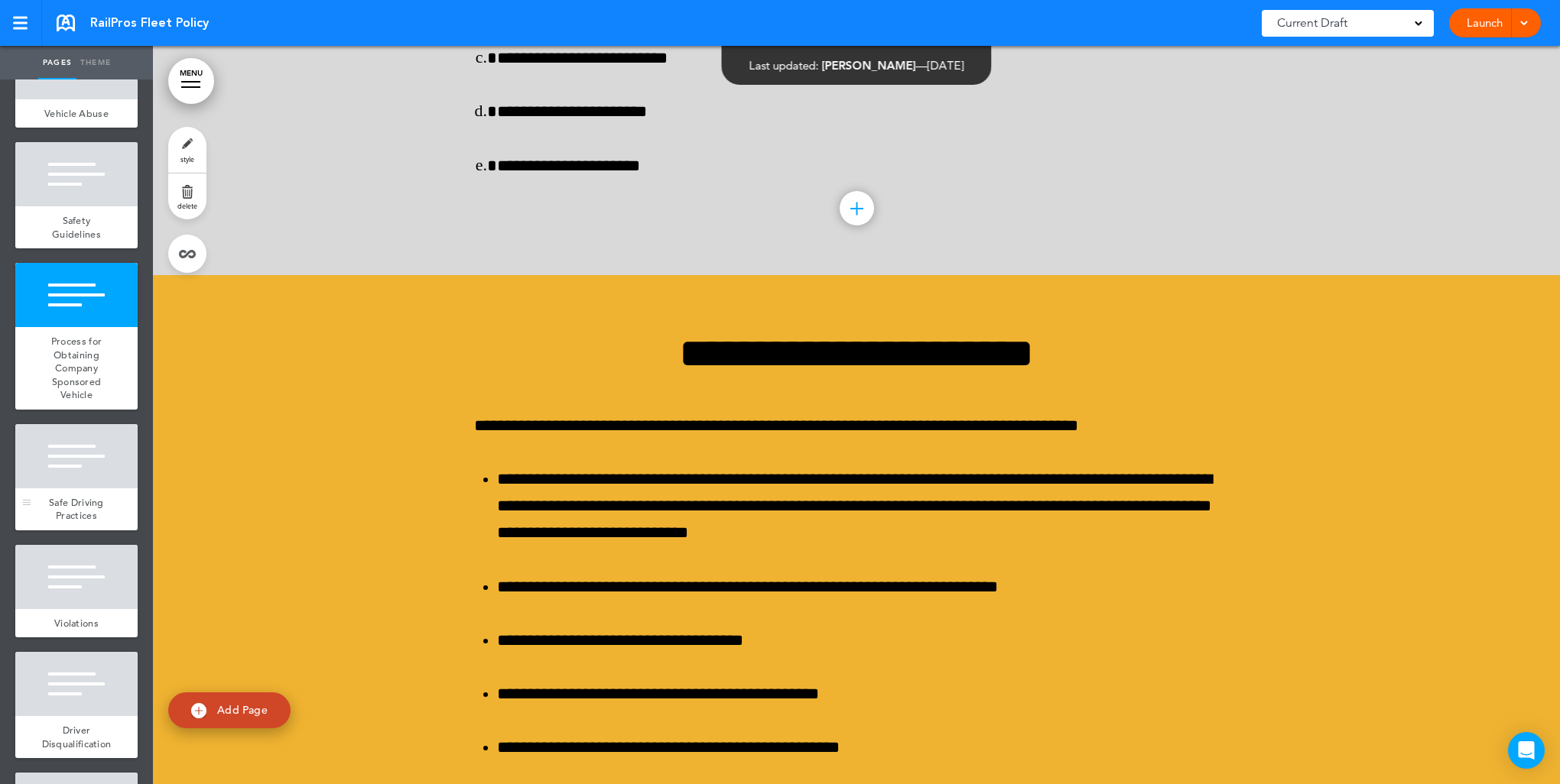
click at [82, 460] on div at bounding box center [77, 456] width 123 height 64
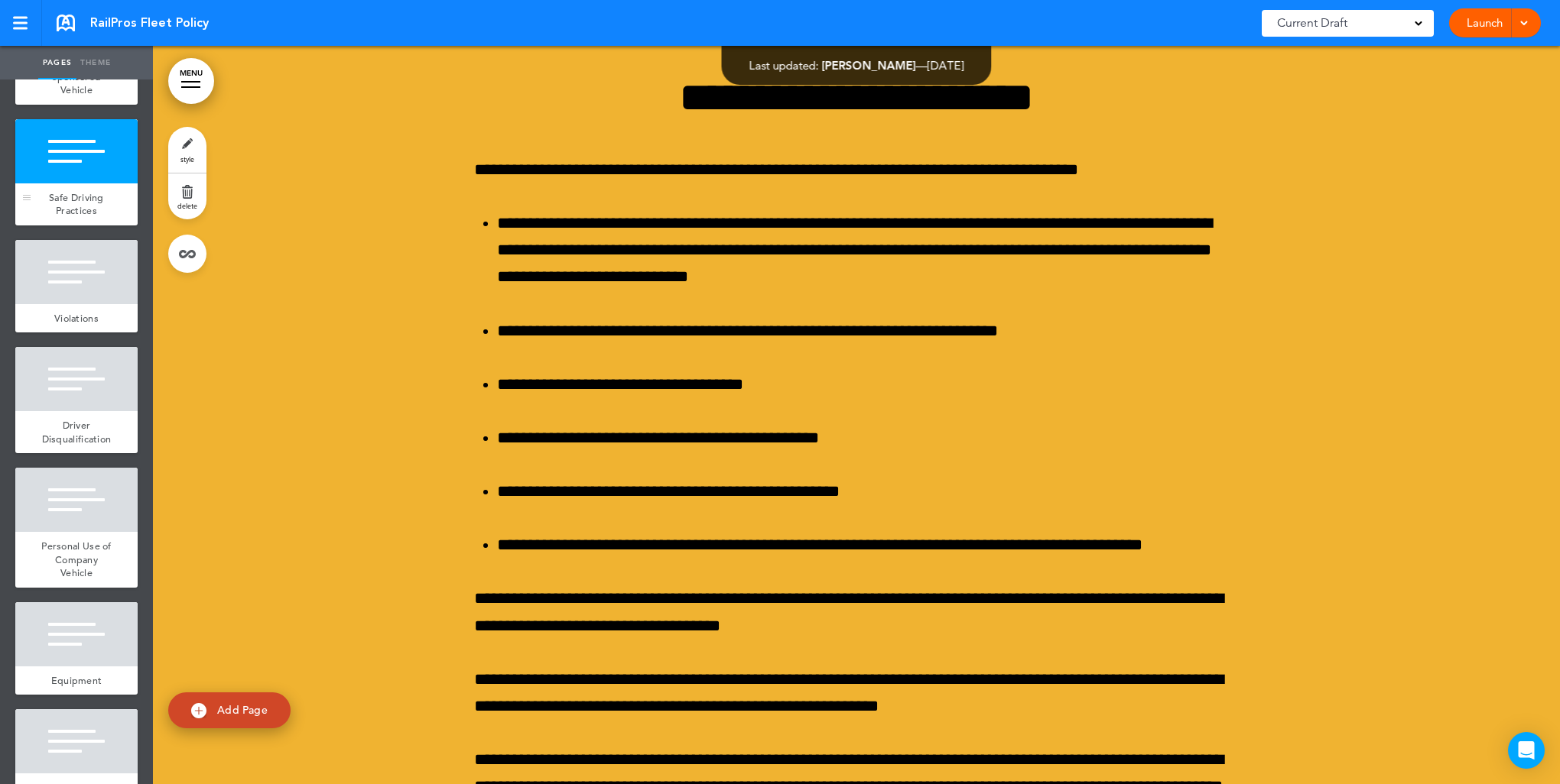
scroll to position [1019, 0]
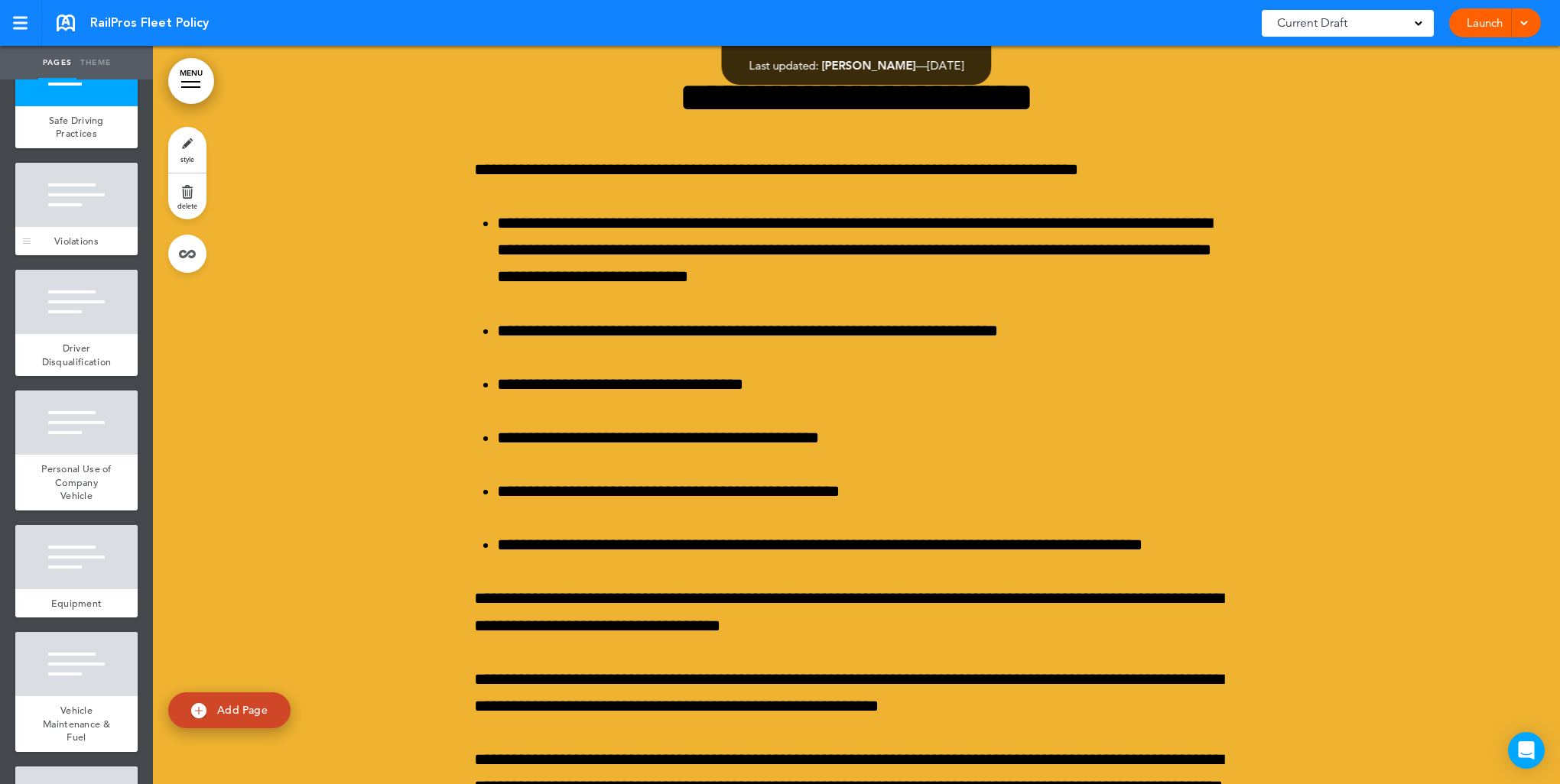
click at [80, 218] on div at bounding box center [77, 195] width 123 height 64
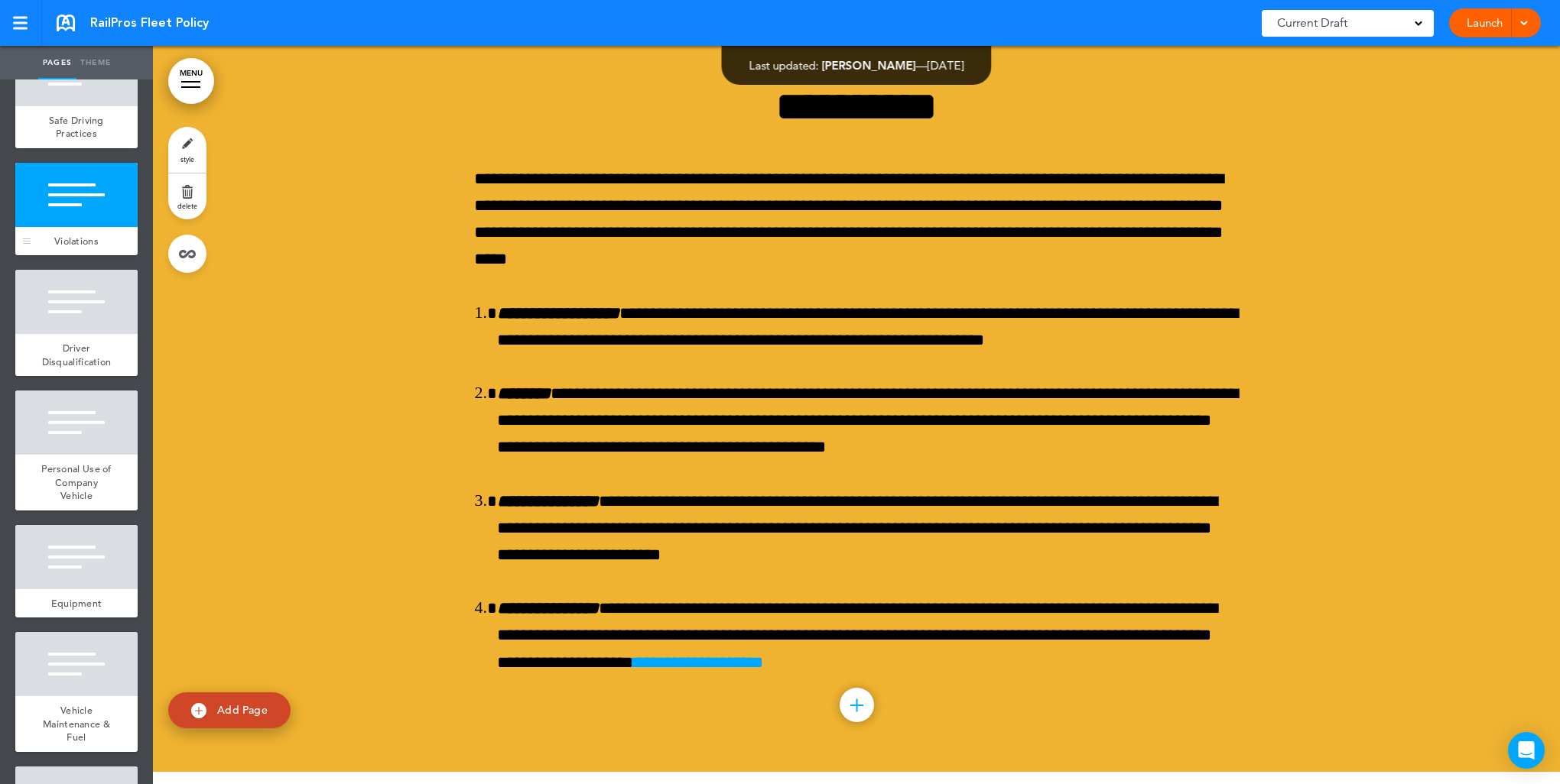
scroll to position [10970, 0]
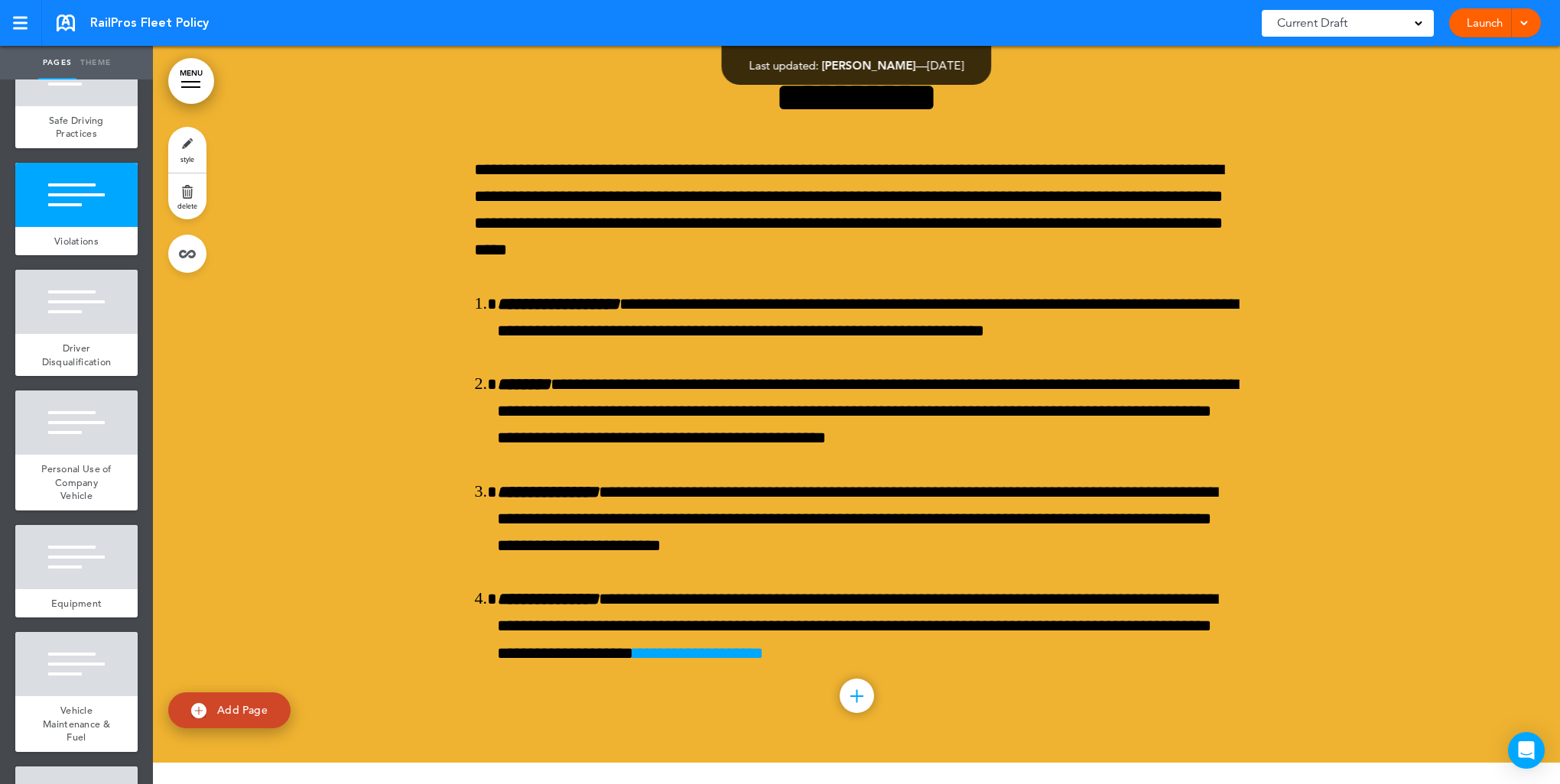
click at [189, 143] on link "style" at bounding box center [187, 150] width 38 height 46
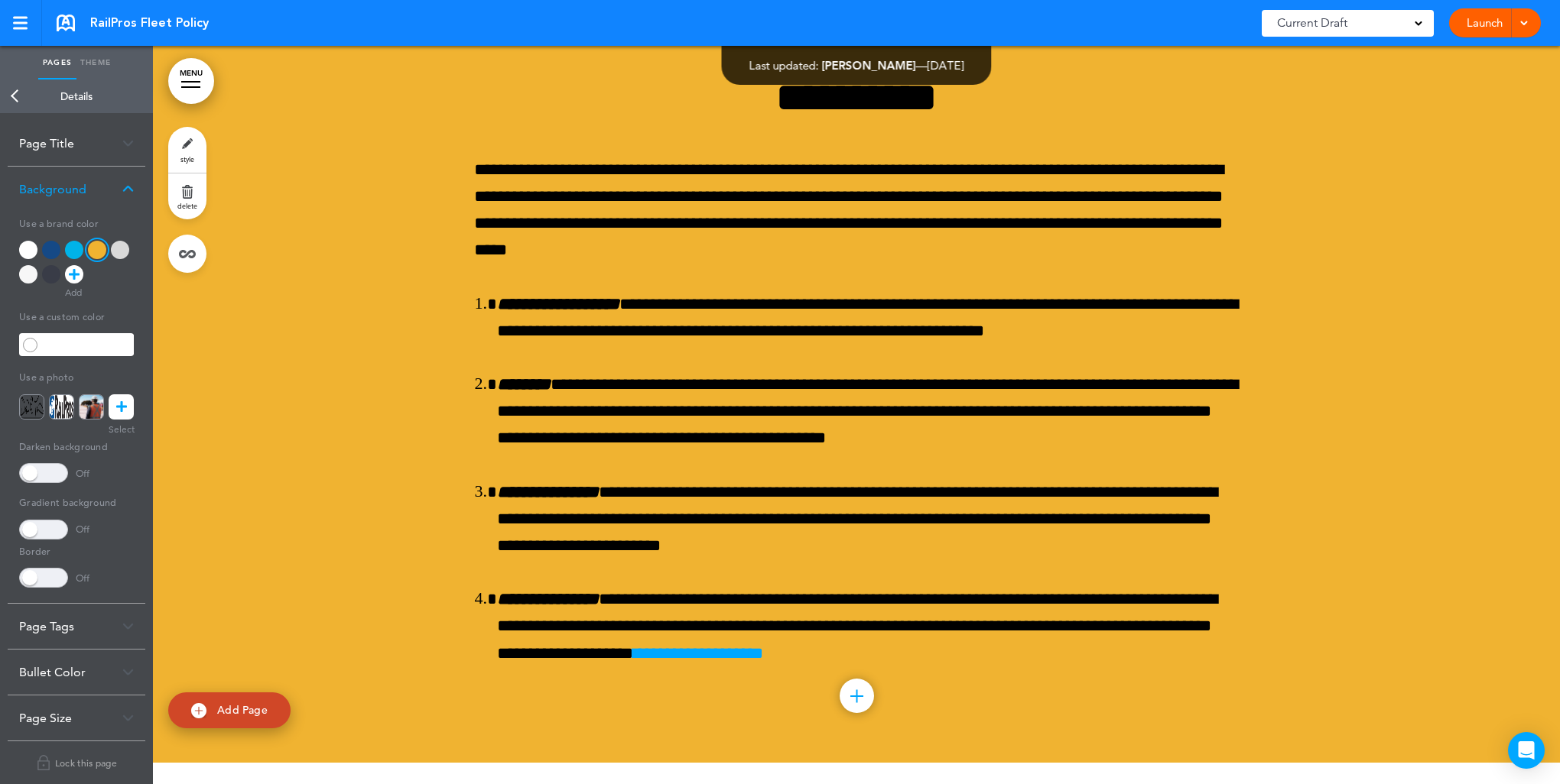
click at [28, 249] on div at bounding box center [29, 250] width 19 height 19
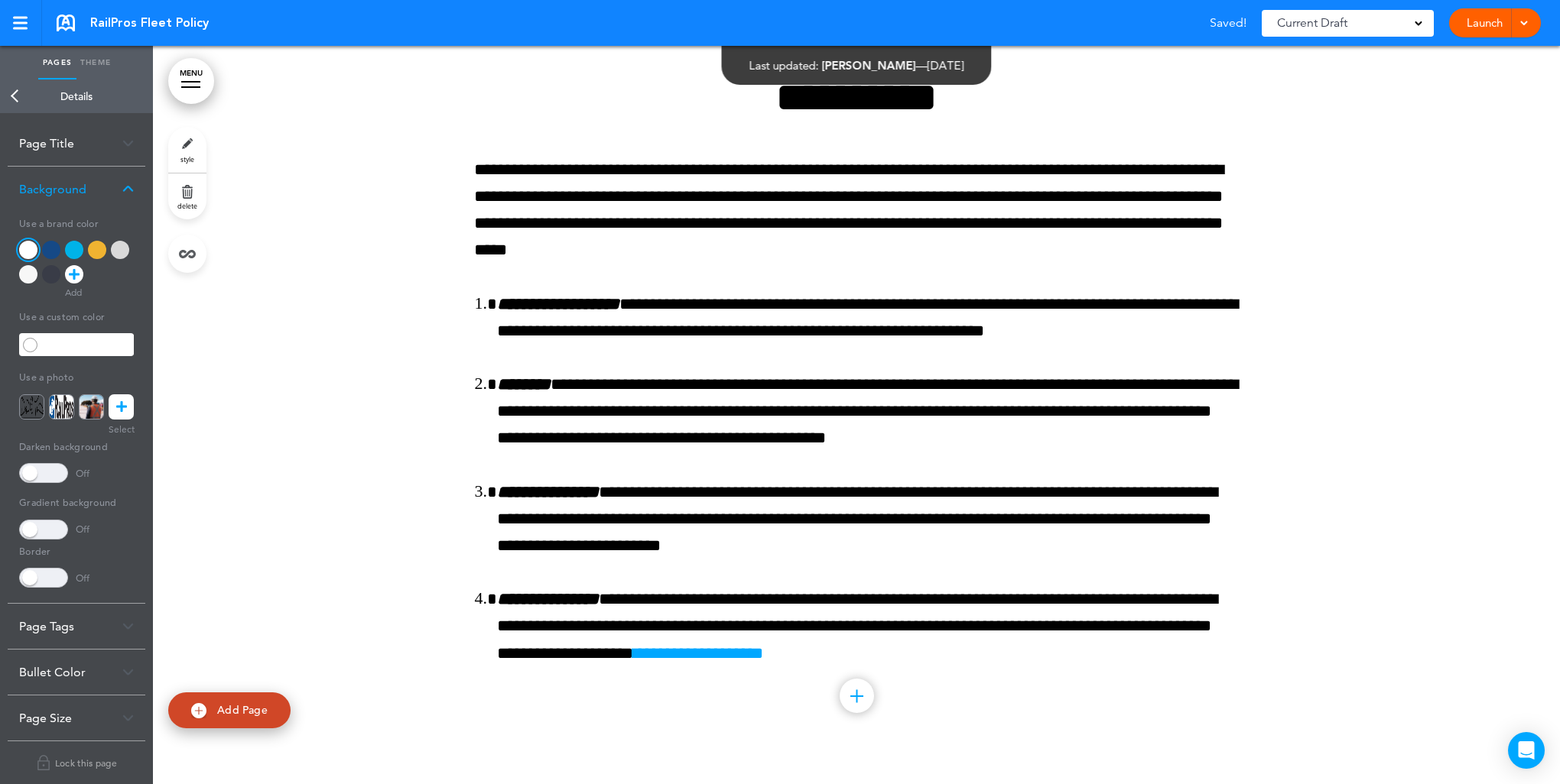
click at [16, 93] on link "Back" at bounding box center [15, 96] width 30 height 33
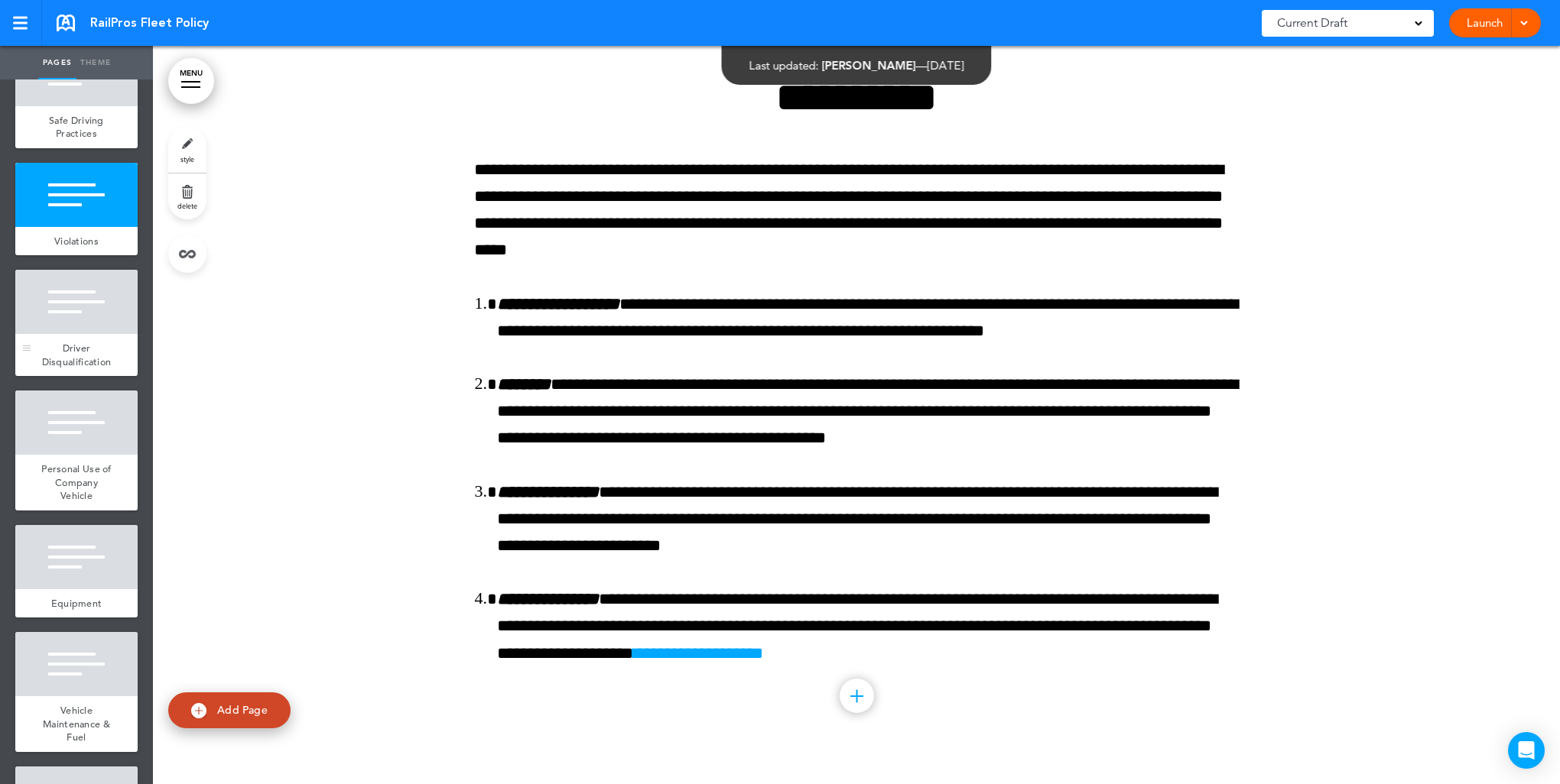
click at [75, 344] on span "Driver Disqualification" at bounding box center [77, 355] width 70 height 26
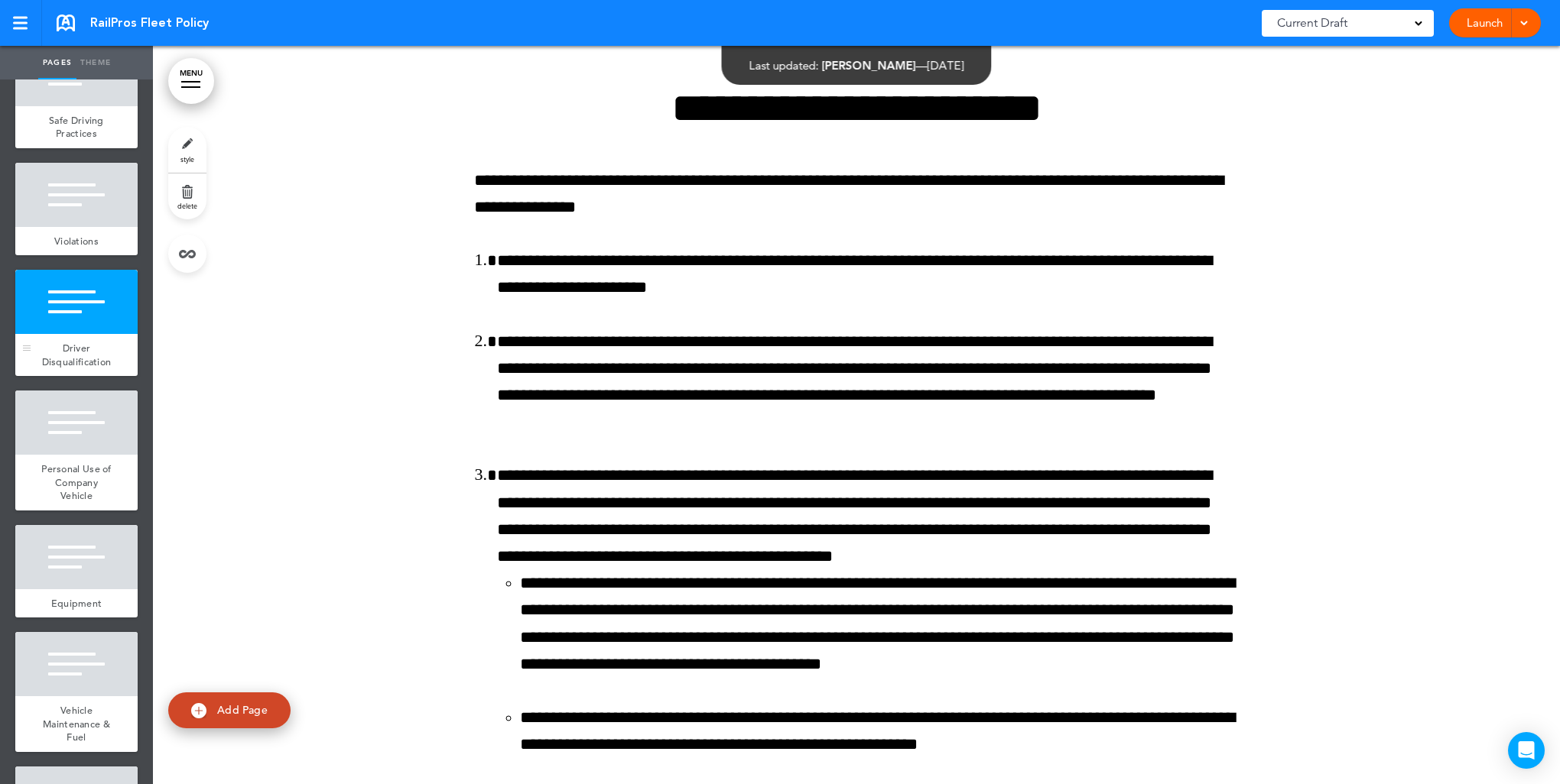
scroll to position [11713, 0]
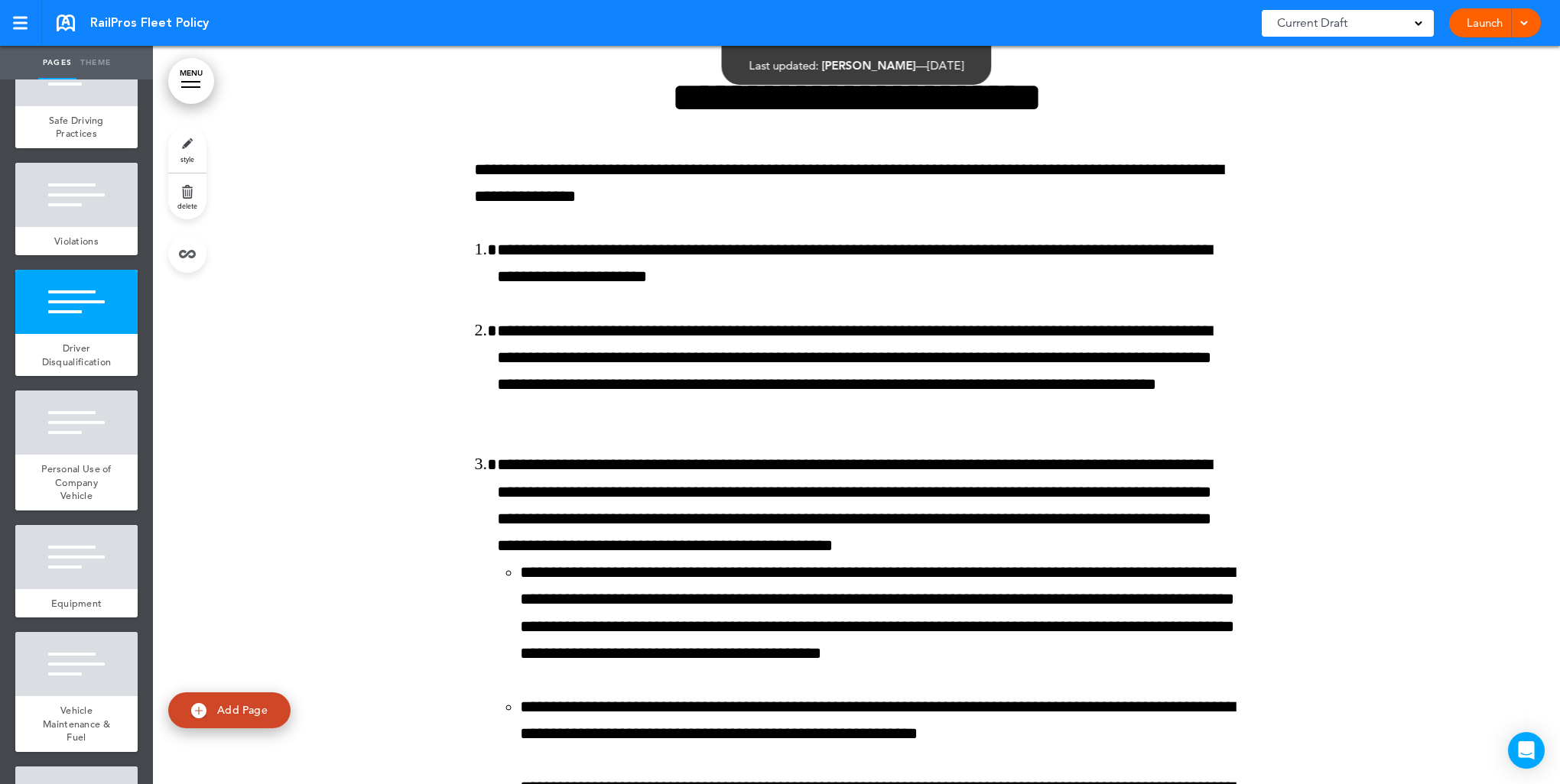
click at [182, 143] on link "style" at bounding box center [187, 150] width 38 height 46
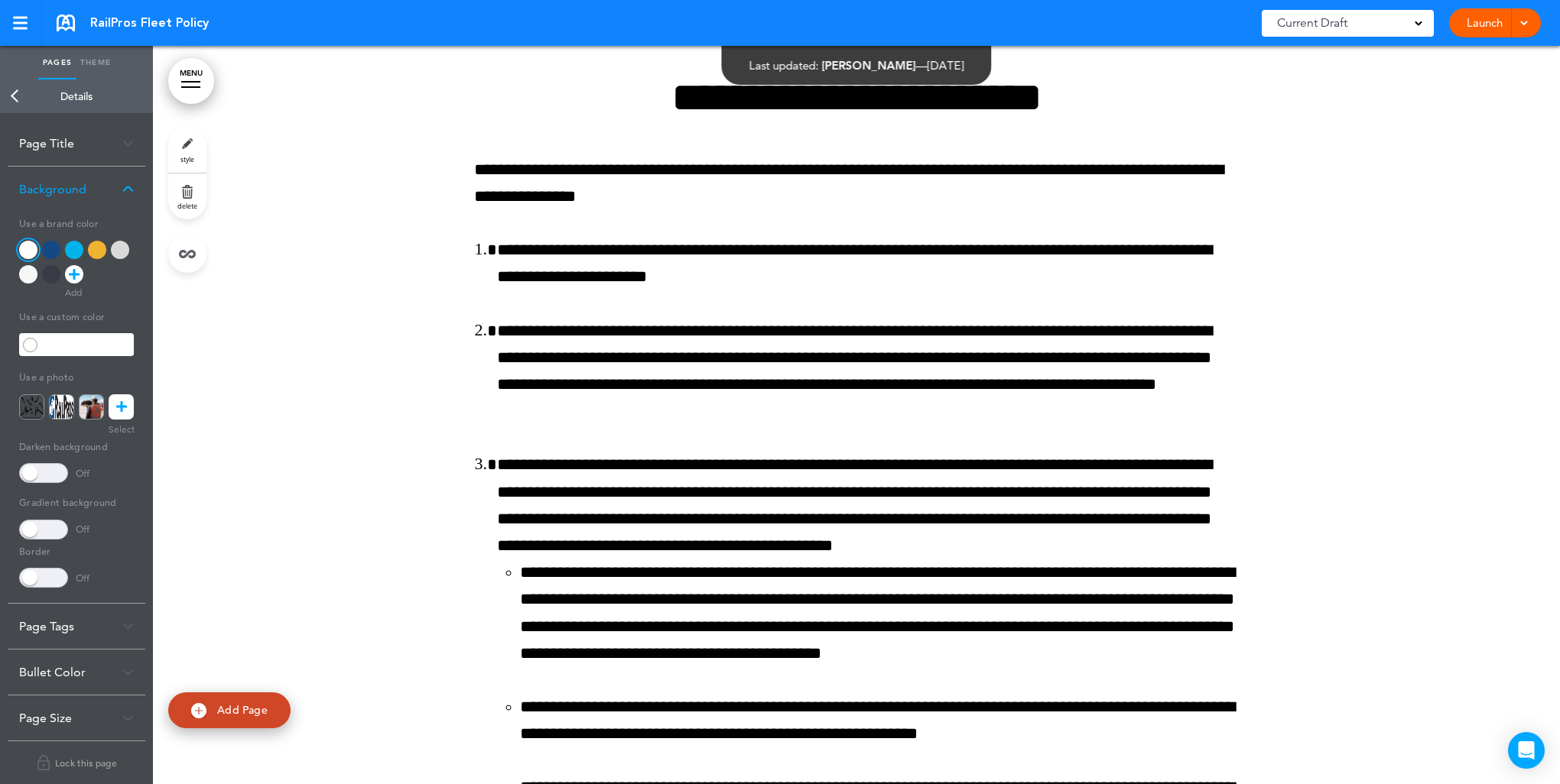
click at [72, 243] on div at bounding box center [74, 250] width 19 height 19
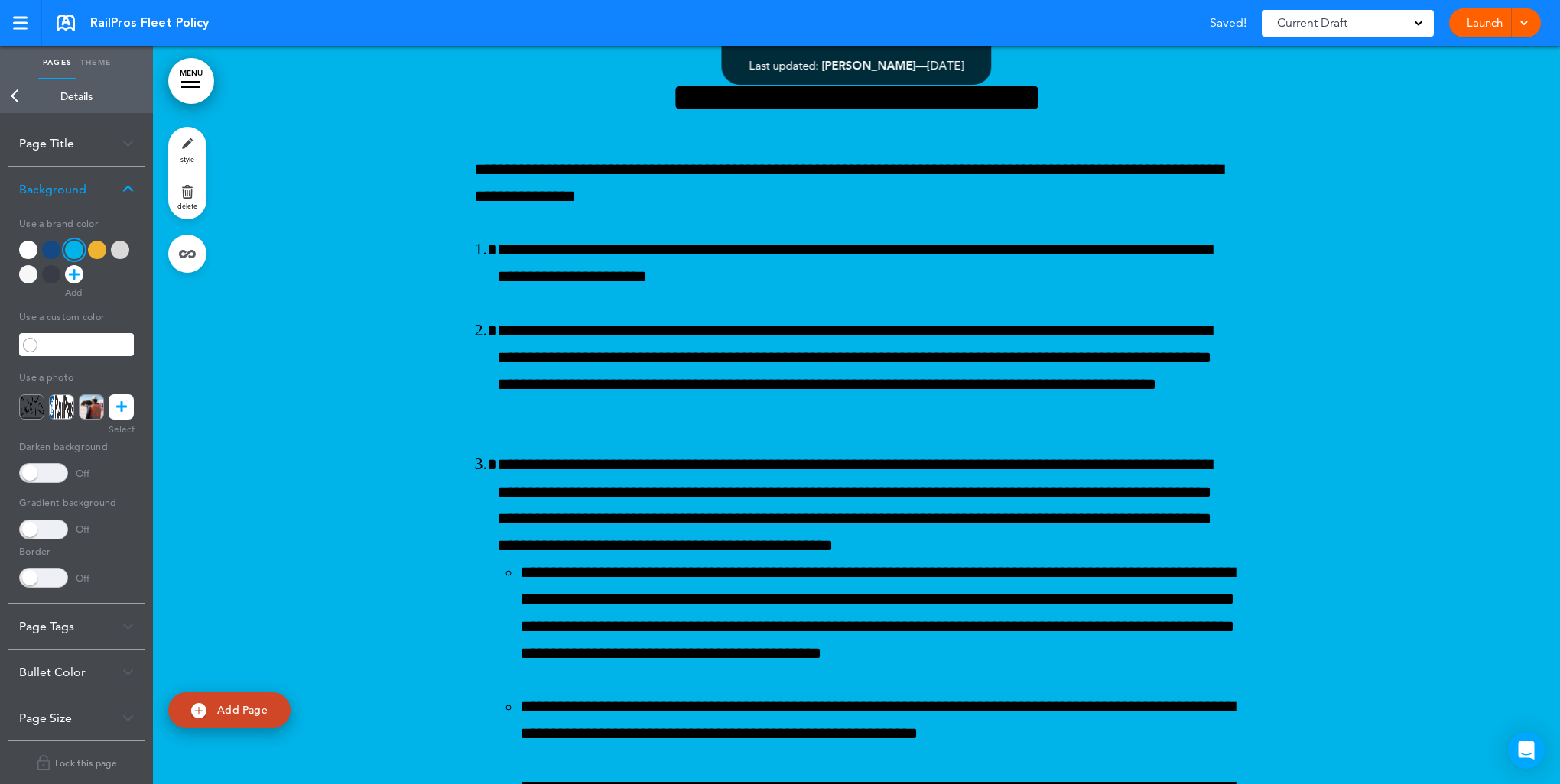
click at [16, 99] on link "Back" at bounding box center [15, 96] width 30 height 33
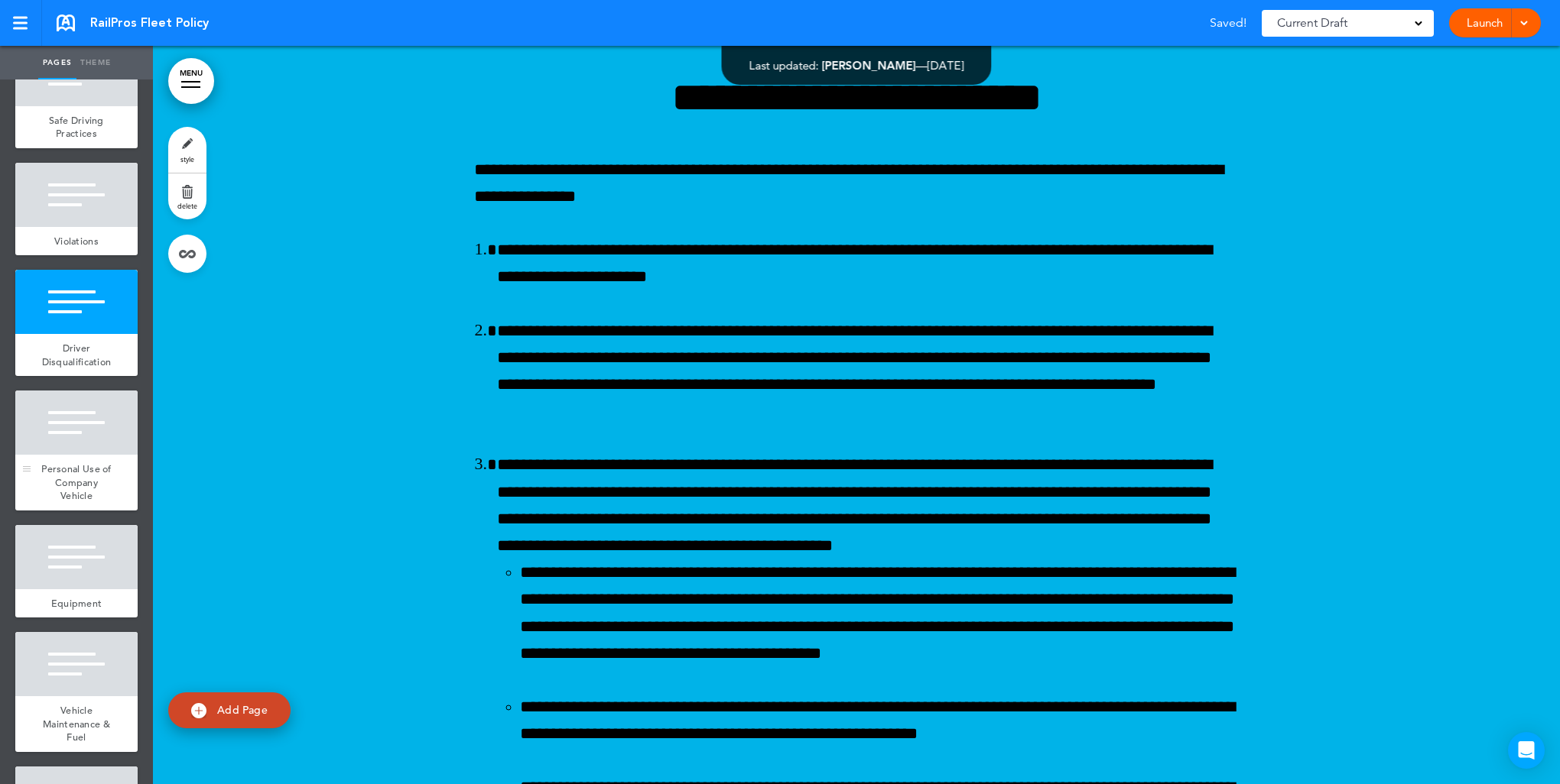
click at [63, 454] on div at bounding box center [77, 423] width 123 height 64
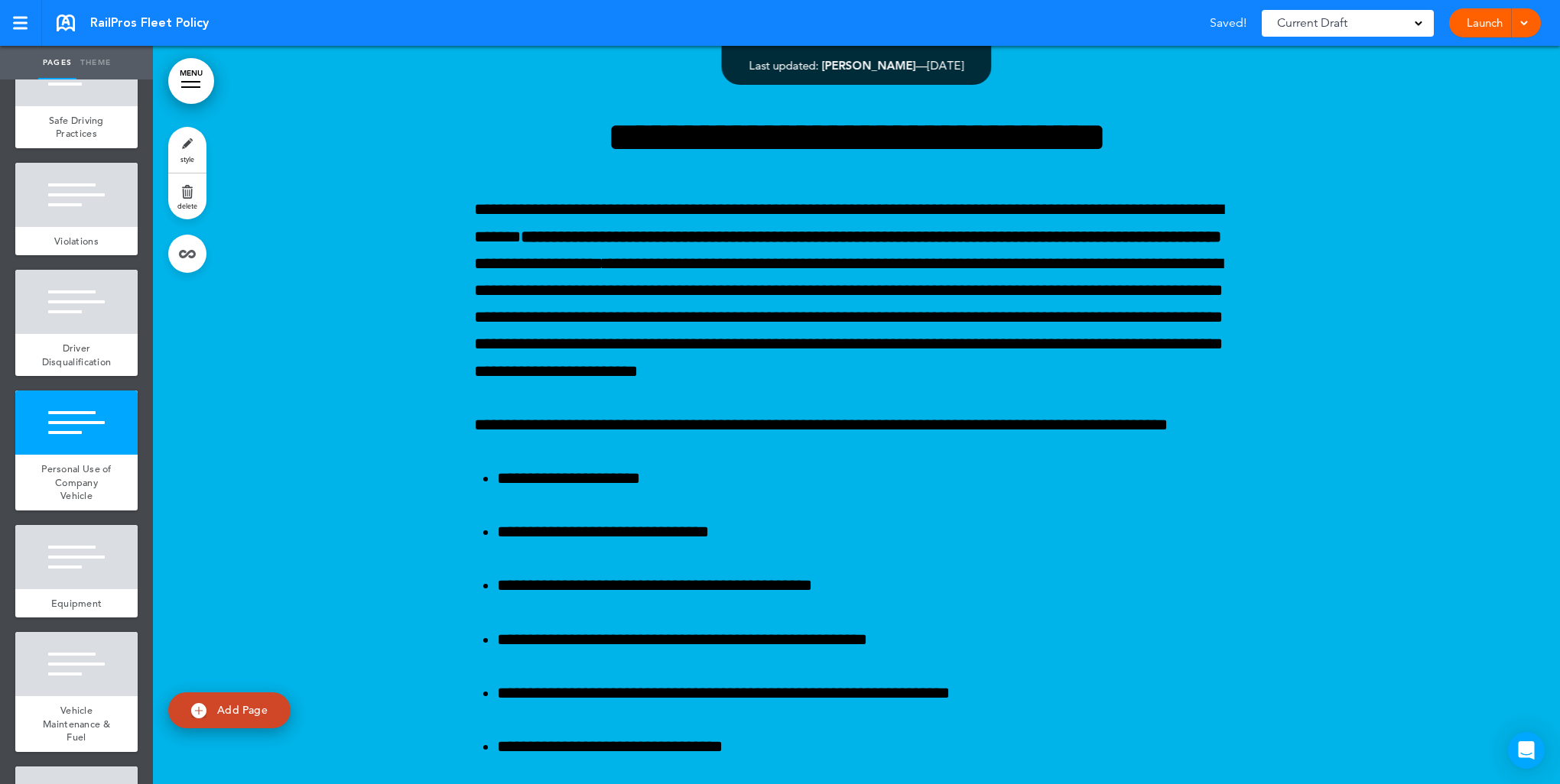
scroll to position [13827, 0]
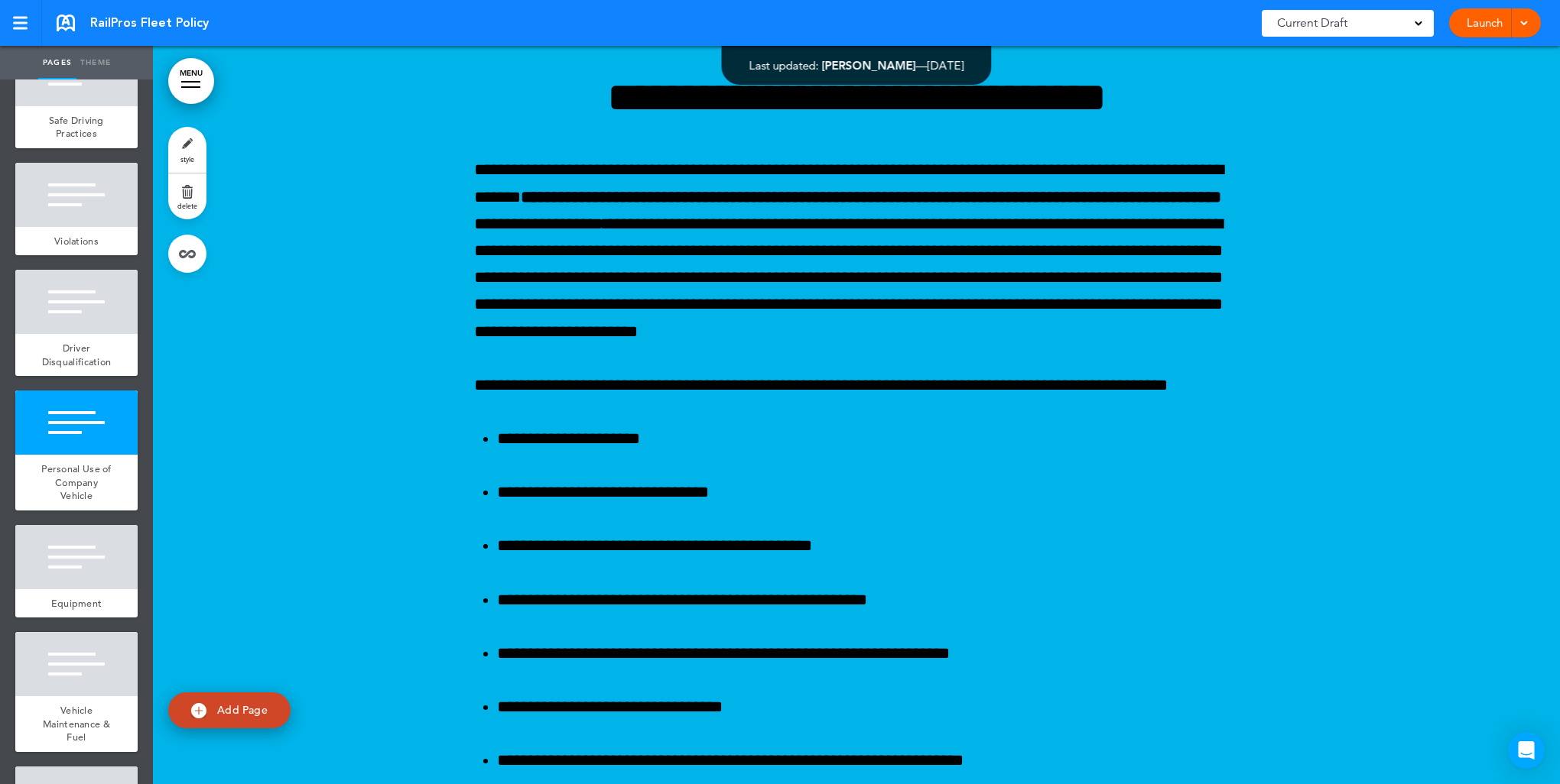
click at [187, 140] on link "style" at bounding box center [187, 150] width 38 height 46
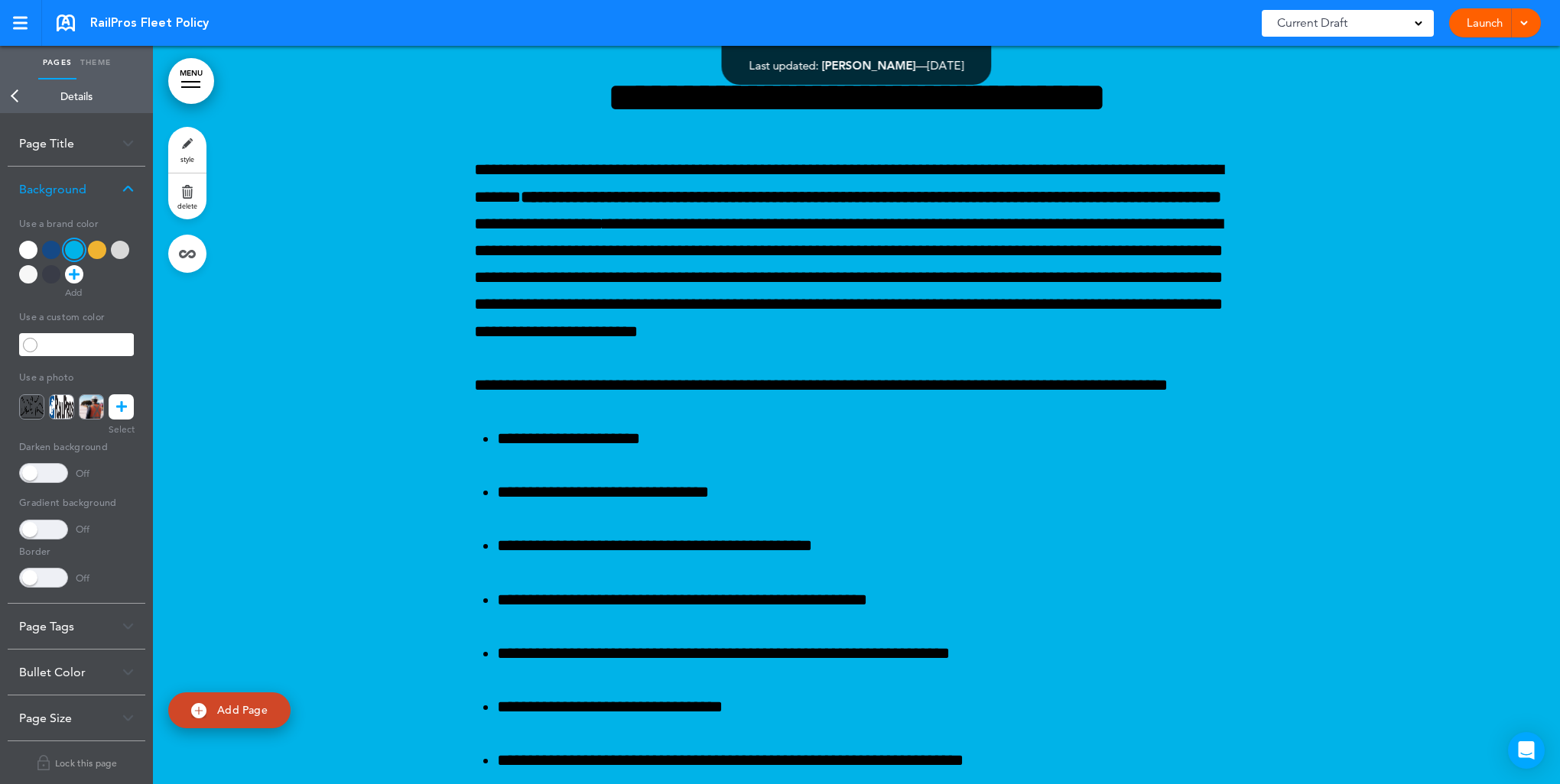
click at [126, 251] on div at bounding box center [120, 250] width 19 height 19
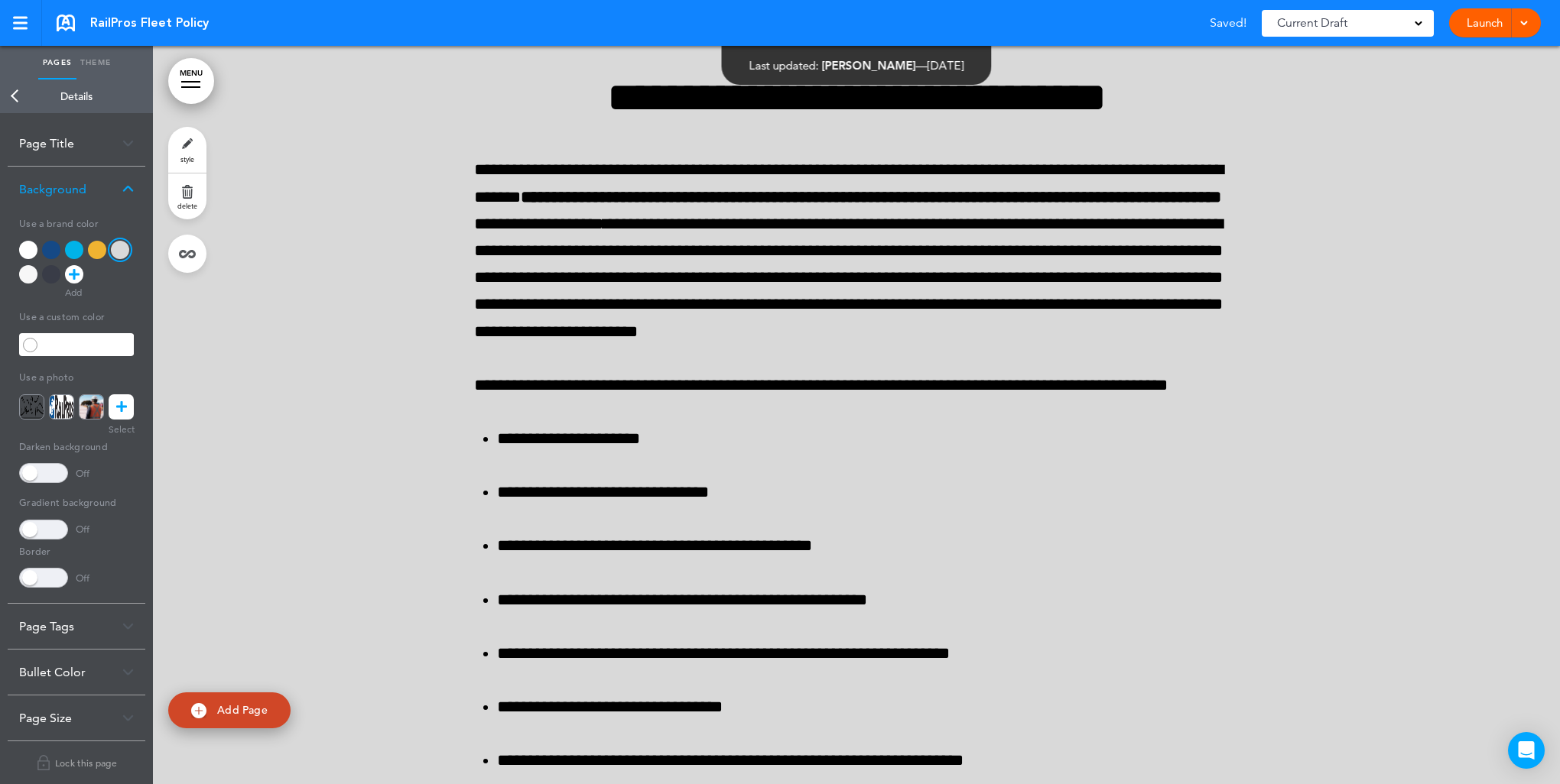
click at [15, 90] on link "Back" at bounding box center [15, 96] width 30 height 33
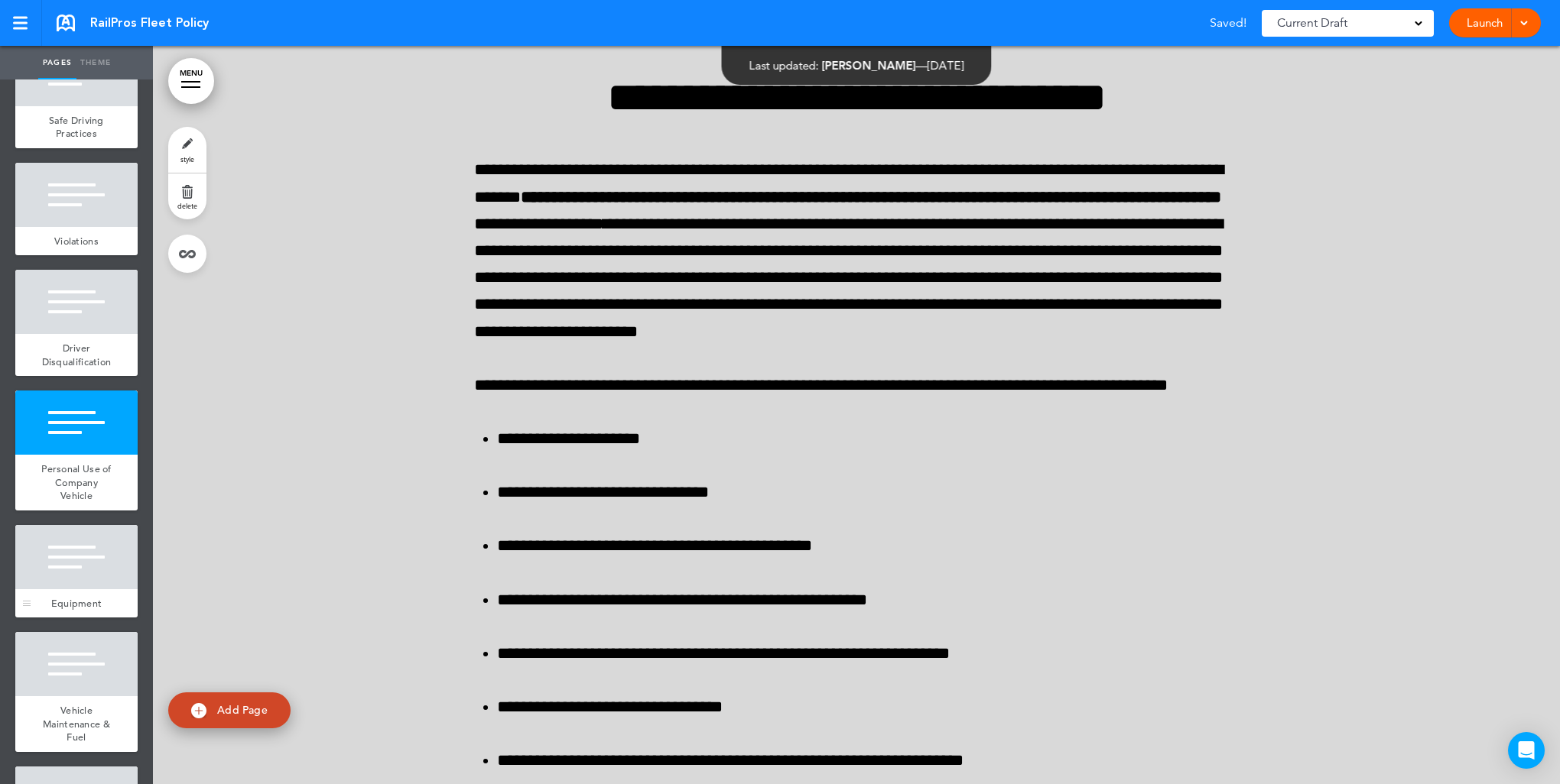
click at [71, 572] on div at bounding box center [77, 557] width 123 height 64
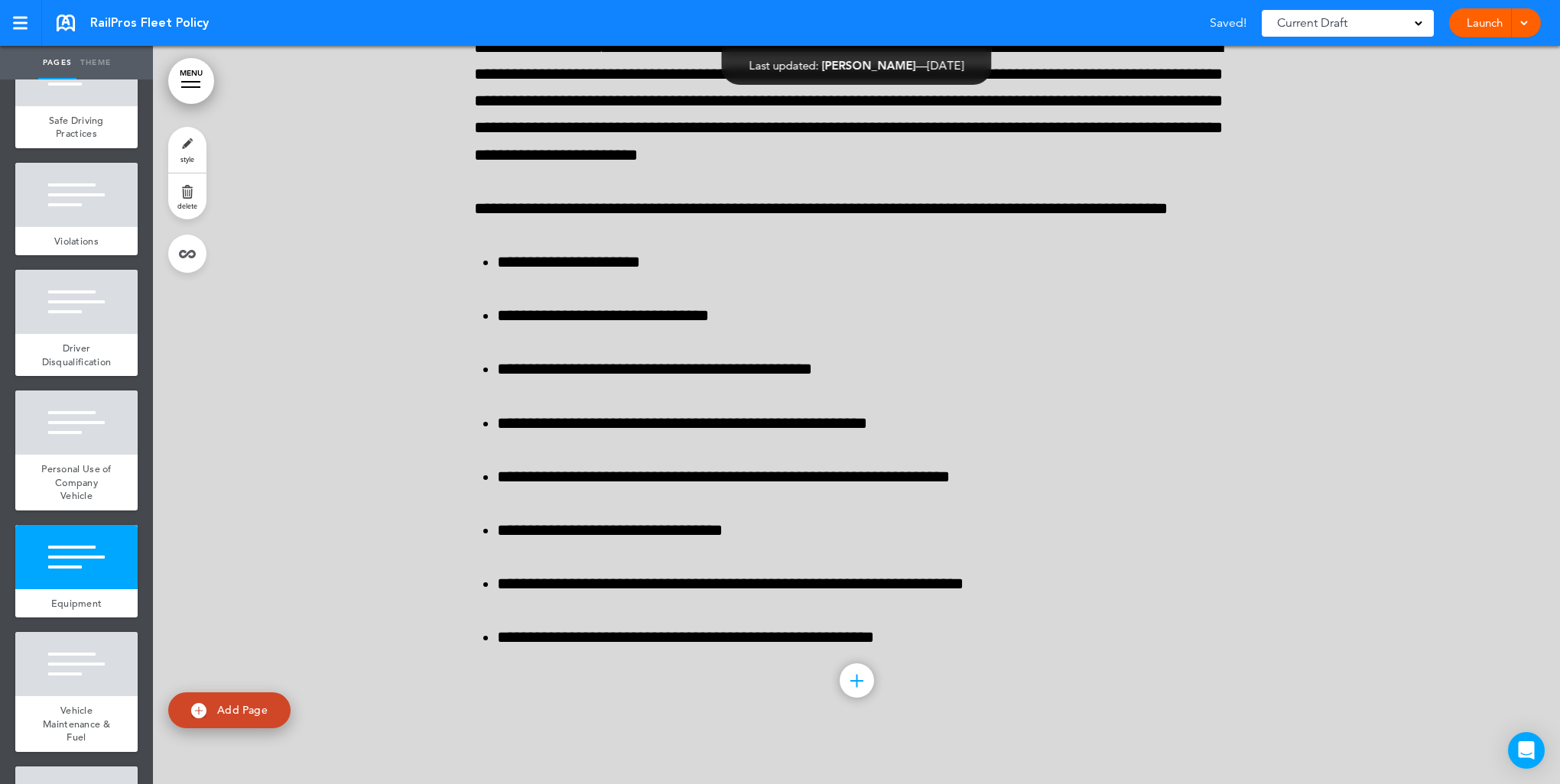
scroll to position [14731, 0]
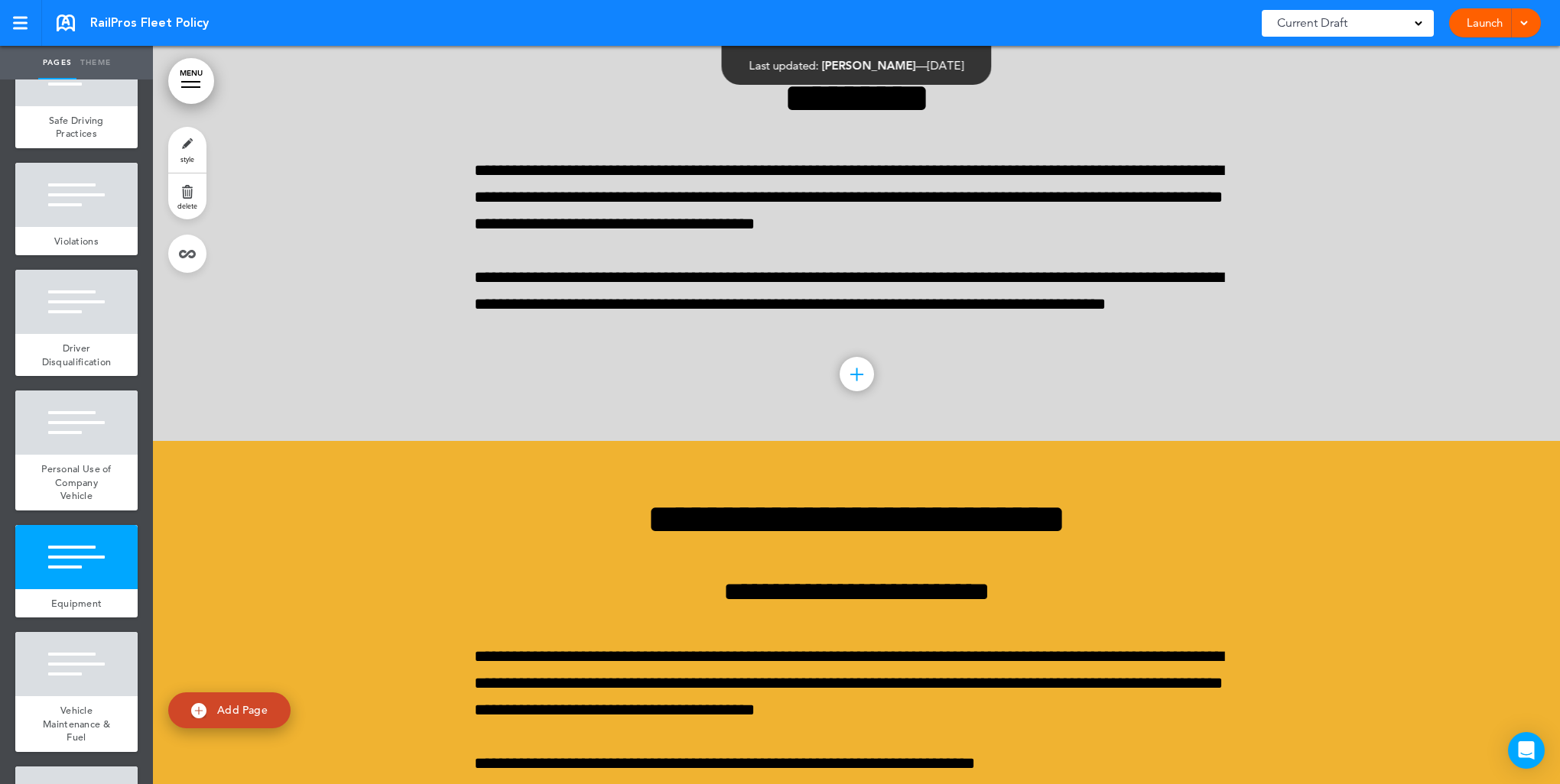
click at [185, 150] on link "style" at bounding box center [187, 150] width 38 height 46
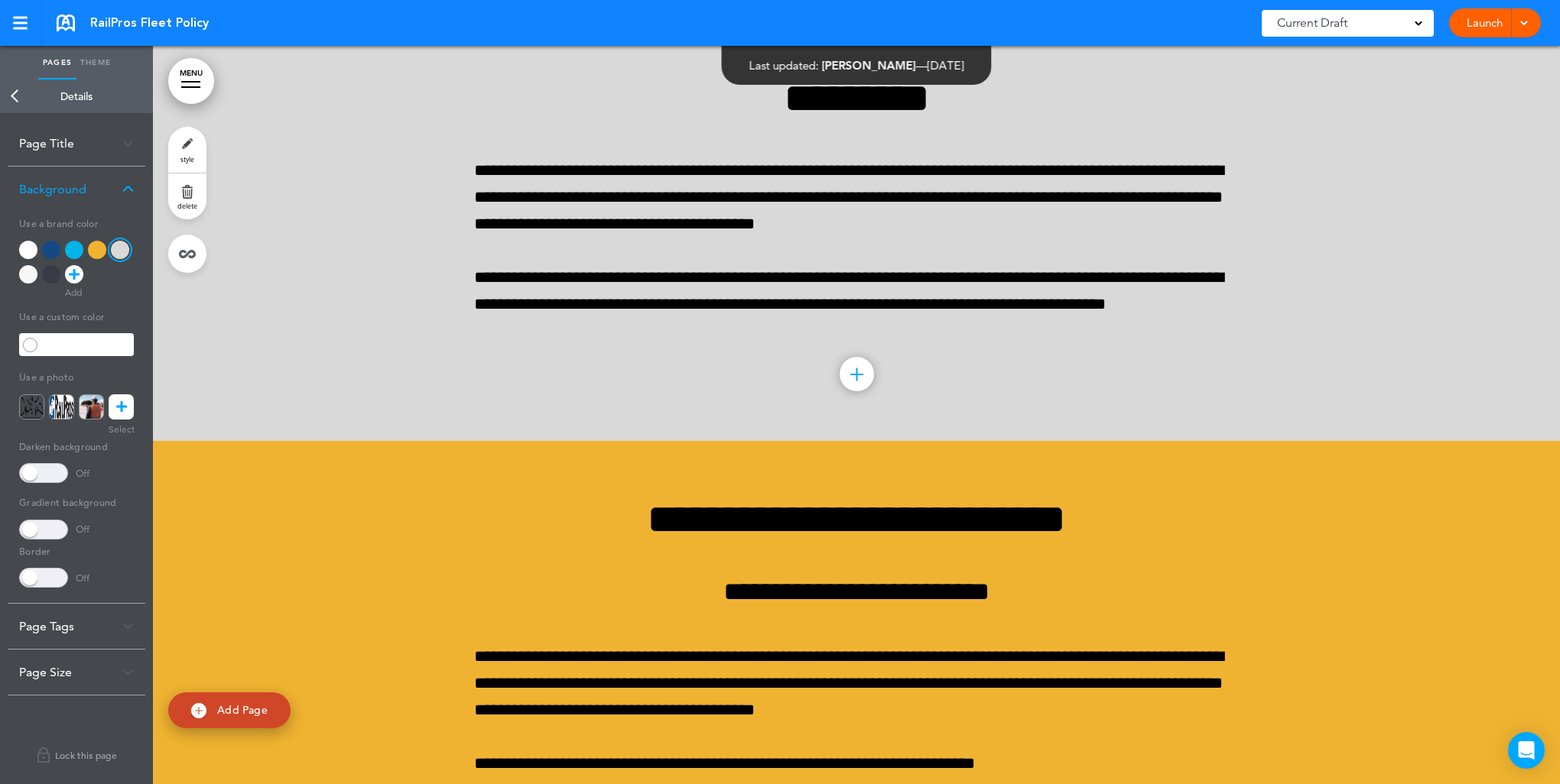
click at [92, 247] on div at bounding box center [97, 250] width 19 height 19
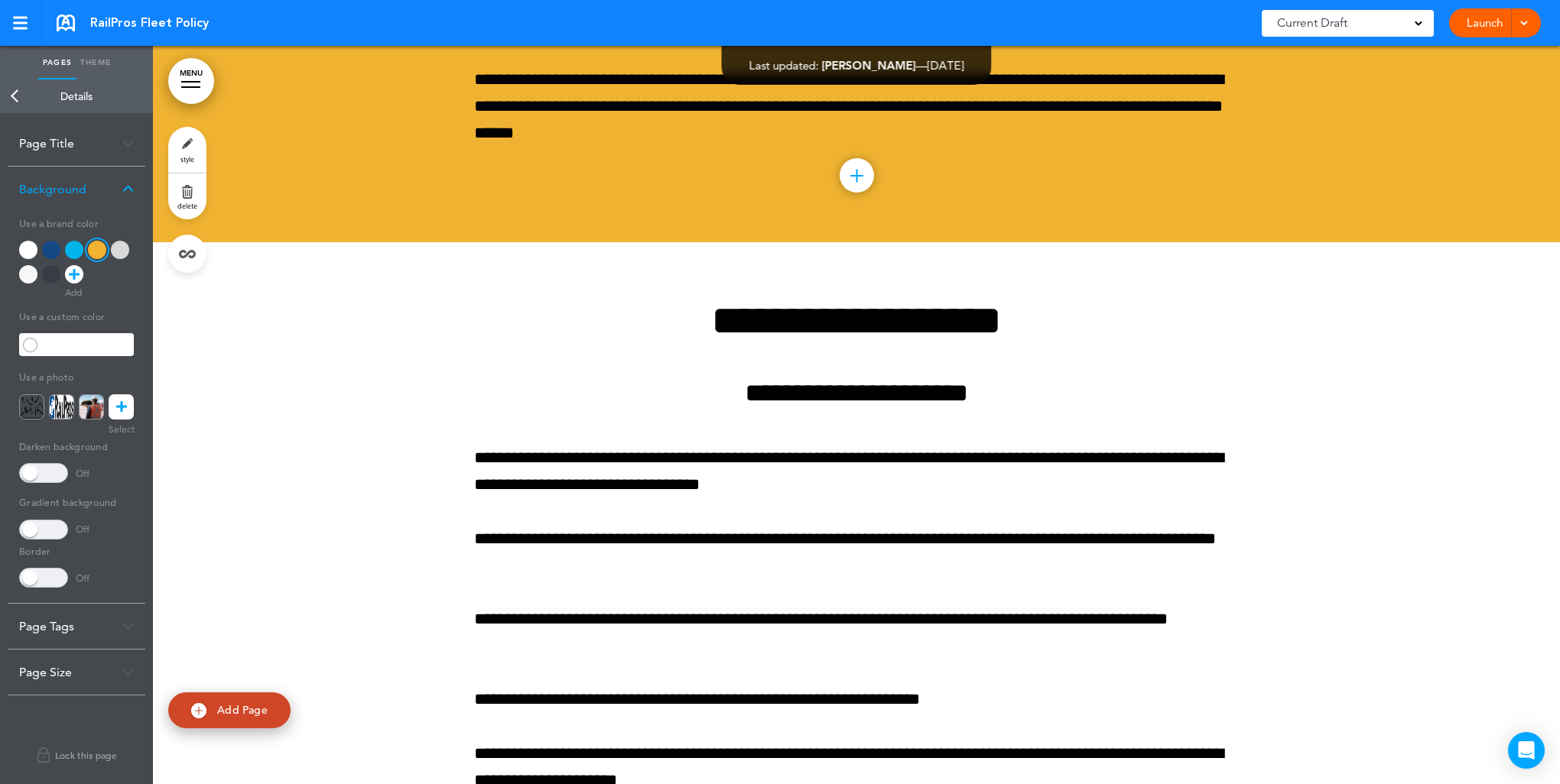
scroll to position [17024, 0]
